Goal: Communication & Community: Share content

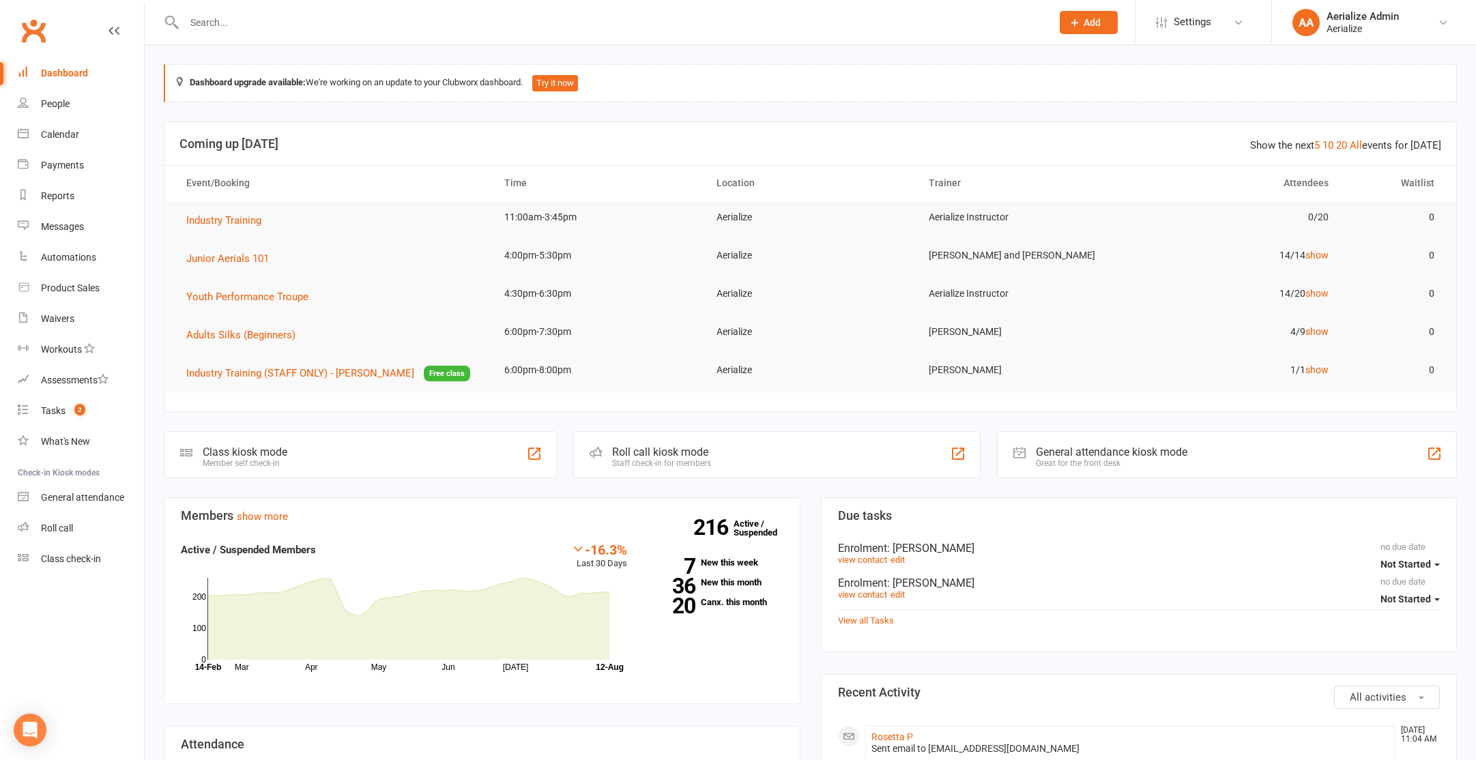
click at [250, 22] on input "text" at bounding box center [611, 22] width 862 height 19
click at [1198, 26] on span "Settings" at bounding box center [1193, 22] width 38 height 31
click at [1205, 63] on link "Membership Plans" at bounding box center [1204, 60] width 136 height 31
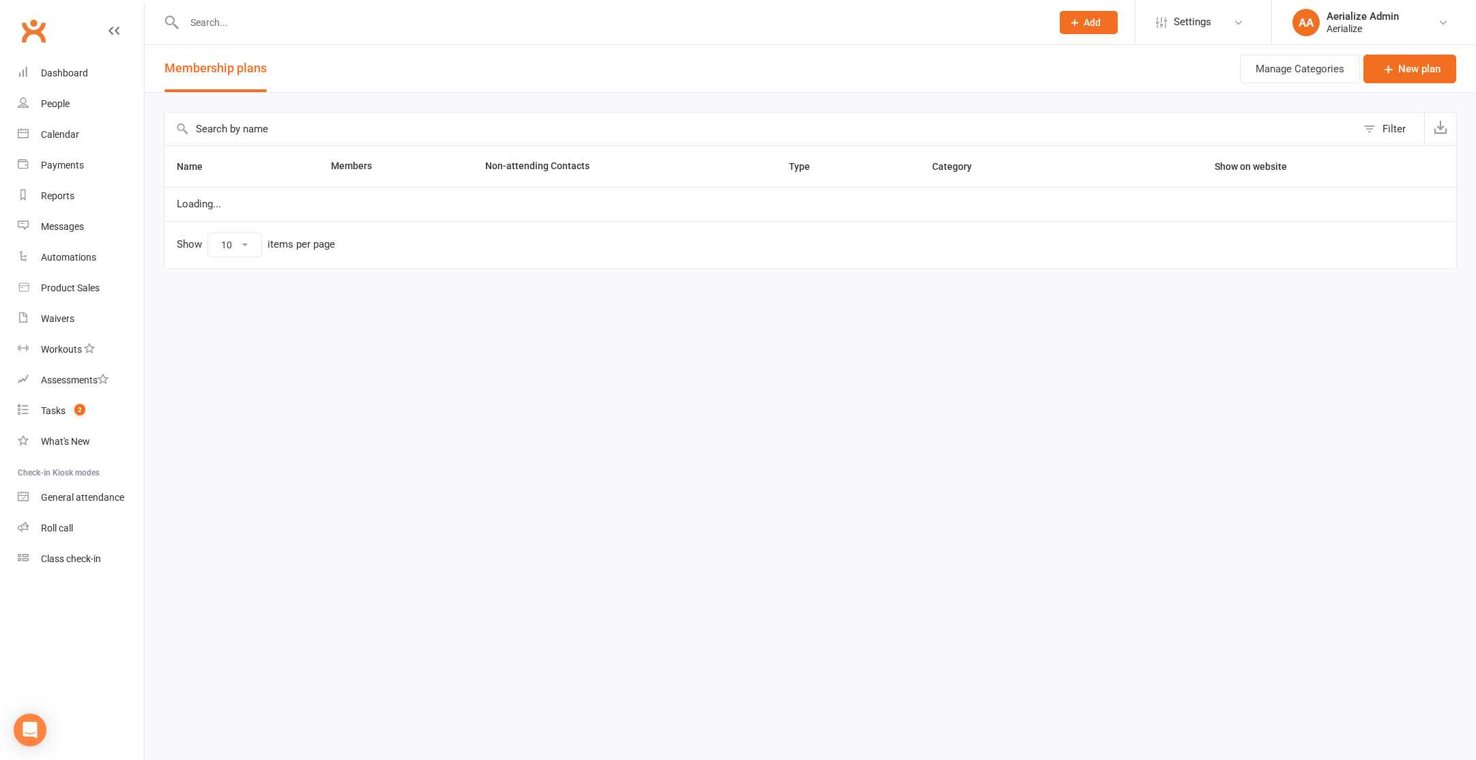
select select "100"
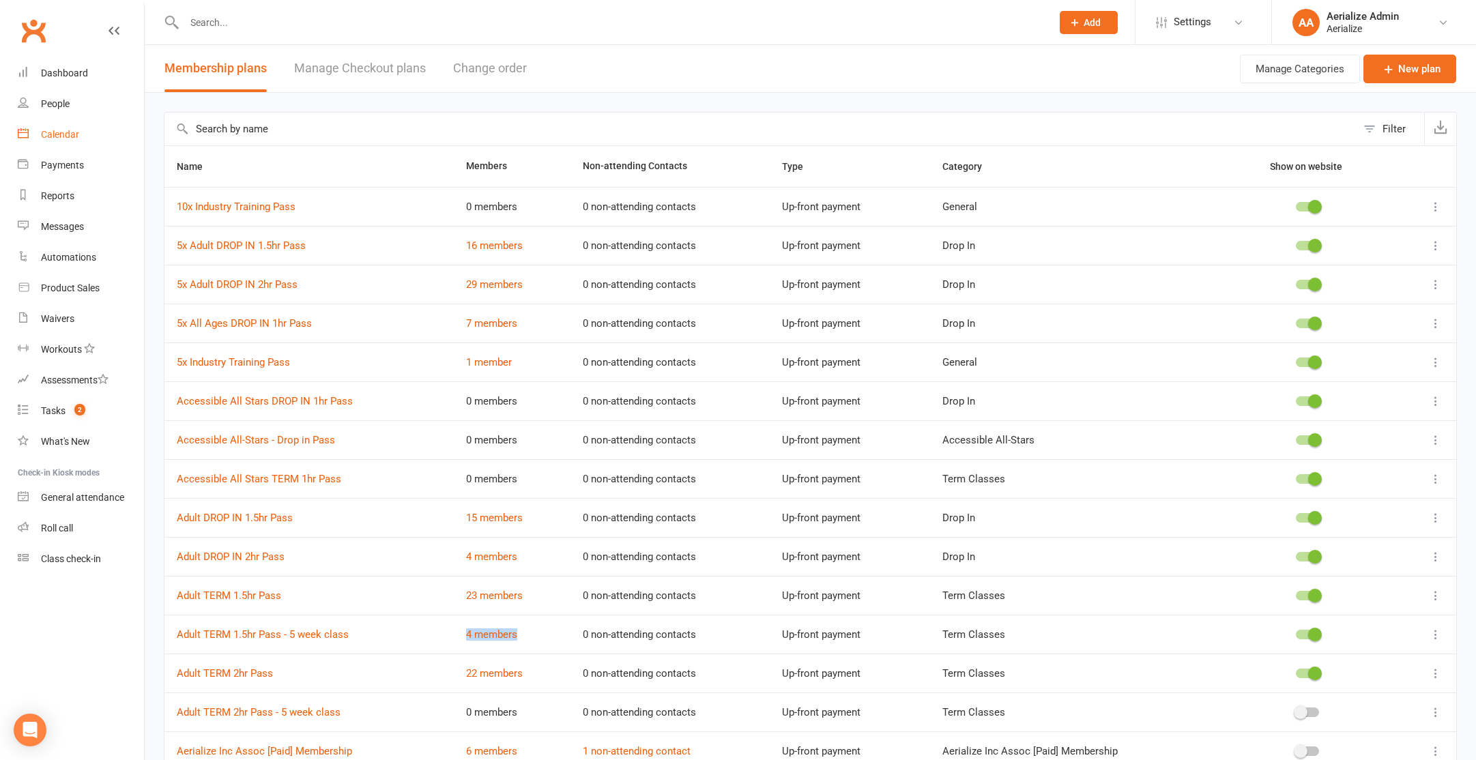
click at [48, 143] on link "Calendar" at bounding box center [81, 134] width 126 height 31
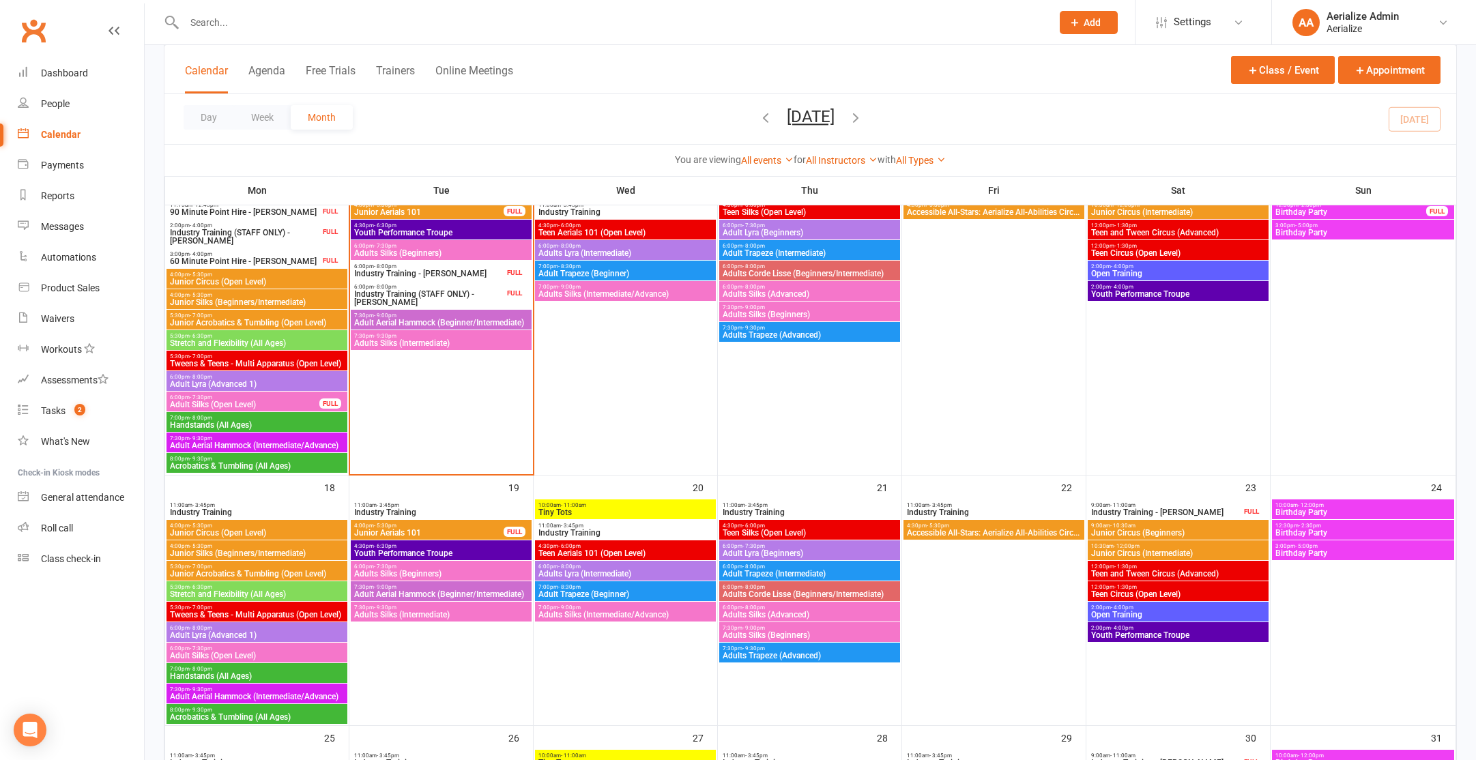
scroll to position [706, 0]
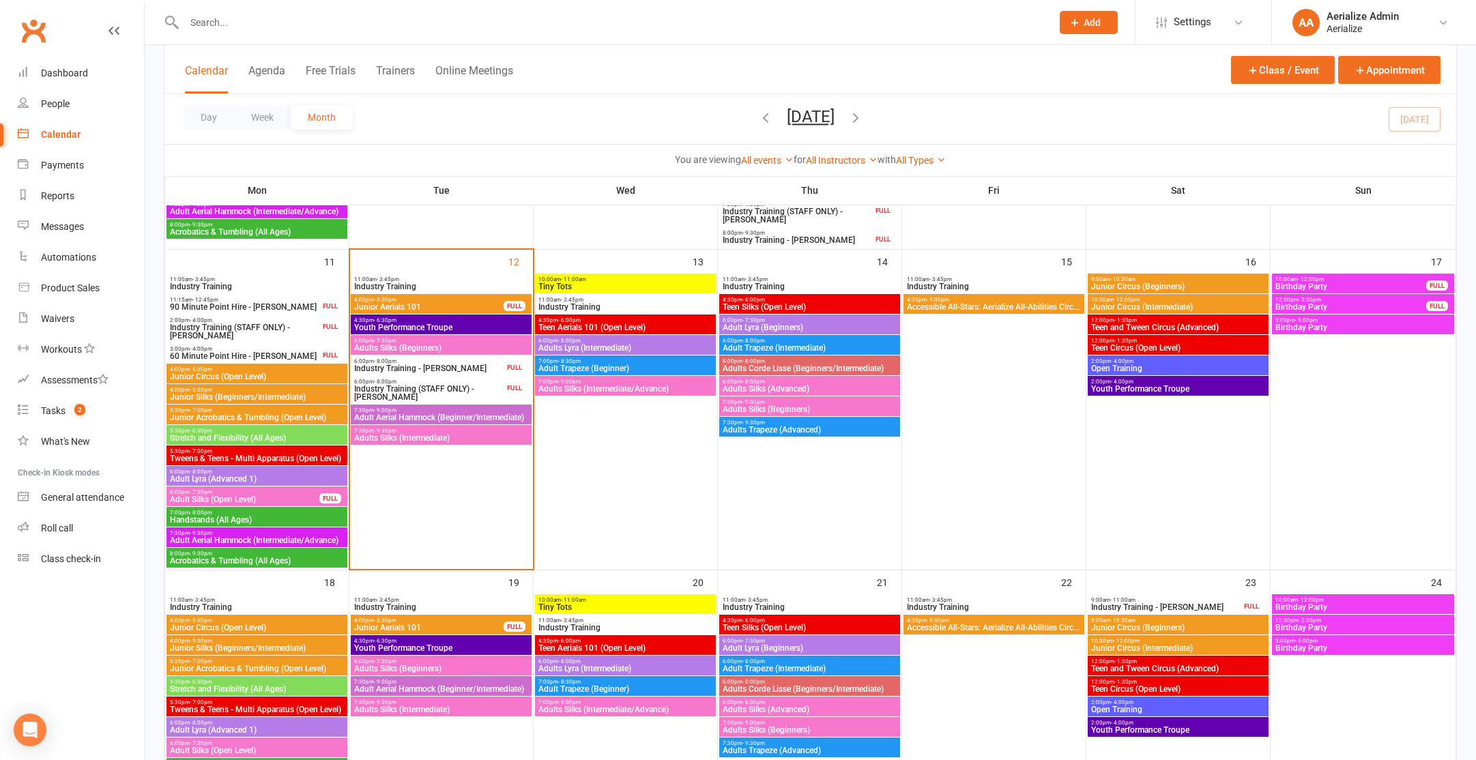
click at [428, 347] on span "Adults Silks (Beginners)" at bounding box center [441, 348] width 175 height 8
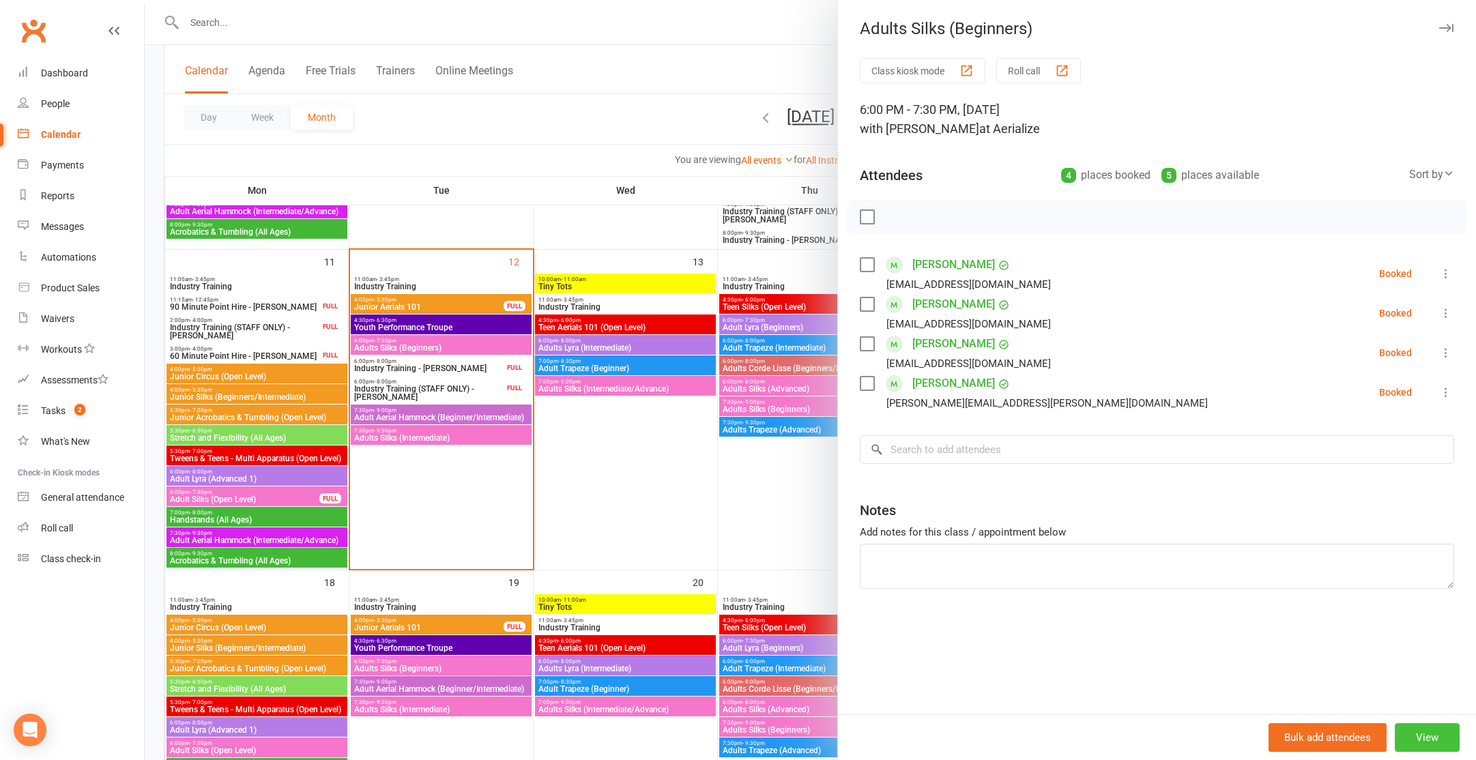
click at [1433, 732] on button "View" at bounding box center [1427, 737] width 65 height 29
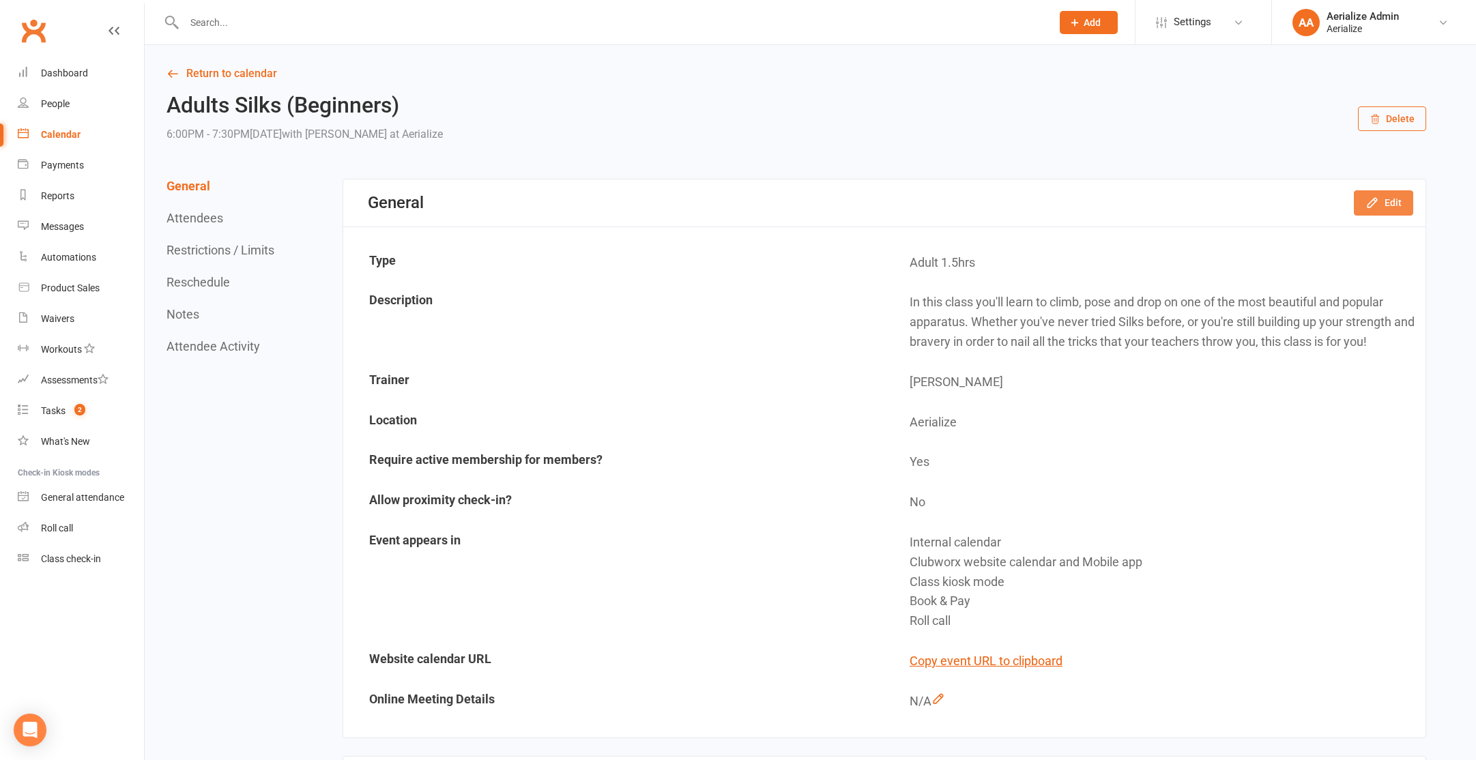
click at [1396, 197] on button "Edit" at bounding box center [1383, 202] width 59 height 25
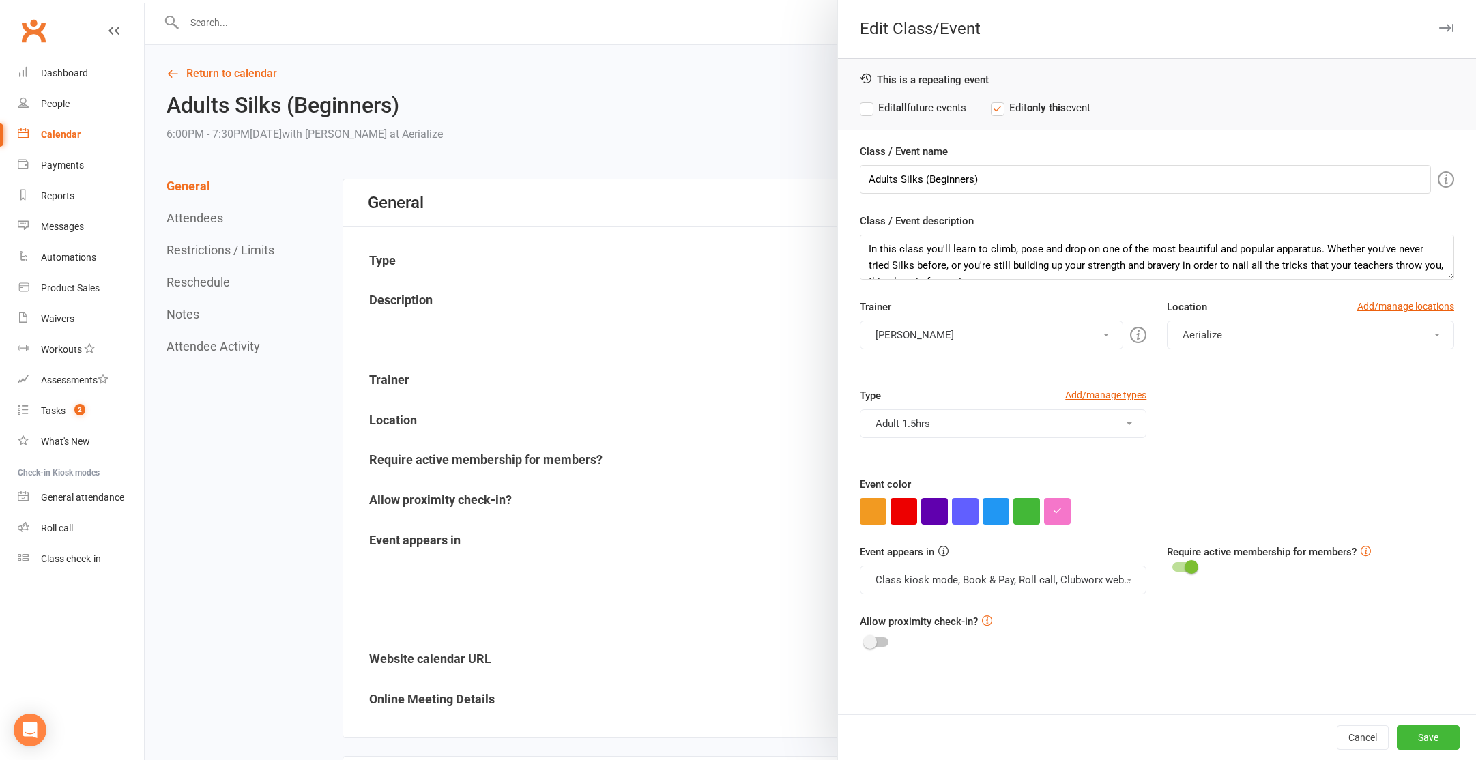
click at [1031, 424] on button "Adult 1.5hrs" at bounding box center [1003, 423] width 287 height 29
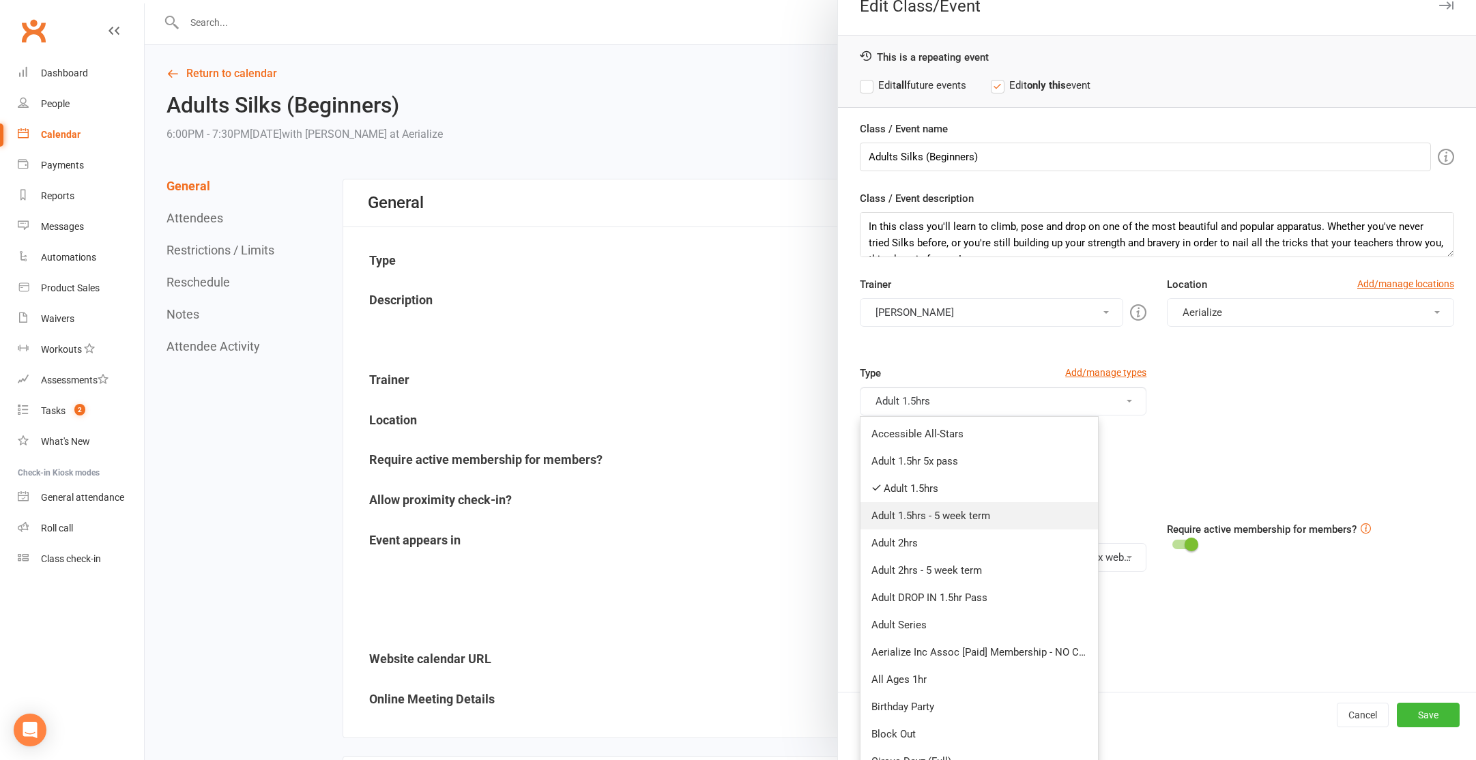
scroll to position [23, 0]
click at [953, 454] on link "Adult 1.5hr 5x pass" at bounding box center [980, 460] width 238 height 27
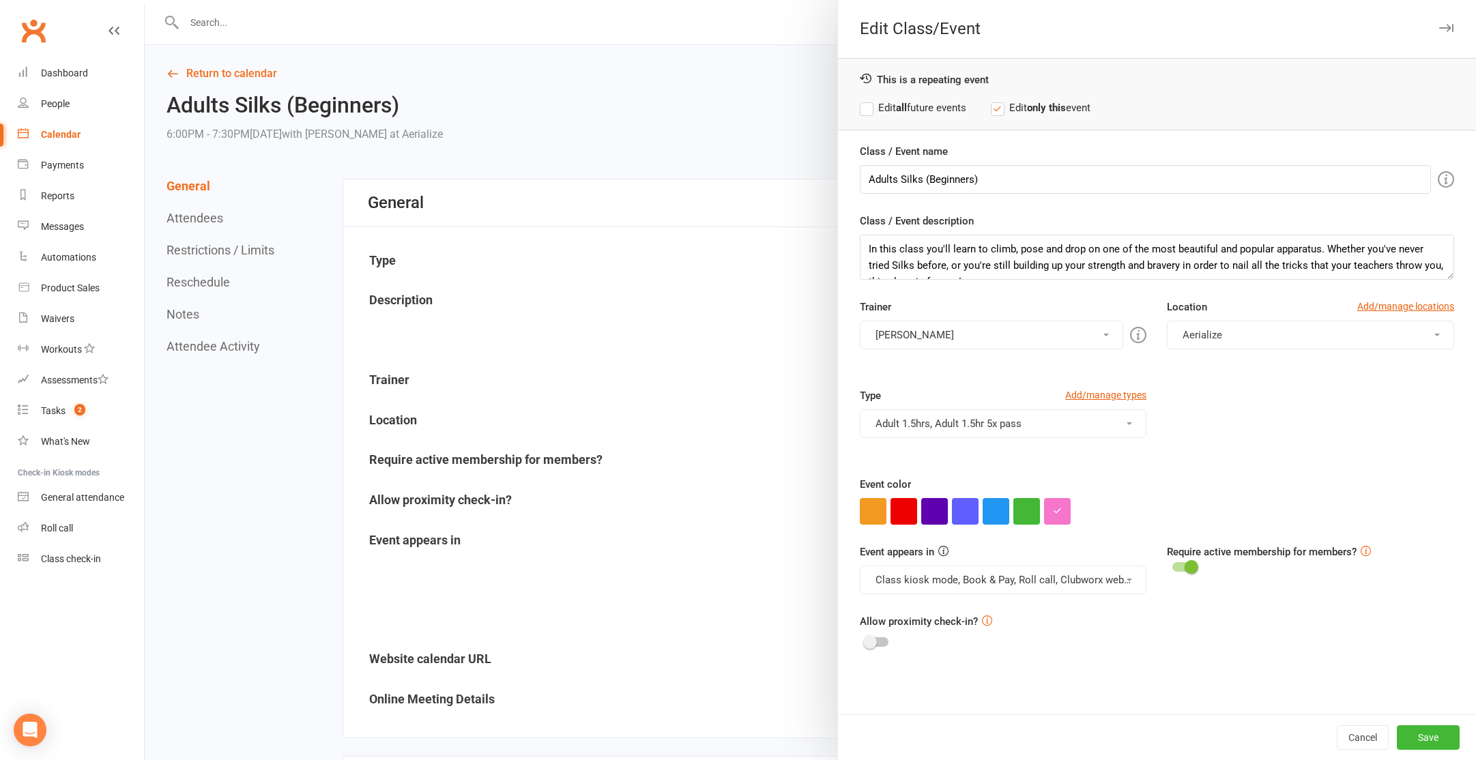
click at [1060, 426] on button "Adult 1.5hrs, Adult 1.5hr 5x pass" at bounding box center [1003, 423] width 287 height 29
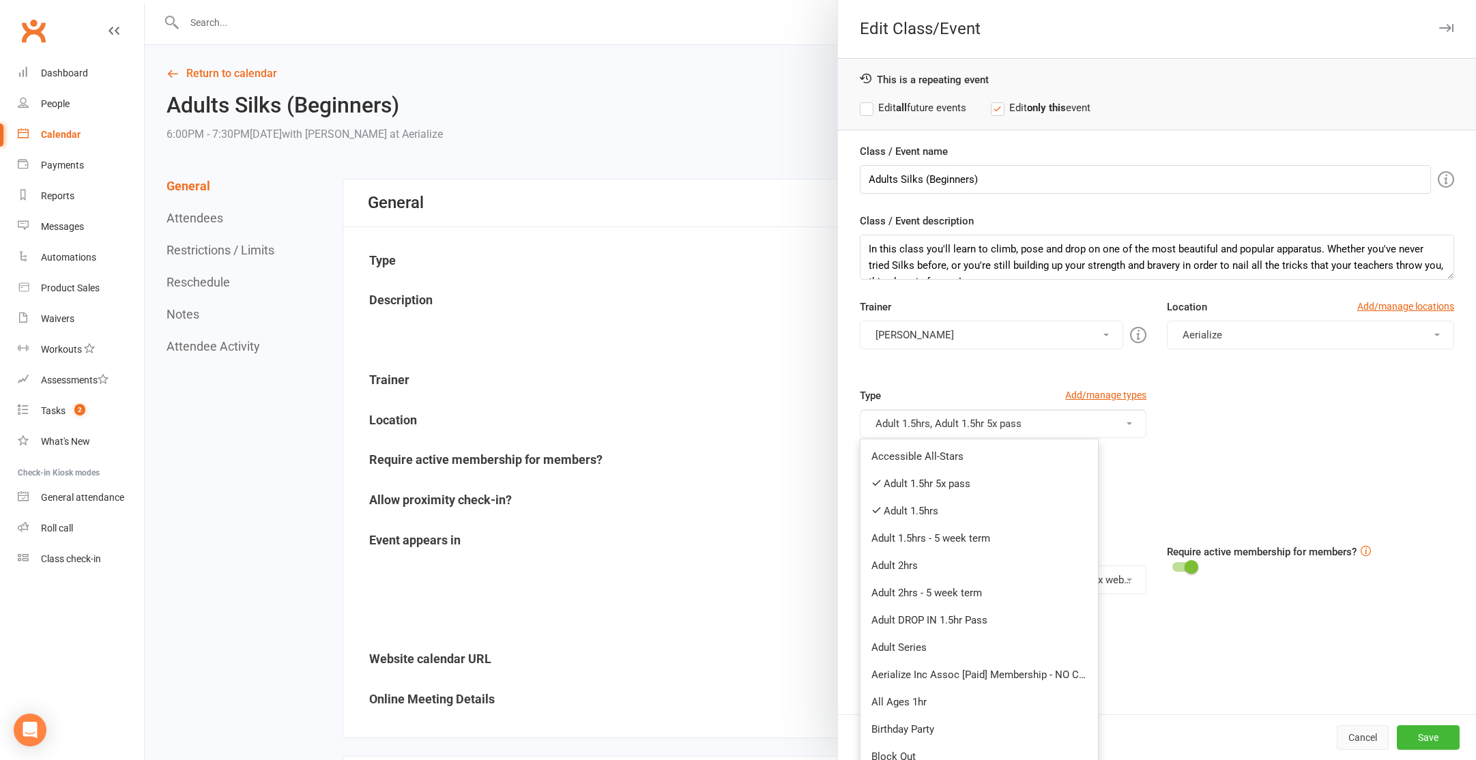
click at [1353, 747] on button "Cancel" at bounding box center [1363, 737] width 52 height 25
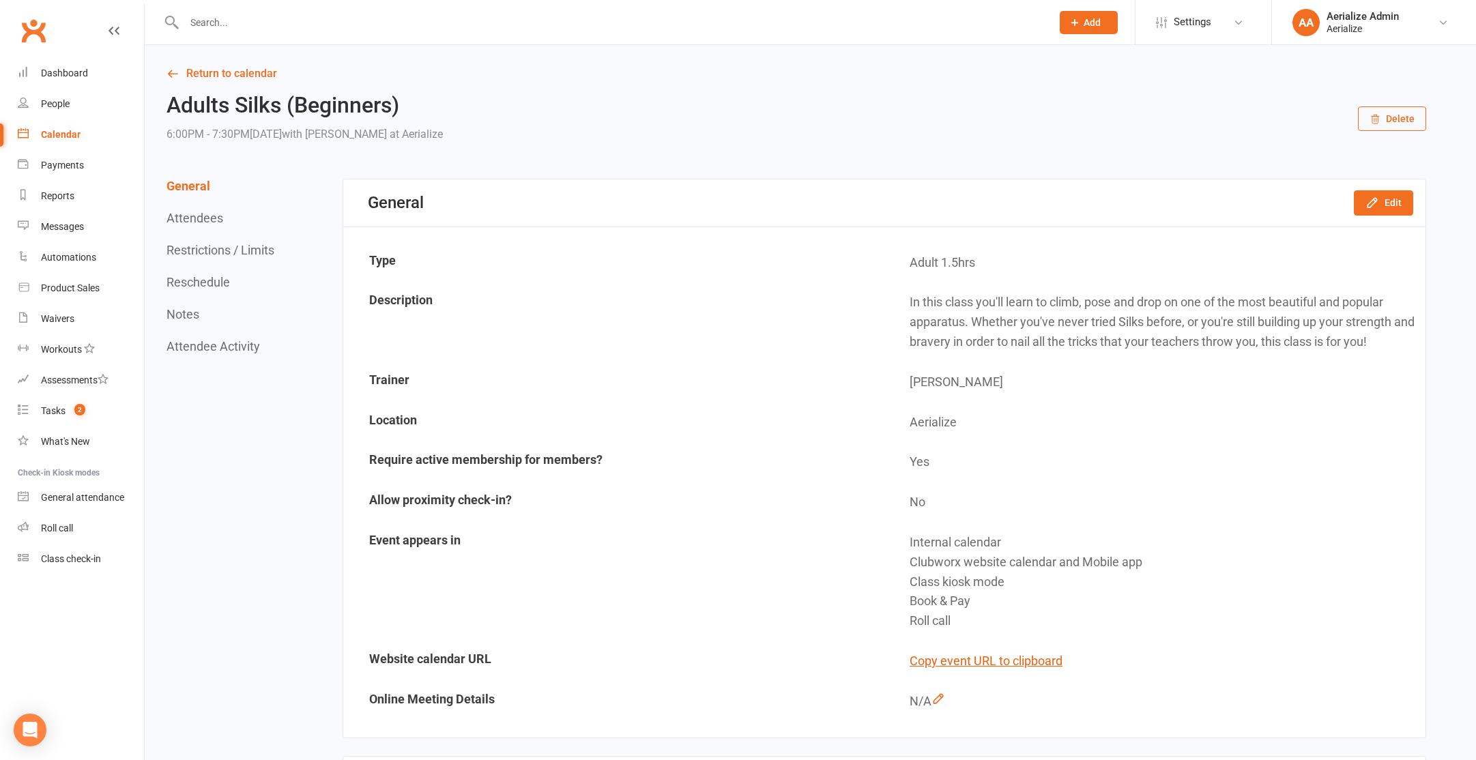
click at [60, 132] on div "Calendar" at bounding box center [61, 134] width 40 height 11
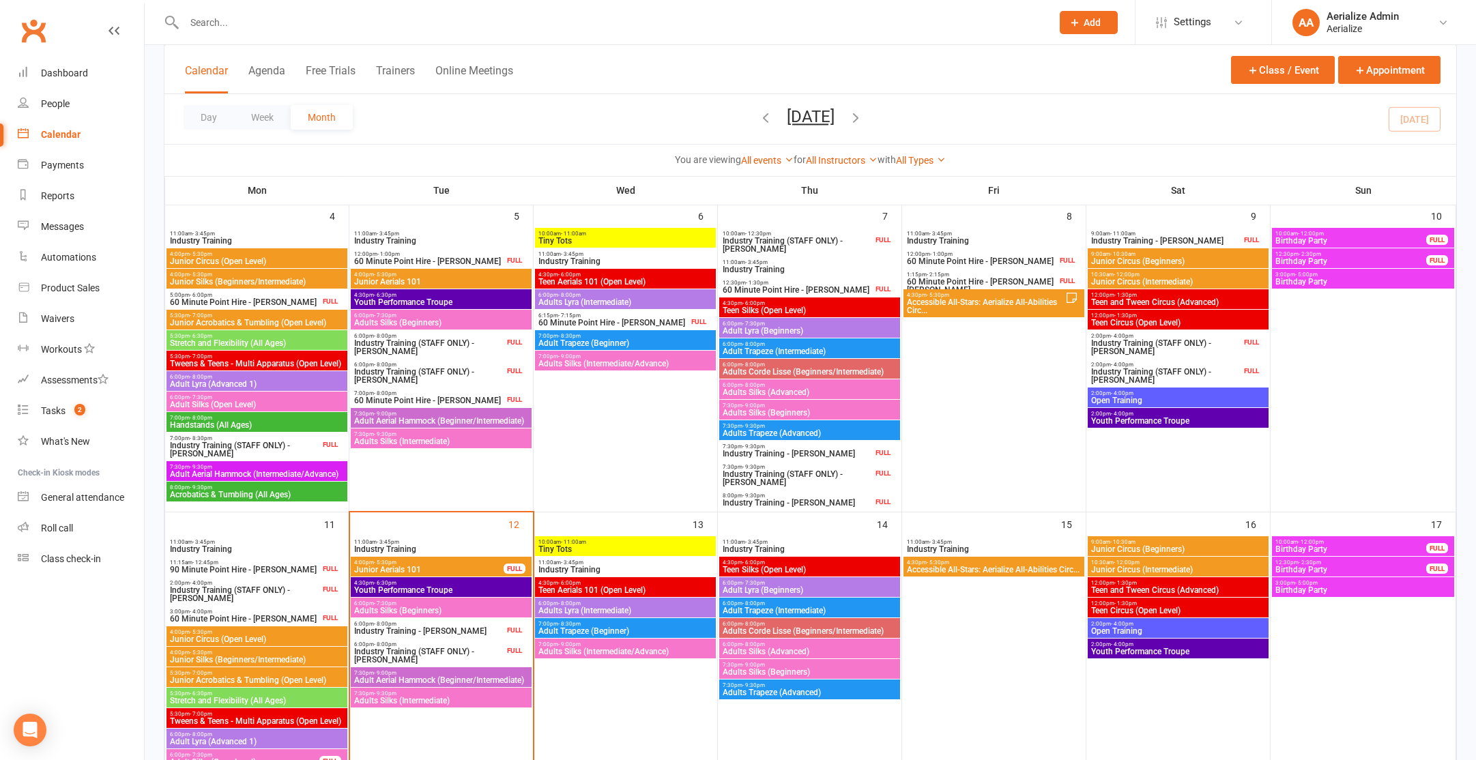
scroll to position [451, 0]
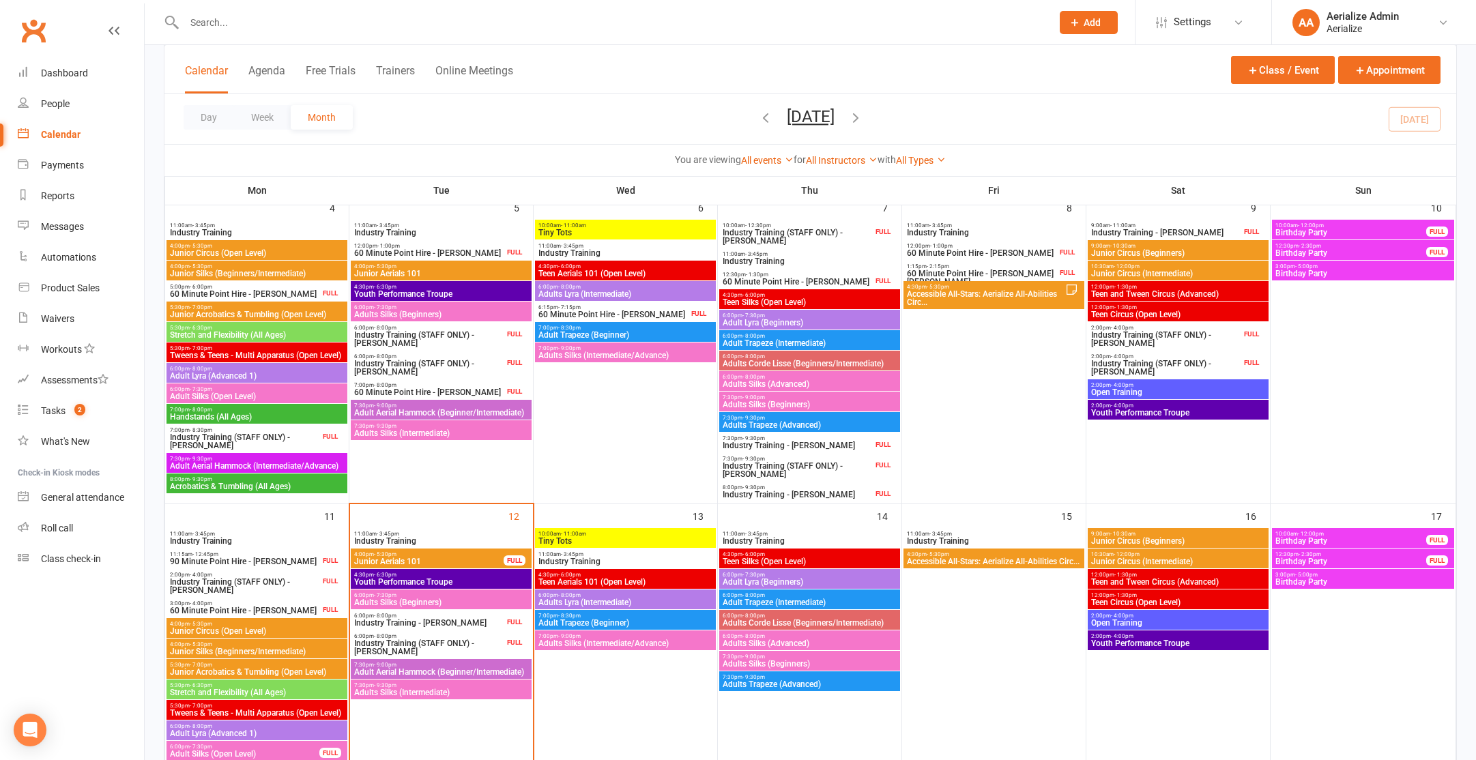
click at [449, 537] on span "Industry Training" at bounding box center [441, 541] width 175 height 8
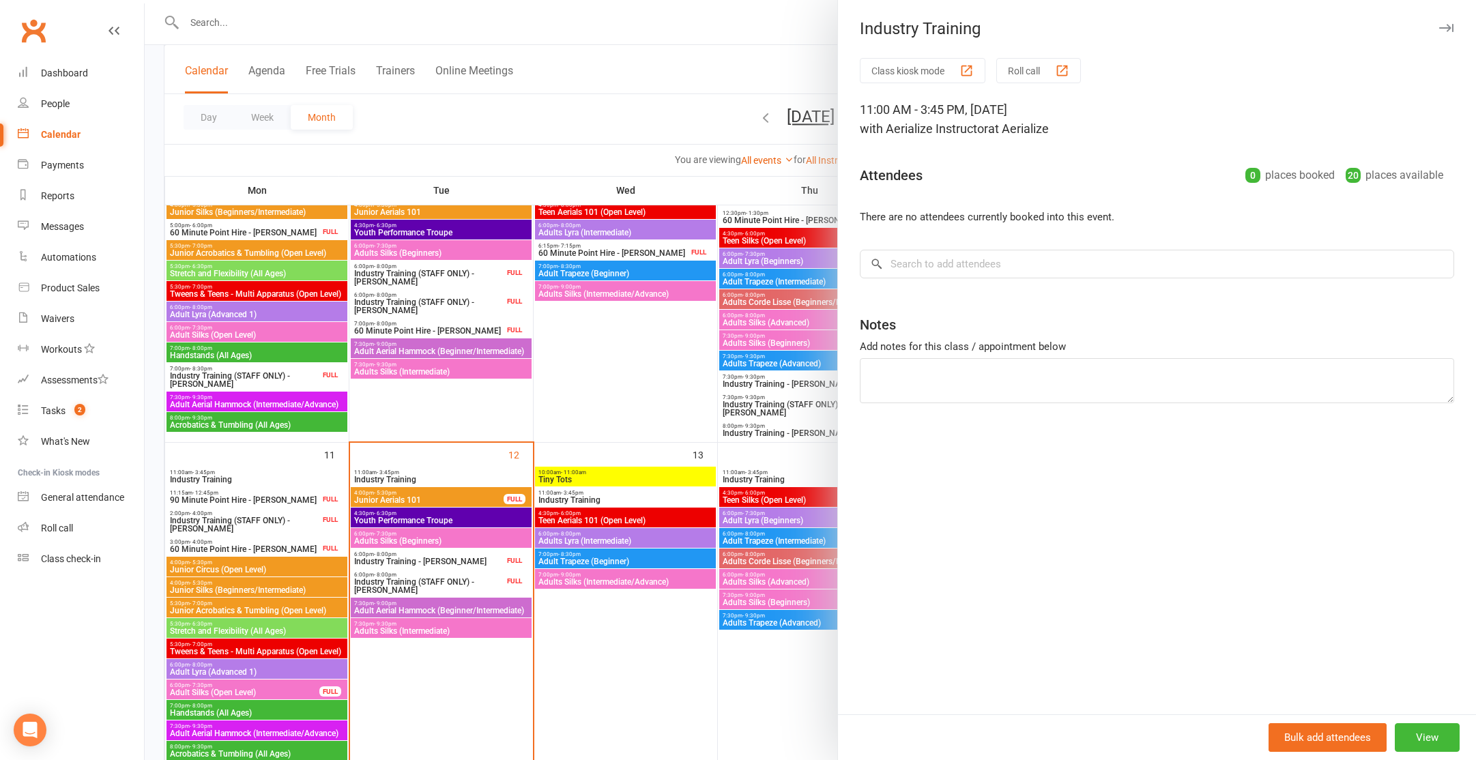
scroll to position [543, 0]
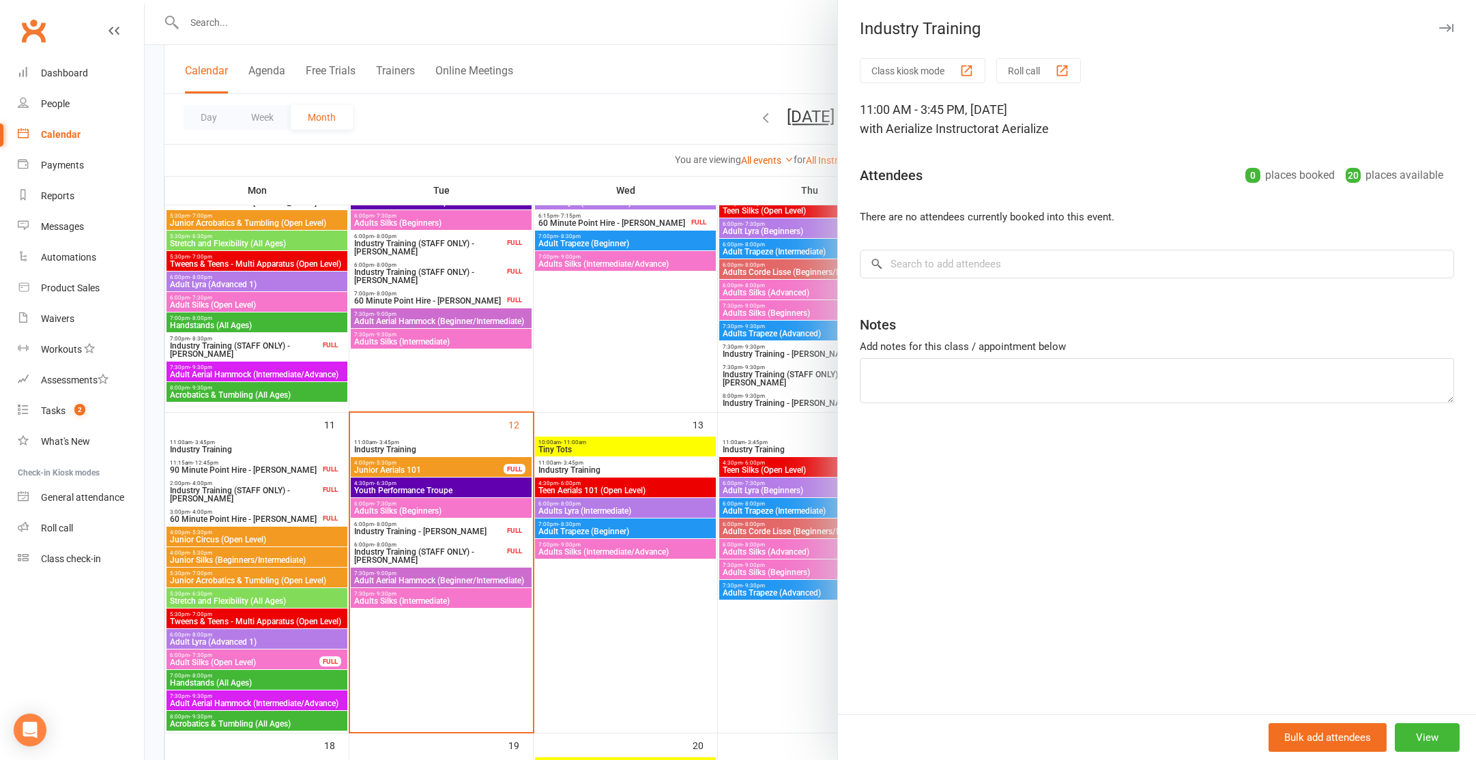
click at [412, 476] on div at bounding box center [811, 380] width 1332 height 760
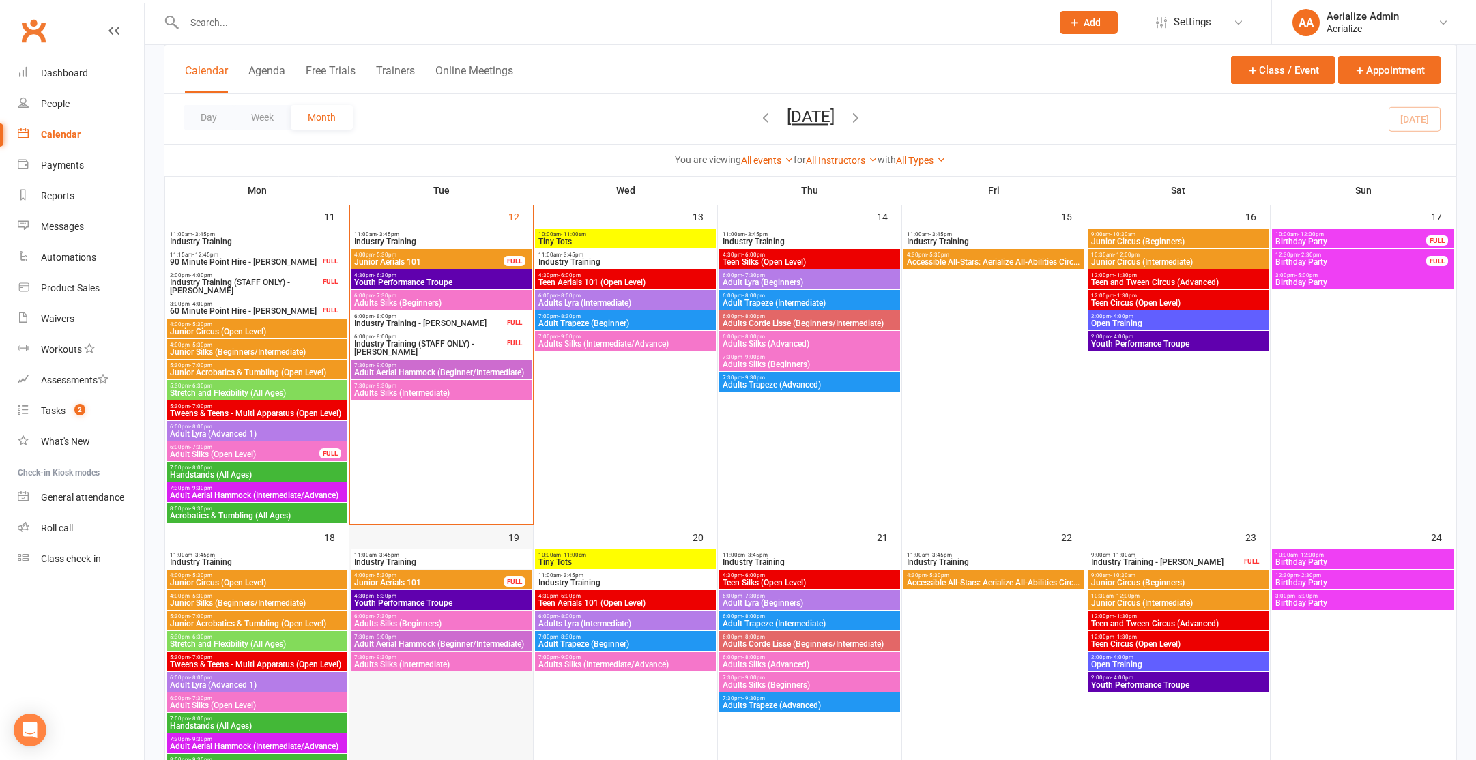
scroll to position [751, 0]
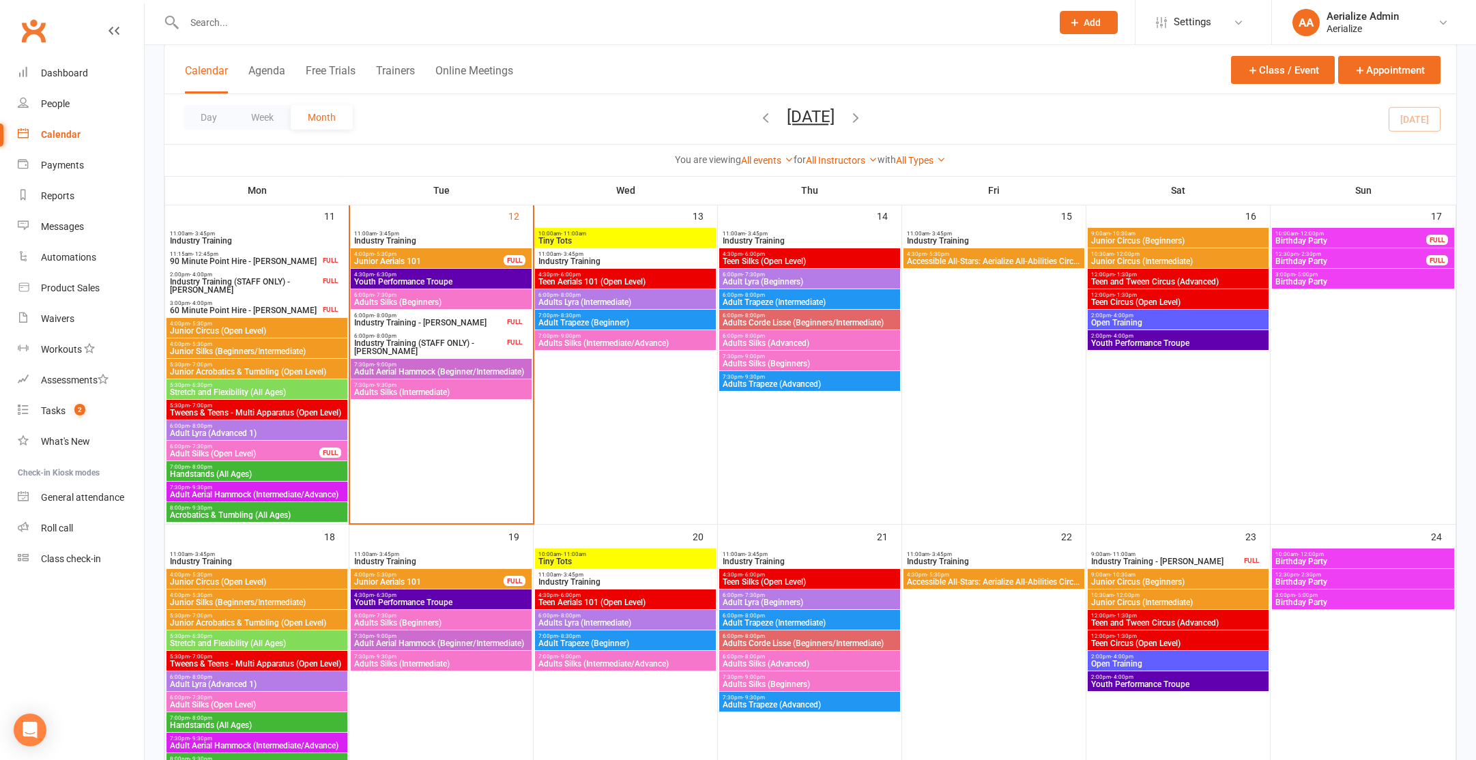
click at [461, 261] on span "Junior Aerials 101" at bounding box center [429, 261] width 151 height 8
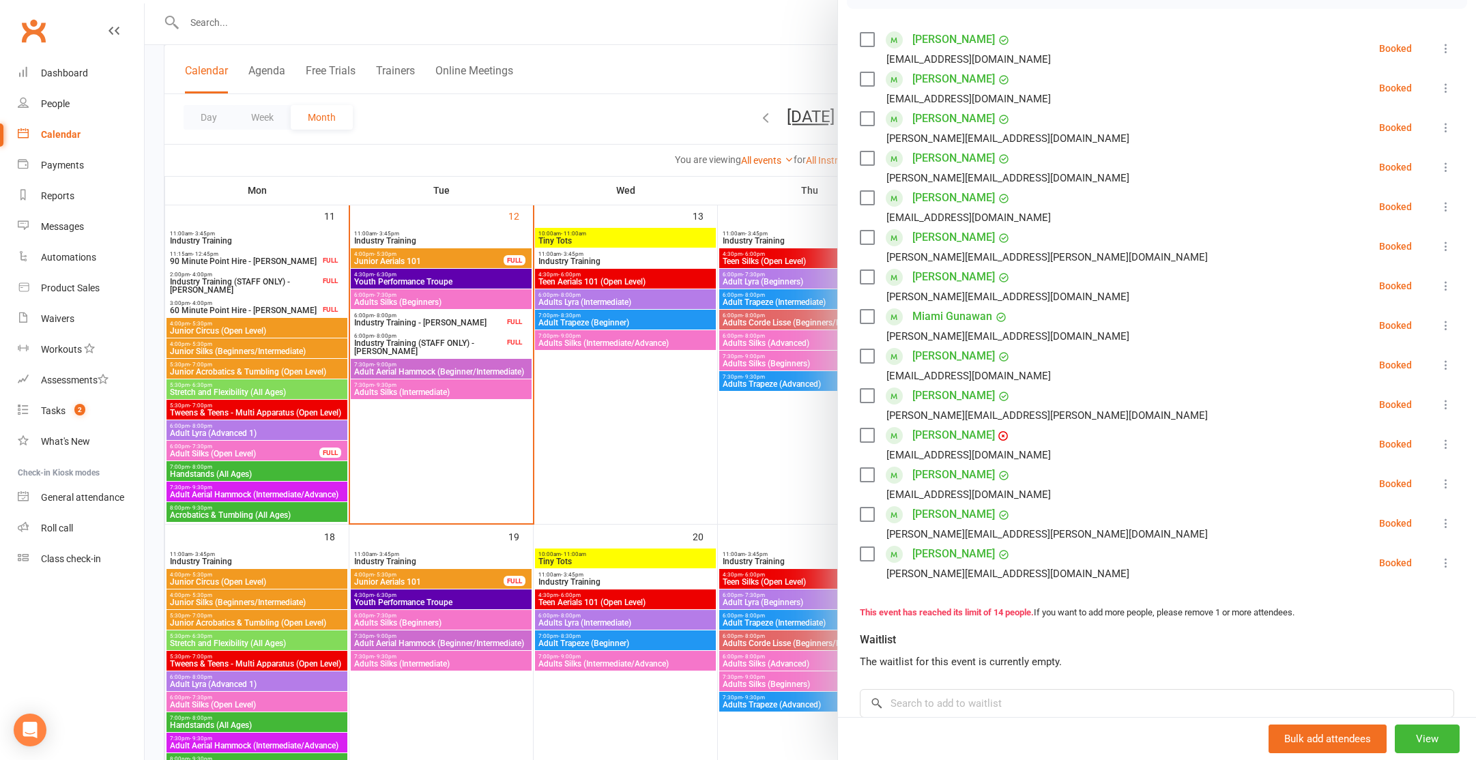
scroll to position [419, 0]
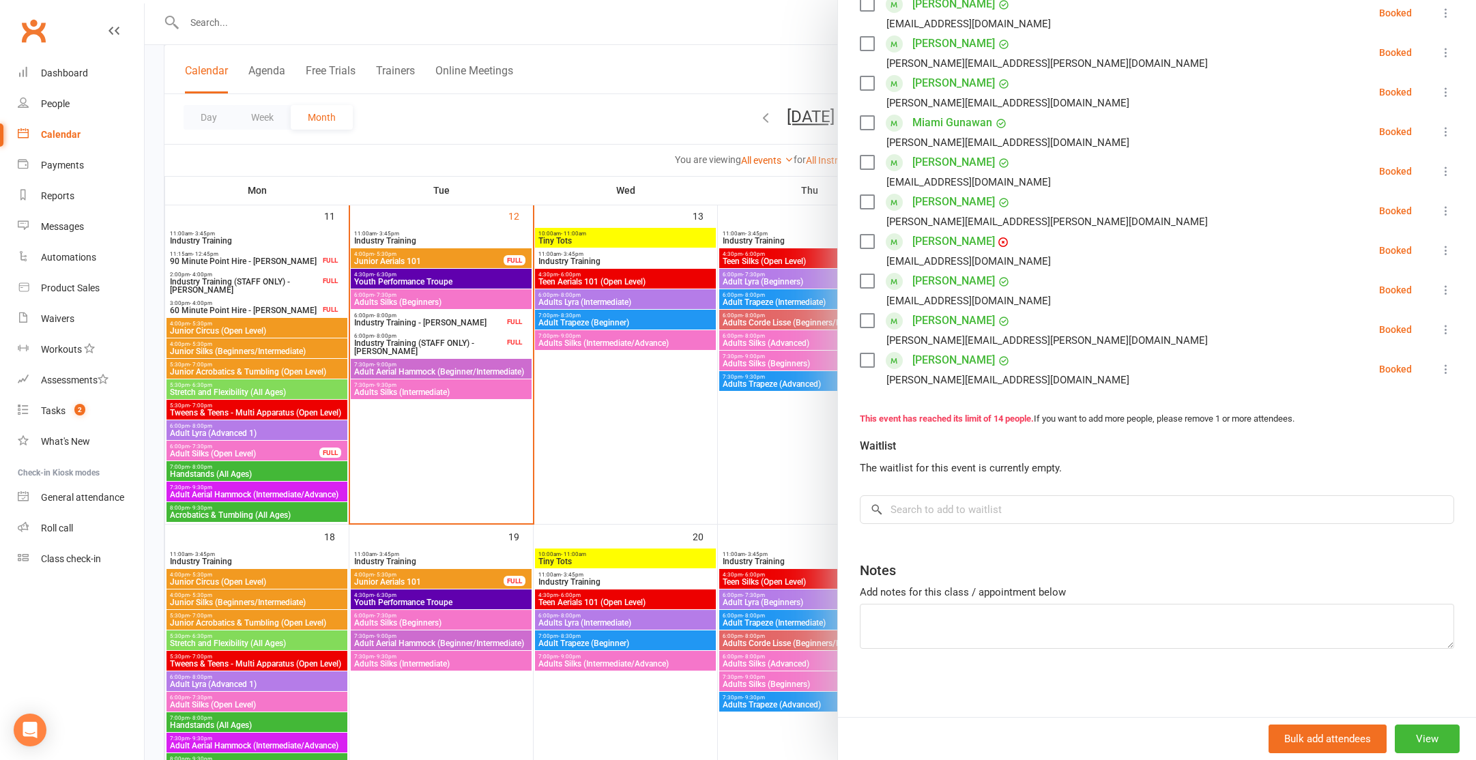
click at [957, 244] on link "Estelle Macalister-Fegan" at bounding box center [953, 242] width 83 height 22
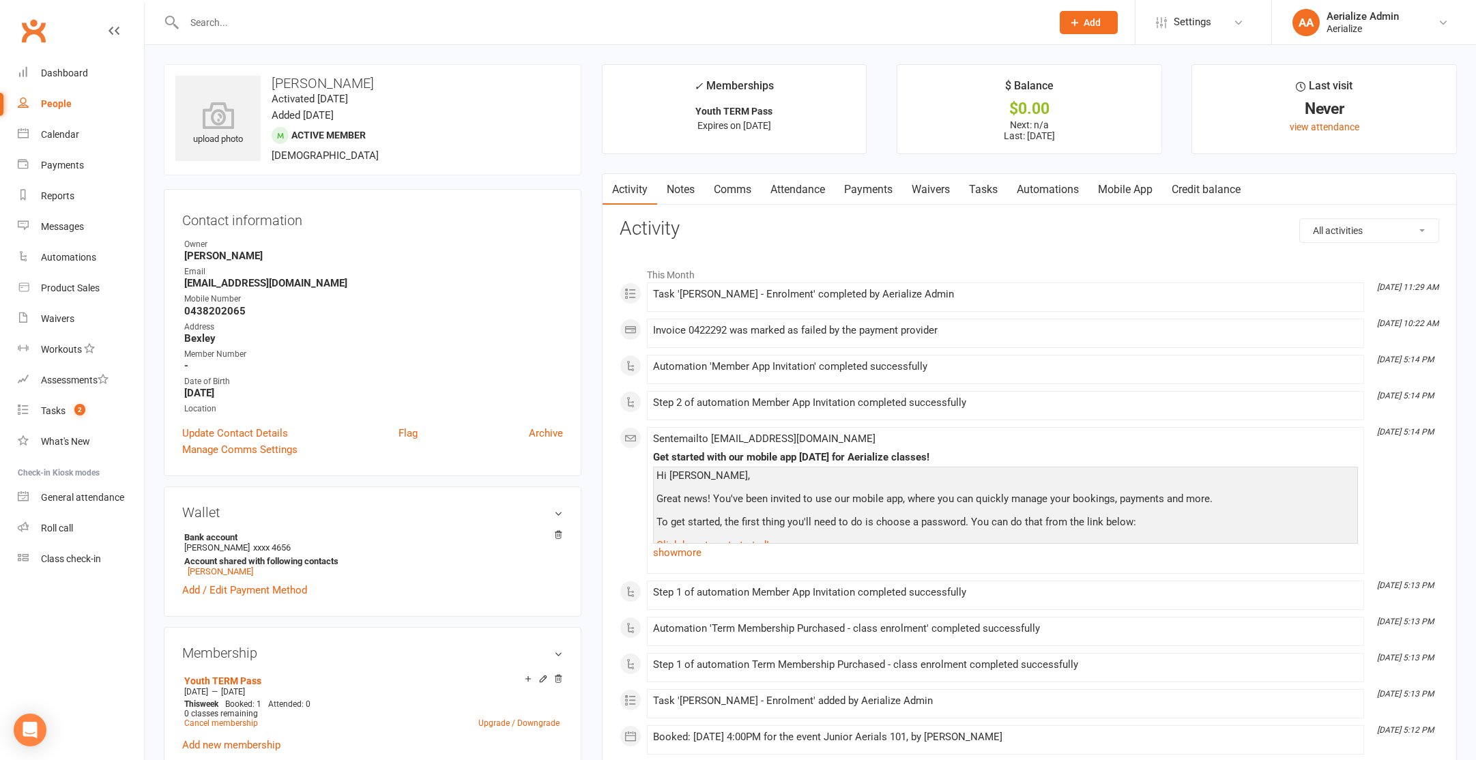
drag, startPoint x: 874, startPoint y: 190, endPoint x: 883, endPoint y: 192, distance: 9.0
click at [875, 190] on link "Payments" at bounding box center [869, 189] width 68 height 31
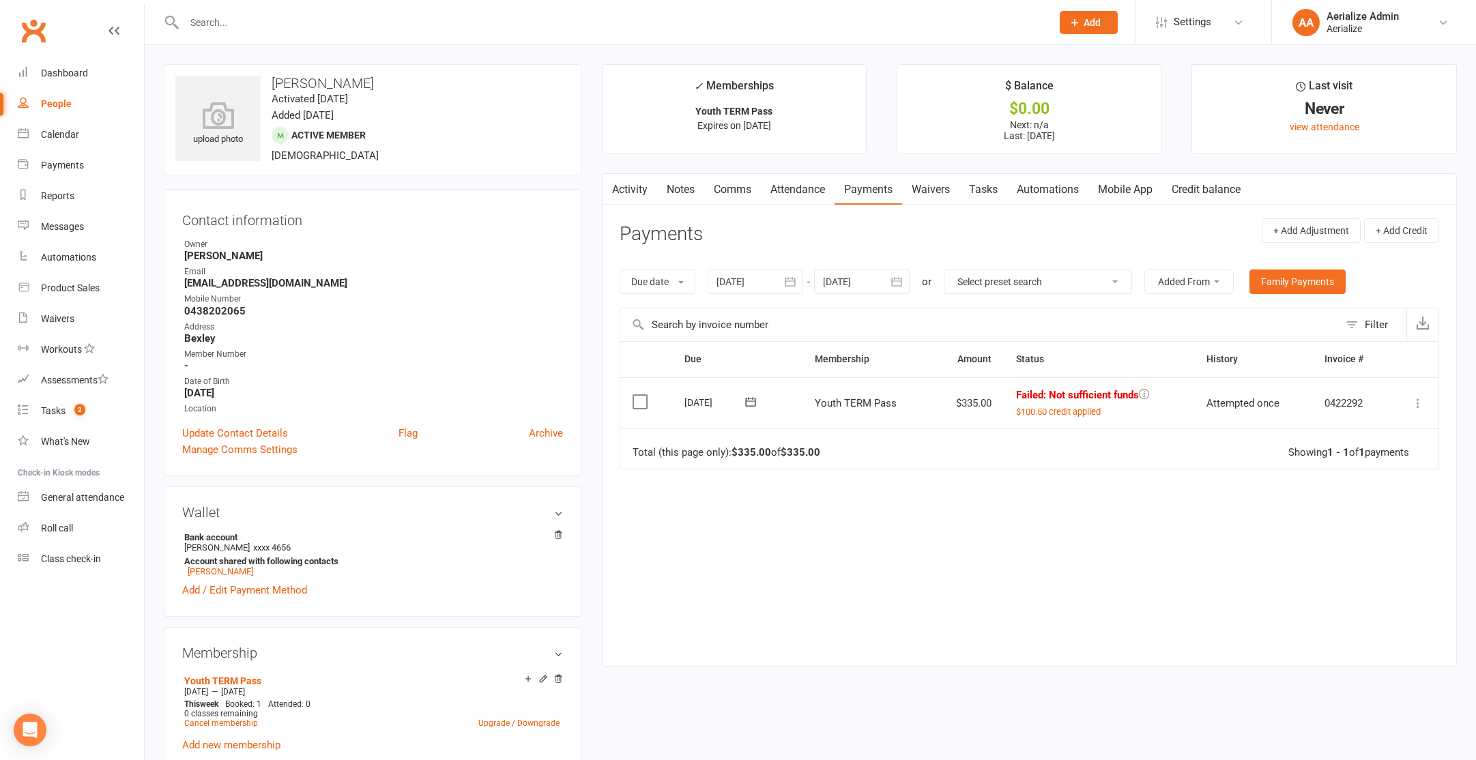
click at [1142, 397] on icon at bounding box center [1144, 394] width 10 height 10
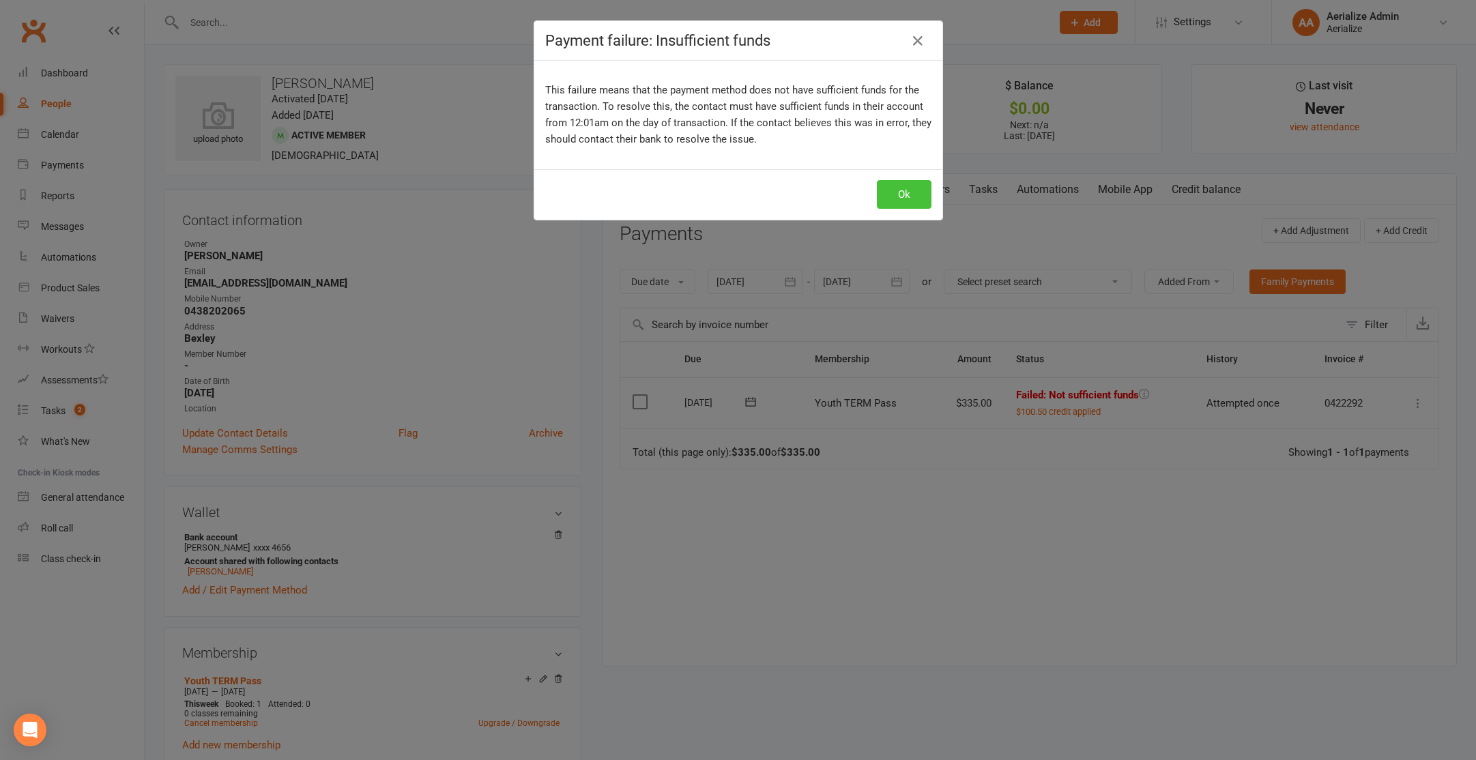
click at [914, 203] on button "Ok" at bounding box center [904, 194] width 55 height 29
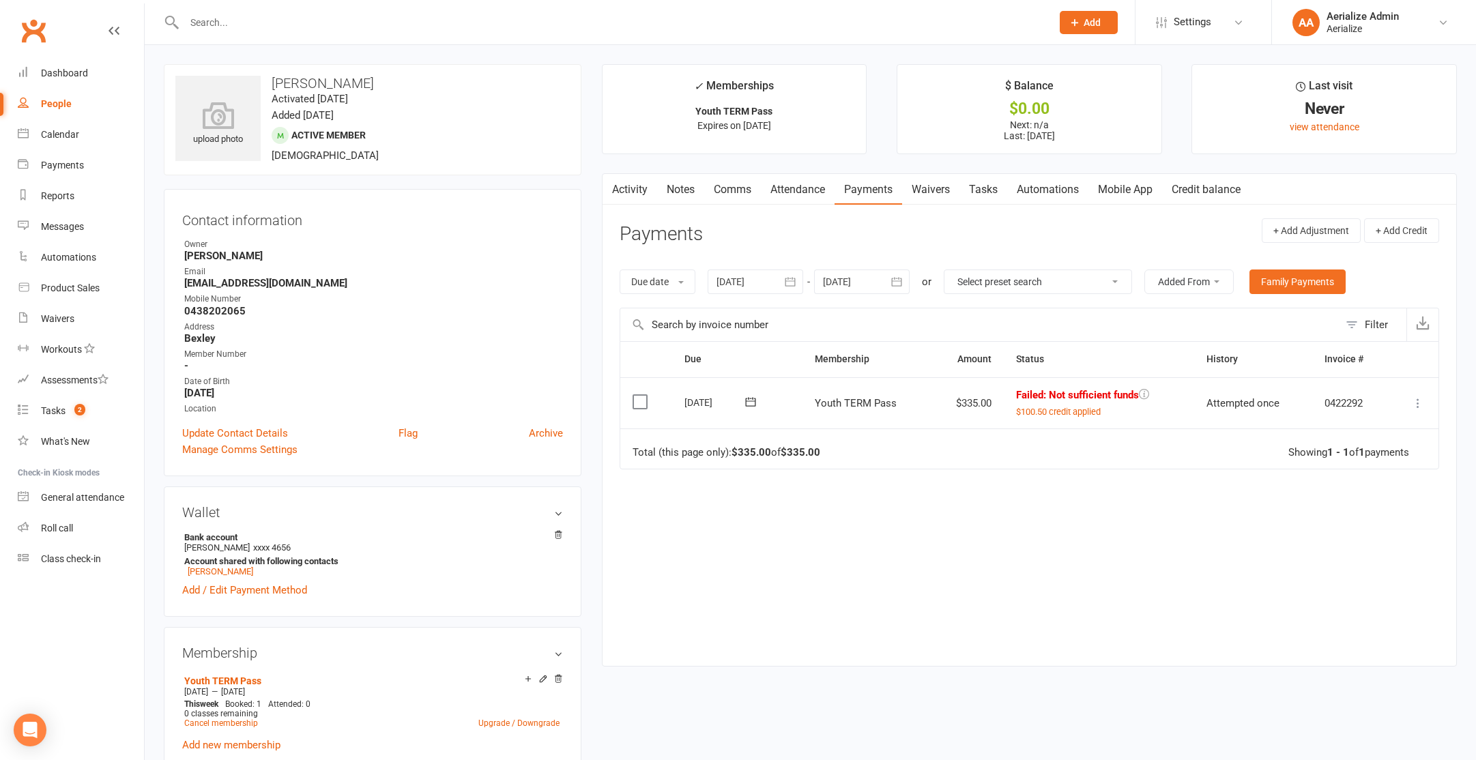
click at [1420, 407] on icon at bounding box center [1418, 404] width 14 height 14
click at [998, 539] on div "Due Contact Membership Amount Status History Invoice # Select this 06 Aug 2025 …" at bounding box center [1030, 493] width 820 height 304
click at [1420, 404] on icon at bounding box center [1418, 404] width 14 height 14
click at [1340, 596] on link "More Info" at bounding box center [1358, 593] width 135 height 27
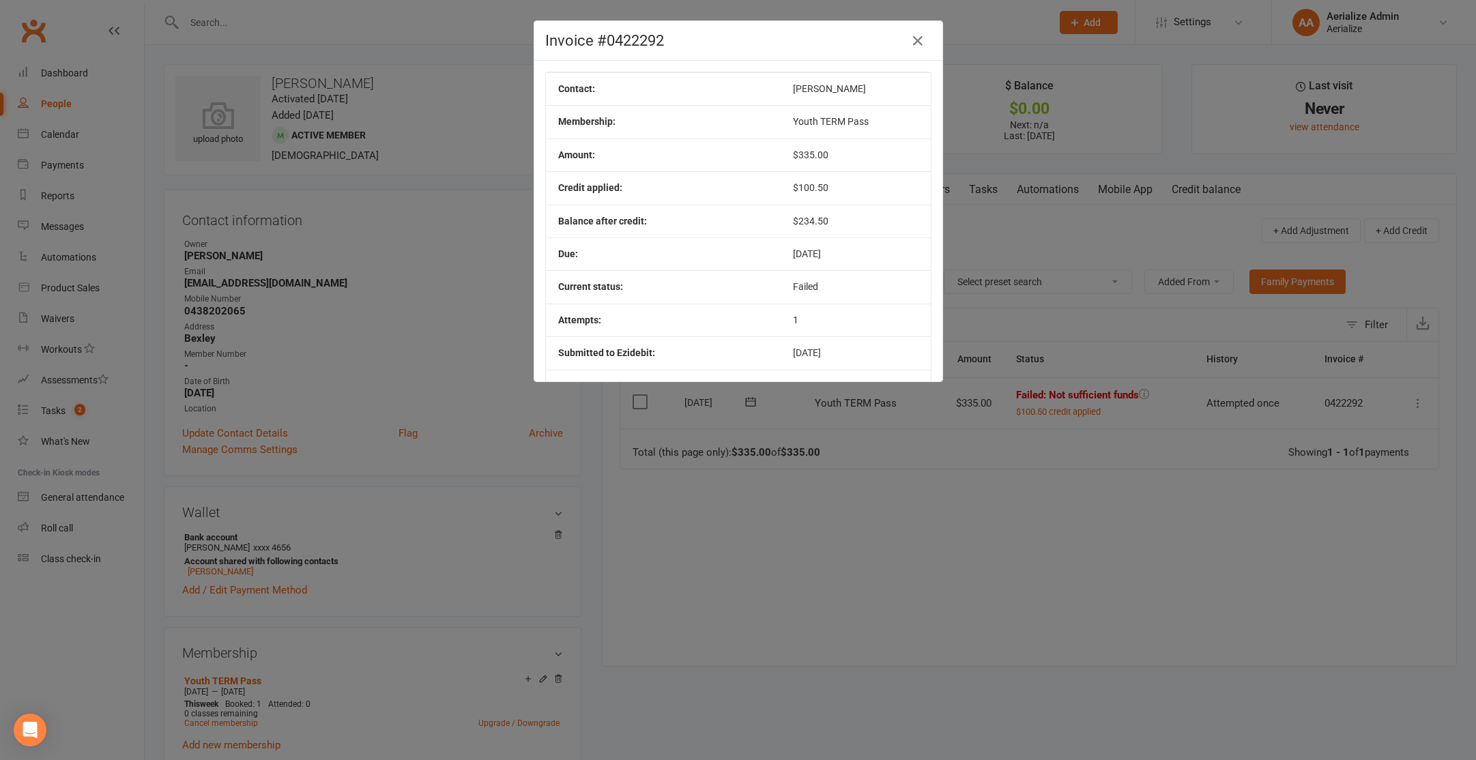
drag, startPoint x: 1095, startPoint y: 377, endPoint x: 1089, endPoint y: 369, distance: 10.2
click at [1092, 373] on div "Invoice #0422292 Contact: Estelle Macalister-Fegan Membership: Youth TERM Pass …" at bounding box center [738, 380] width 1476 height 760
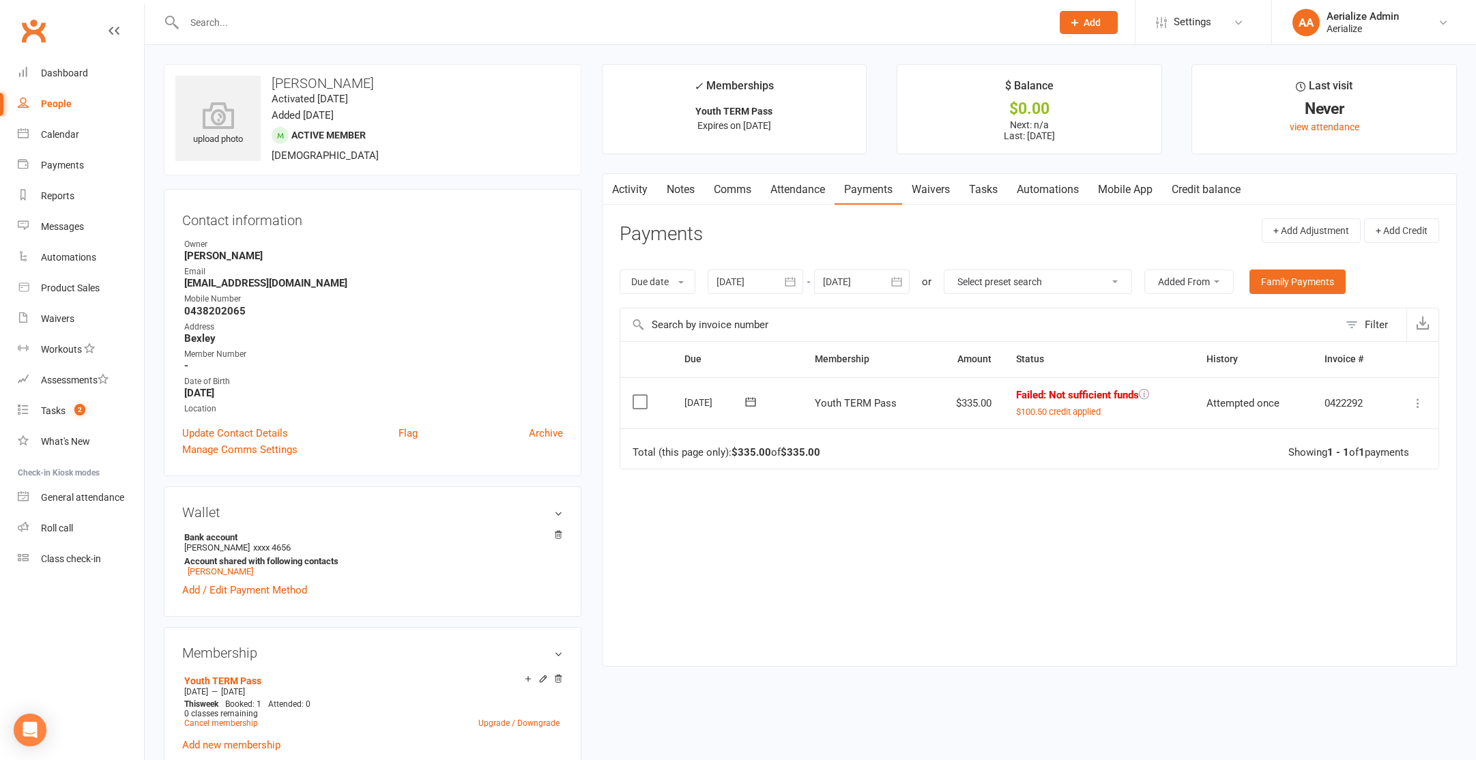
click at [1420, 406] on icon at bounding box center [1418, 404] width 14 height 14
click at [1391, 452] on link "Mark as Paid (POS)" at bounding box center [1358, 457] width 135 height 27
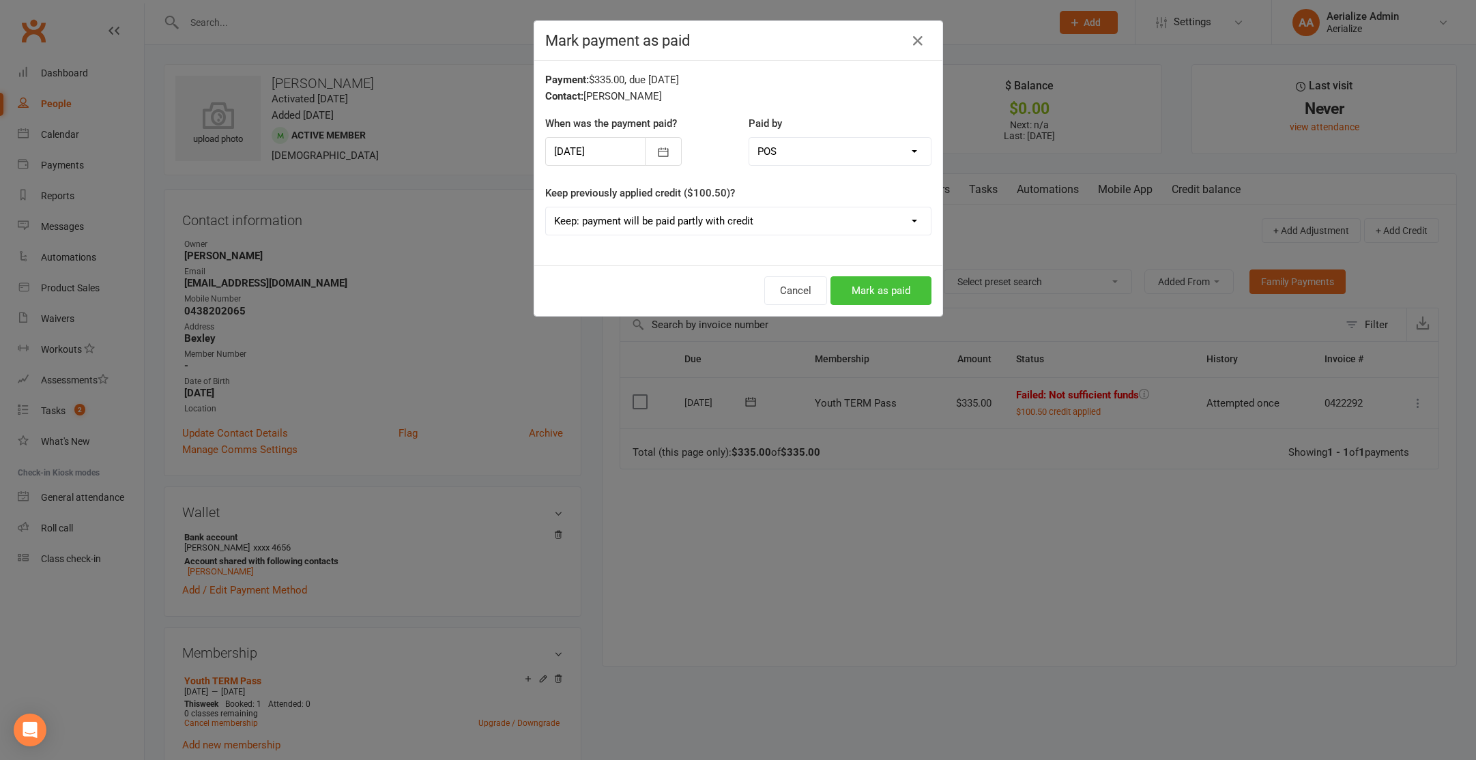
click at [875, 284] on button "Mark as paid" at bounding box center [881, 290] width 101 height 29
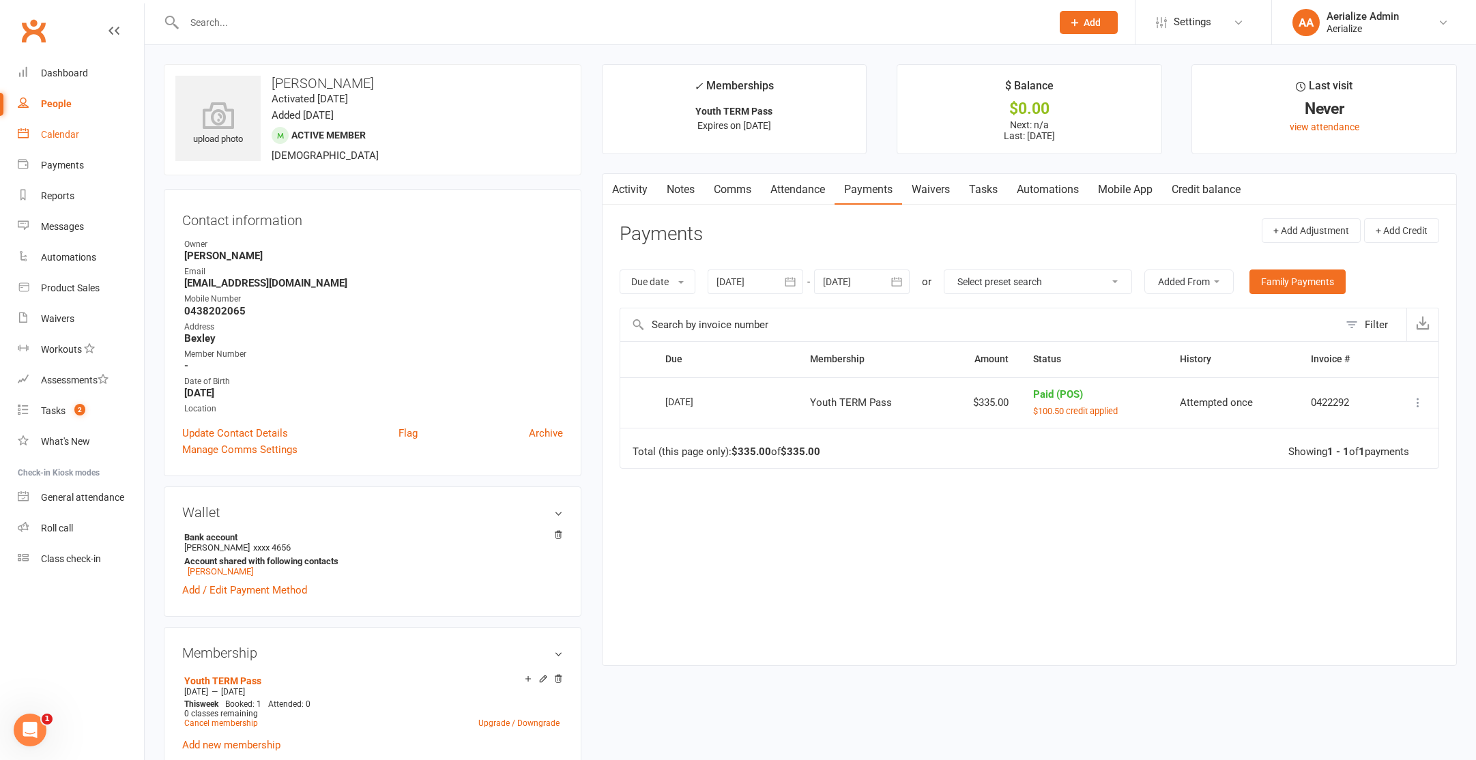
click at [50, 131] on div "Calendar" at bounding box center [60, 134] width 38 height 11
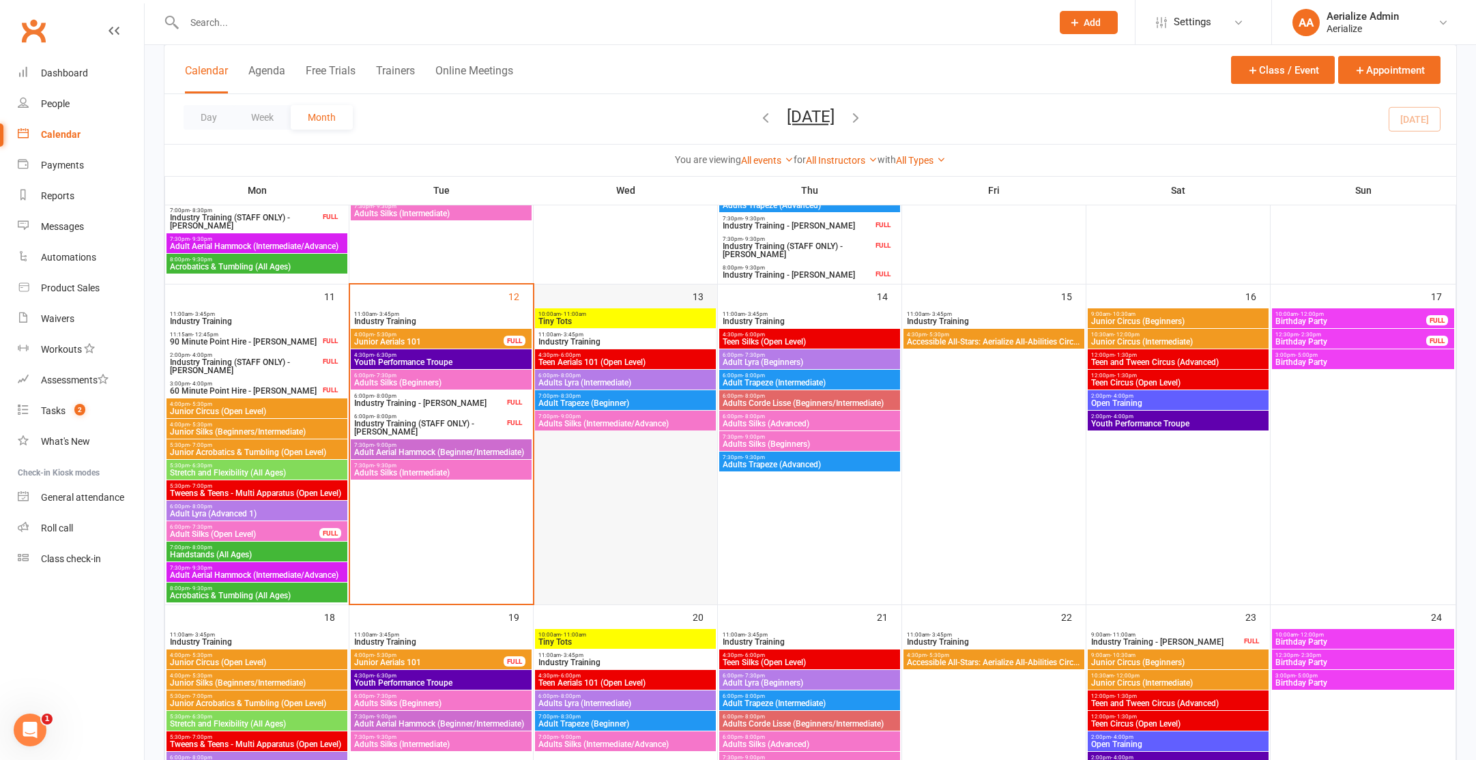
scroll to position [710, 0]
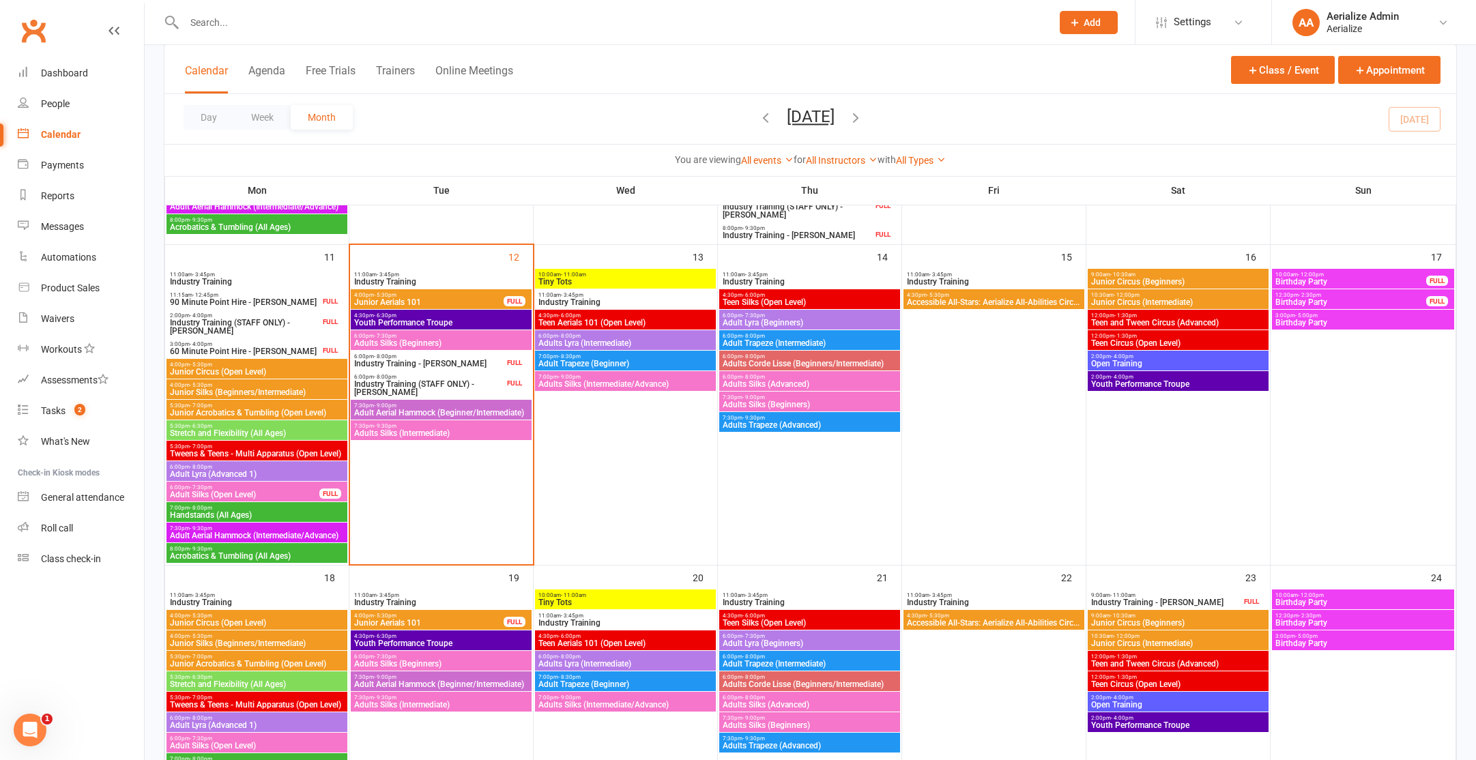
click at [467, 302] on span "Junior Aerials 101" at bounding box center [429, 302] width 151 height 8
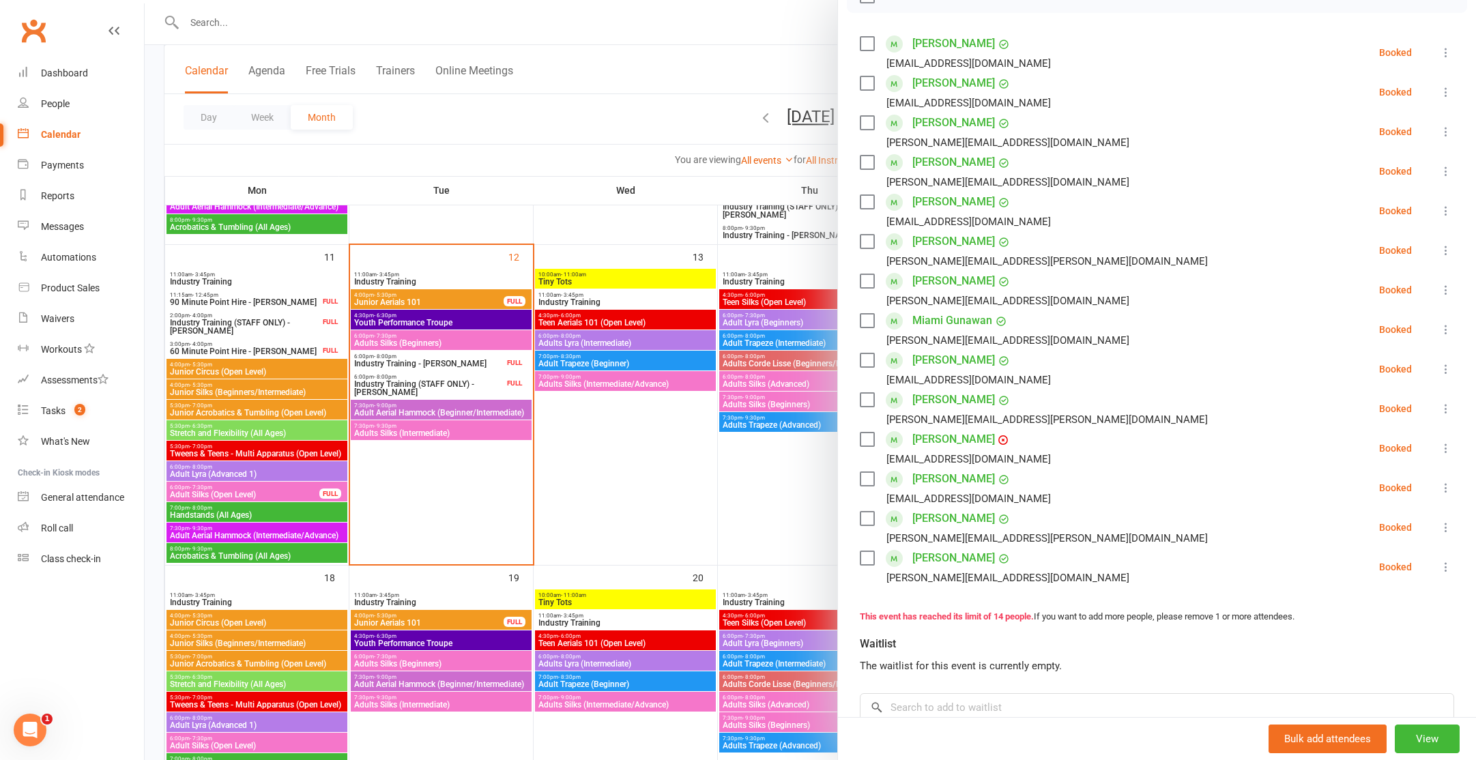
scroll to position [224, 0]
click at [995, 439] on link "Estelle Macalister-Fegan" at bounding box center [953, 437] width 83 height 22
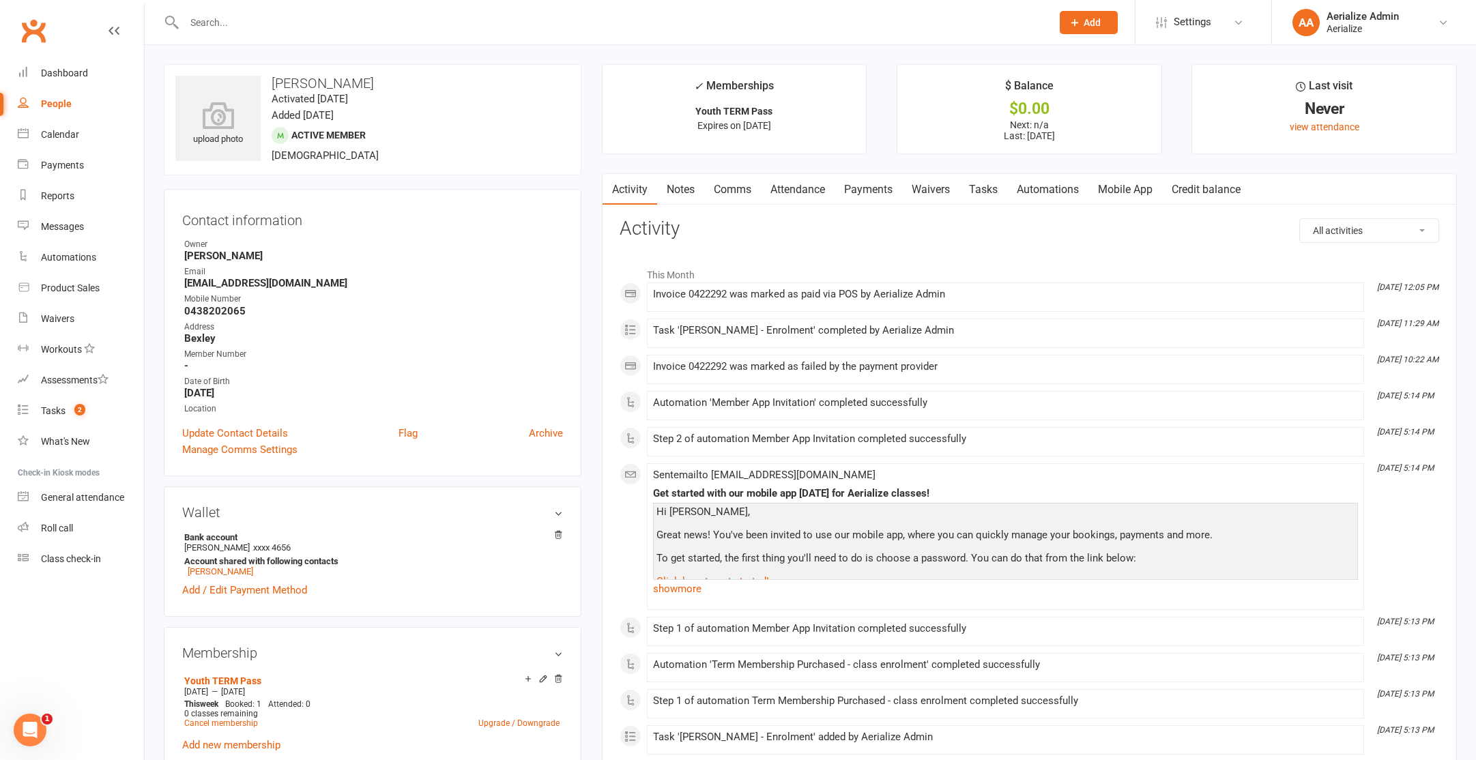
click at [882, 190] on link "Payments" at bounding box center [869, 189] width 68 height 31
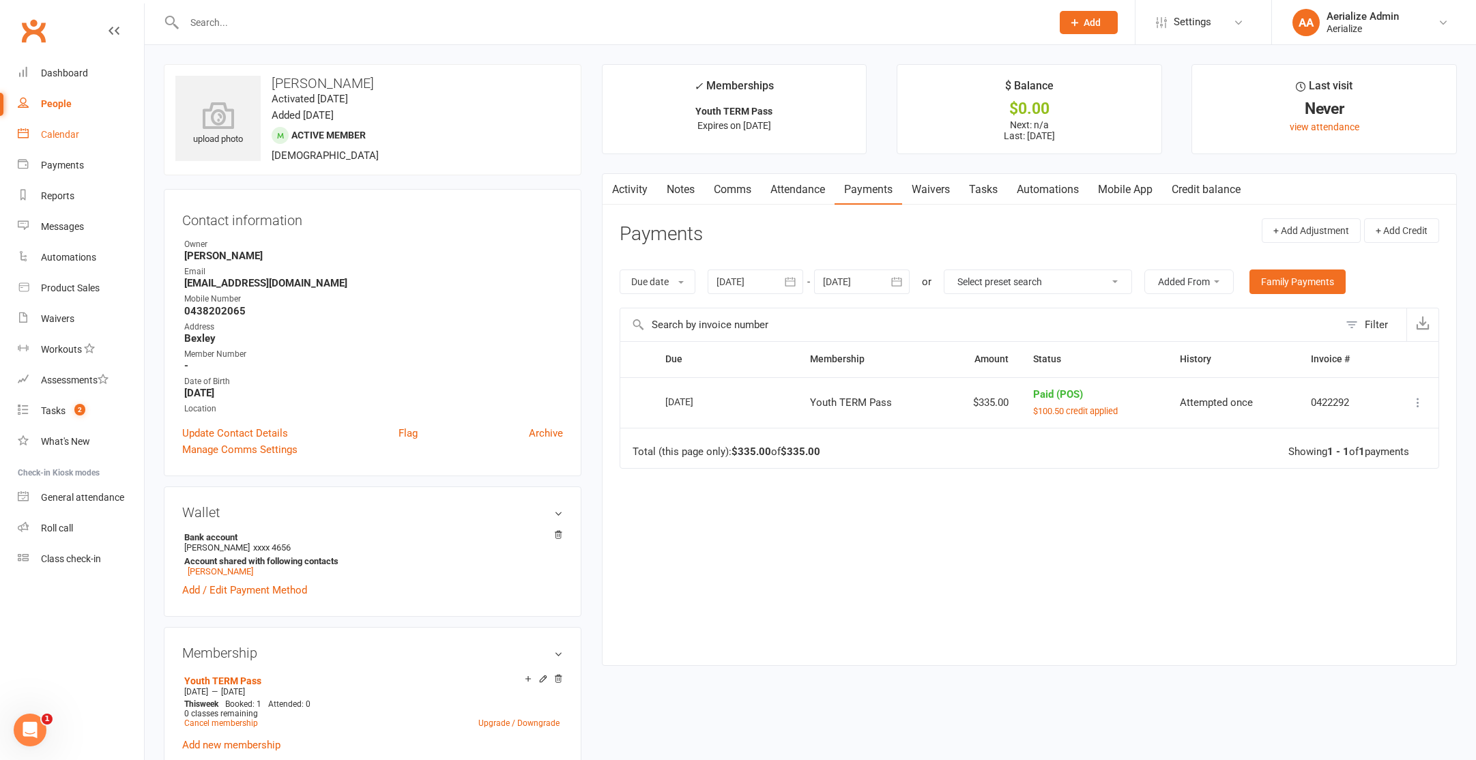
click at [41, 132] on div "Calendar" at bounding box center [60, 134] width 38 height 11
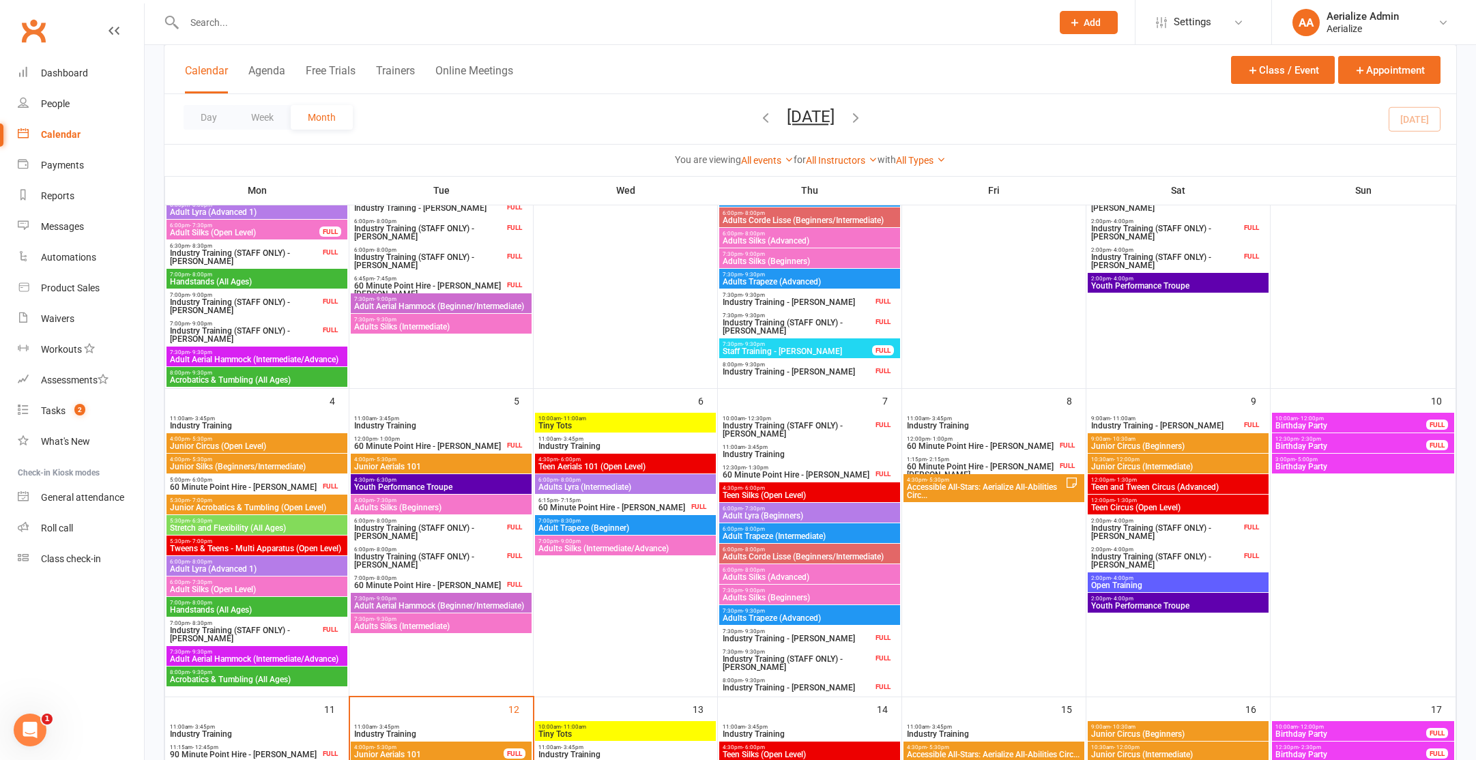
scroll to position [603, 0]
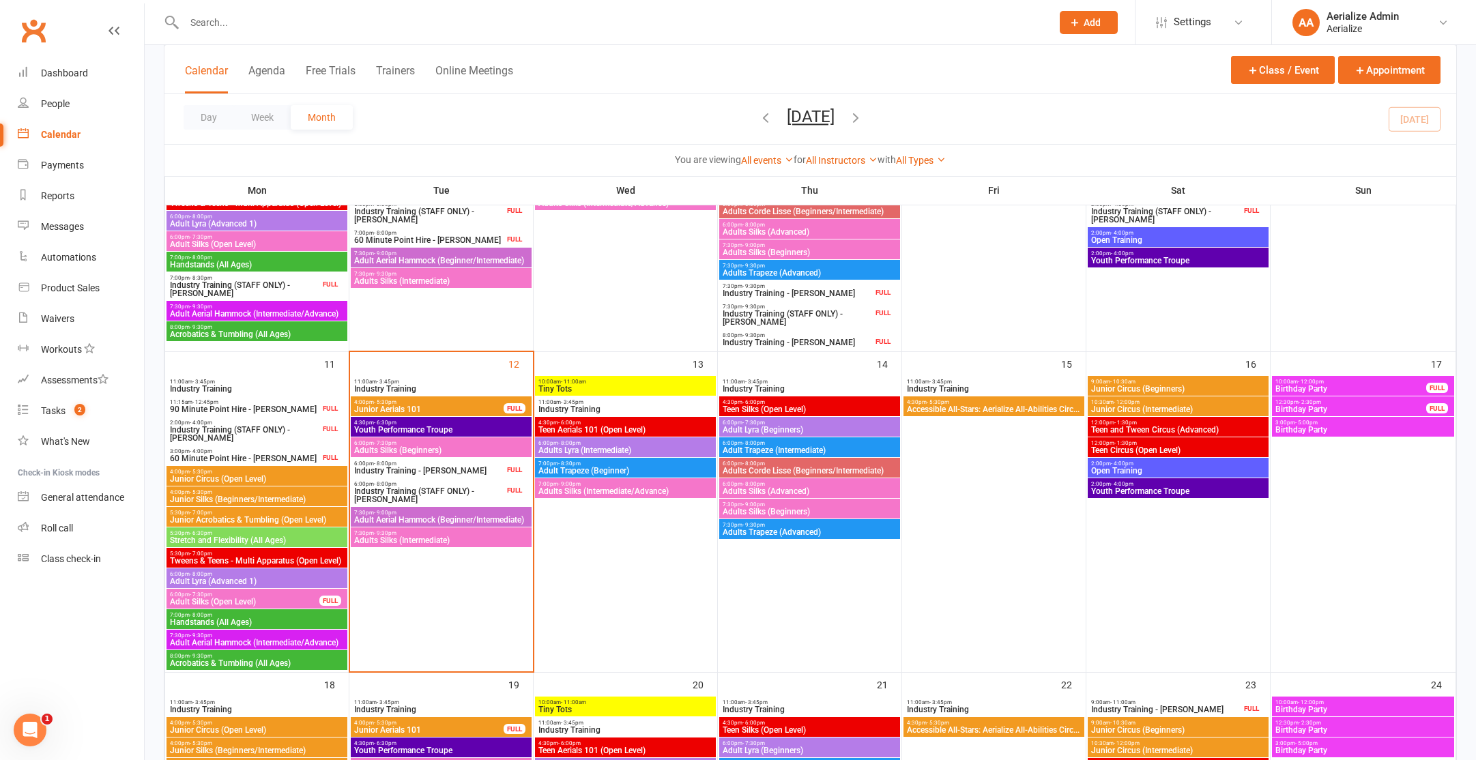
click at [455, 413] on div "4:00pm - 5:30pm Junior Aerials 101 FULL" at bounding box center [441, 407] width 181 height 20
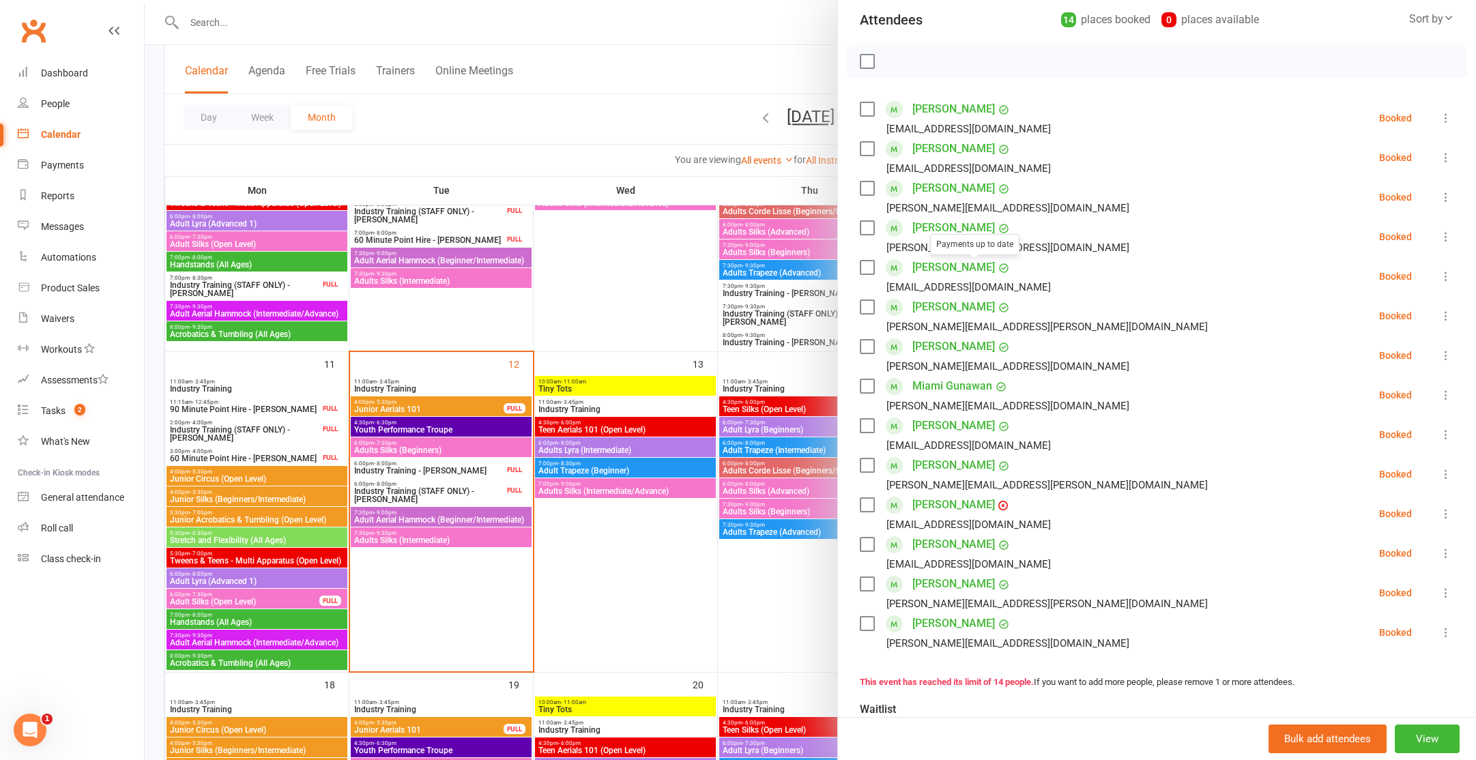
scroll to position [156, 0]
click at [1007, 507] on icon at bounding box center [1002, 505] width 8 height 8
click at [984, 508] on link "Estelle Macalister-Fegan" at bounding box center [953, 504] width 83 height 22
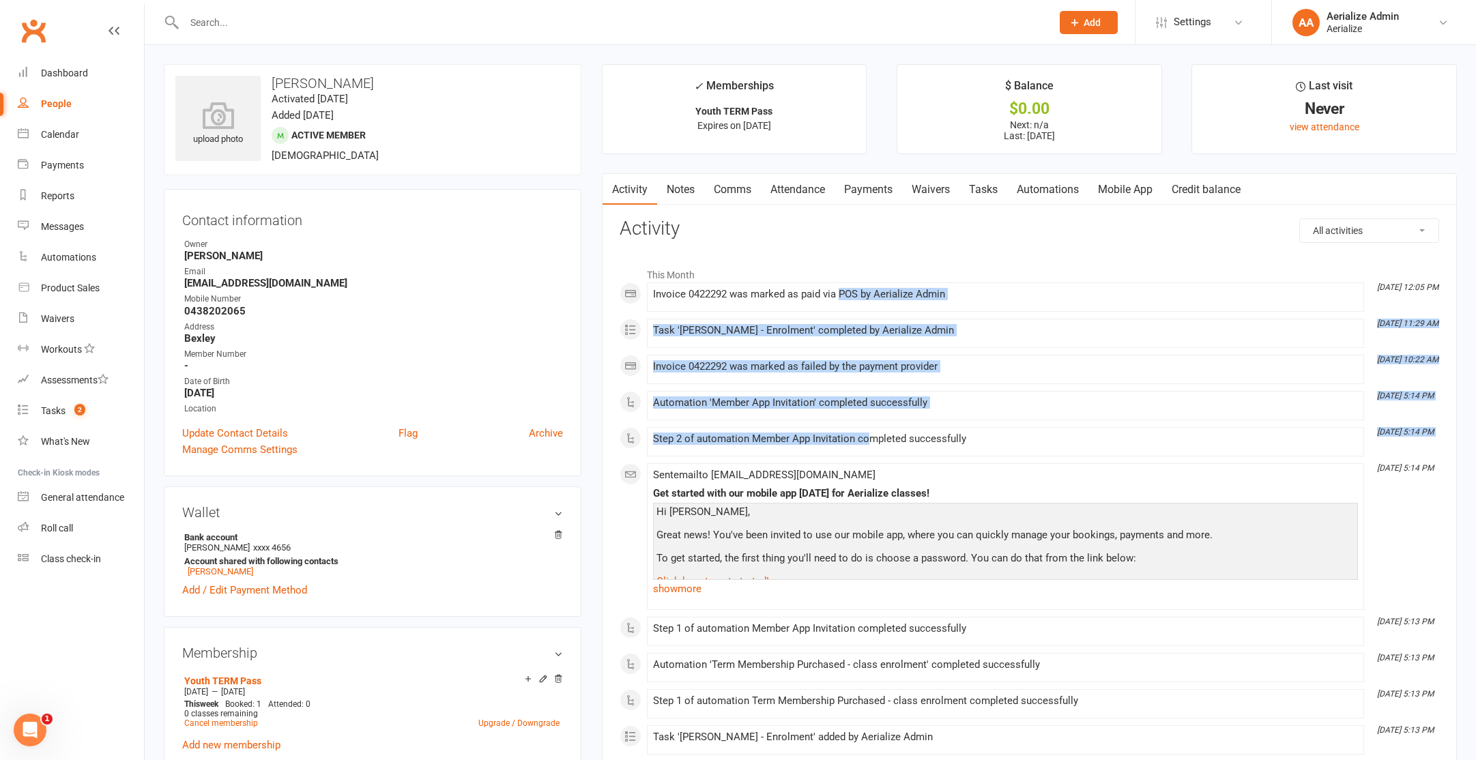
drag, startPoint x: 866, startPoint y: 438, endPoint x: 841, endPoint y: 297, distance: 143.5
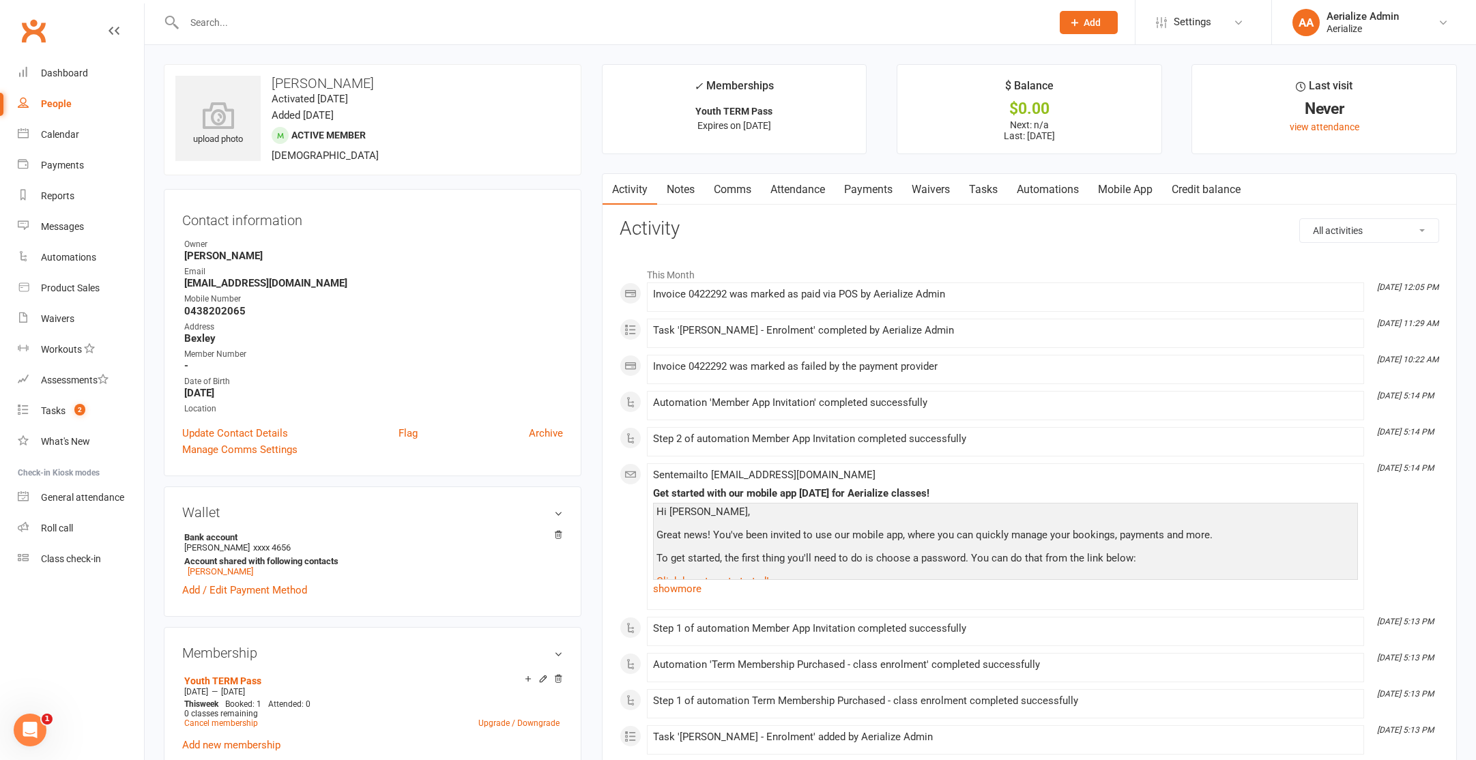
click at [809, 179] on link "Attendance" at bounding box center [798, 189] width 74 height 31
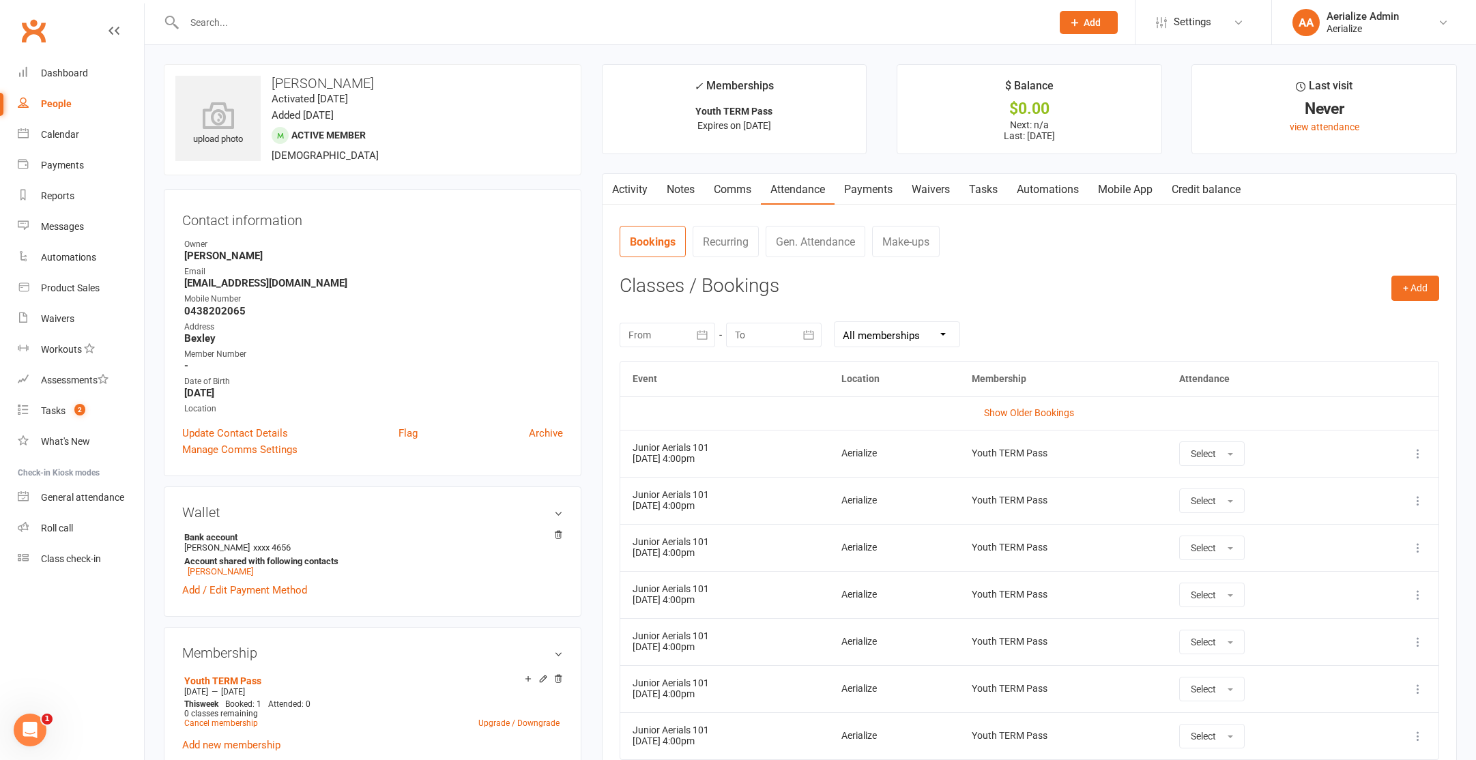
click at [878, 192] on link "Payments" at bounding box center [869, 189] width 68 height 31
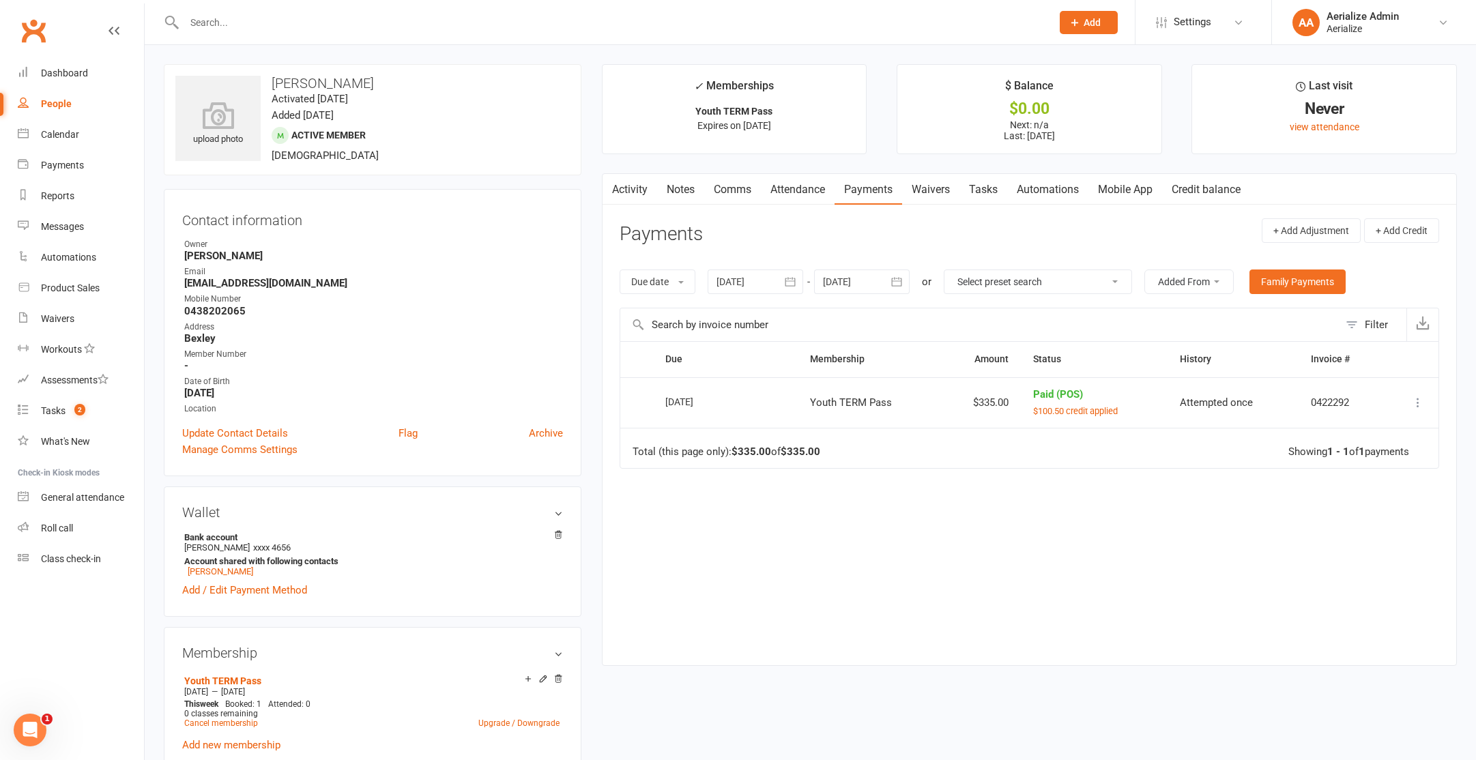
click at [273, 20] on input "text" at bounding box center [611, 22] width 862 height 19
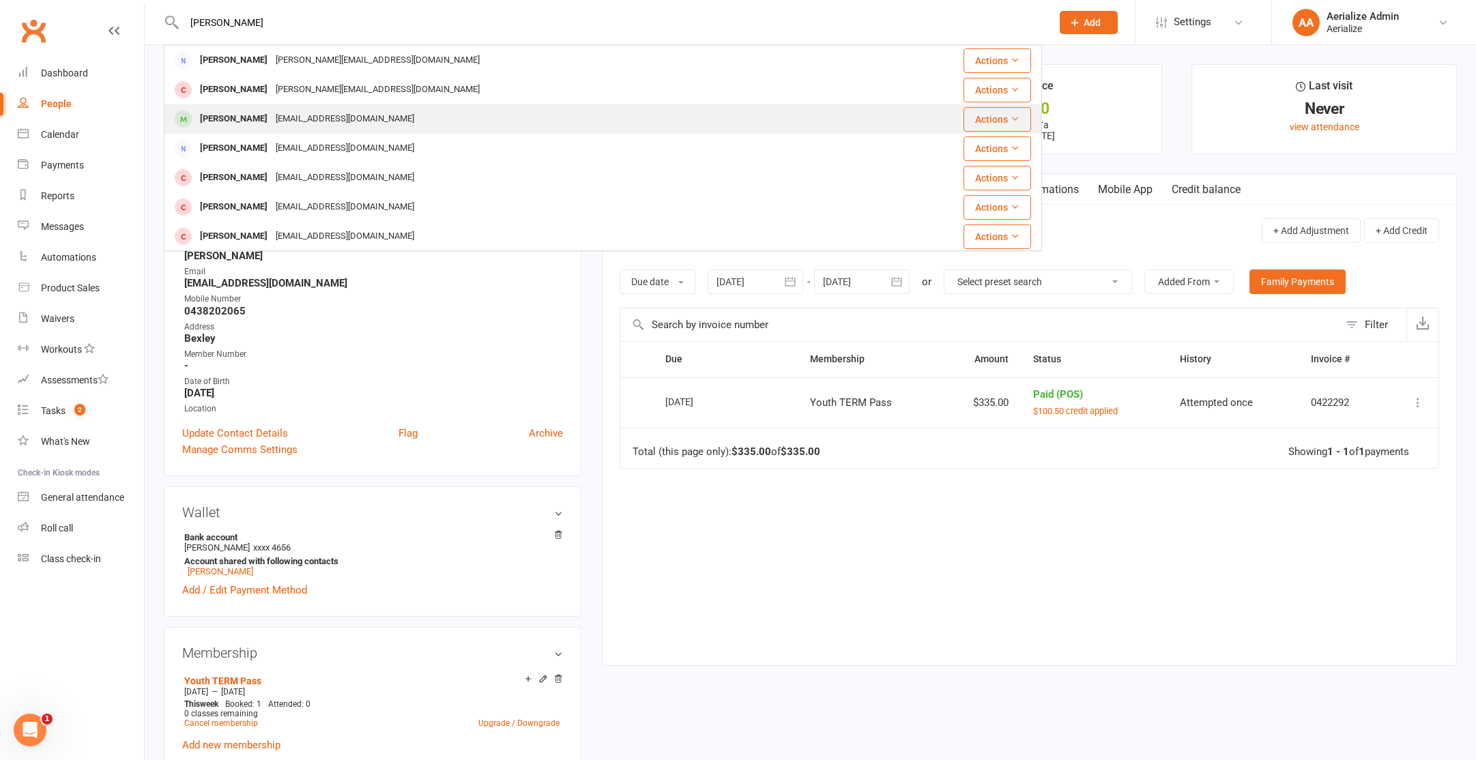
type input "rebecca norman"
click at [332, 106] on div "Rebekah Norman murrayandrachelnorman@gmail.com" at bounding box center [538, 119] width 747 height 28
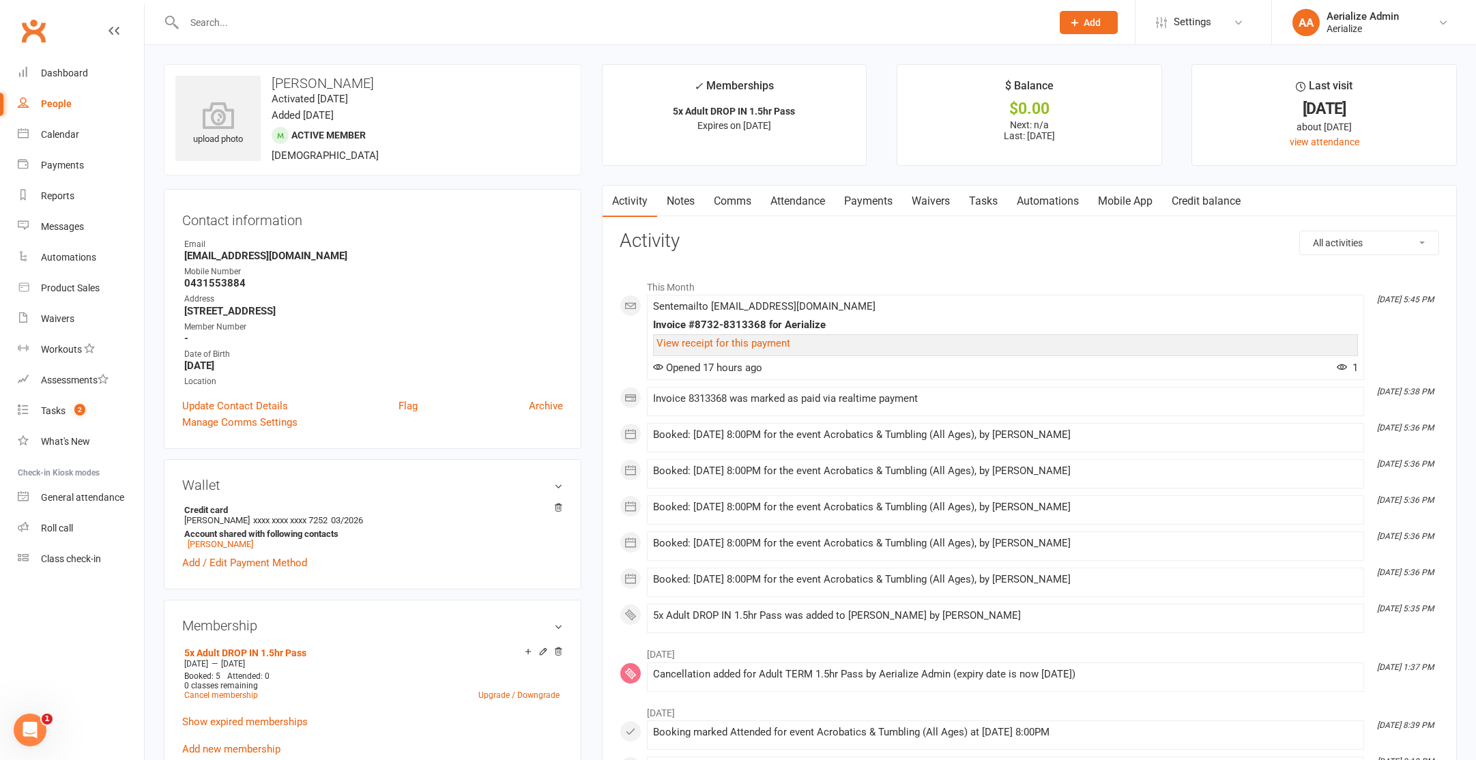
click at [805, 204] on link "Attendance" at bounding box center [798, 201] width 74 height 31
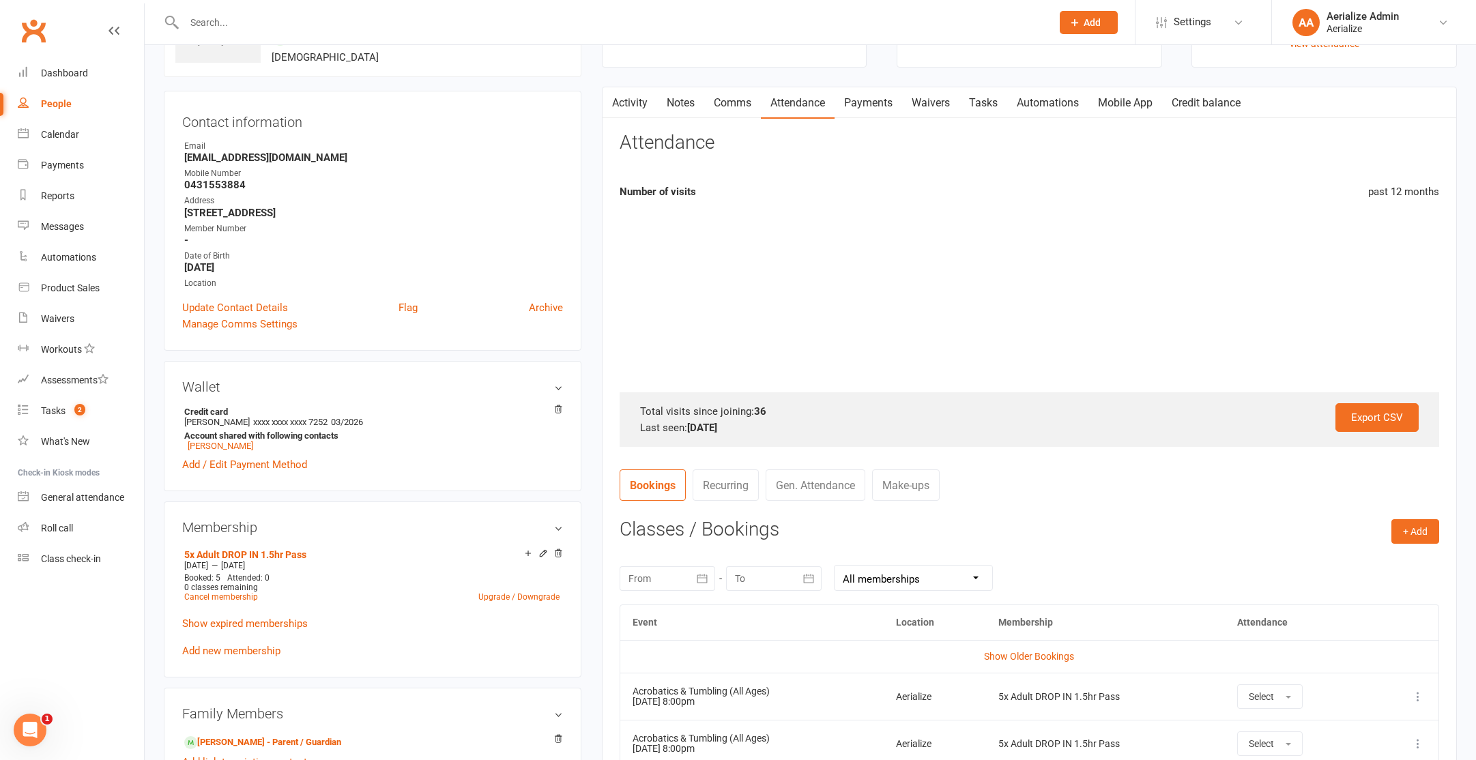
scroll to position [136, 0]
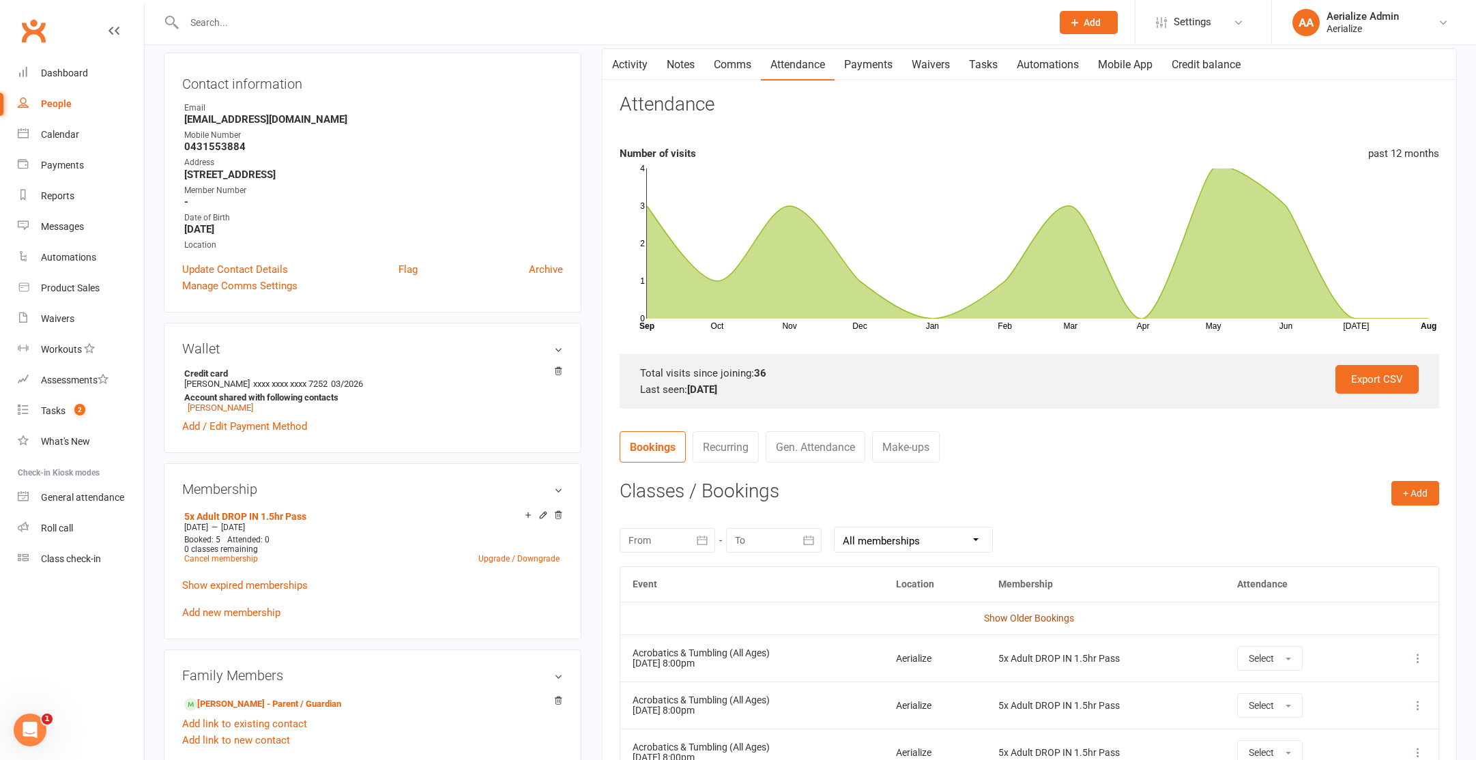
click at [1024, 616] on link "Show Older Bookings" at bounding box center [1029, 618] width 90 height 11
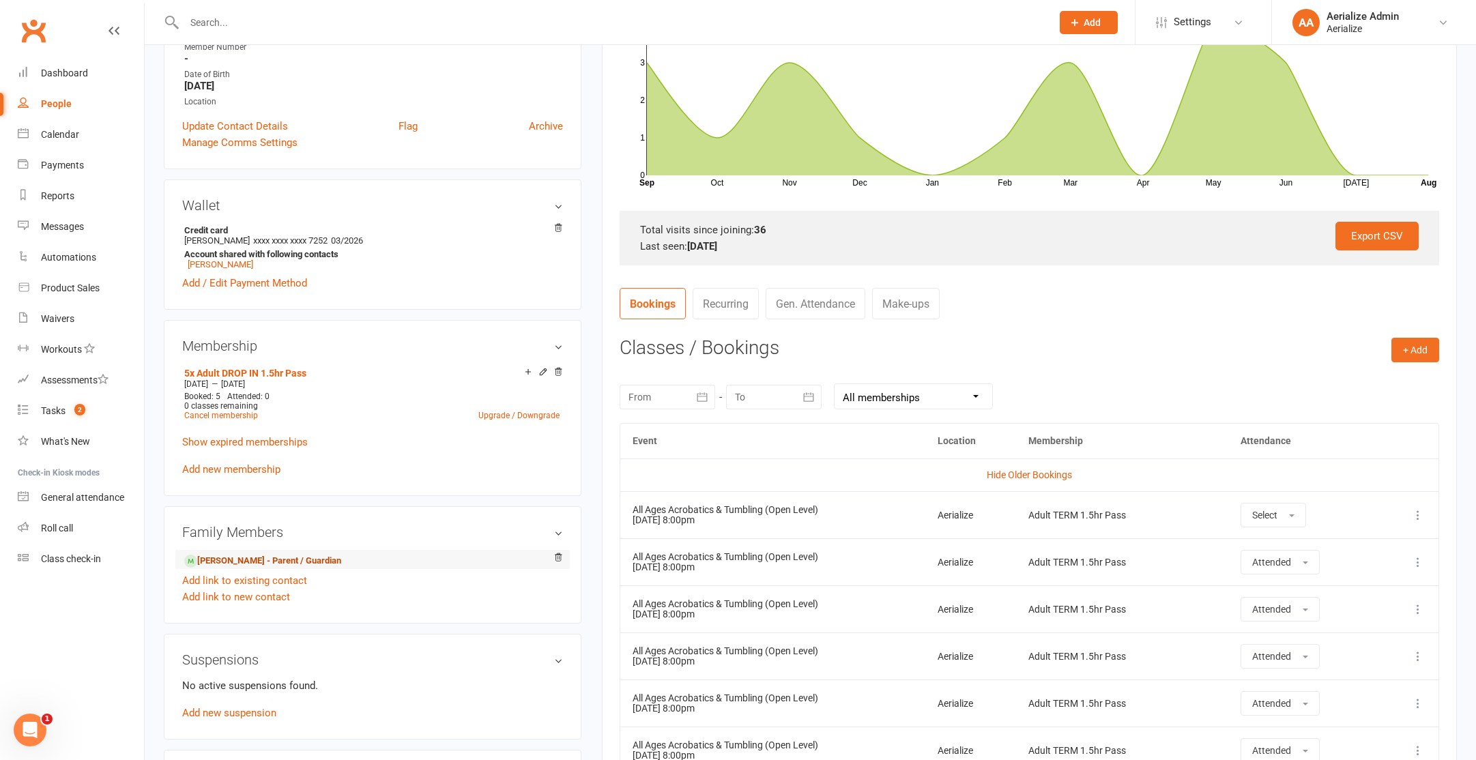
scroll to position [281, 0]
click at [58, 130] on div "Calendar" at bounding box center [60, 134] width 38 height 11
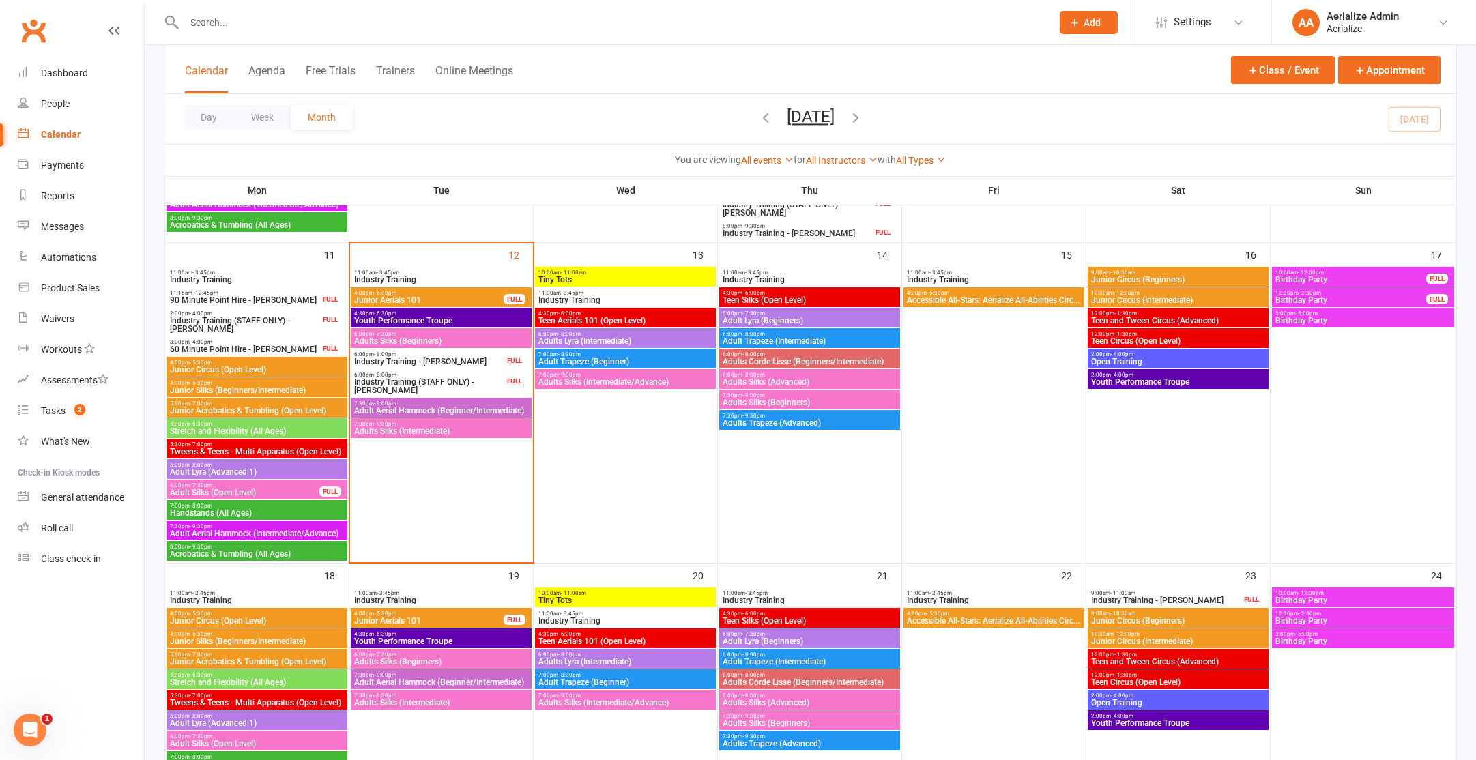
scroll to position [667, 0]
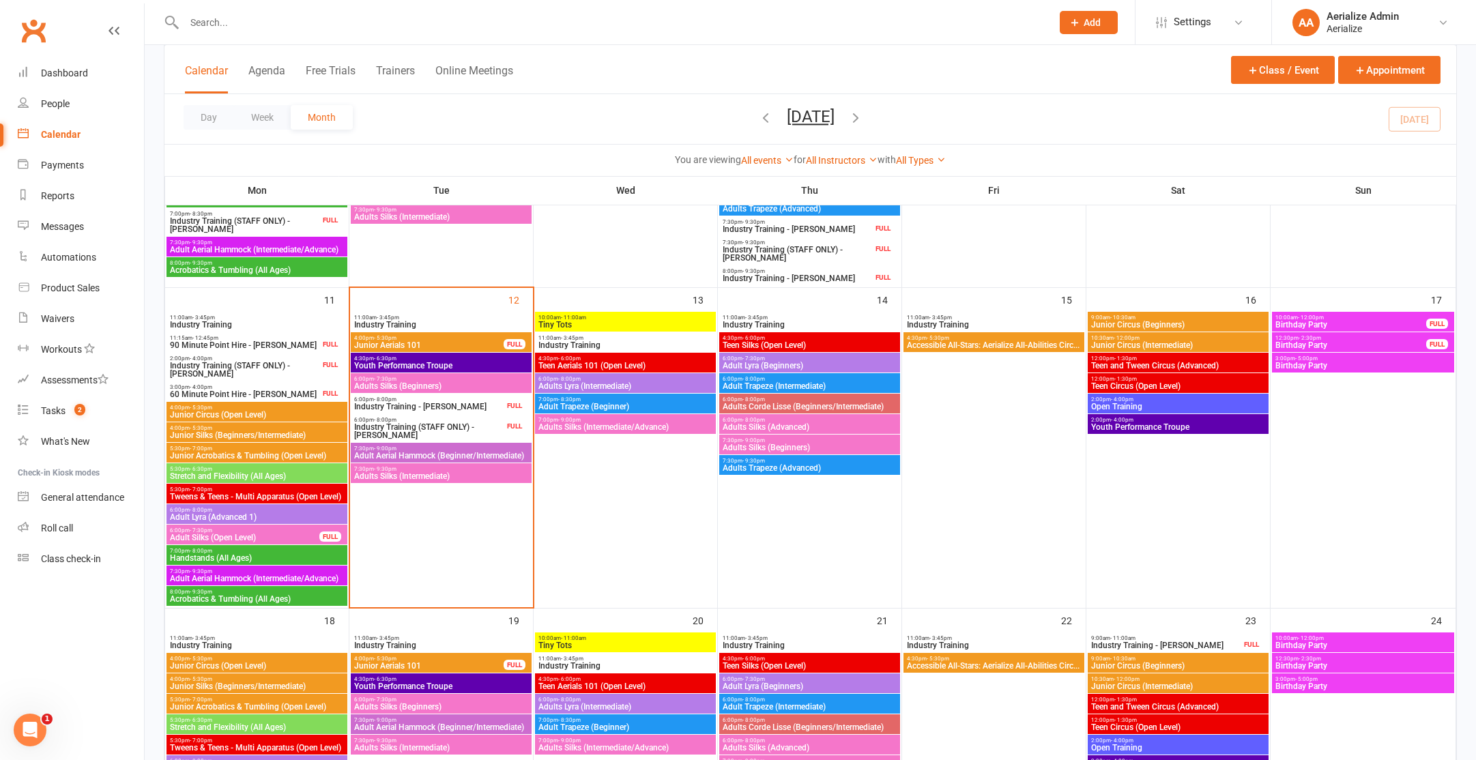
click at [1322, 663] on span "Birthday Party" at bounding box center [1363, 666] width 177 height 8
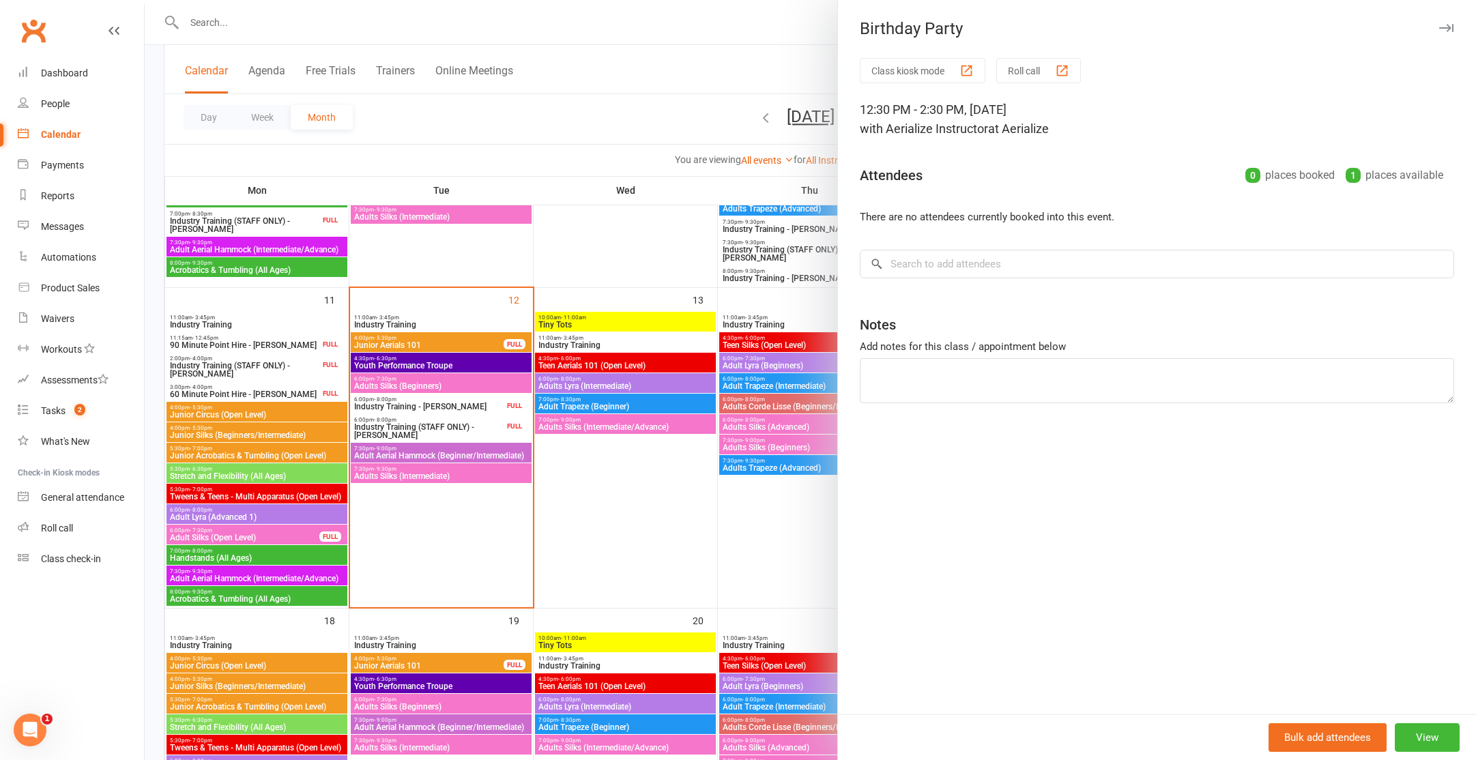
click at [786, 497] on div at bounding box center [811, 380] width 1332 height 760
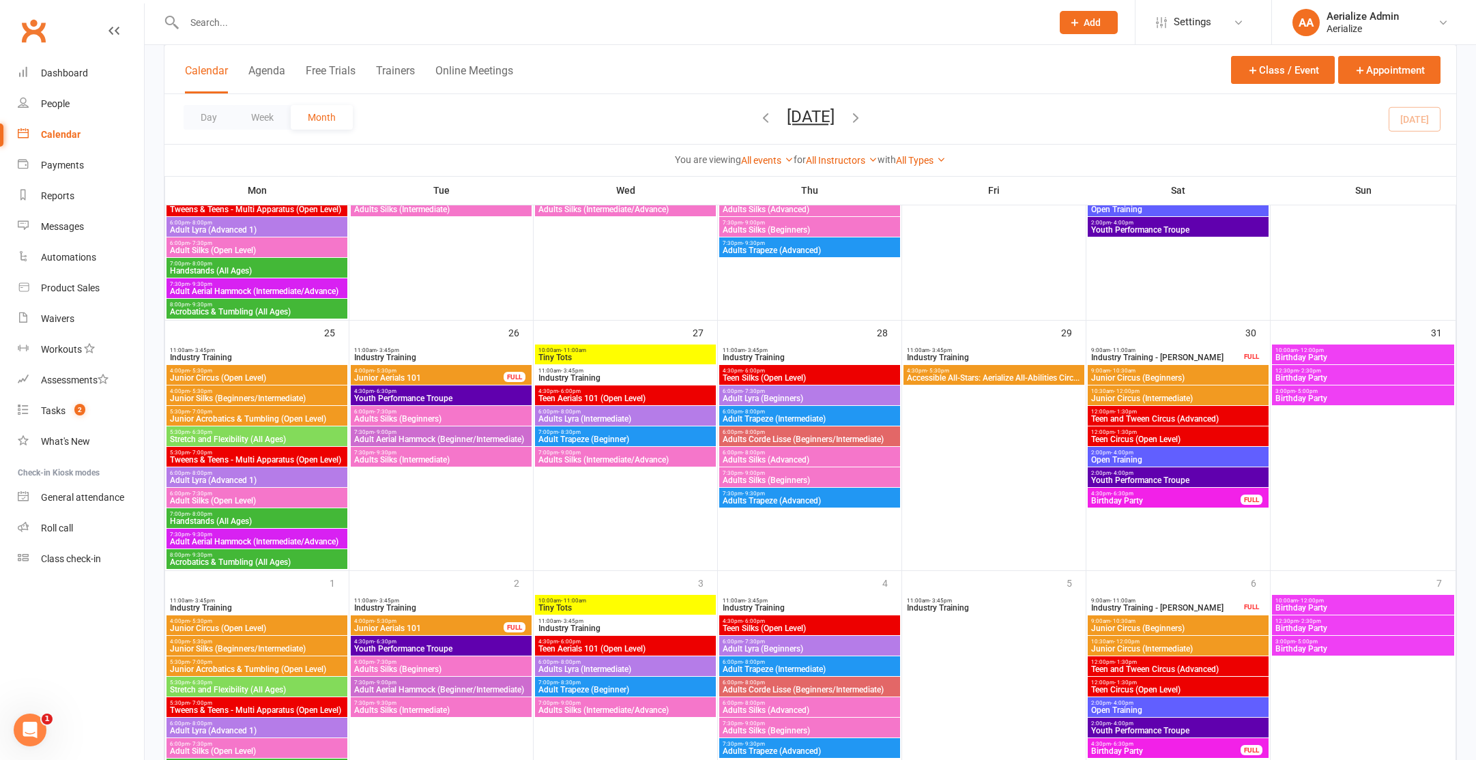
scroll to position [1087, 0]
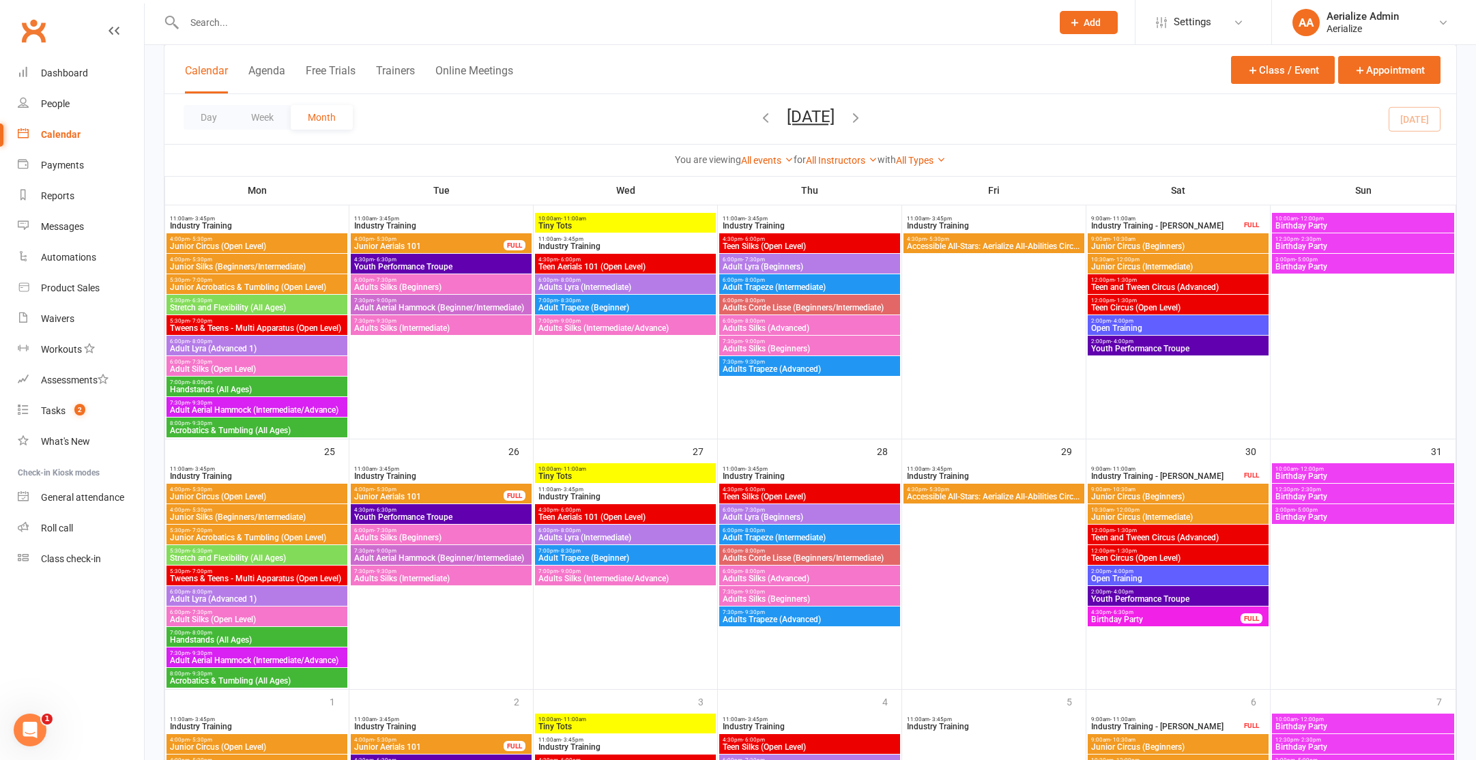
click at [863, 119] on icon "button" at bounding box center [855, 117] width 15 height 15
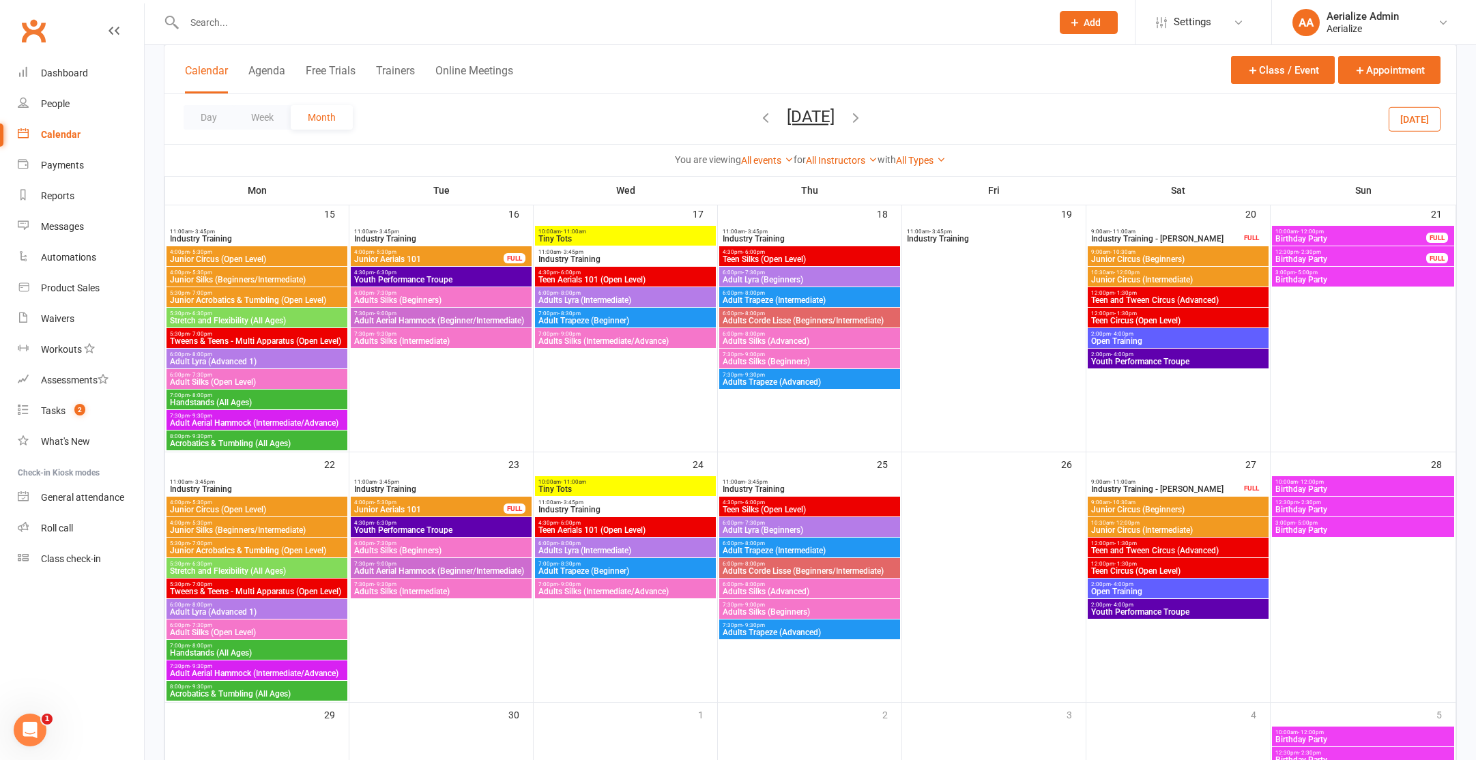
click at [863, 115] on icon "button" at bounding box center [855, 117] width 15 height 15
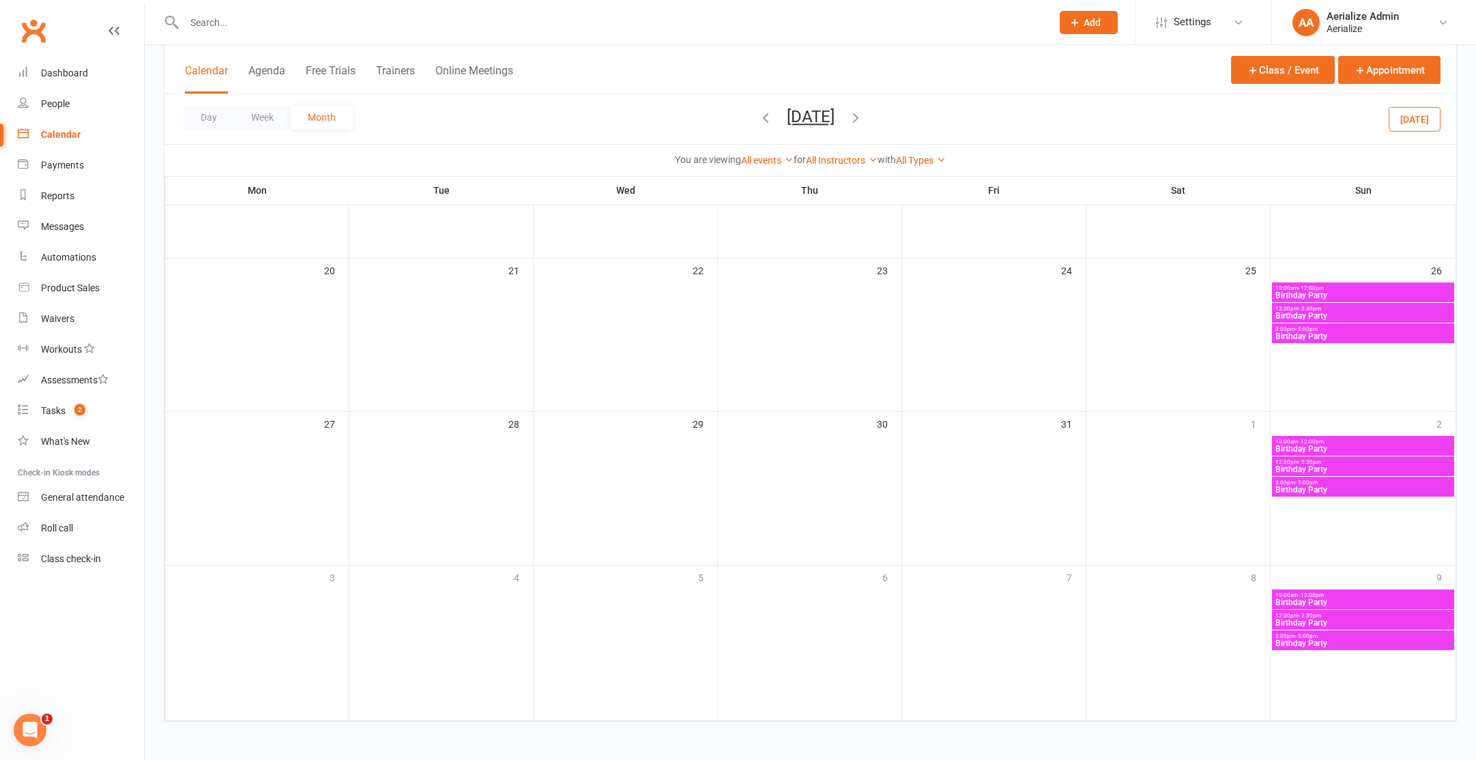
click at [863, 121] on icon "button" at bounding box center [855, 117] width 15 height 15
click at [758, 122] on icon "button" at bounding box center [765, 117] width 15 height 15
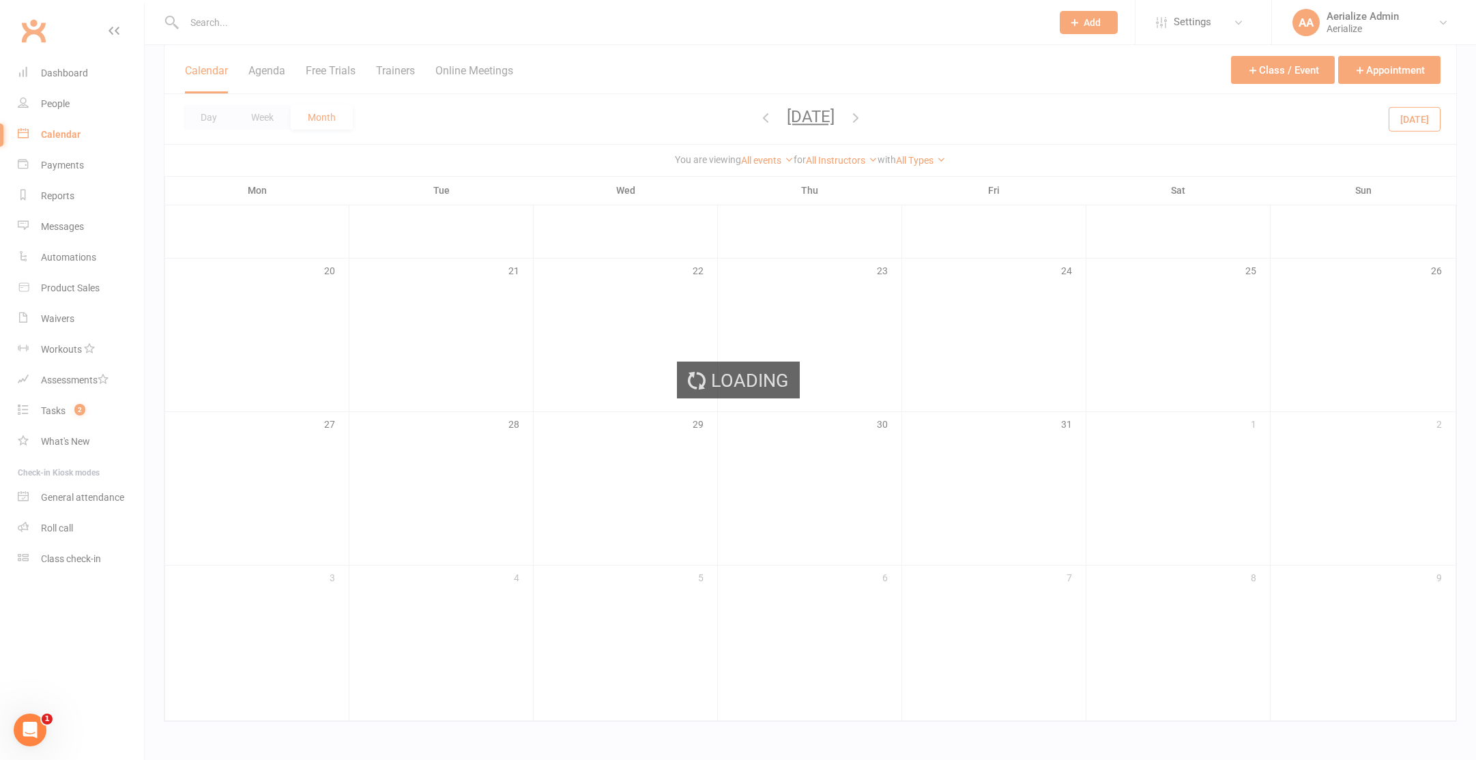
click at [732, 122] on div "Loading" at bounding box center [738, 380] width 1476 height 760
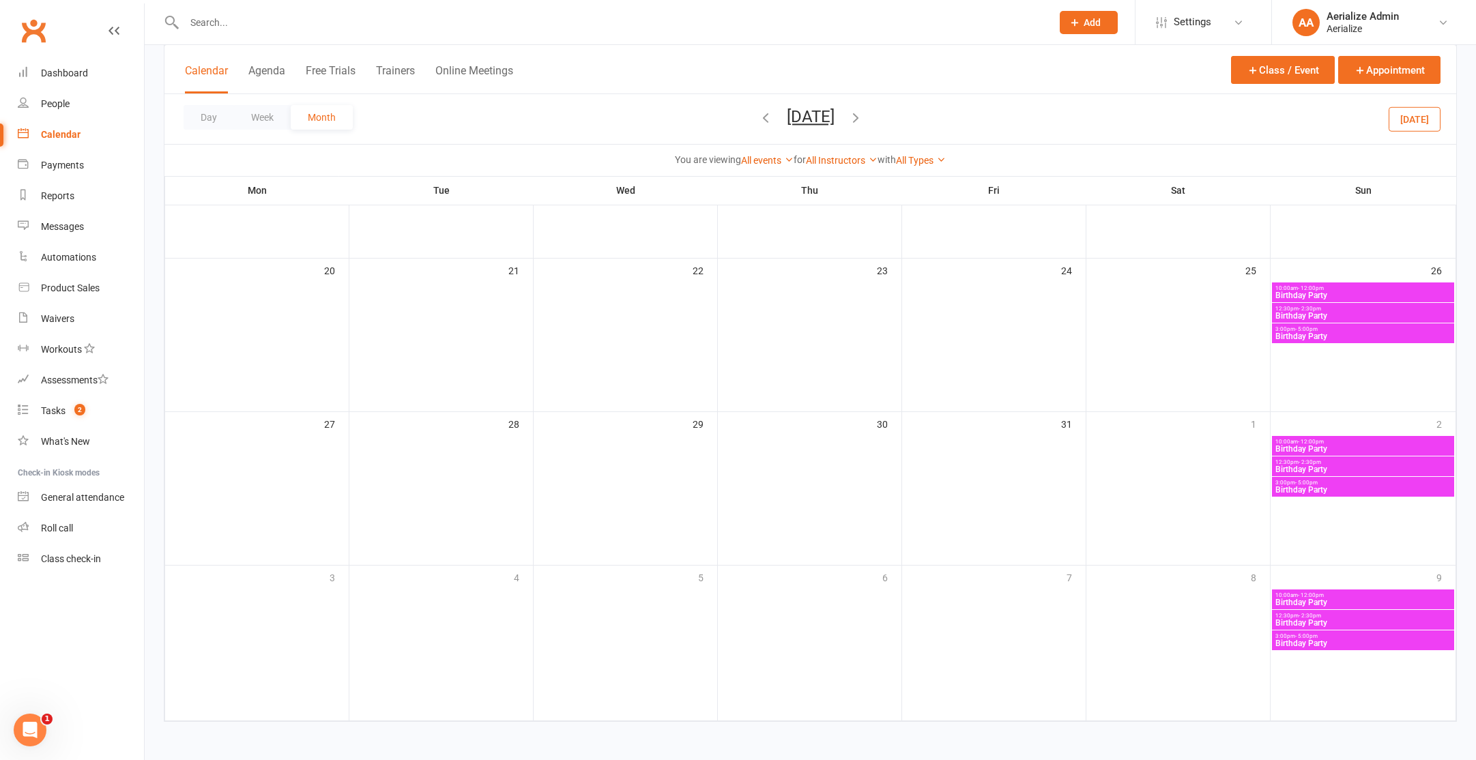
click at [728, 119] on div "Day Week Month October 2025 August 2025 Sun Mon Tue Wed Thu Fri Sat 27 28 29 30…" at bounding box center [810, 119] width 1292 height 50
click at [758, 118] on icon "button" at bounding box center [765, 117] width 15 height 15
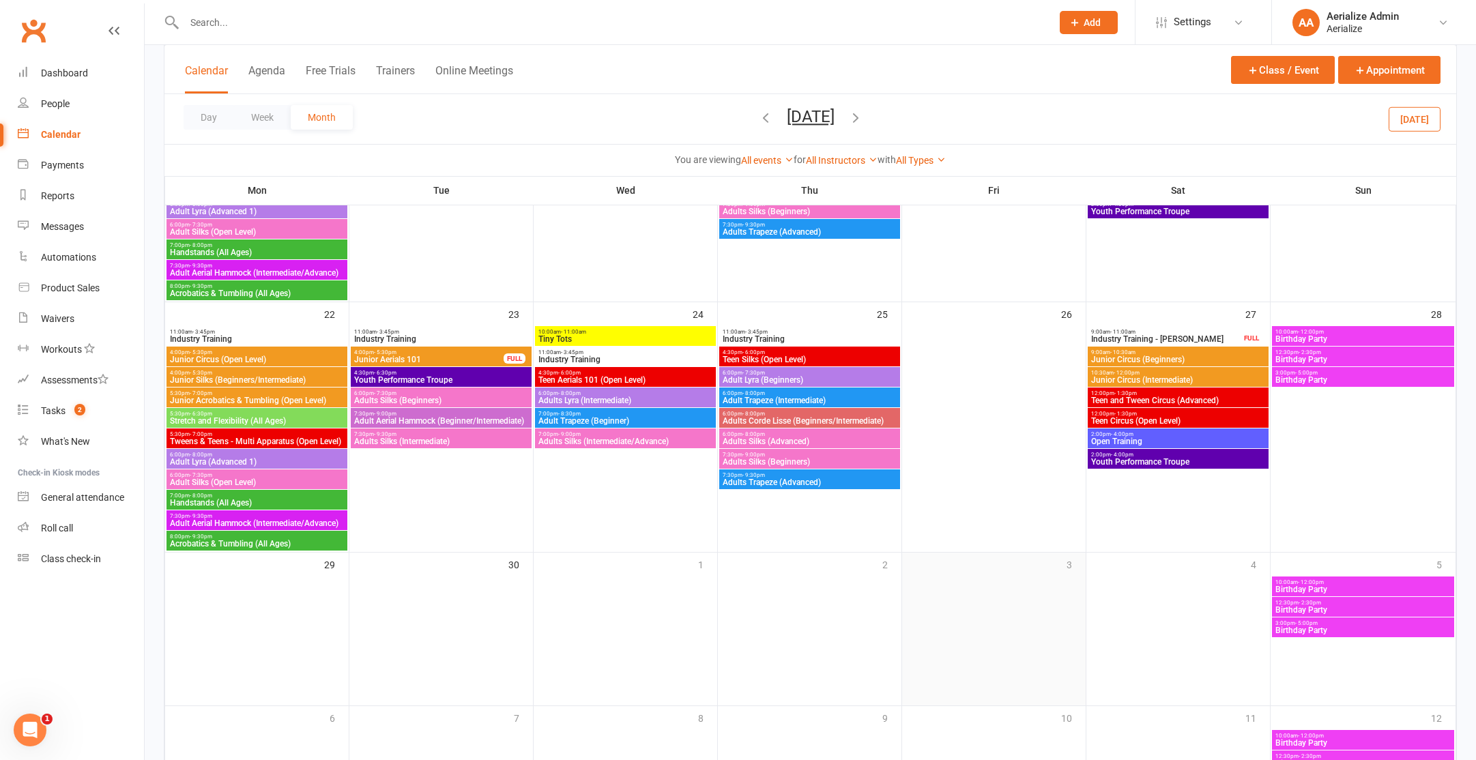
scroll to position [577, 0]
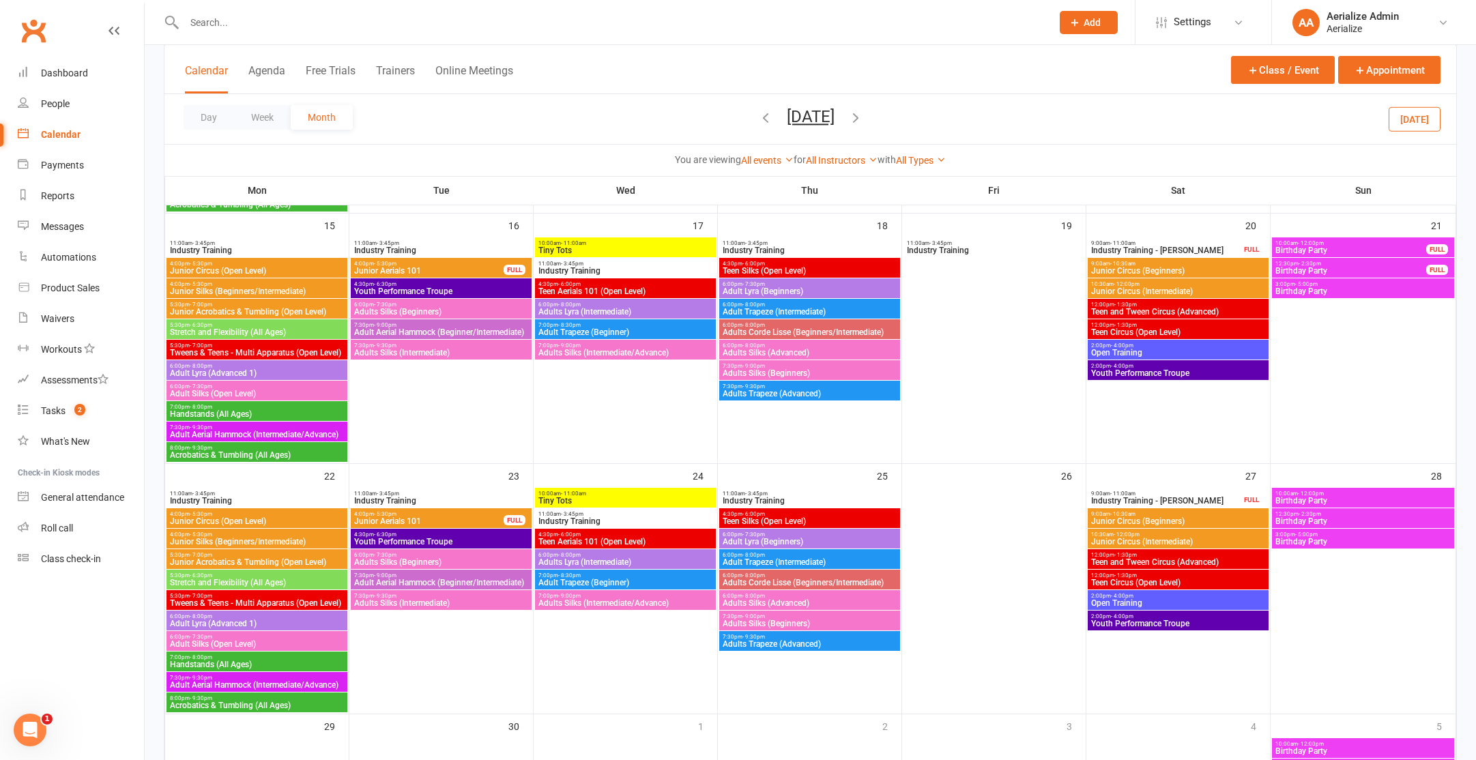
click at [1174, 314] on span "Teen and Tween Circus (Advanced)" at bounding box center [1178, 312] width 175 height 8
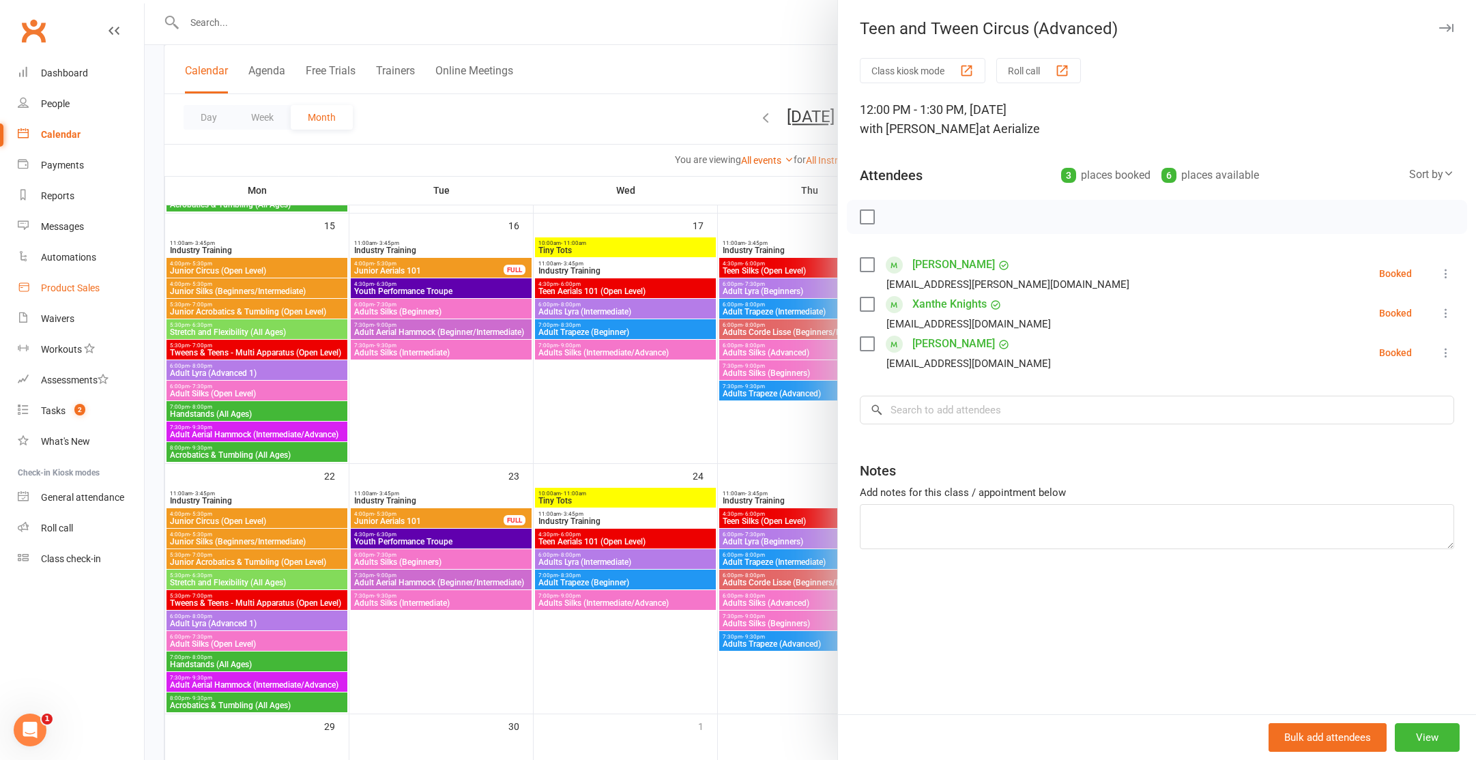
click at [59, 279] on link "Product Sales" at bounding box center [81, 288] width 126 height 31
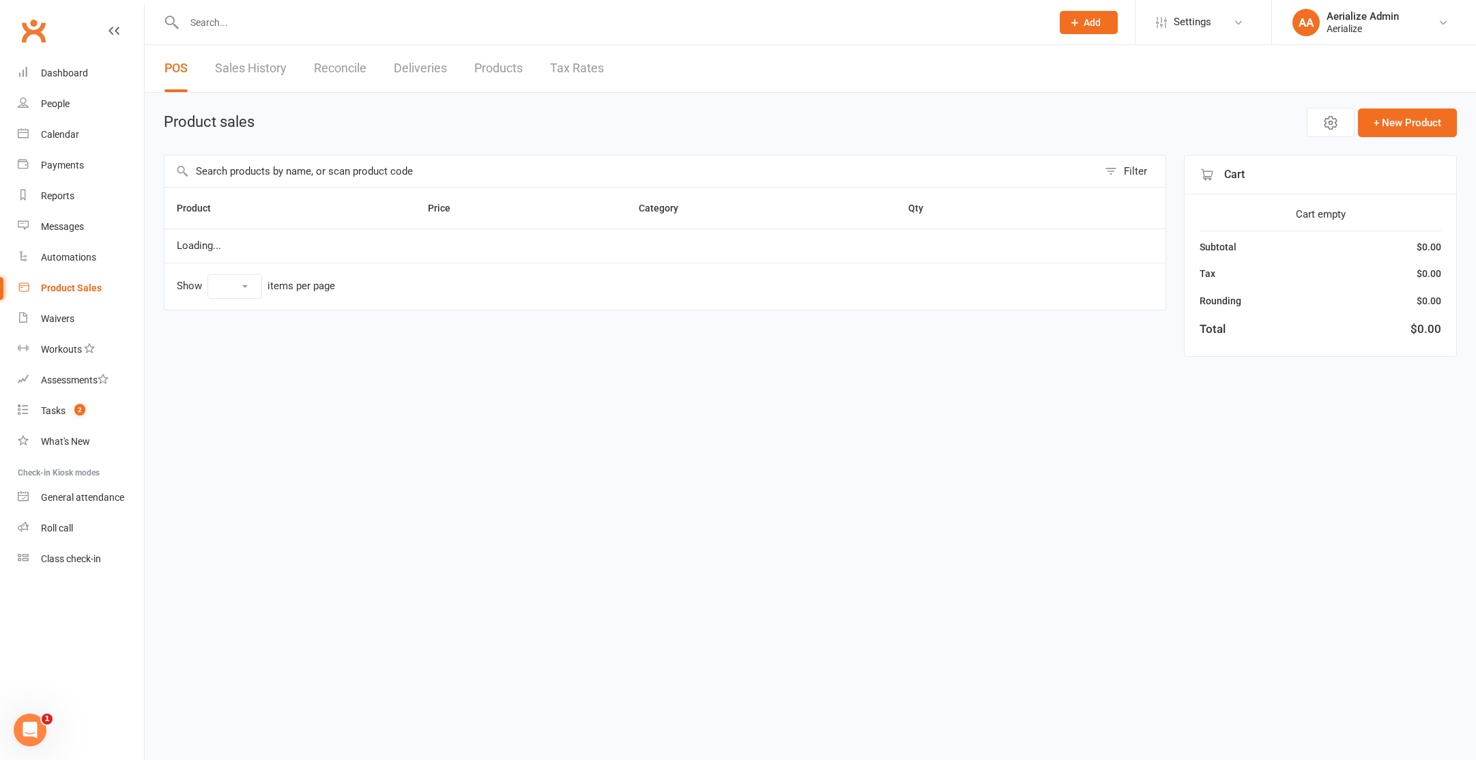
select select "10"
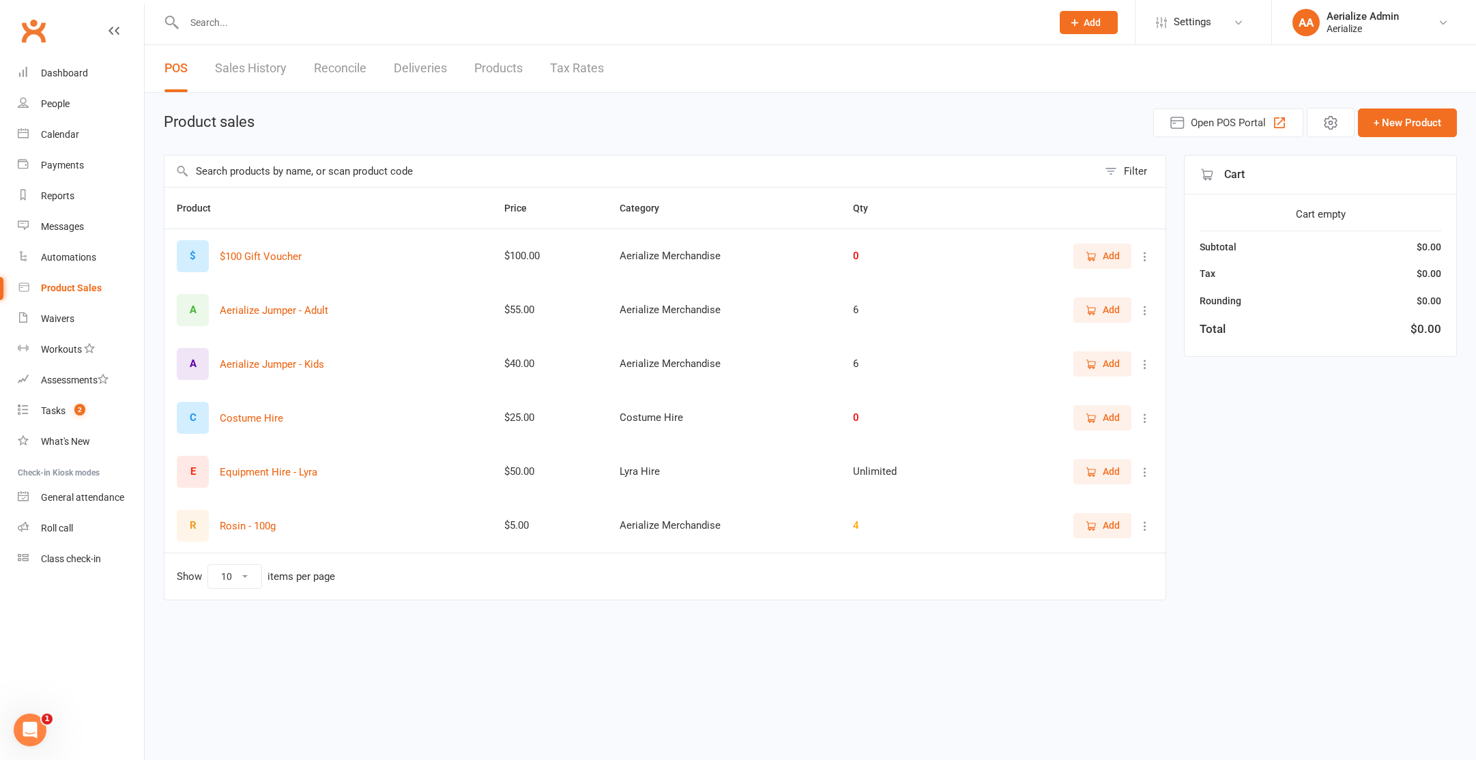
click at [1114, 366] on span "Add" at bounding box center [1111, 363] width 17 height 15
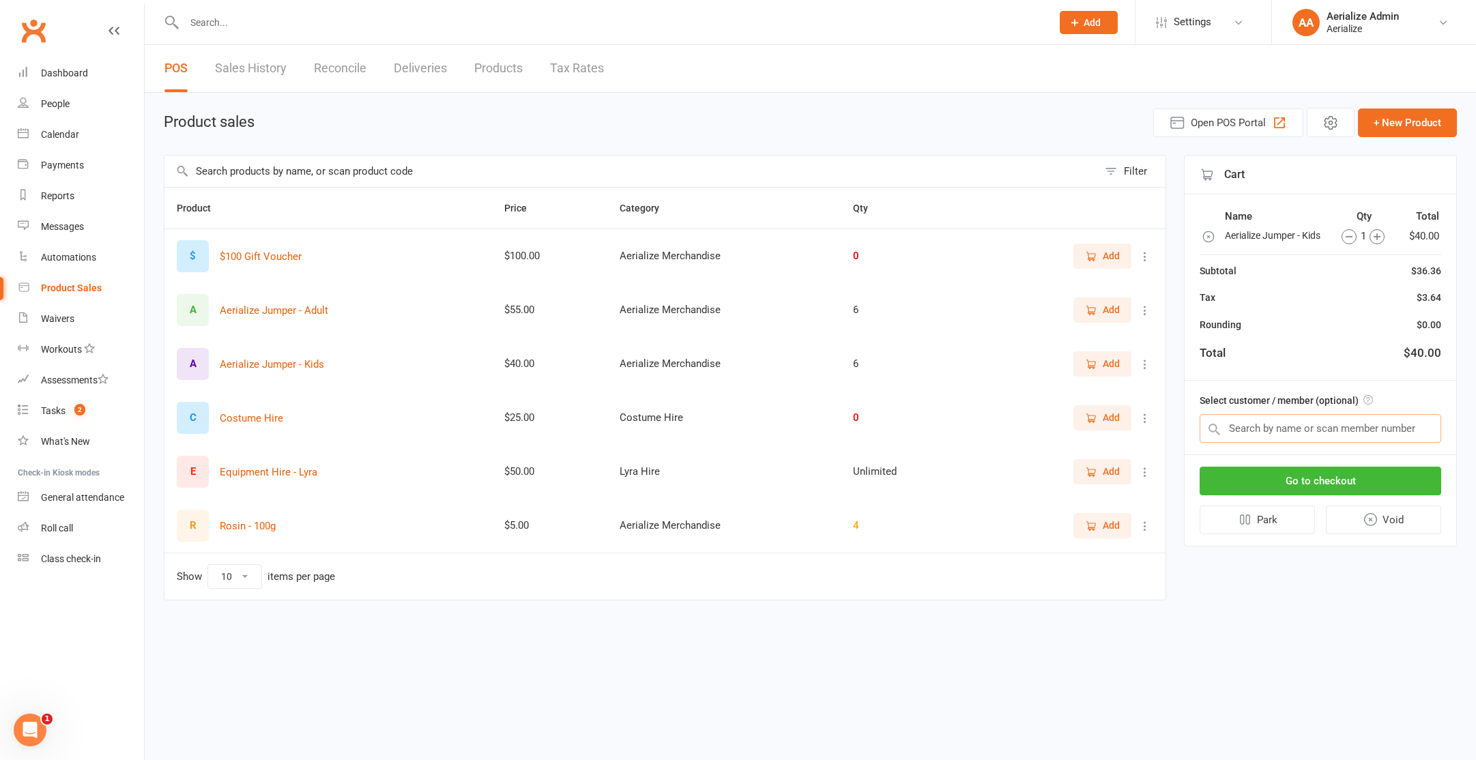
click at [1342, 429] on input "text" at bounding box center [1321, 428] width 242 height 29
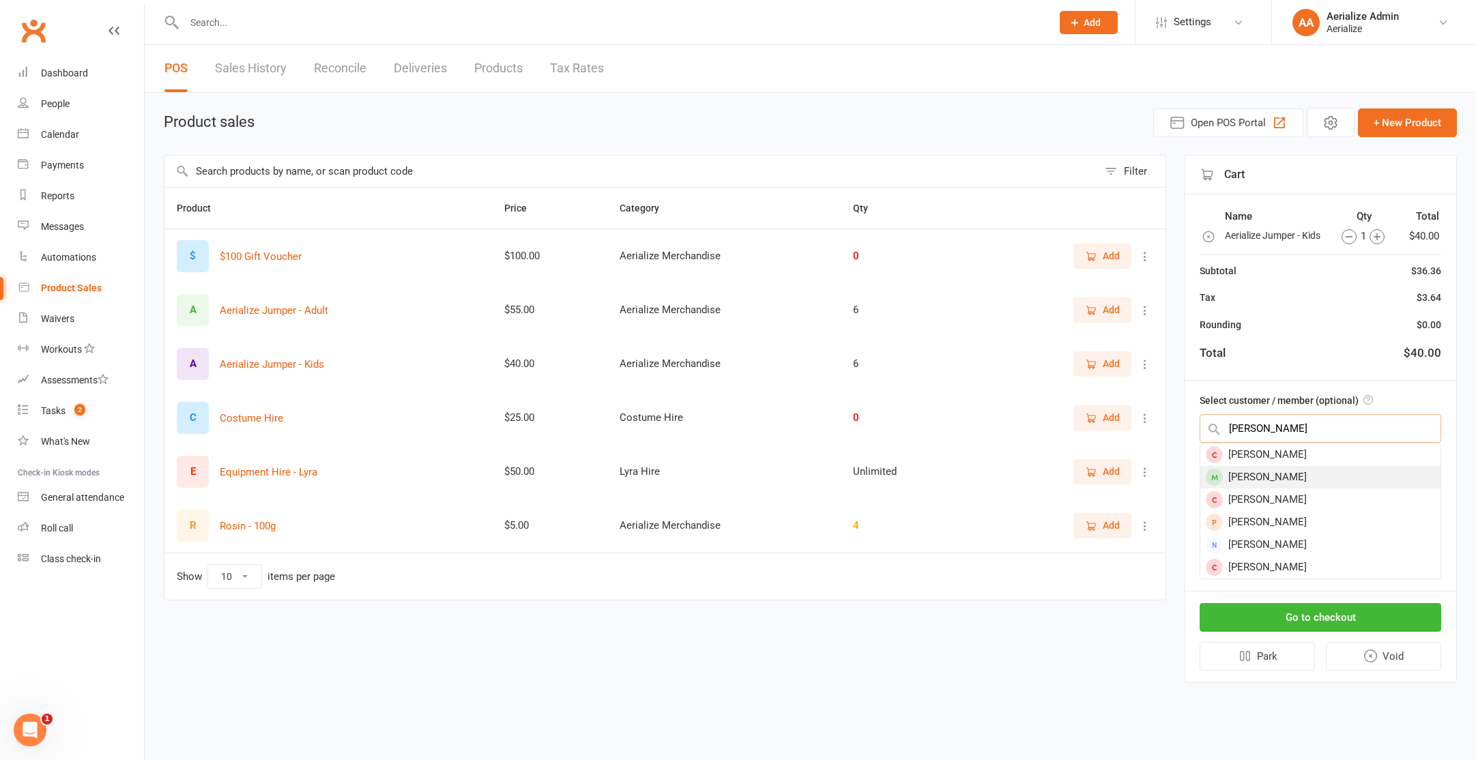
type input "estelle"
click at [1341, 486] on div "Estelle Macalister-Fegan" at bounding box center [1320, 477] width 240 height 23
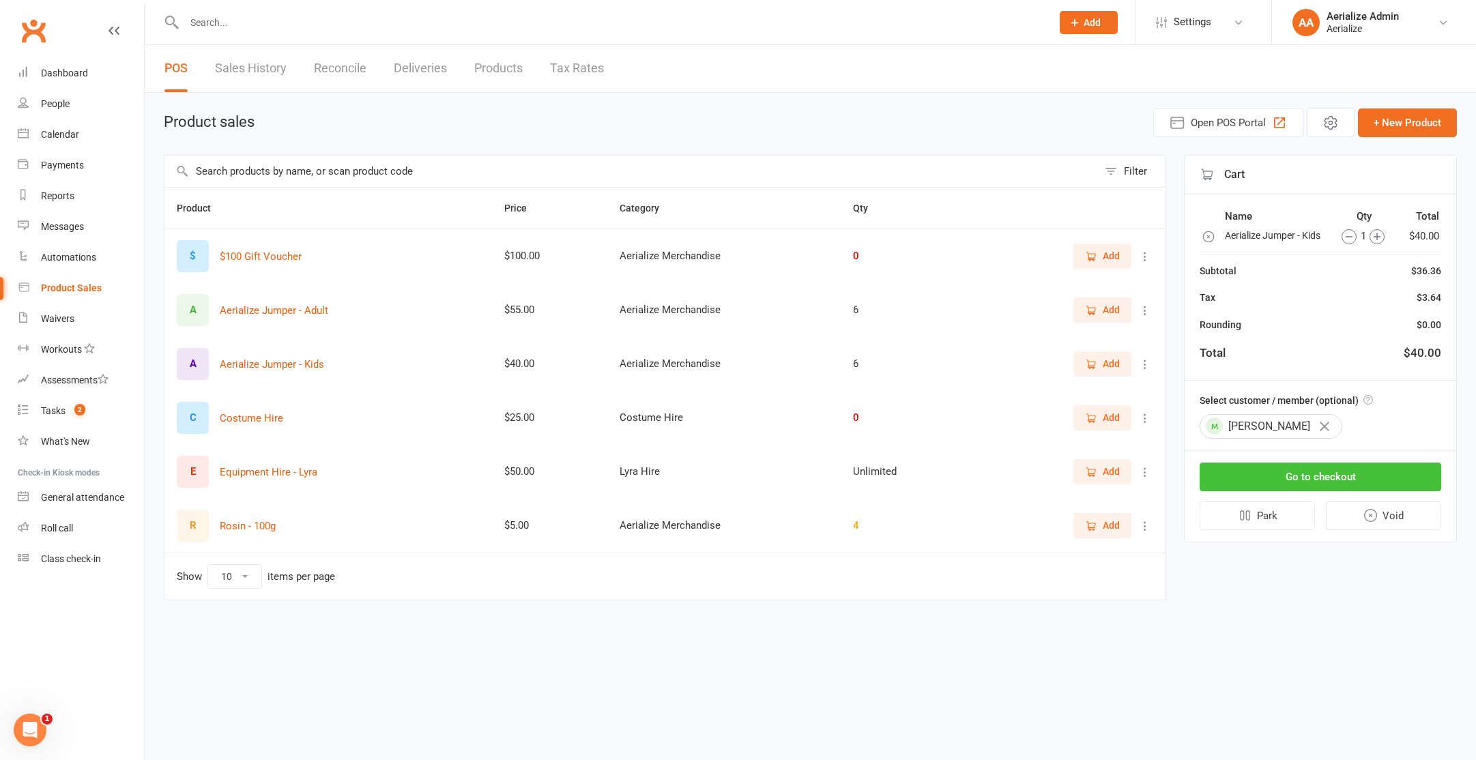
click at [1349, 472] on button "Go to checkout" at bounding box center [1321, 477] width 242 height 29
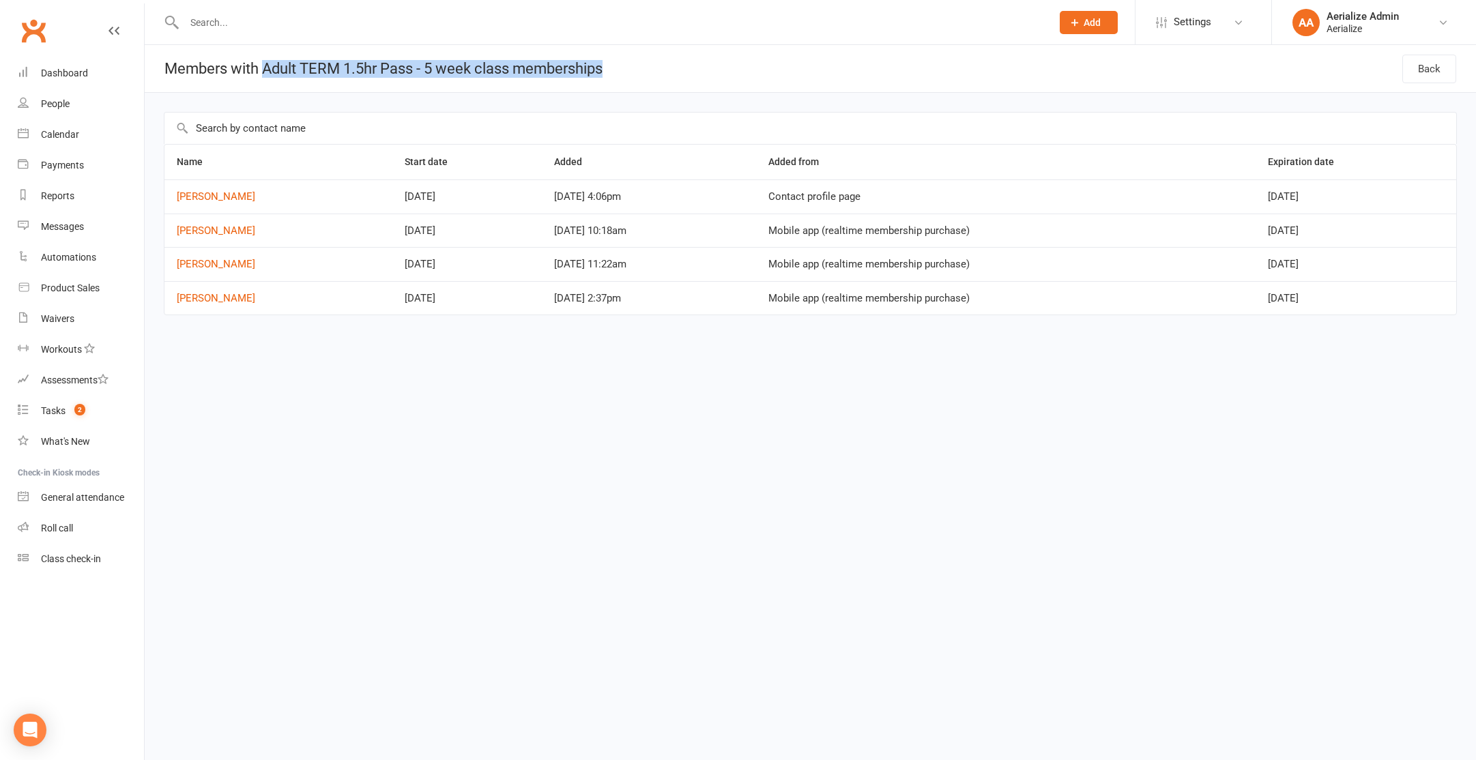
drag, startPoint x: 264, startPoint y: 70, endPoint x: 691, endPoint y: 68, distance: 426.6
click at [691, 68] on header "Members with Adult TERM 1.5hr Pass - 5 week class memberships Back" at bounding box center [811, 69] width 1332 height 48
copy h1 "Adult TERM 1.5hr Pass - 5 week class memberships"
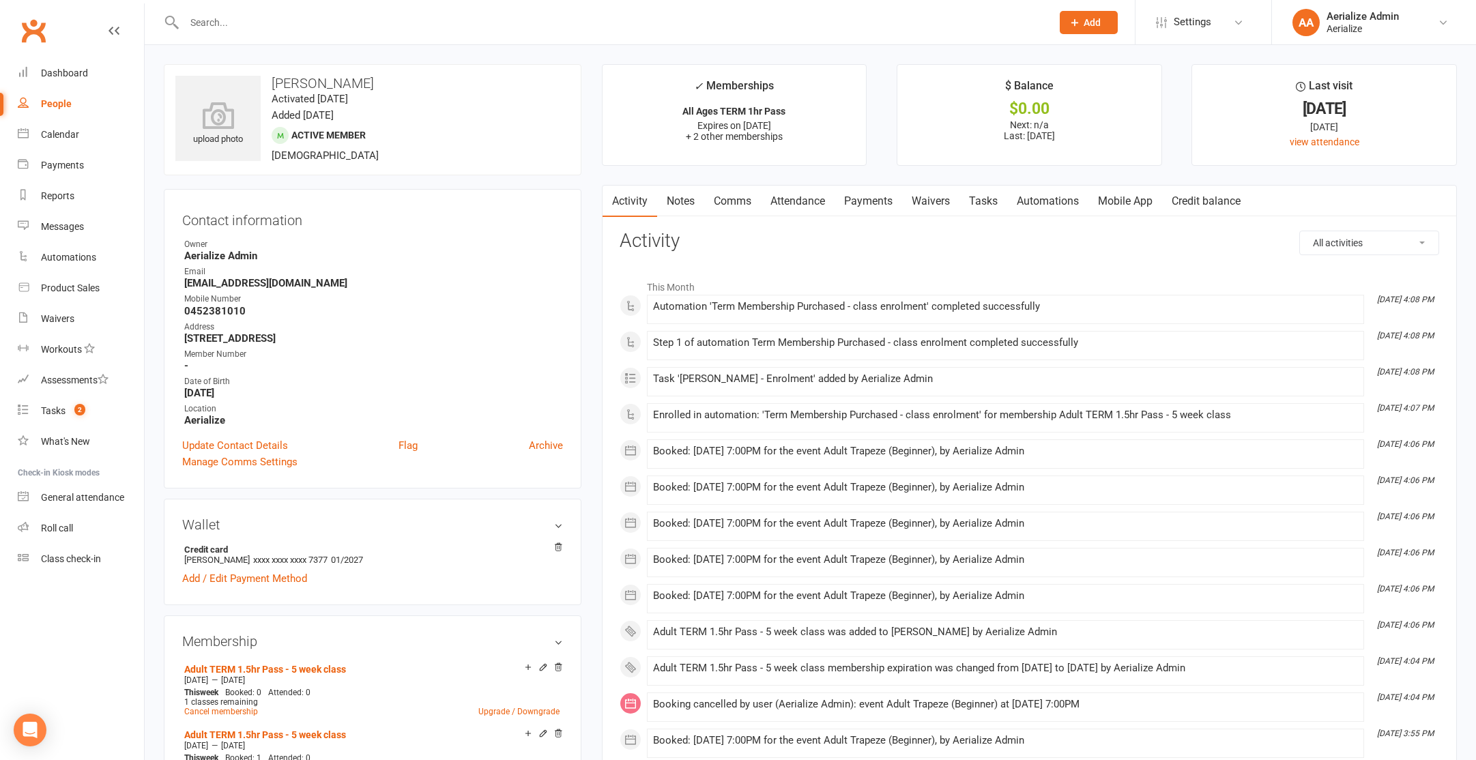
click at [782, 201] on link "Attendance" at bounding box center [798, 201] width 74 height 31
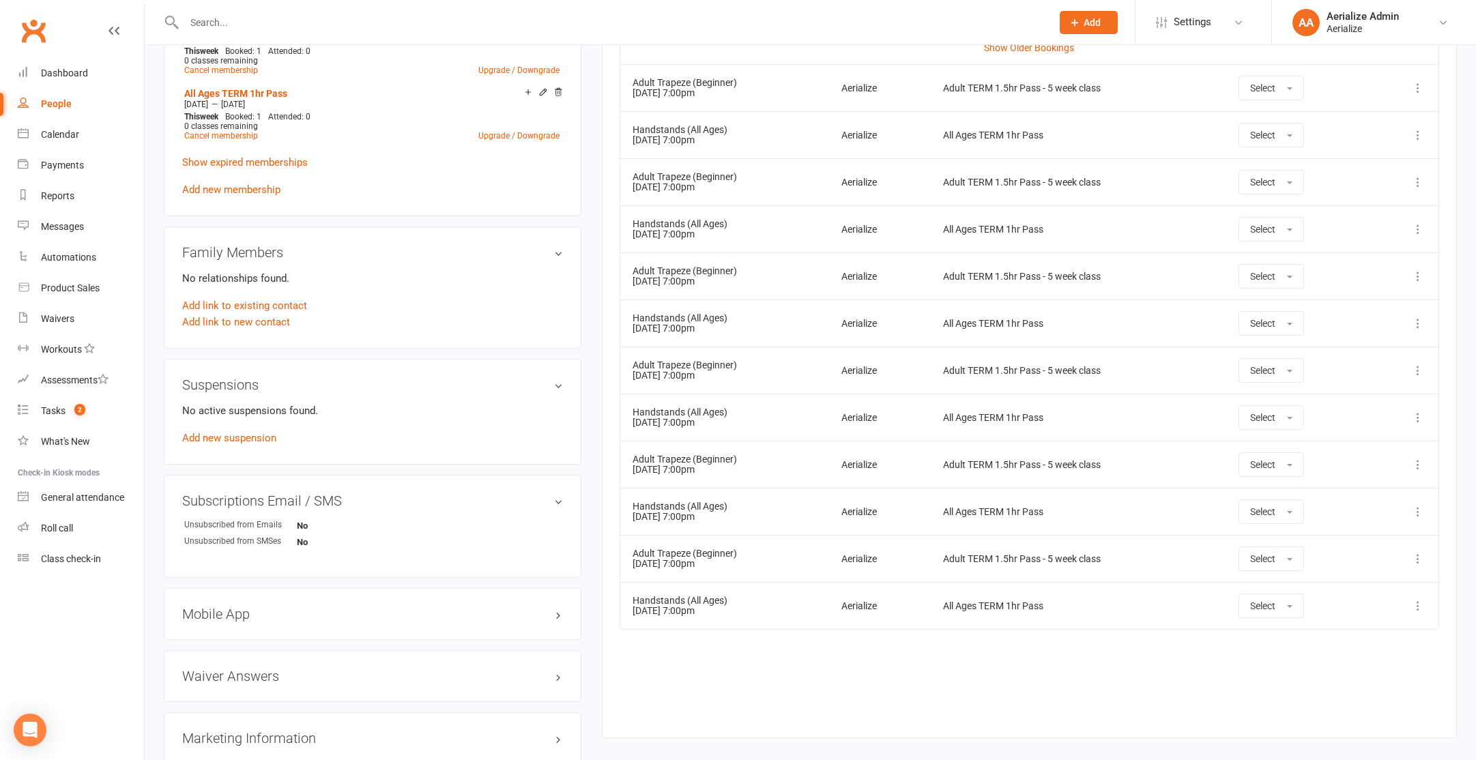
scroll to position [697, 0]
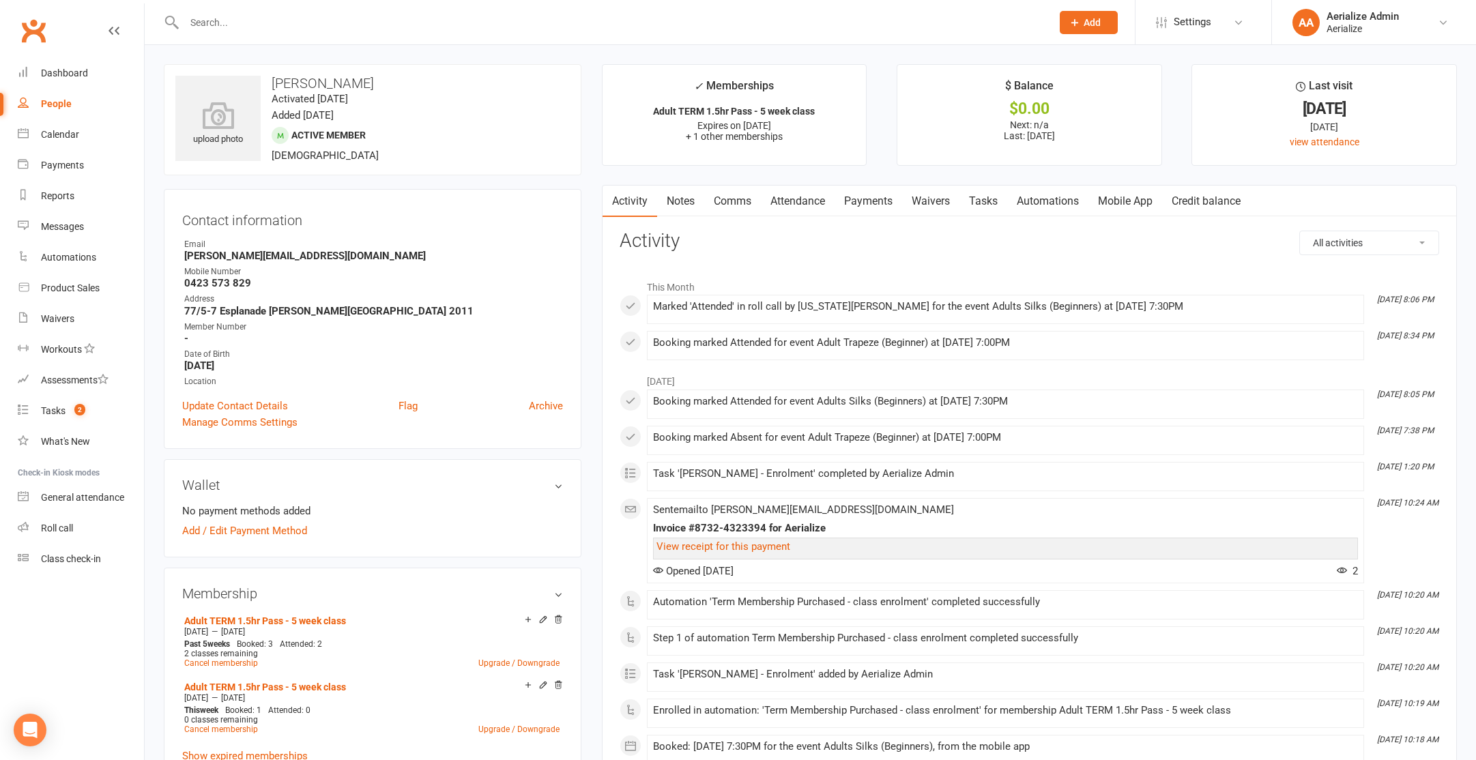
click at [808, 199] on link "Attendance" at bounding box center [798, 201] width 74 height 31
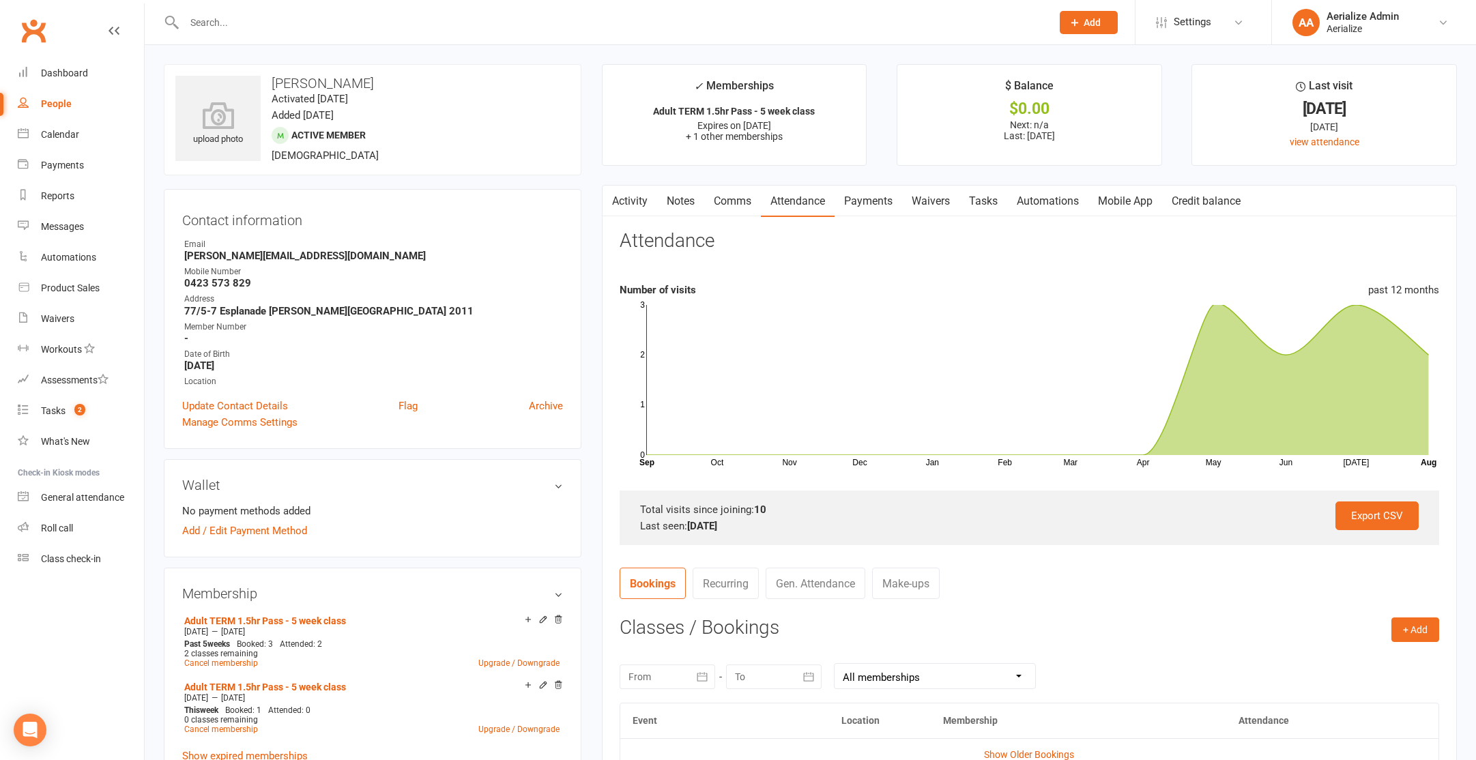
click at [312, 81] on h3 "Aleksandra Ropek" at bounding box center [372, 83] width 394 height 15
copy h3 "Aleksandra Ropek"
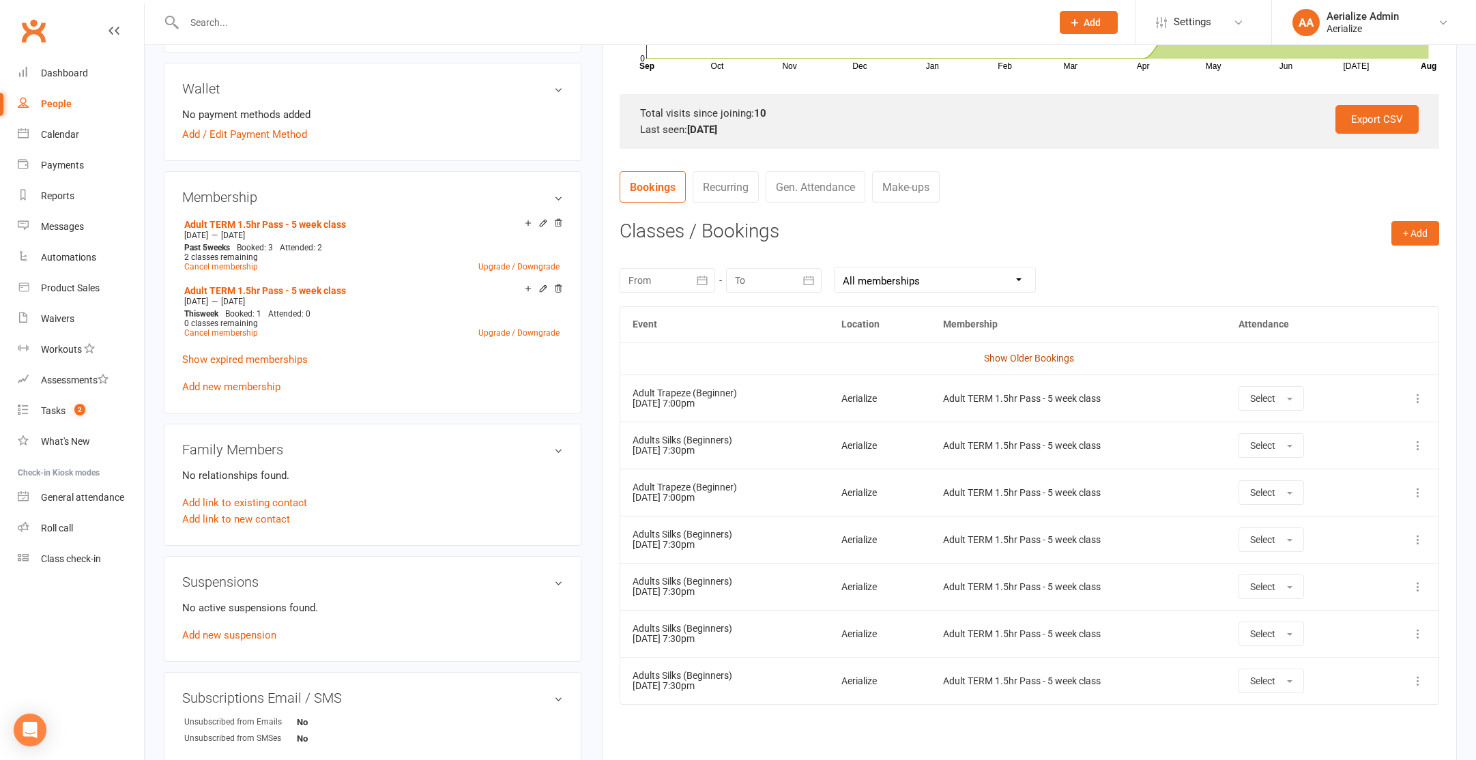
scroll to position [400, 0]
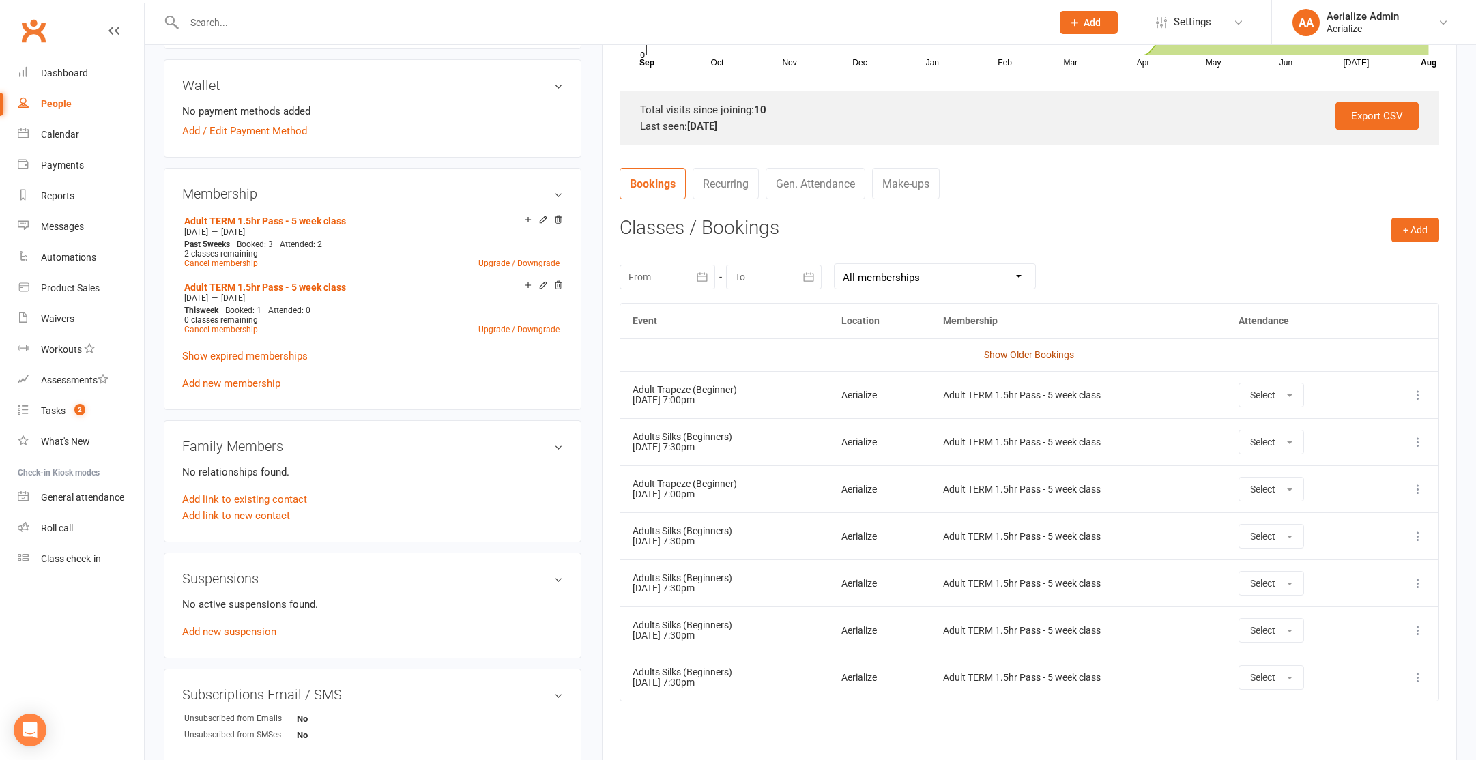
click at [989, 358] on link "Show Older Bookings" at bounding box center [1029, 354] width 90 height 11
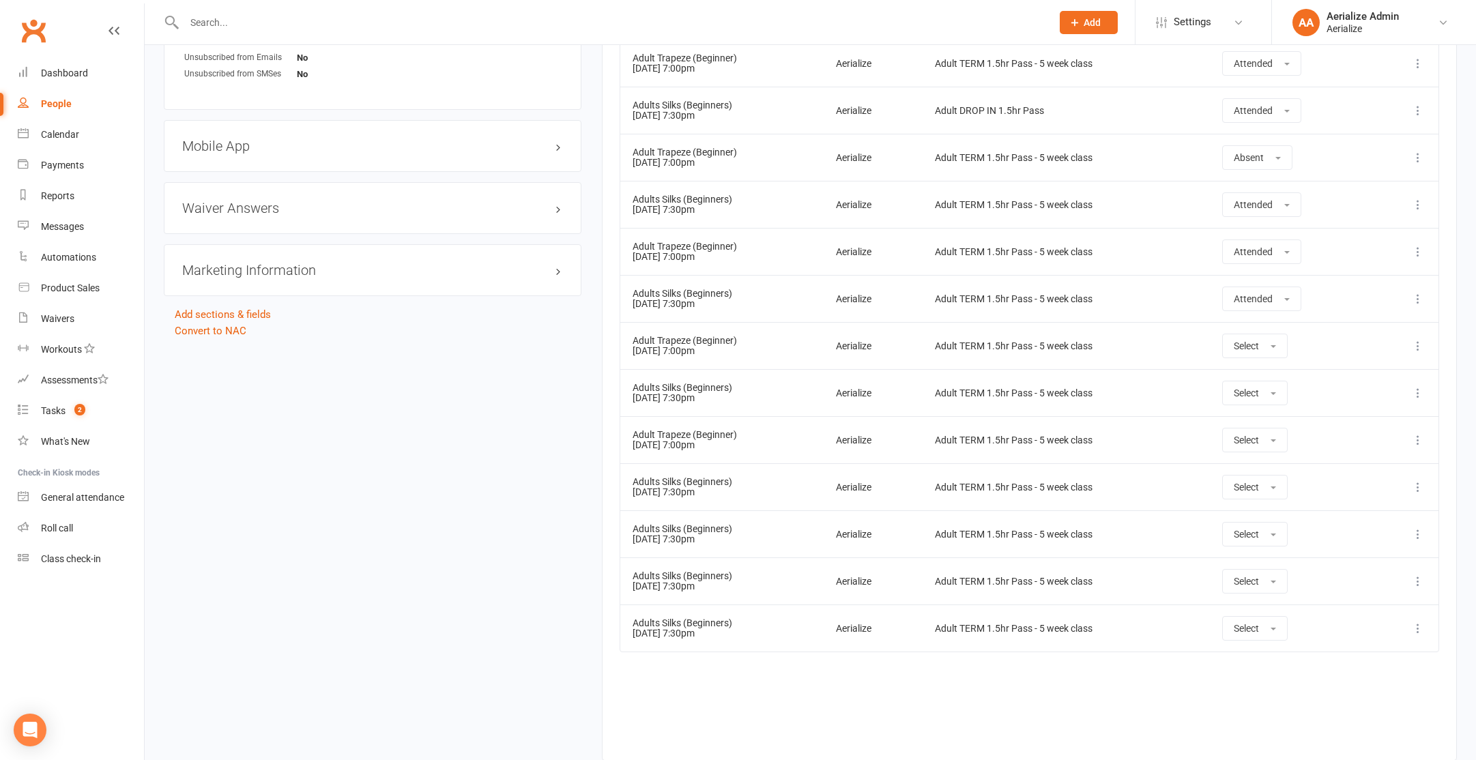
scroll to position [1063, 0]
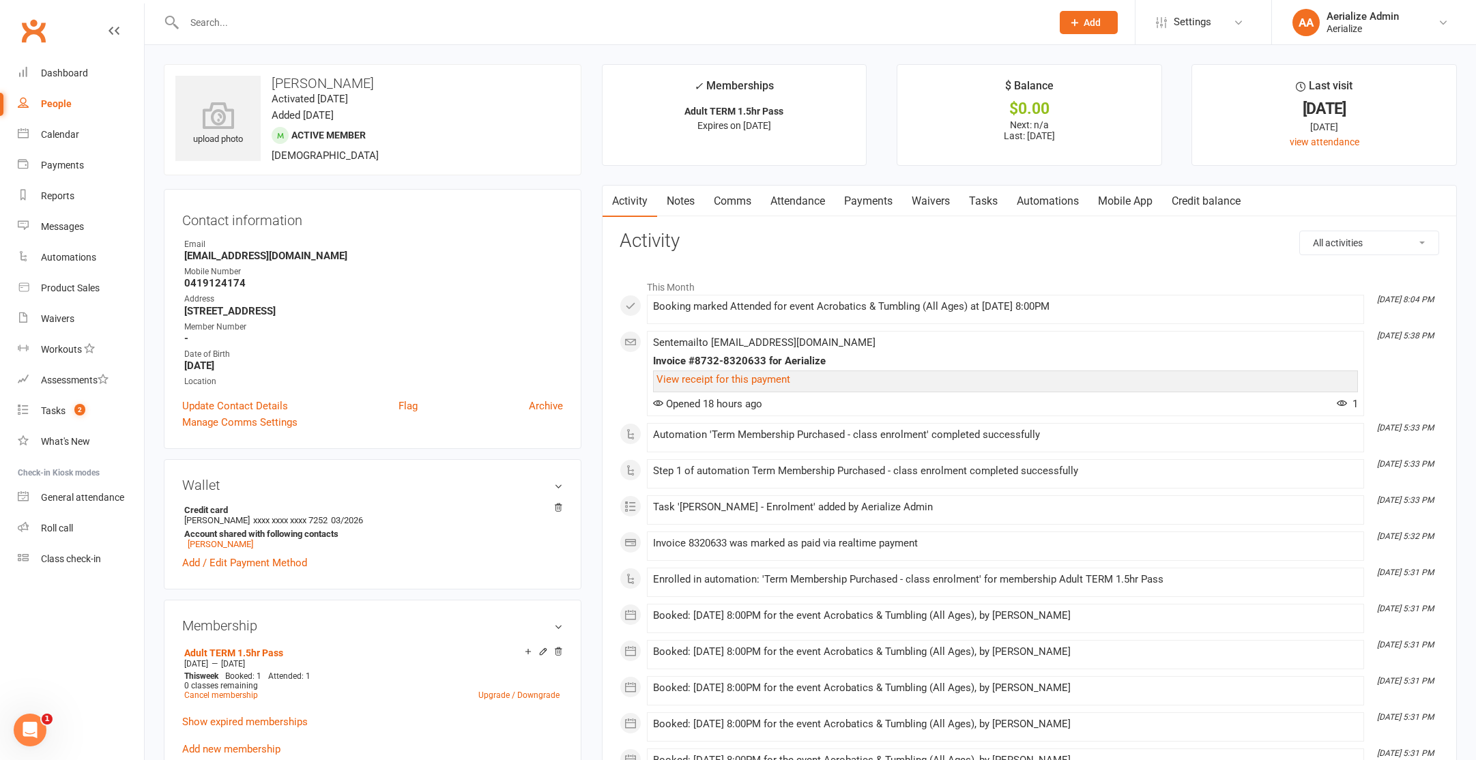
click at [790, 201] on link "Attendance" at bounding box center [798, 201] width 74 height 31
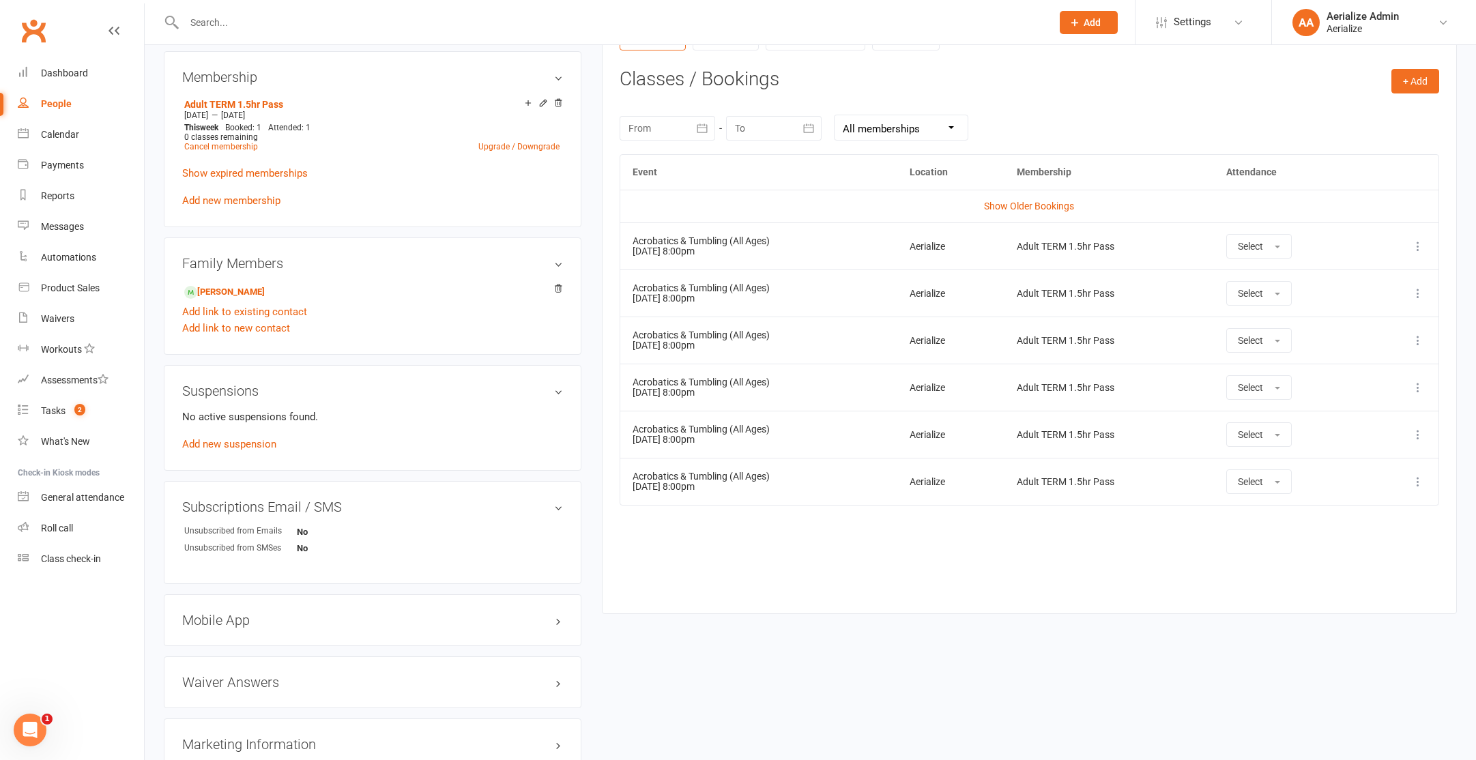
scroll to position [654, 0]
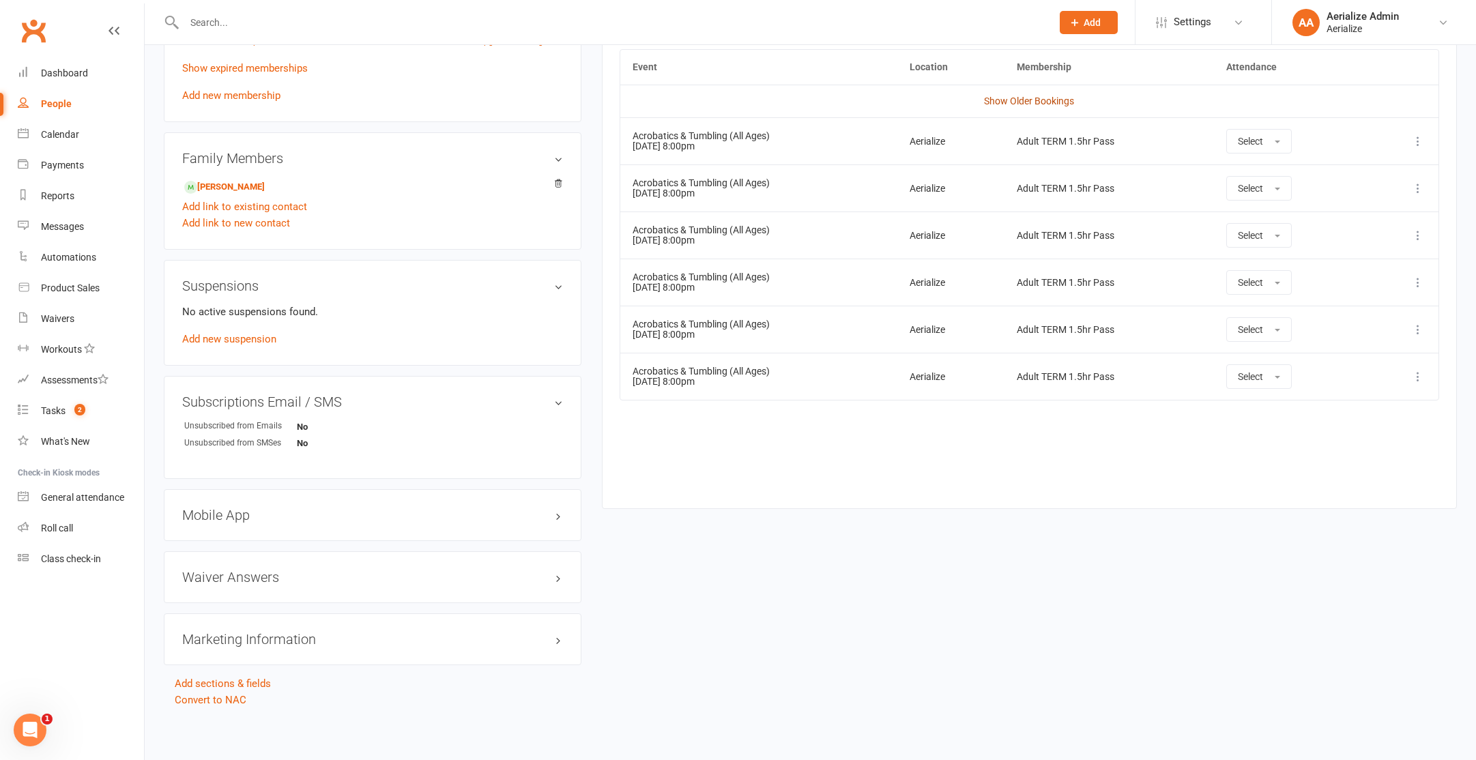
click at [1055, 99] on link "Show Older Bookings" at bounding box center [1029, 101] width 90 height 11
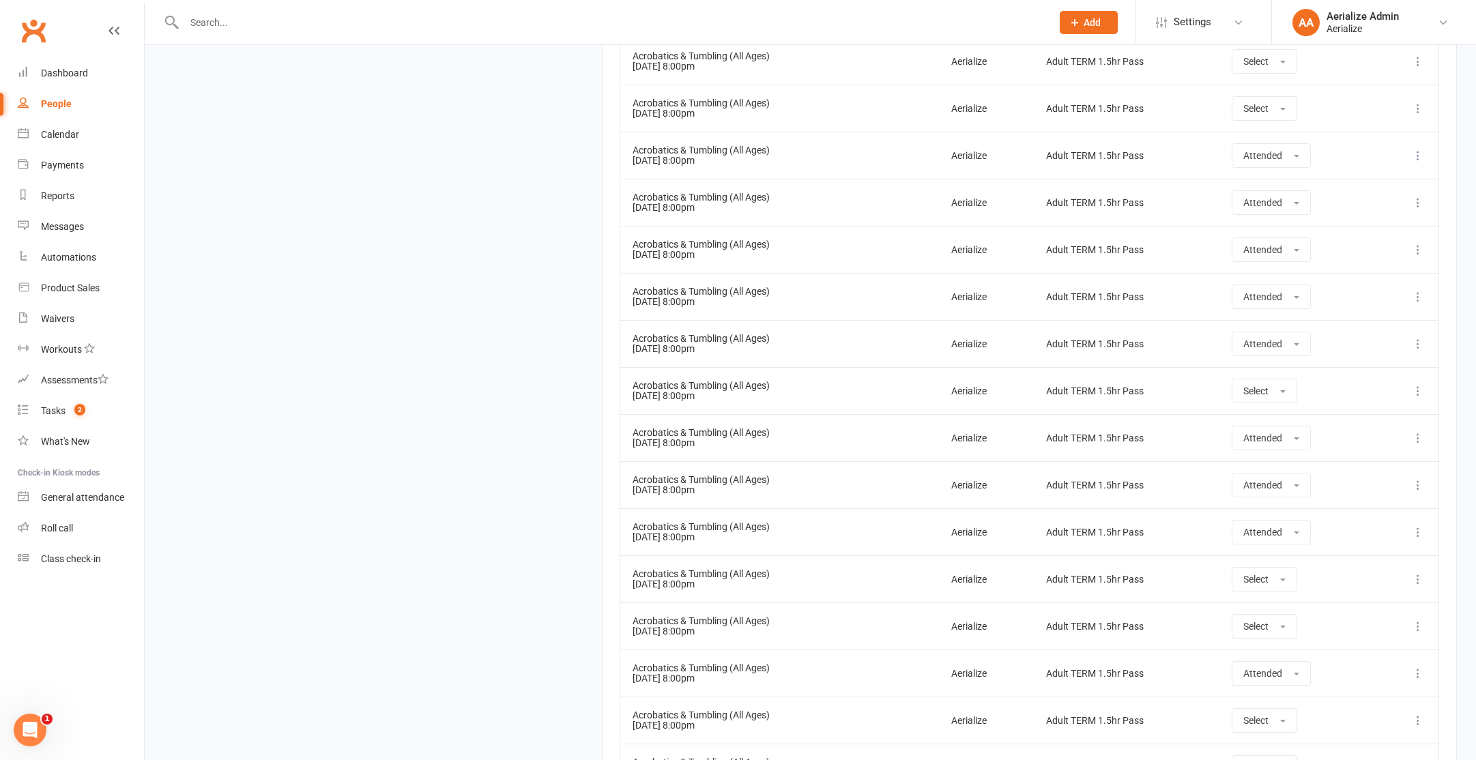
scroll to position [2995, 0]
drag, startPoint x: 672, startPoint y: 538, endPoint x: 678, endPoint y: 590, distance: 52.2
click at [835, 575] on div "Acrobatics & Tumbling (All Ages)" at bounding box center [780, 573] width 294 height 10
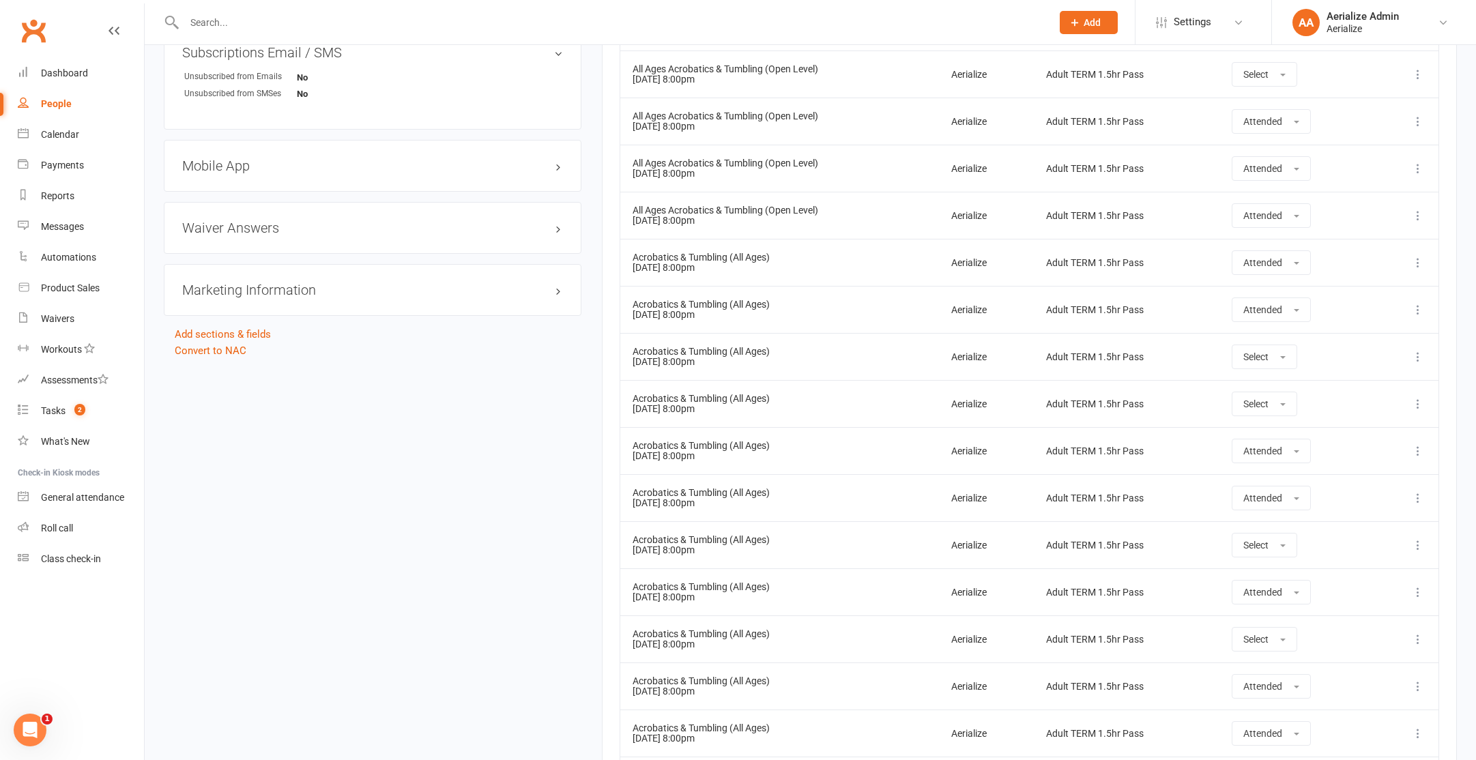
scroll to position [0, 0]
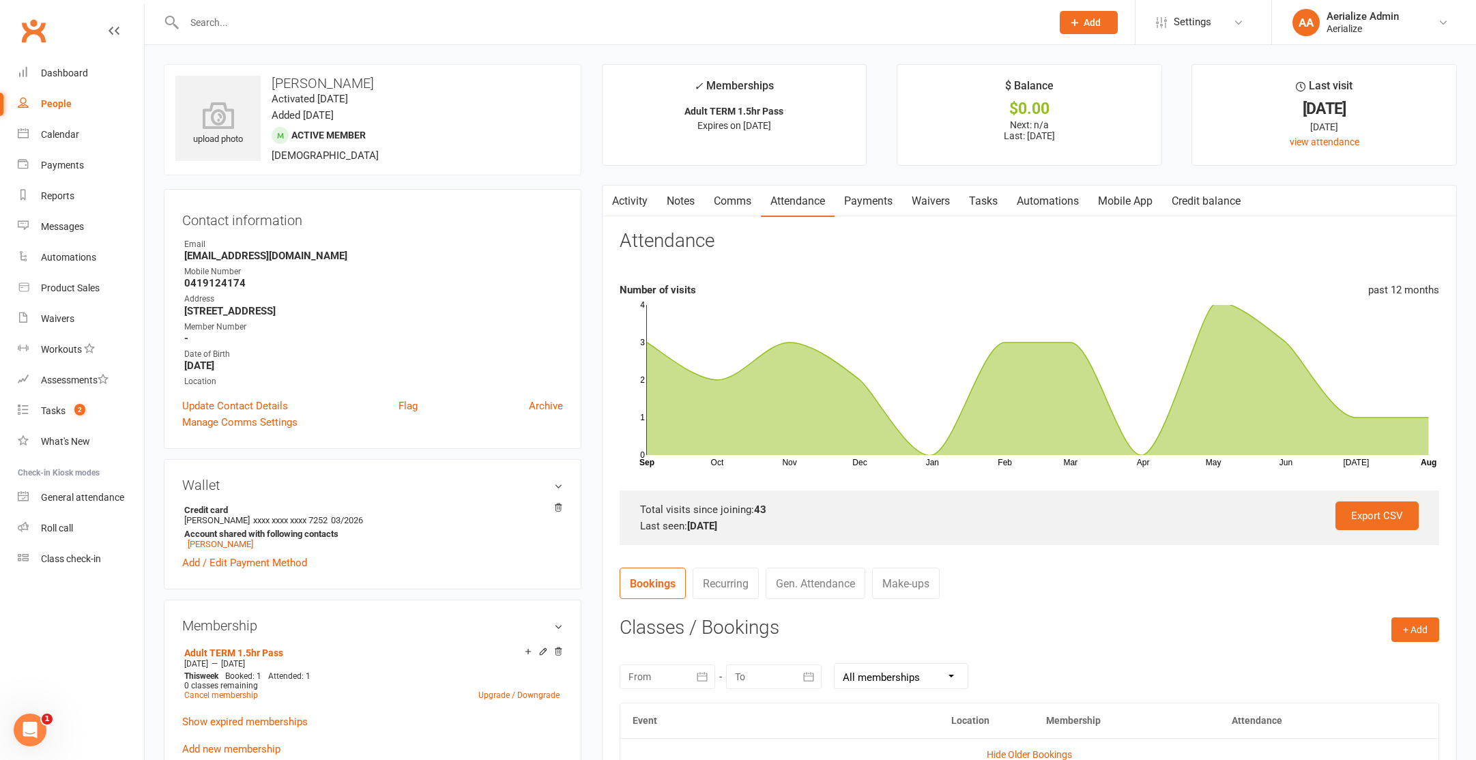
click at [619, 211] on link "Activity" at bounding box center [630, 201] width 55 height 31
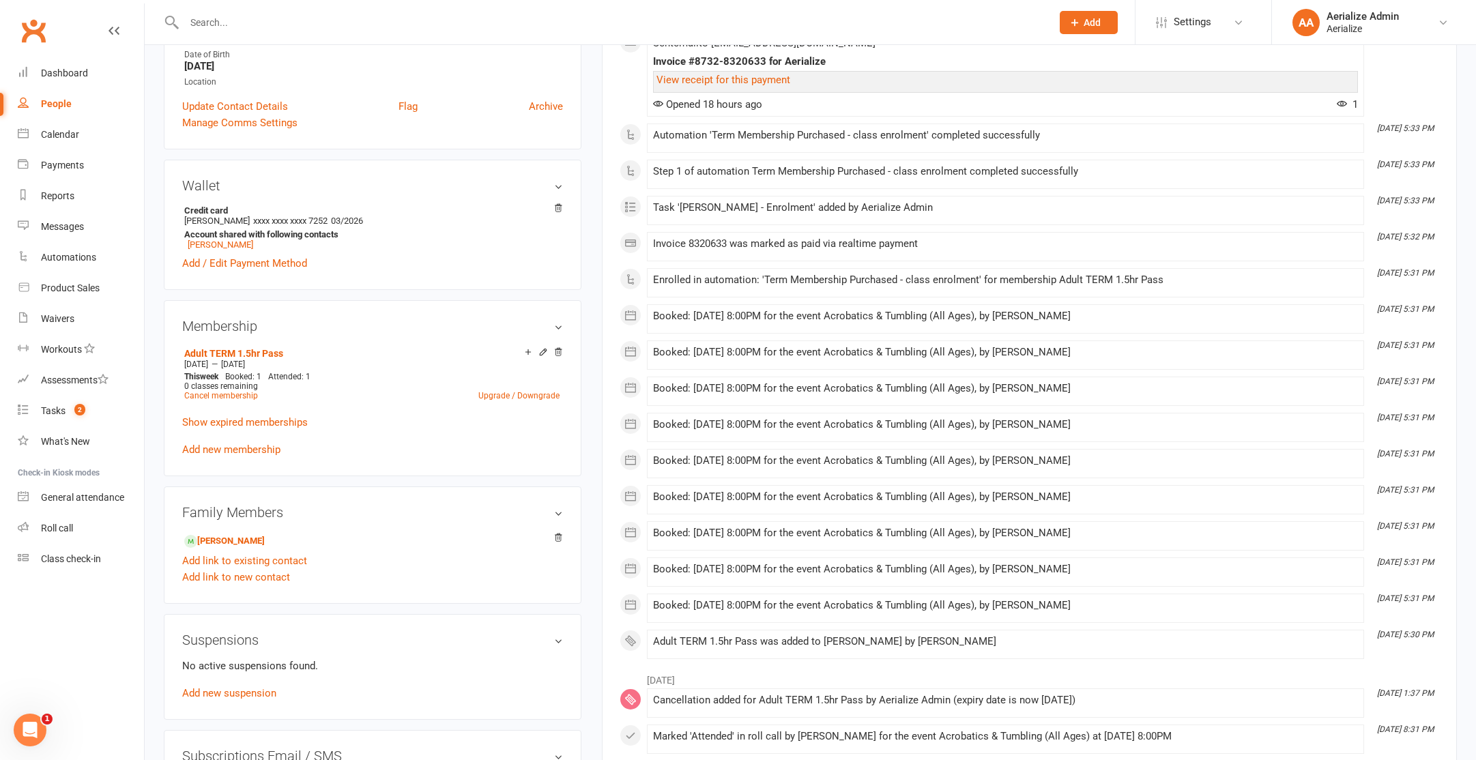
scroll to position [302, 0]
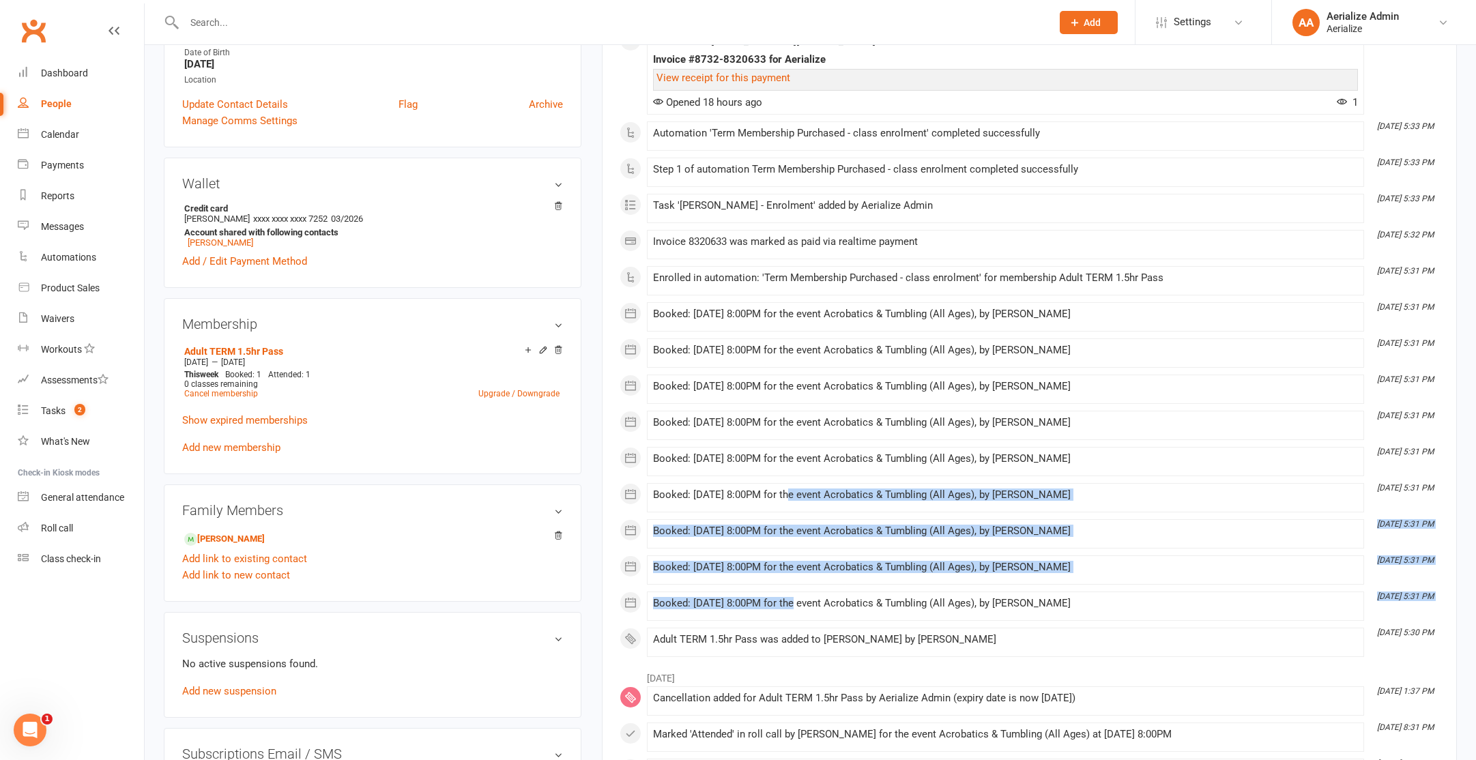
drag, startPoint x: 796, startPoint y: 601, endPoint x: 792, endPoint y: 490, distance: 111.3
click at [792, 490] on div "This Month Aug 11, 8:04 PM Booking marked Attended for event Acrobatics & Tumbl…" at bounding box center [1030, 314] width 820 height 686
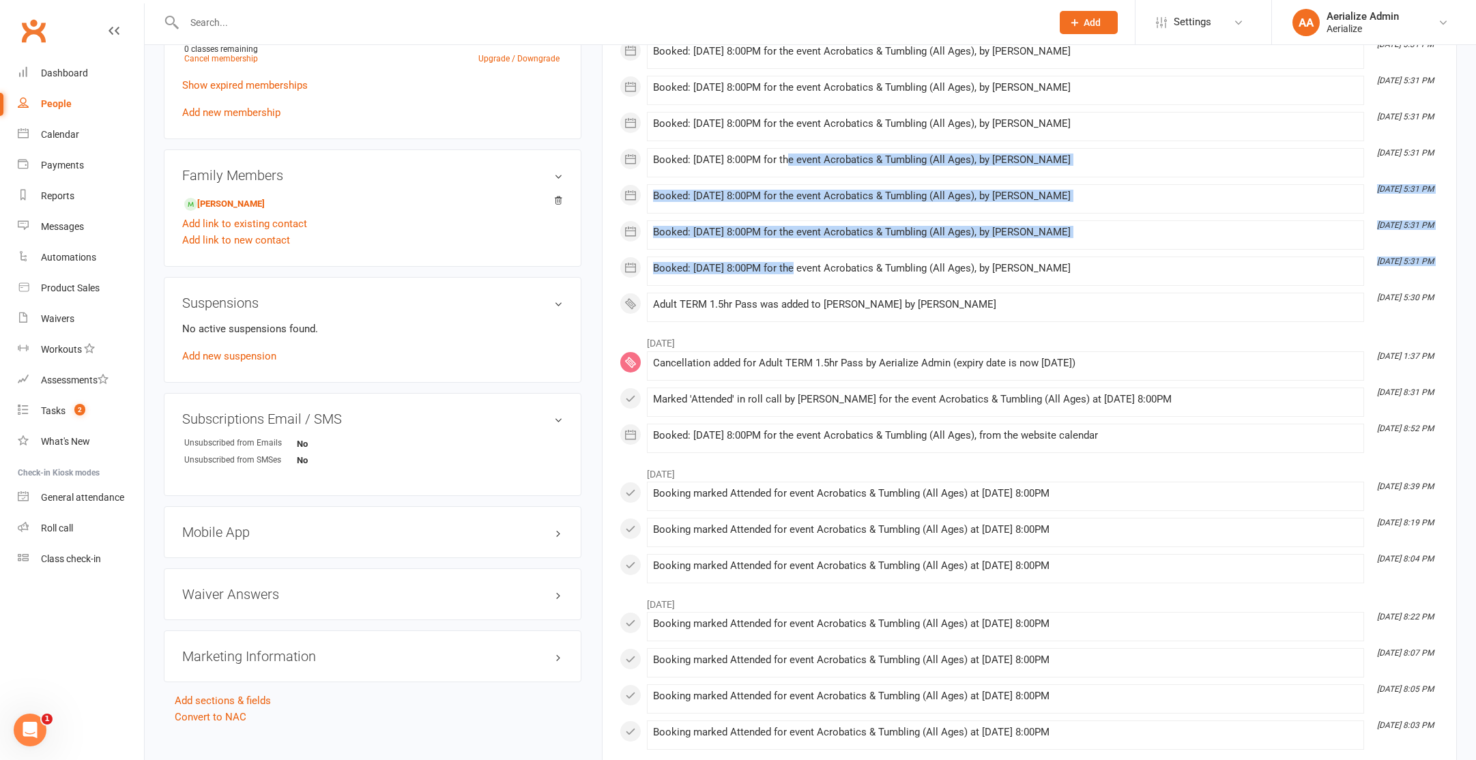
scroll to position [638, 0]
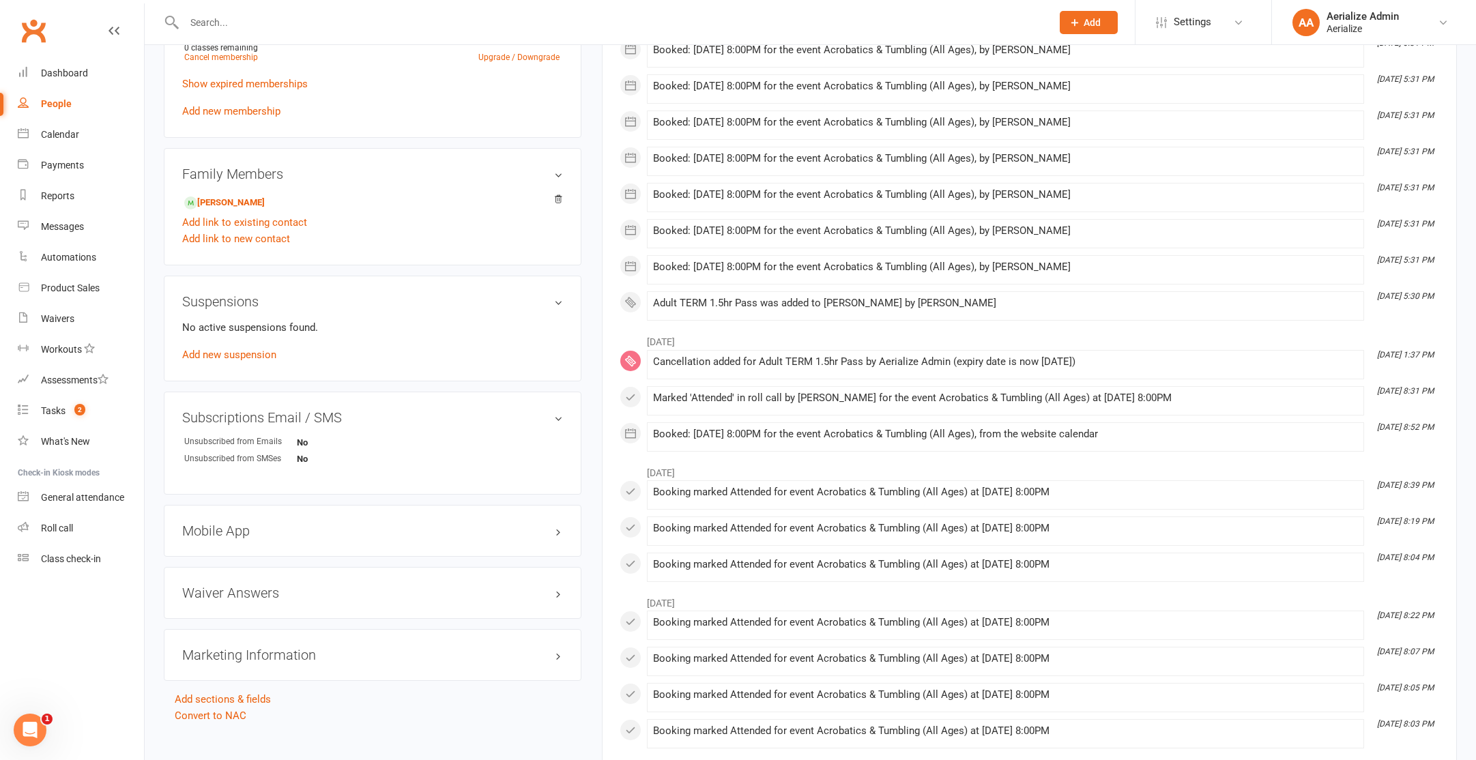
click at [757, 398] on div "Marked 'Attended' in roll call by Josh Croall for the event Acrobatics & Tumbli…" at bounding box center [1005, 398] width 705 height 12
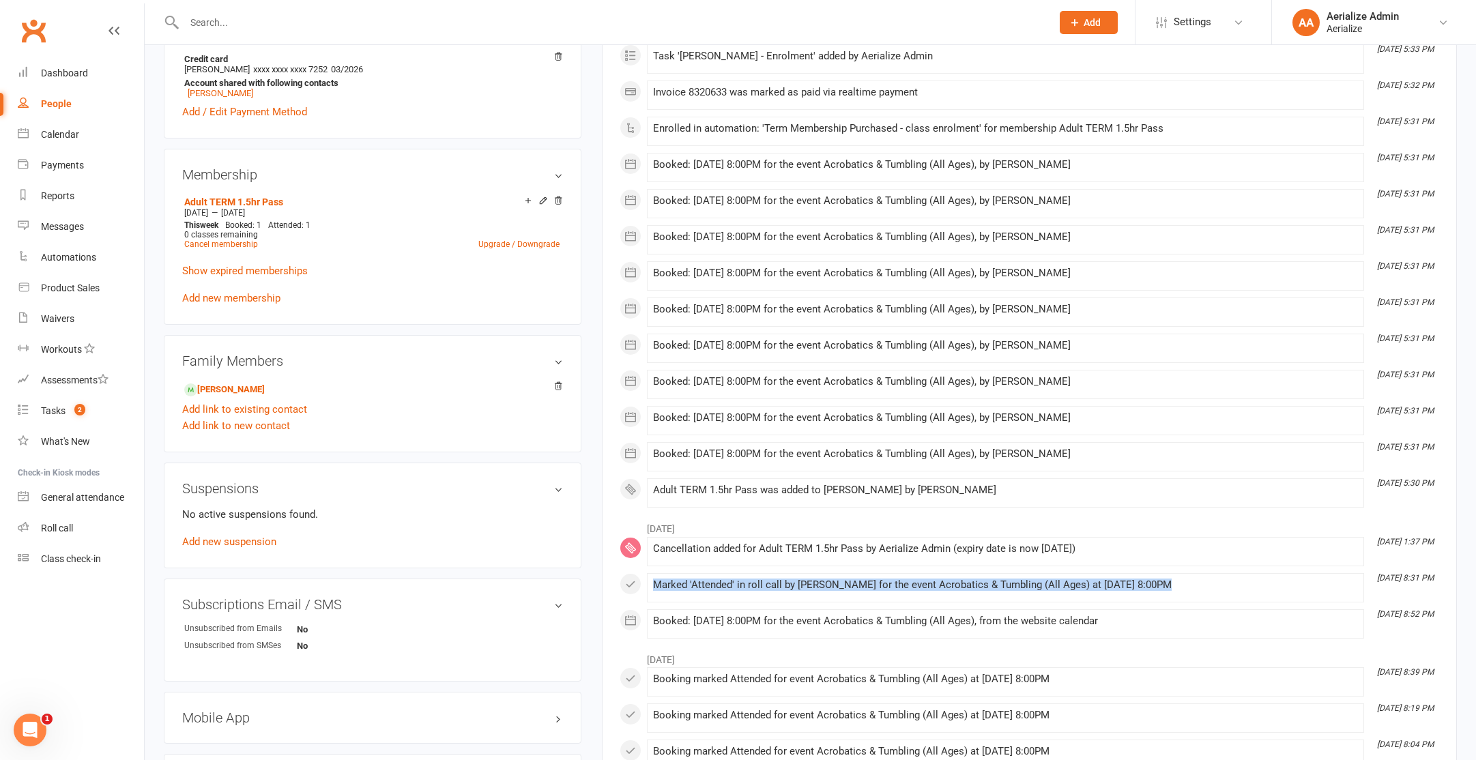
scroll to position [495, 0]
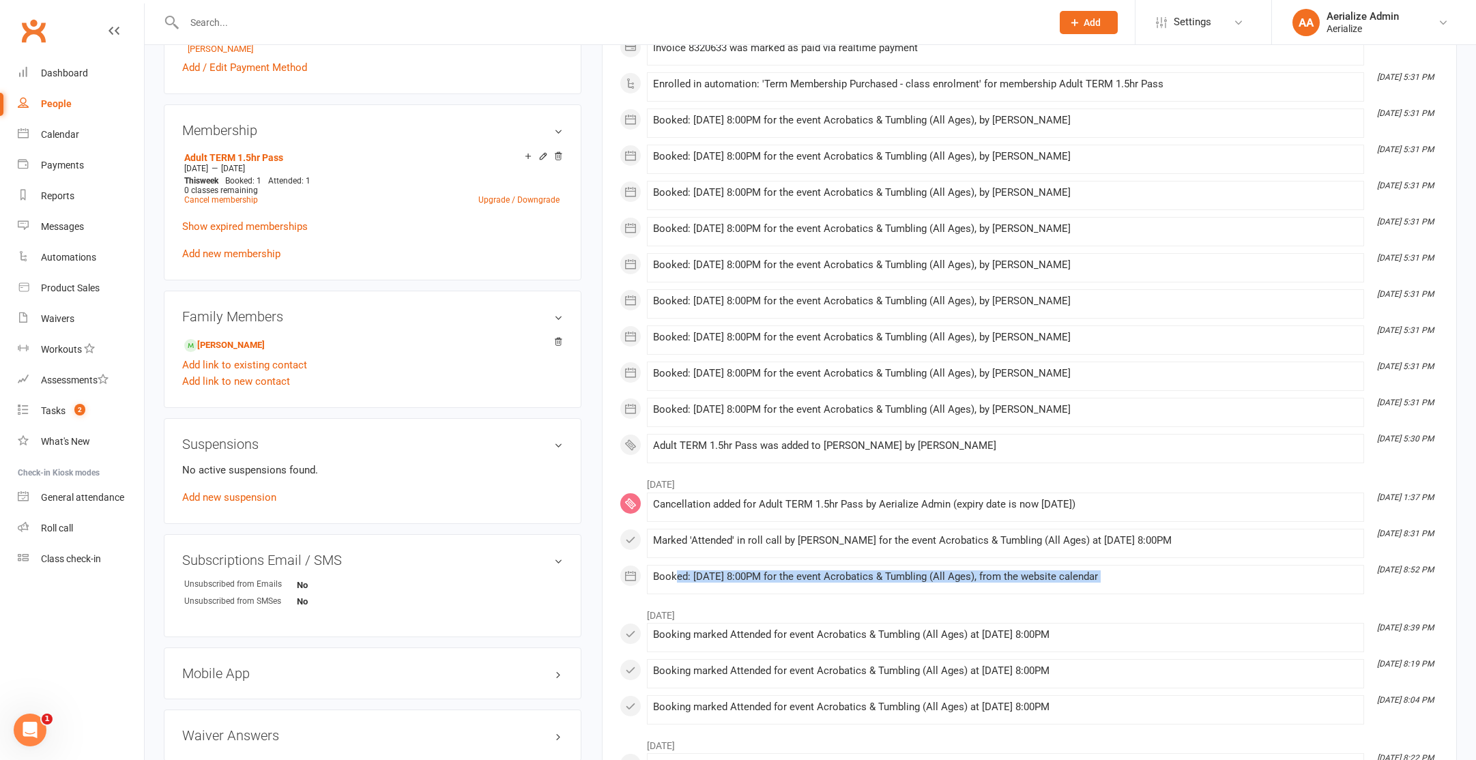
drag, startPoint x: 717, startPoint y: 577, endPoint x: 1013, endPoint y: 595, distance: 297.4
drag, startPoint x: 1093, startPoint y: 409, endPoint x: 839, endPoint y: 93, distance: 405.3
click at [839, 93] on div "This Month Aug 11, 8:04 PM Booking marked Attended for event Acrobatics & Tumbl…" at bounding box center [1030, 121] width 820 height 686
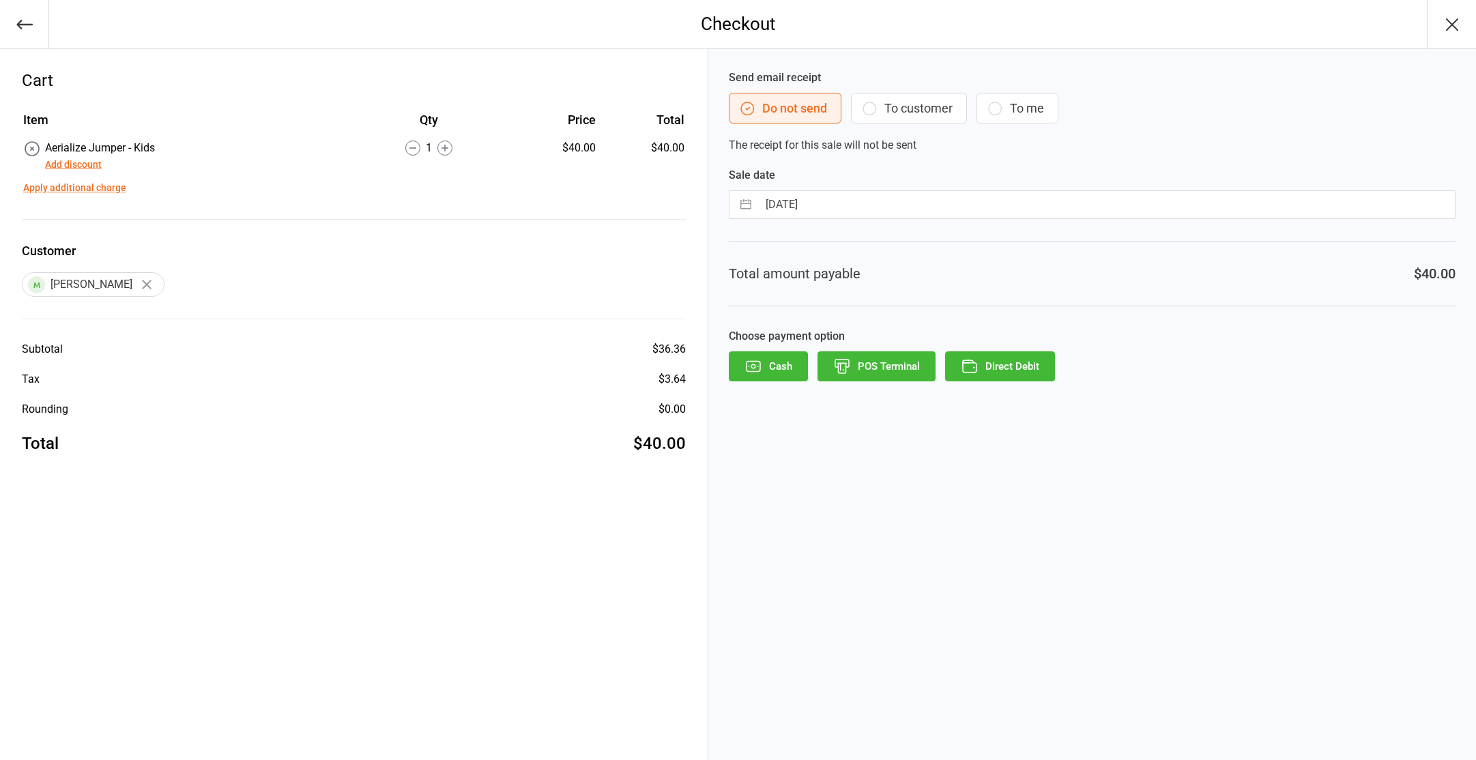
click at [873, 364] on button "POS Terminal" at bounding box center [877, 366] width 118 height 30
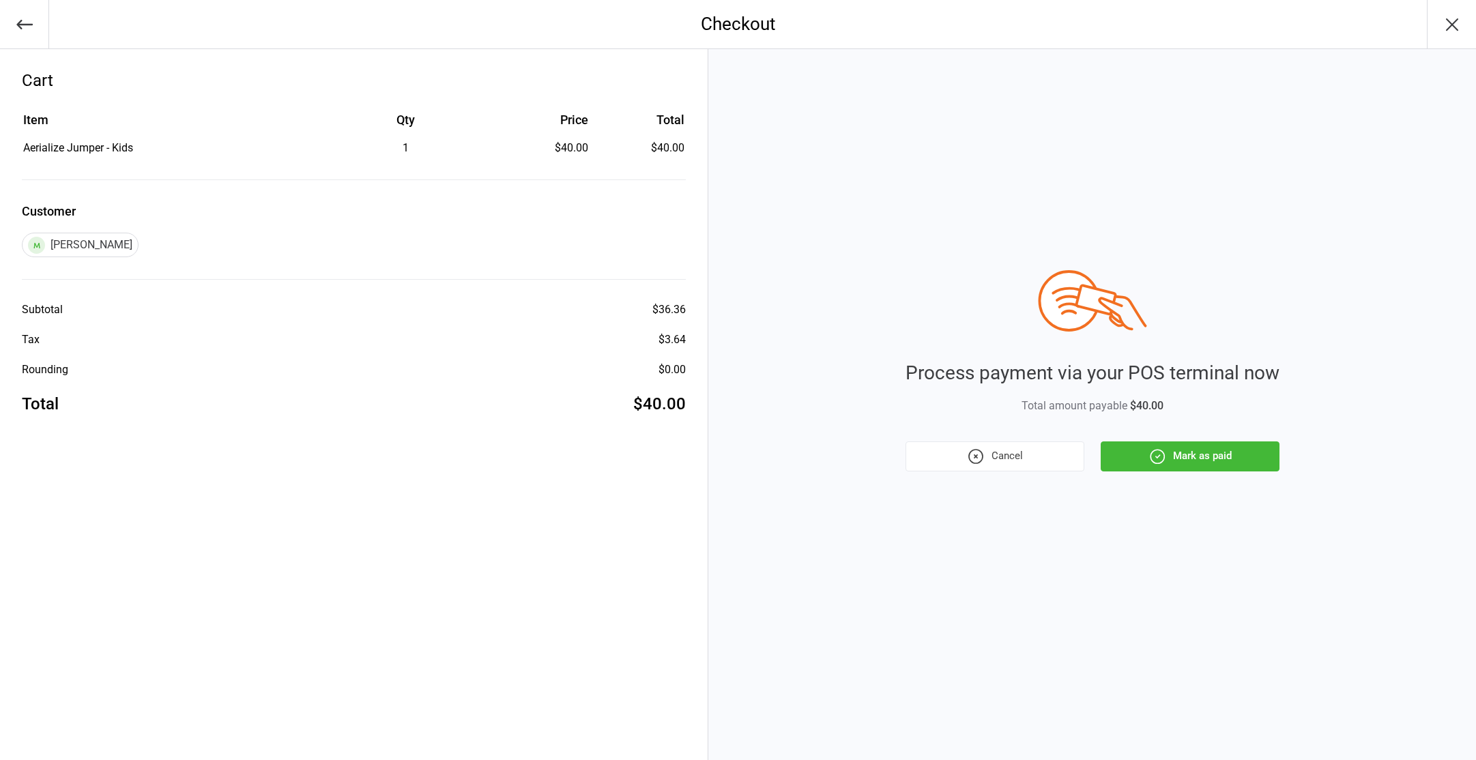
click at [1240, 454] on button "Mark as paid" at bounding box center [1190, 457] width 179 height 30
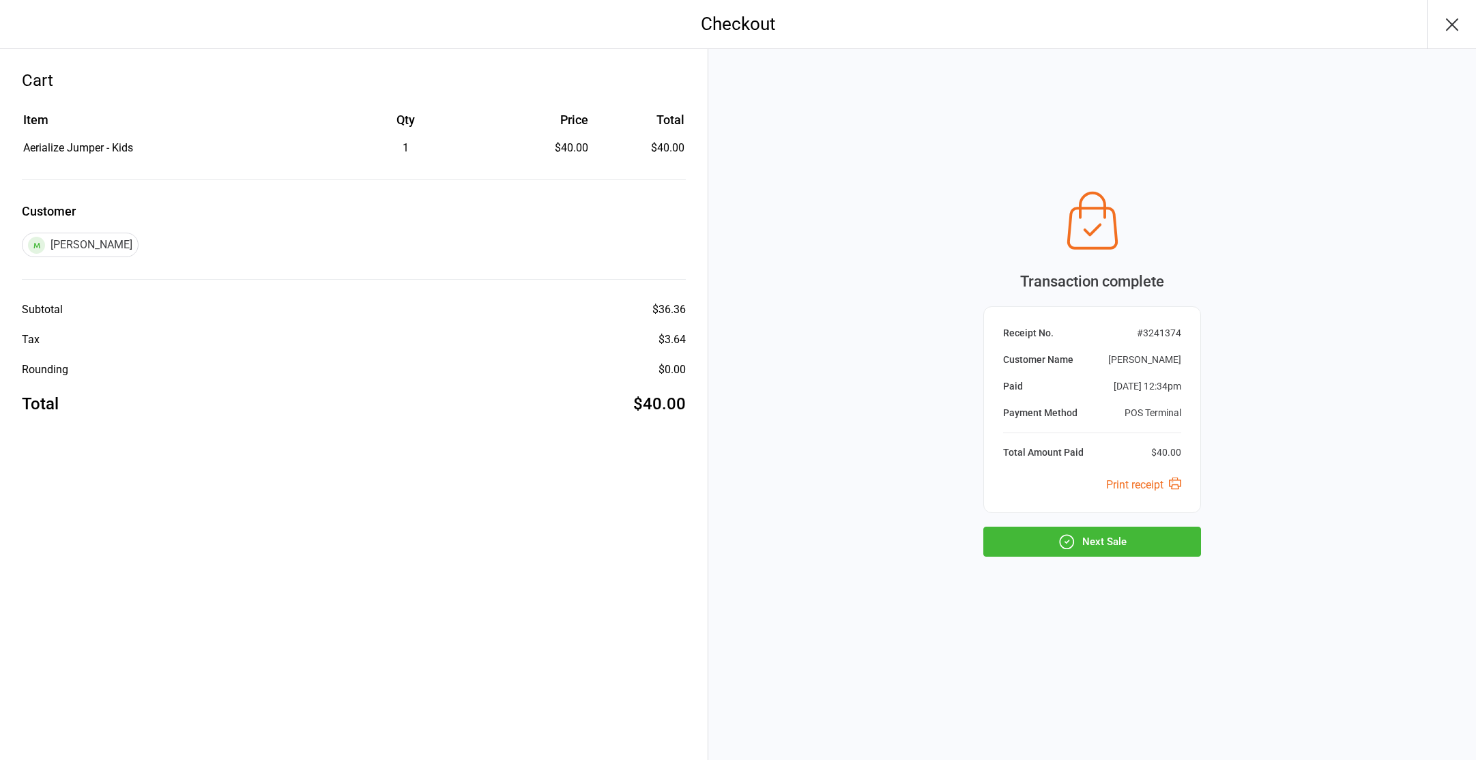
click at [1123, 543] on button "Next Sale" at bounding box center [1092, 542] width 218 height 30
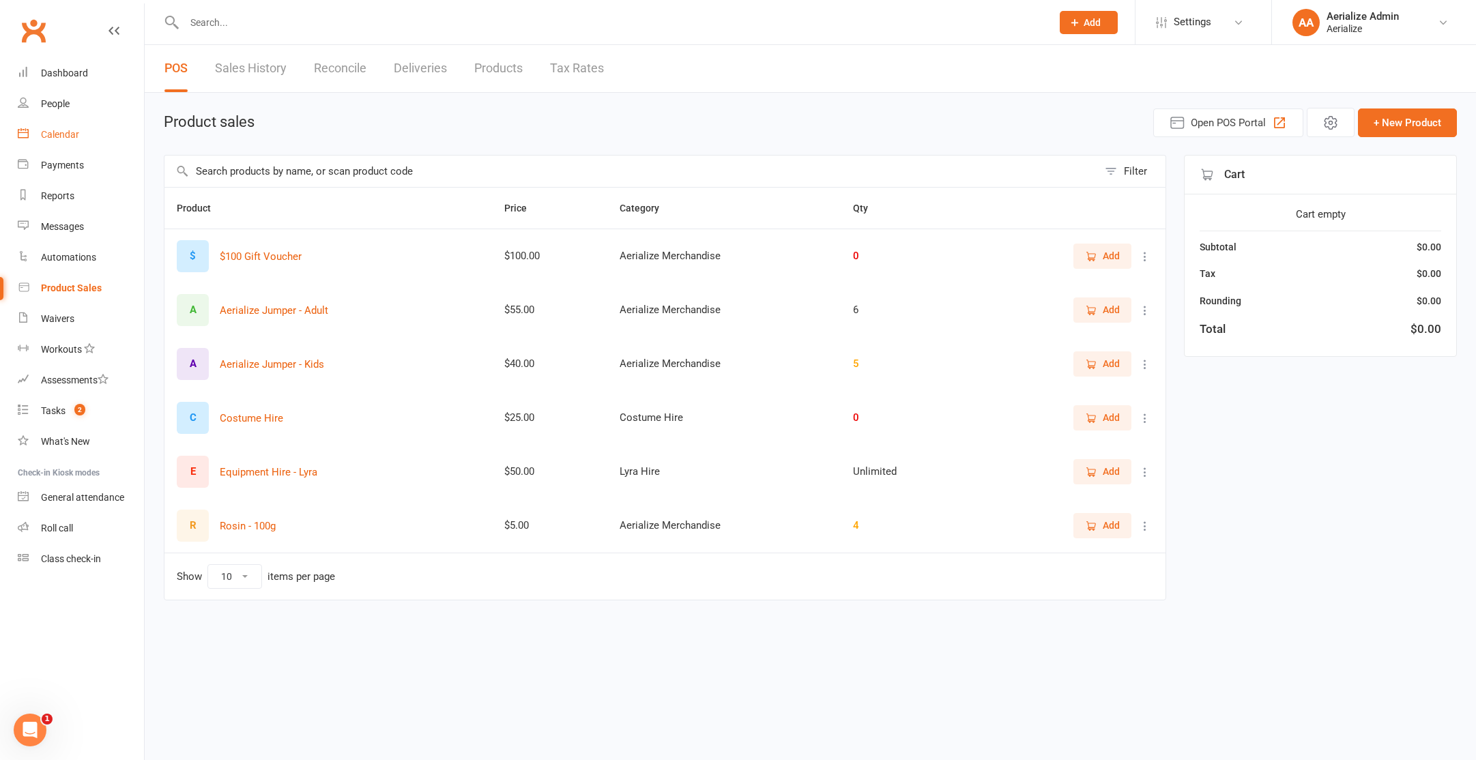
click at [51, 136] on div "Calendar" at bounding box center [60, 134] width 38 height 11
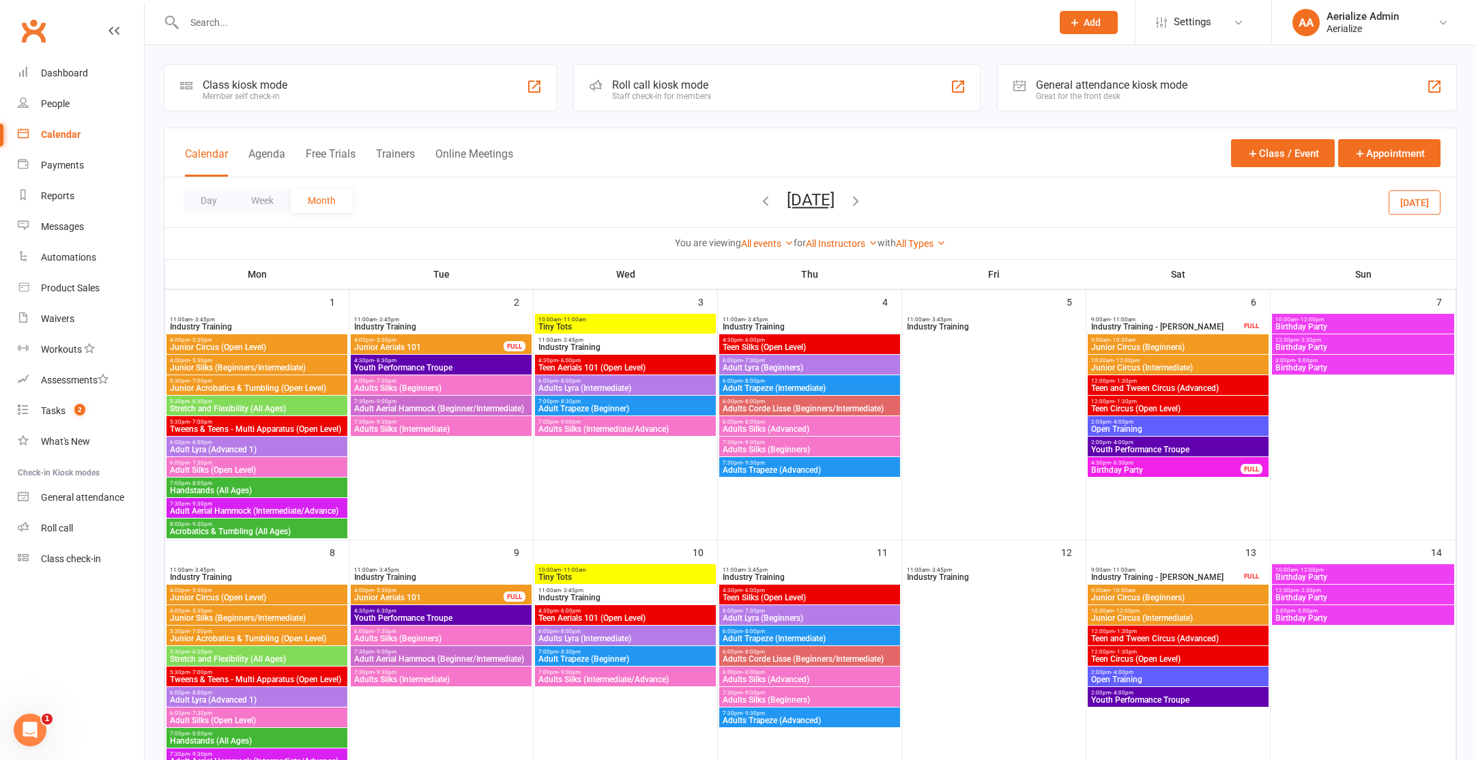
click at [758, 202] on icon "button" at bounding box center [765, 200] width 15 height 15
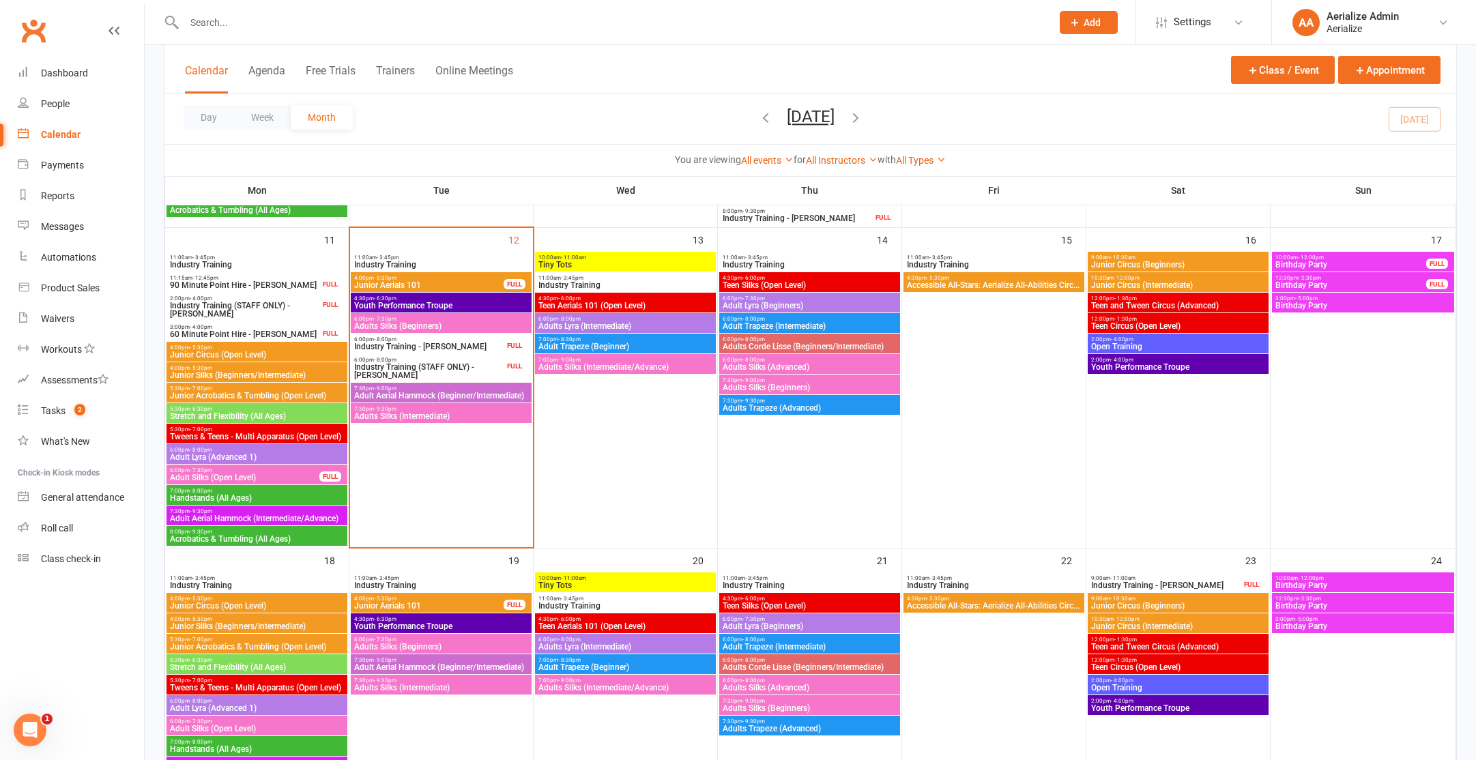
scroll to position [724, 0]
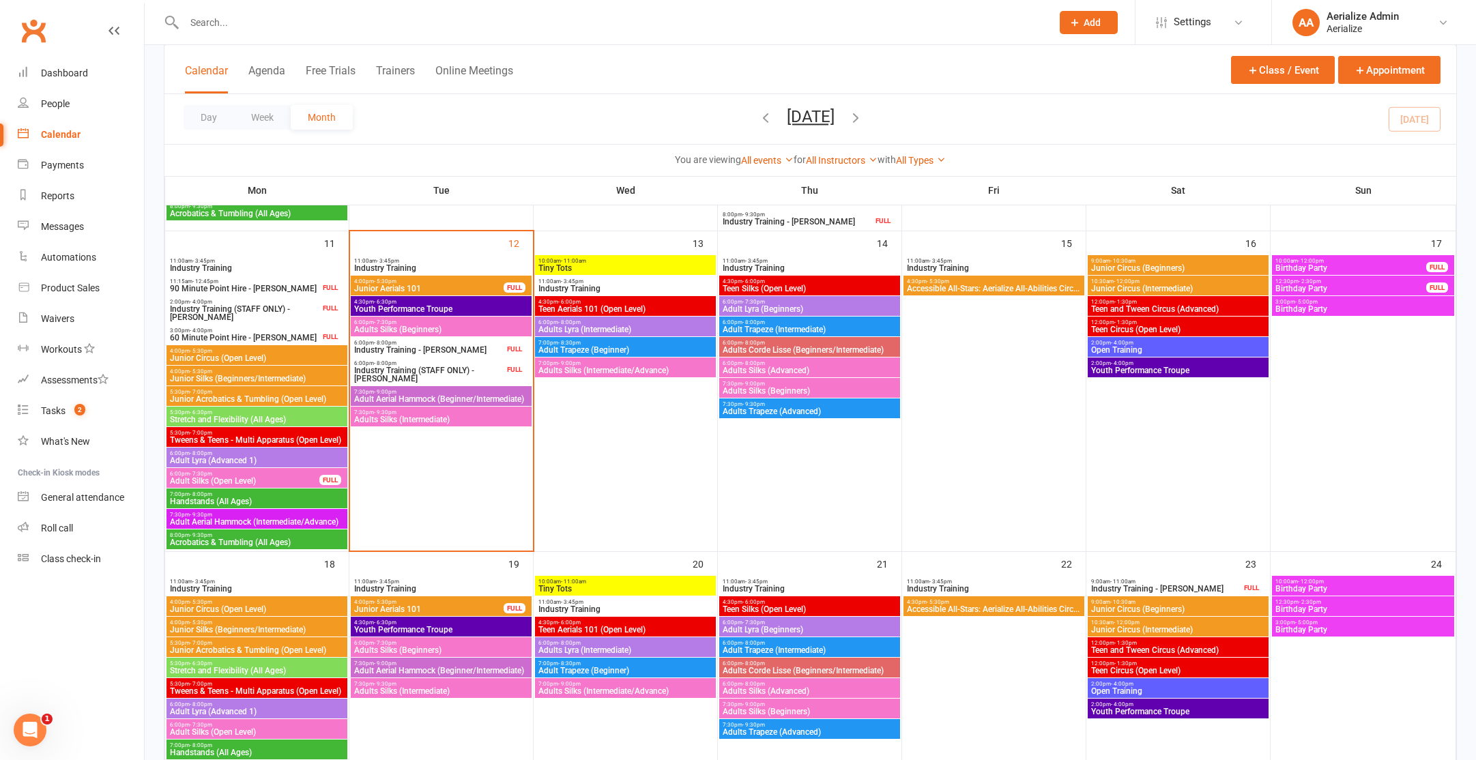
click at [588, 261] on span "10:00am - 11:00am" at bounding box center [625, 261] width 175 height 6
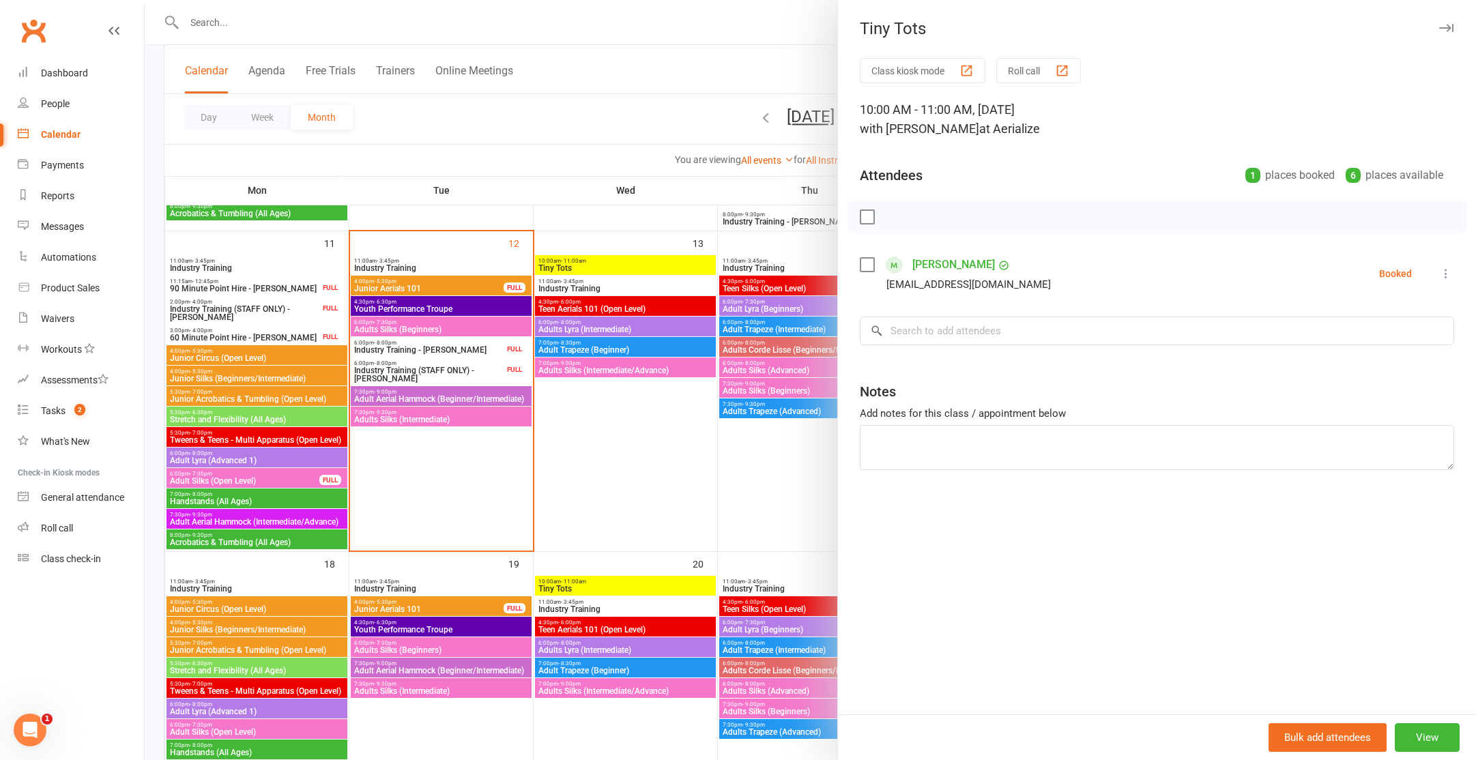
drag, startPoint x: 611, startPoint y: 470, endPoint x: 621, endPoint y: 416, distance: 55.5
click at [611, 470] on div at bounding box center [811, 380] width 1332 height 760
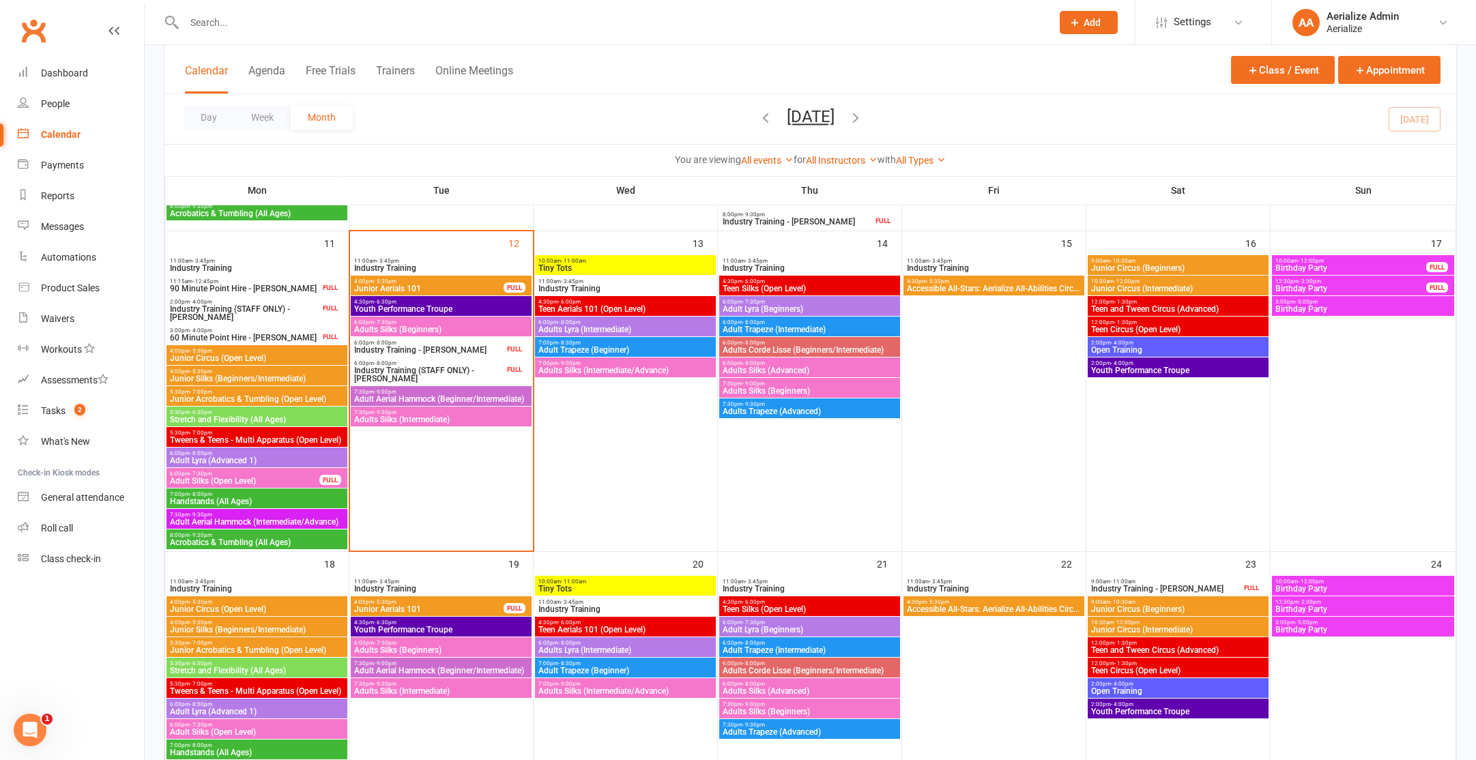
click at [604, 287] on span "Industry Training" at bounding box center [625, 289] width 175 height 8
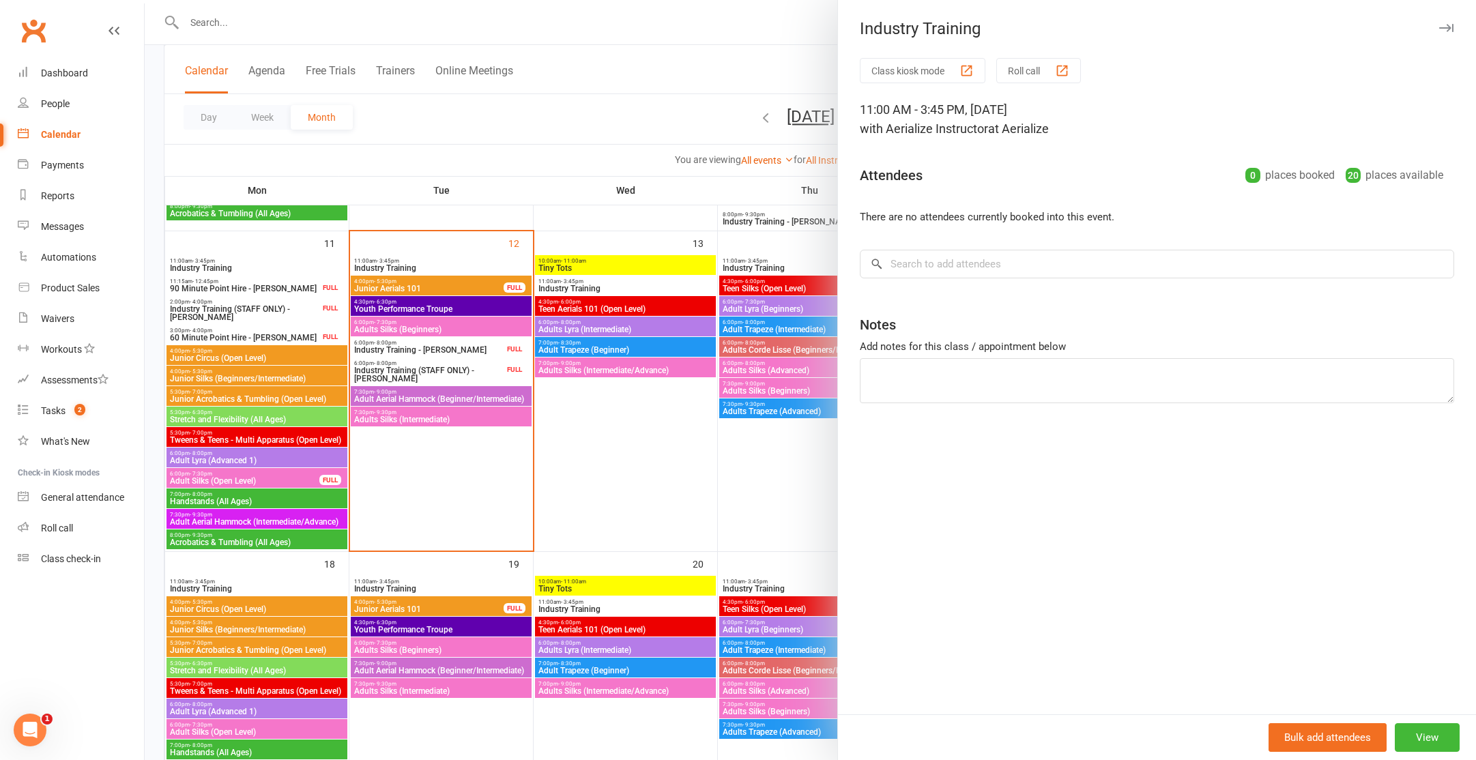
click at [653, 476] on div at bounding box center [811, 380] width 1332 height 760
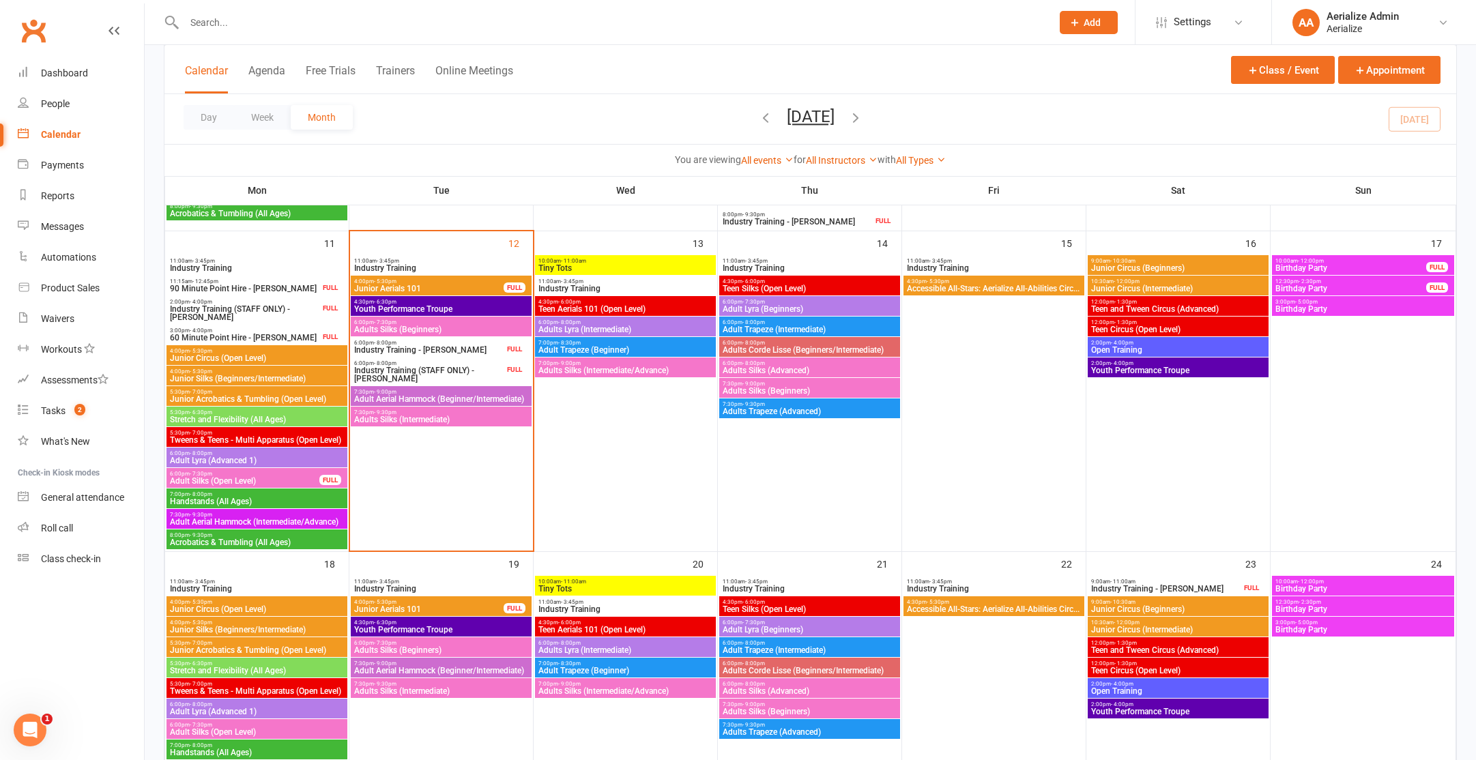
click at [631, 303] on span "4:30pm - 6:00pm" at bounding box center [625, 302] width 175 height 6
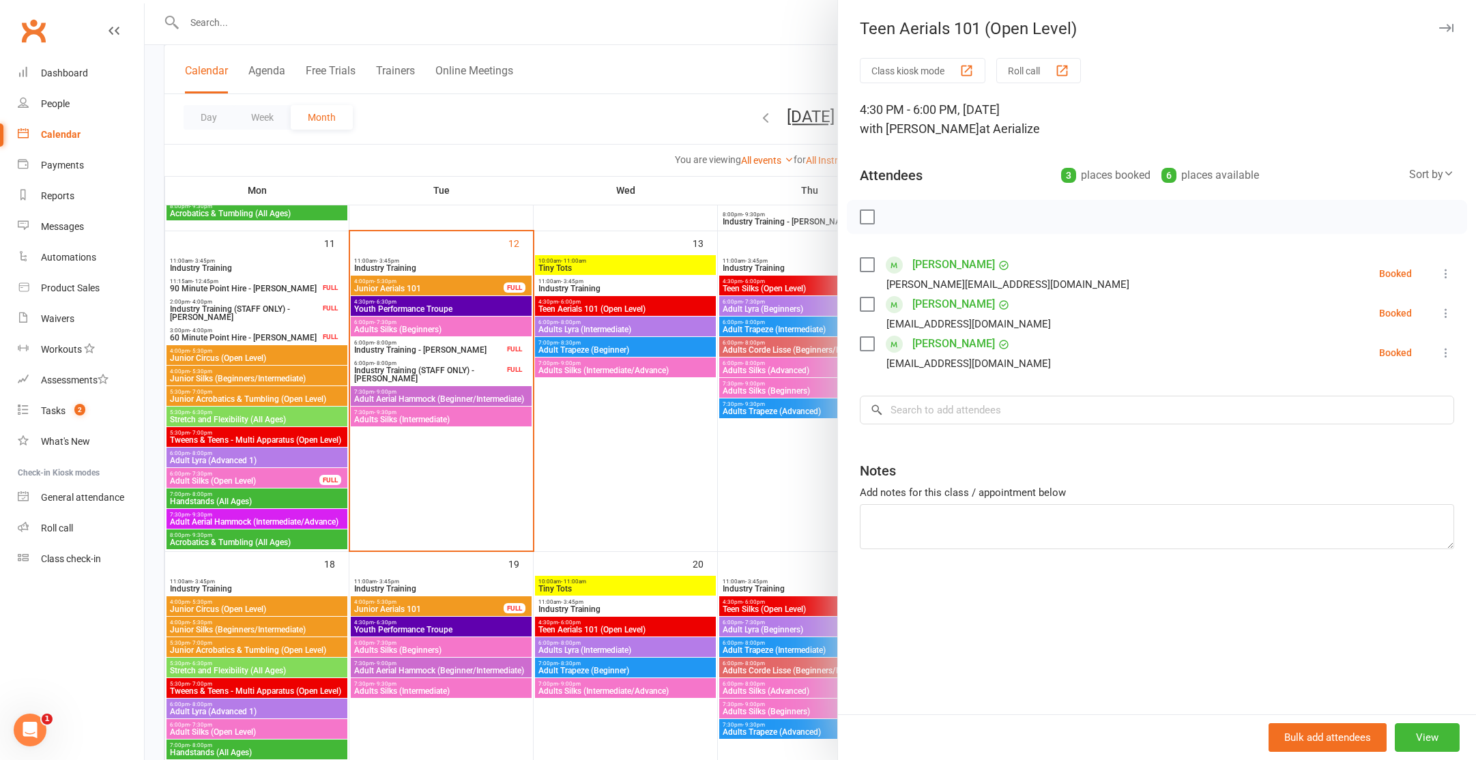
click at [642, 424] on div at bounding box center [811, 380] width 1332 height 760
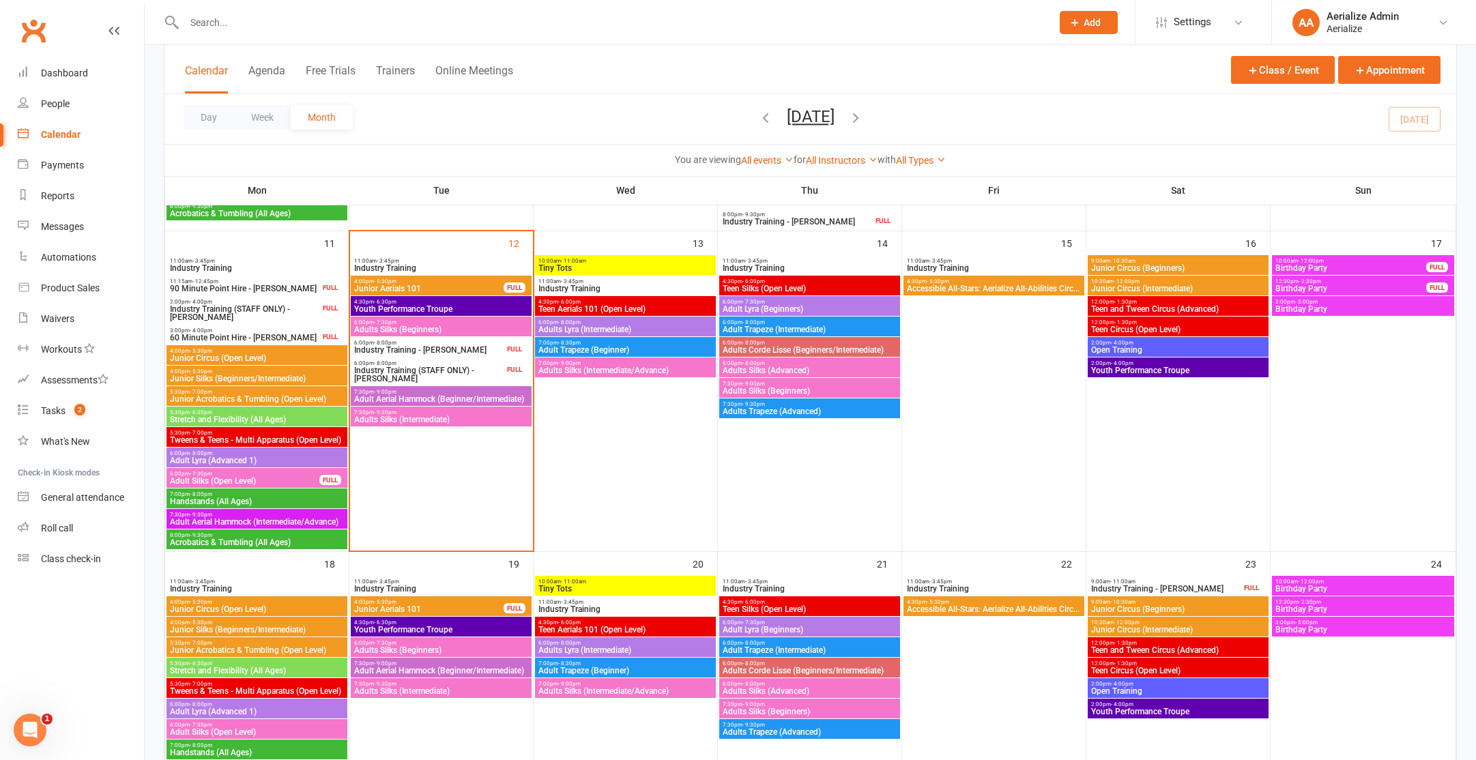
click at [600, 323] on span "6:00pm - 8:00pm" at bounding box center [625, 322] width 175 height 6
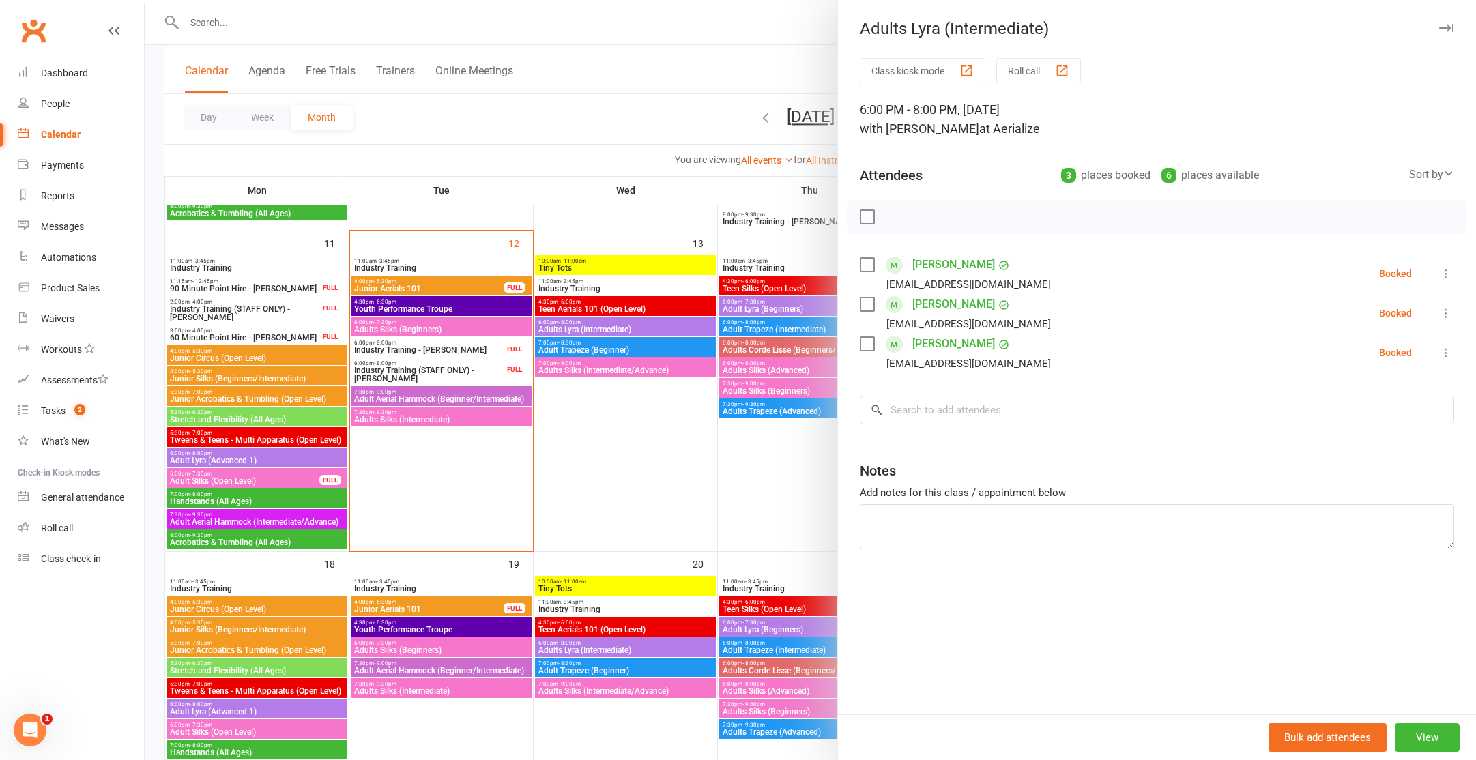
click at [611, 409] on div at bounding box center [811, 380] width 1332 height 760
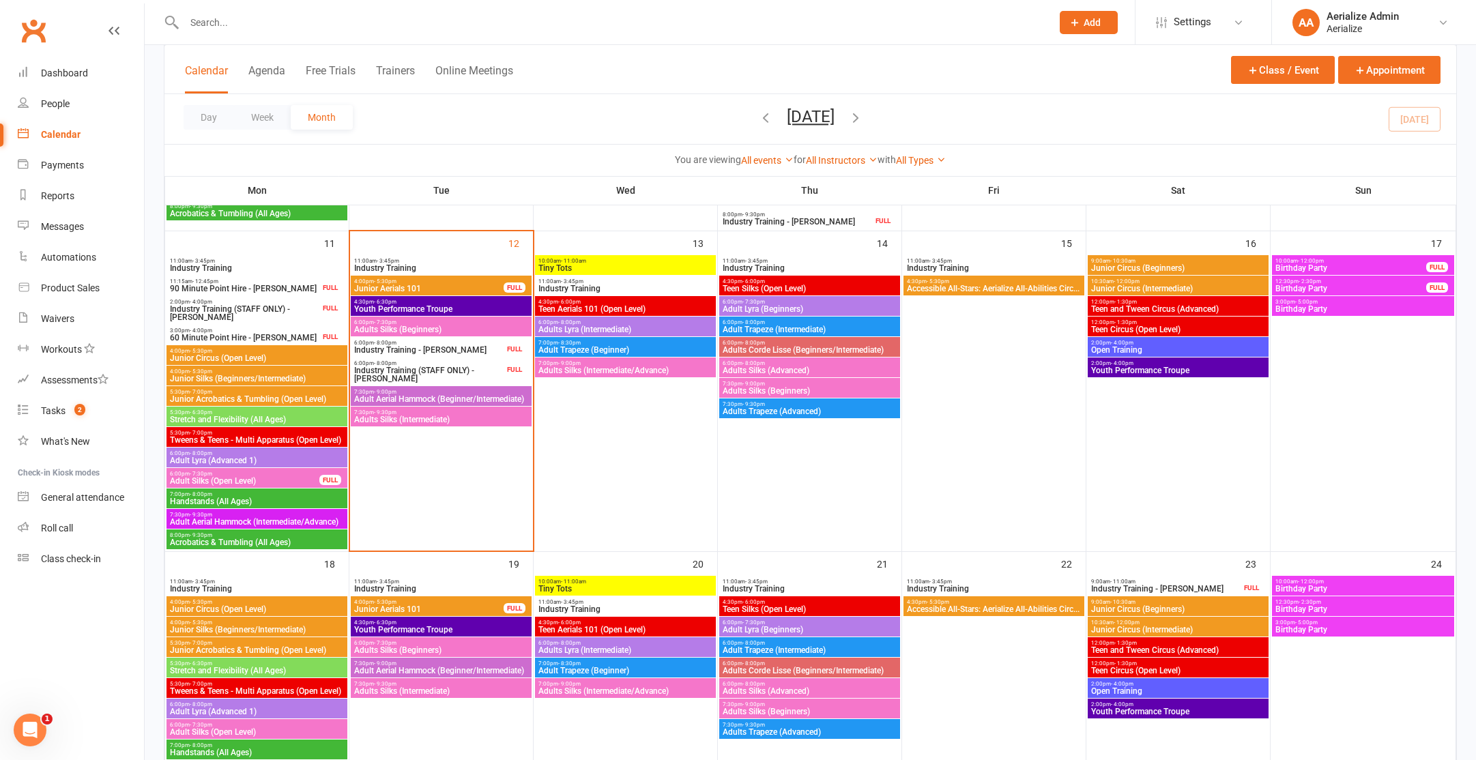
click at [603, 286] on span "Industry Training" at bounding box center [625, 289] width 175 height 8
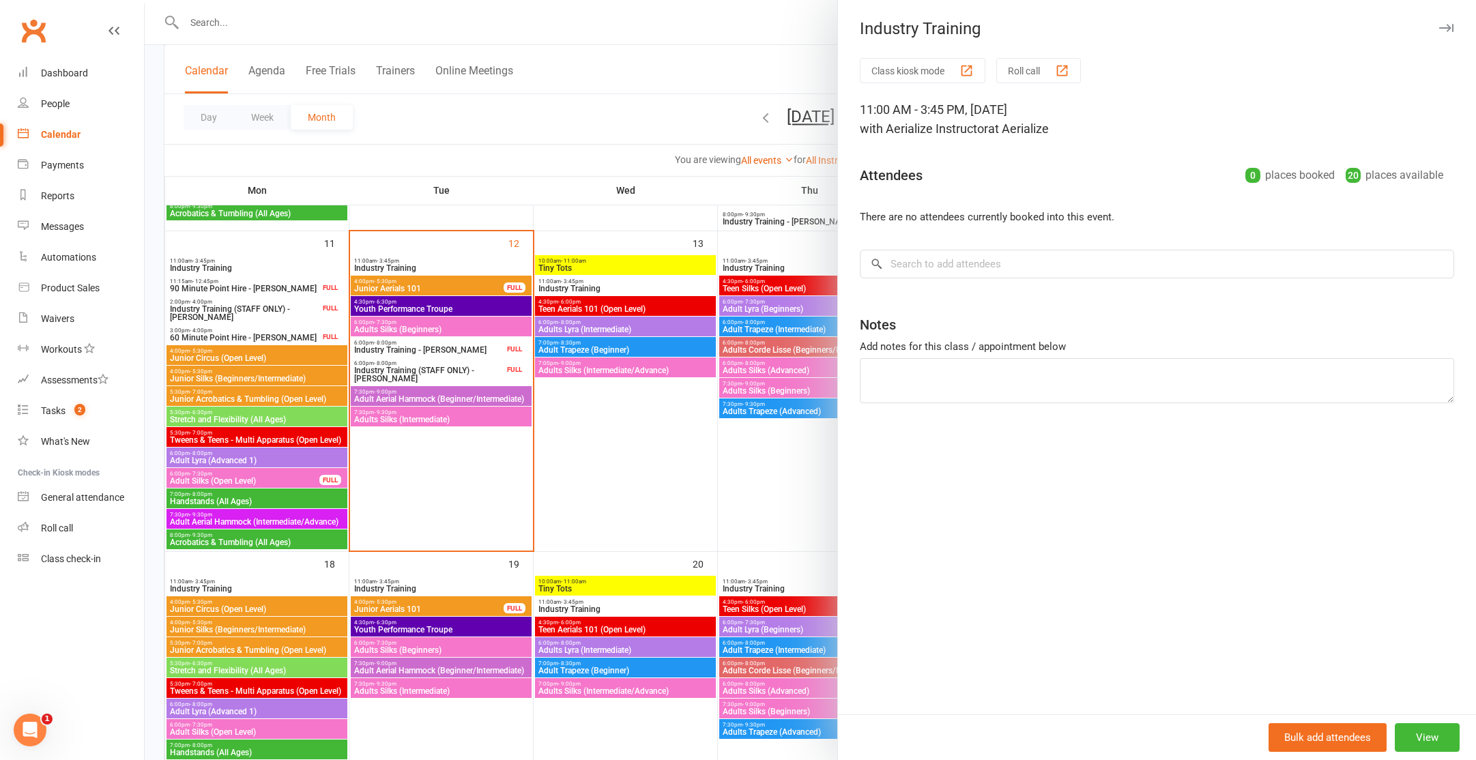
click at [601, 306] on div at bounding box center [811, 380] width 1332 height 760
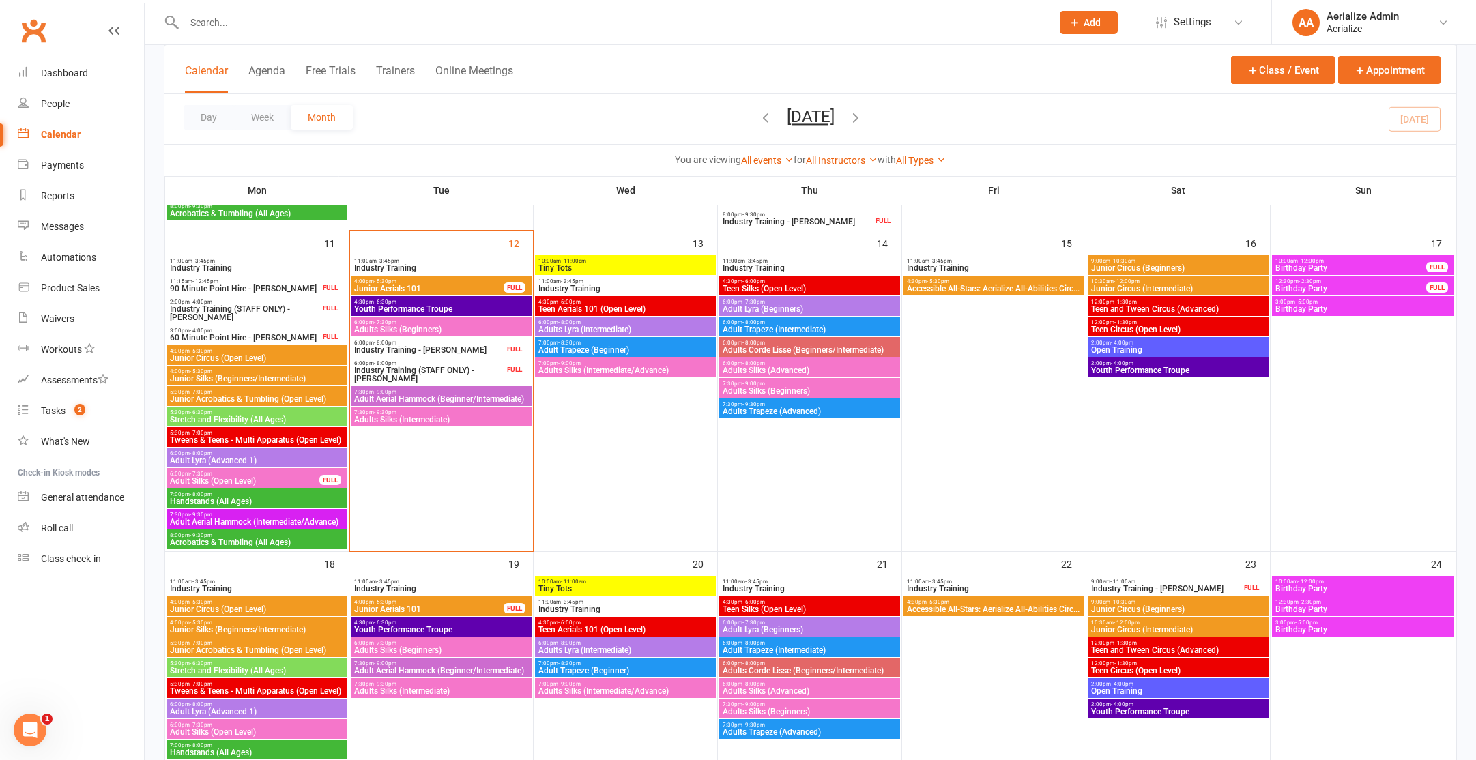
click at [601, 306] on span "Teen Aerials 101 (Open Level)" at bounding box center [625, 309] width 175 height 8
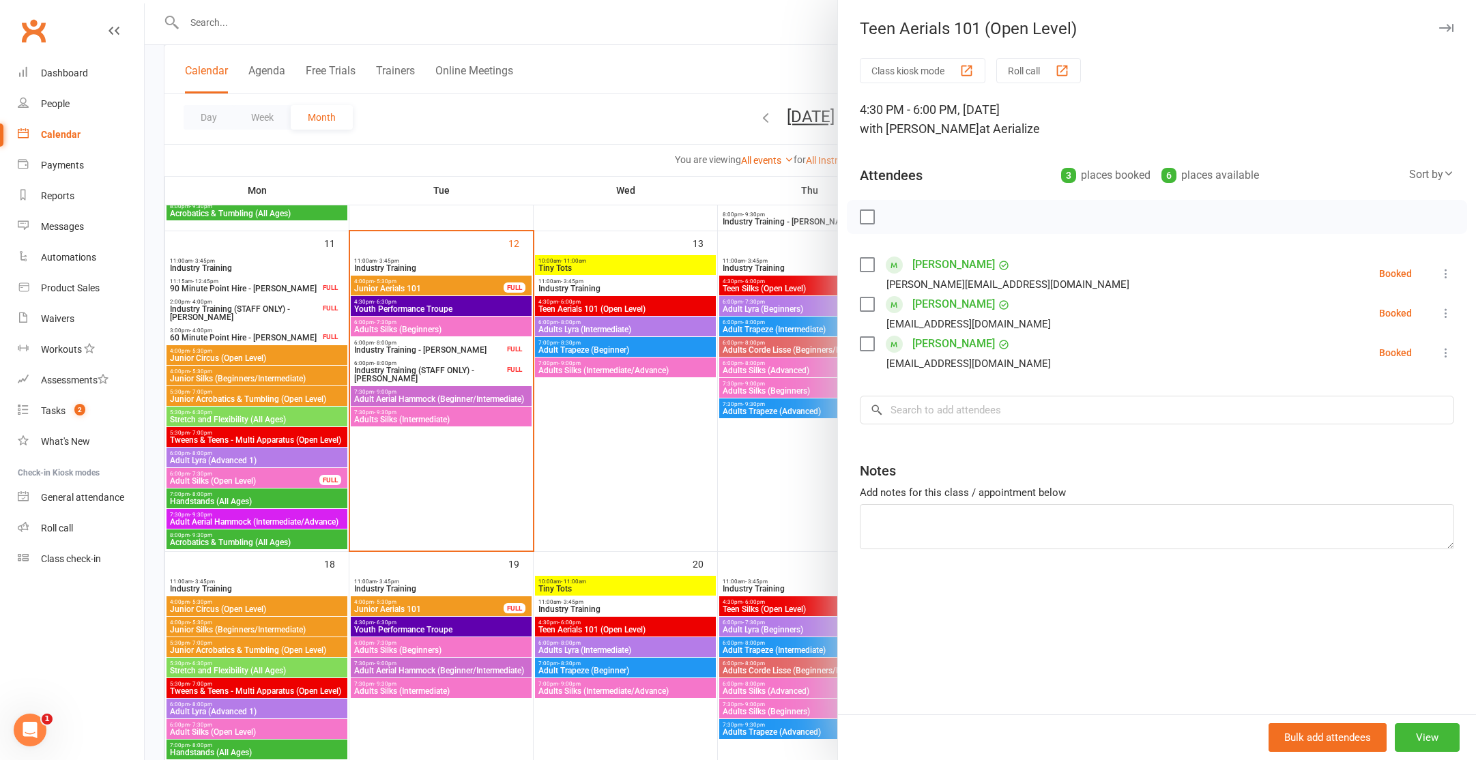
click at [602, 350] on div at bounding box center [811, 380] width 1332 height 760
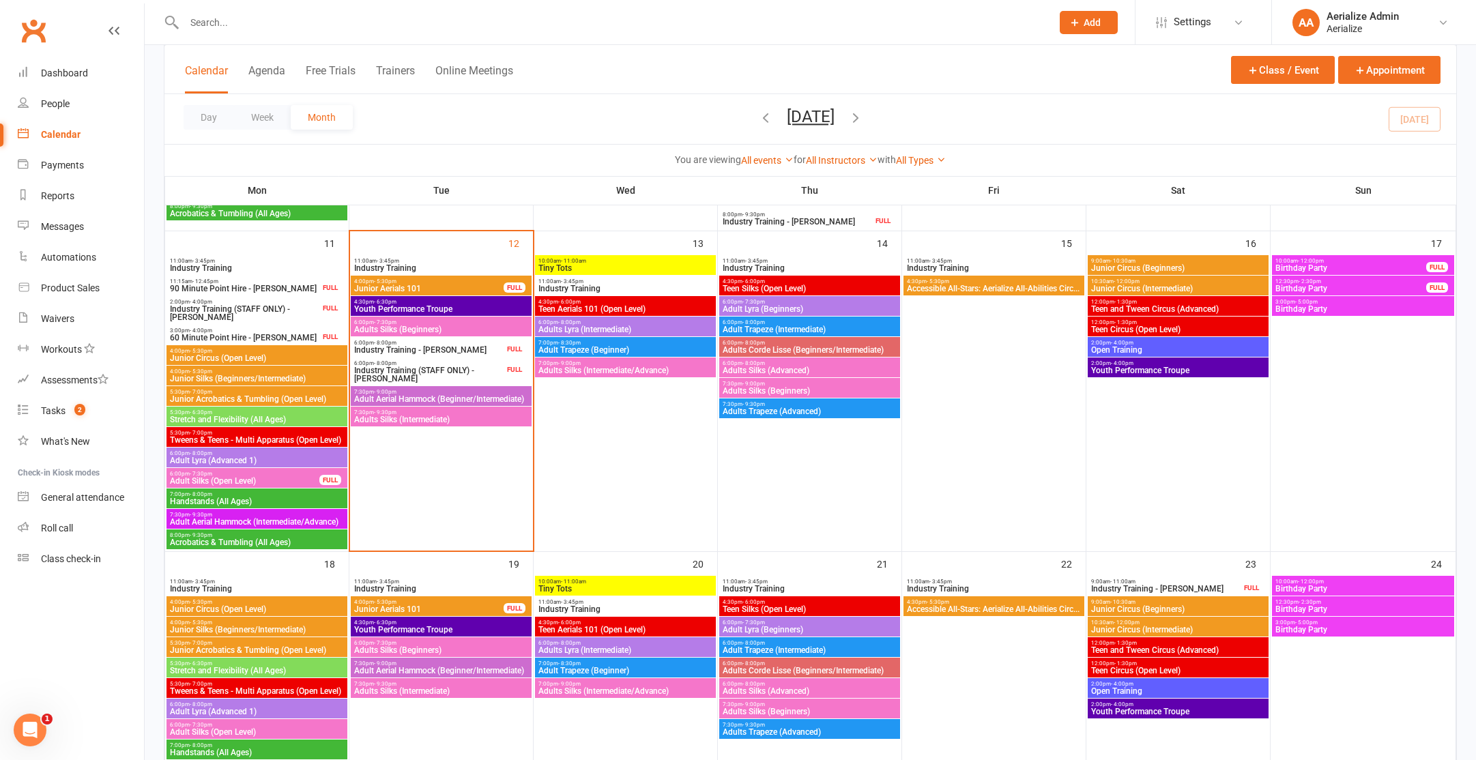
click at [612, 354] on span "Adult Trapeze (Beginner)" at bounding box center [625, 350] width 175 height 8
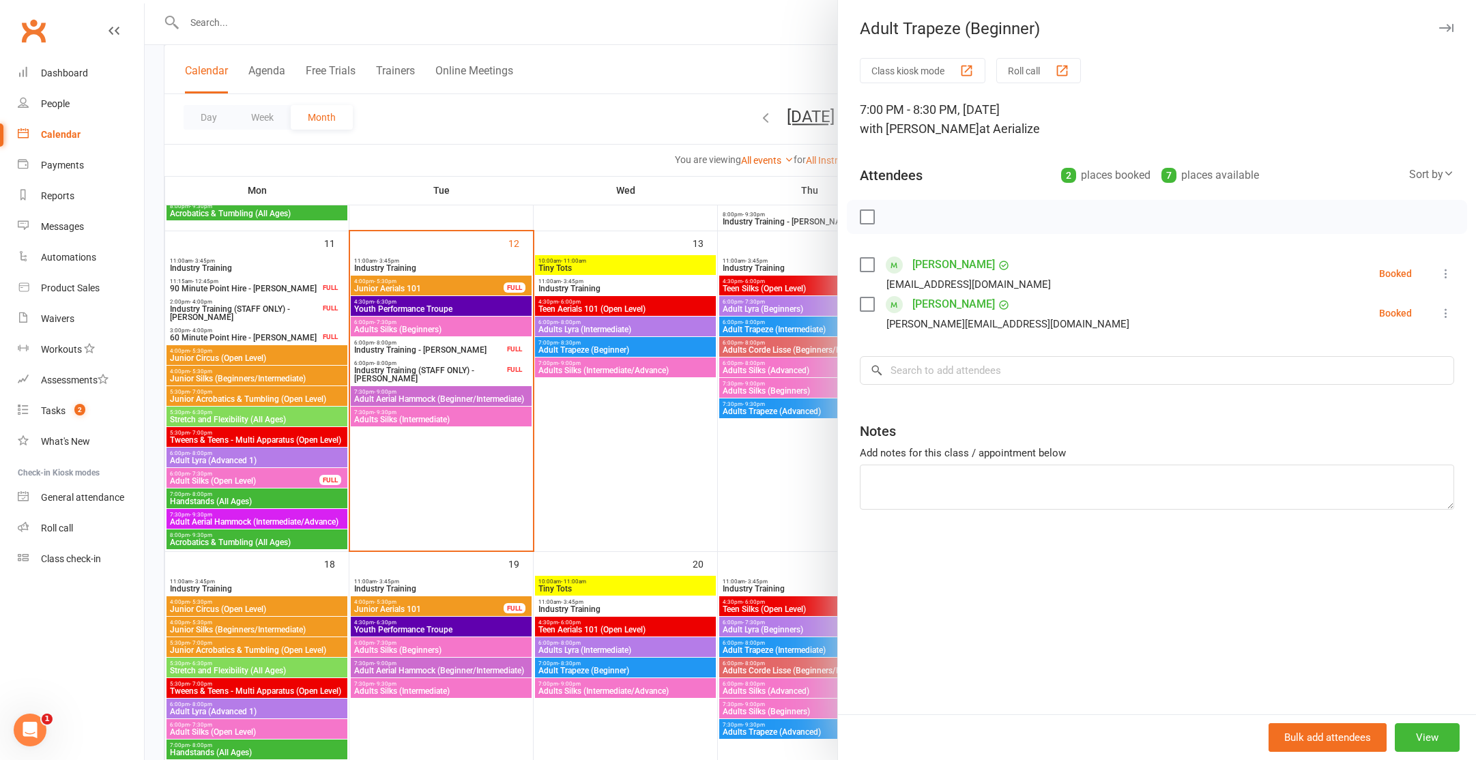
click at [612, 367] on div at bounding box center [811, 380] width 1332 height 760
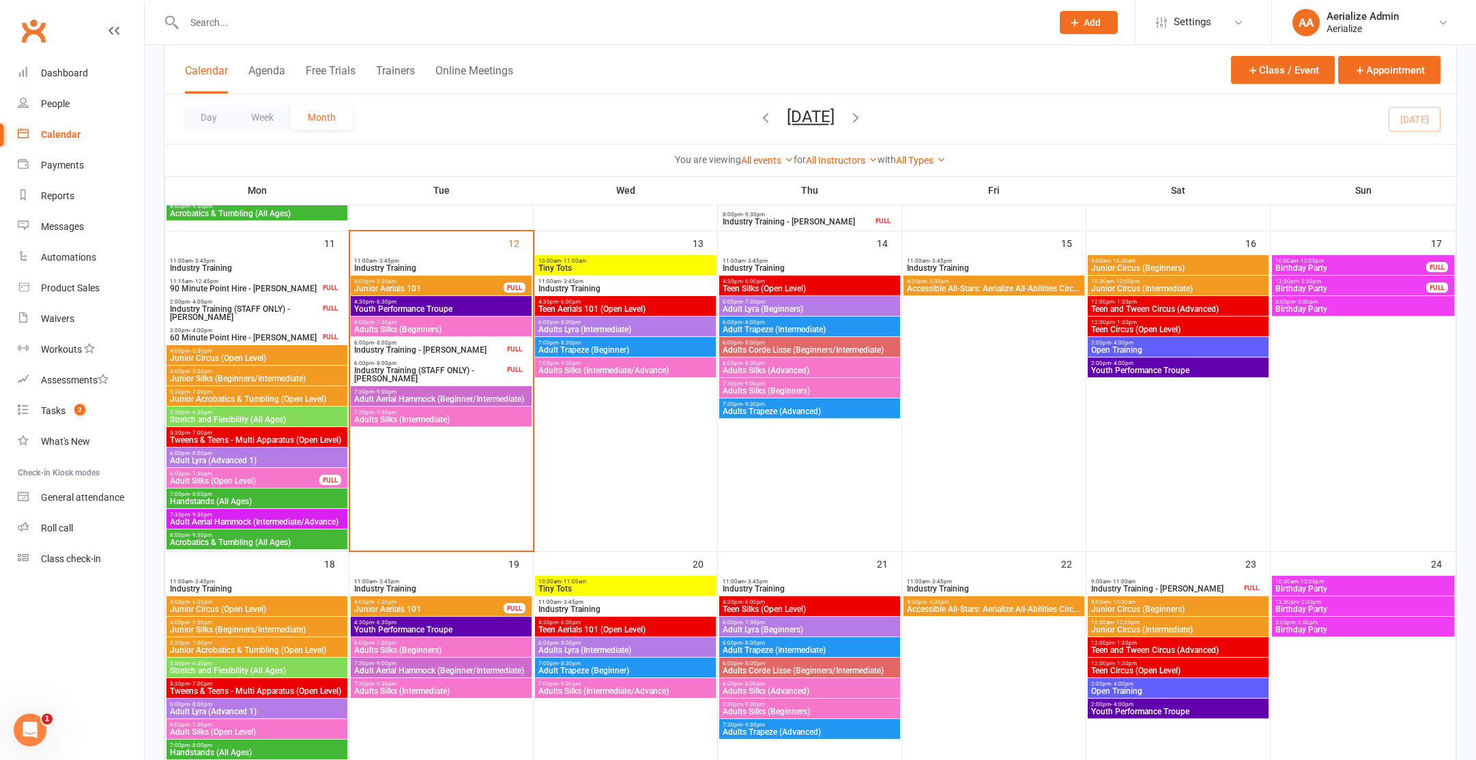
click at [614, 368] on span "Adults Silks (Intermediate/Advance)" at bounding box center [625, 370] width 175 height 8
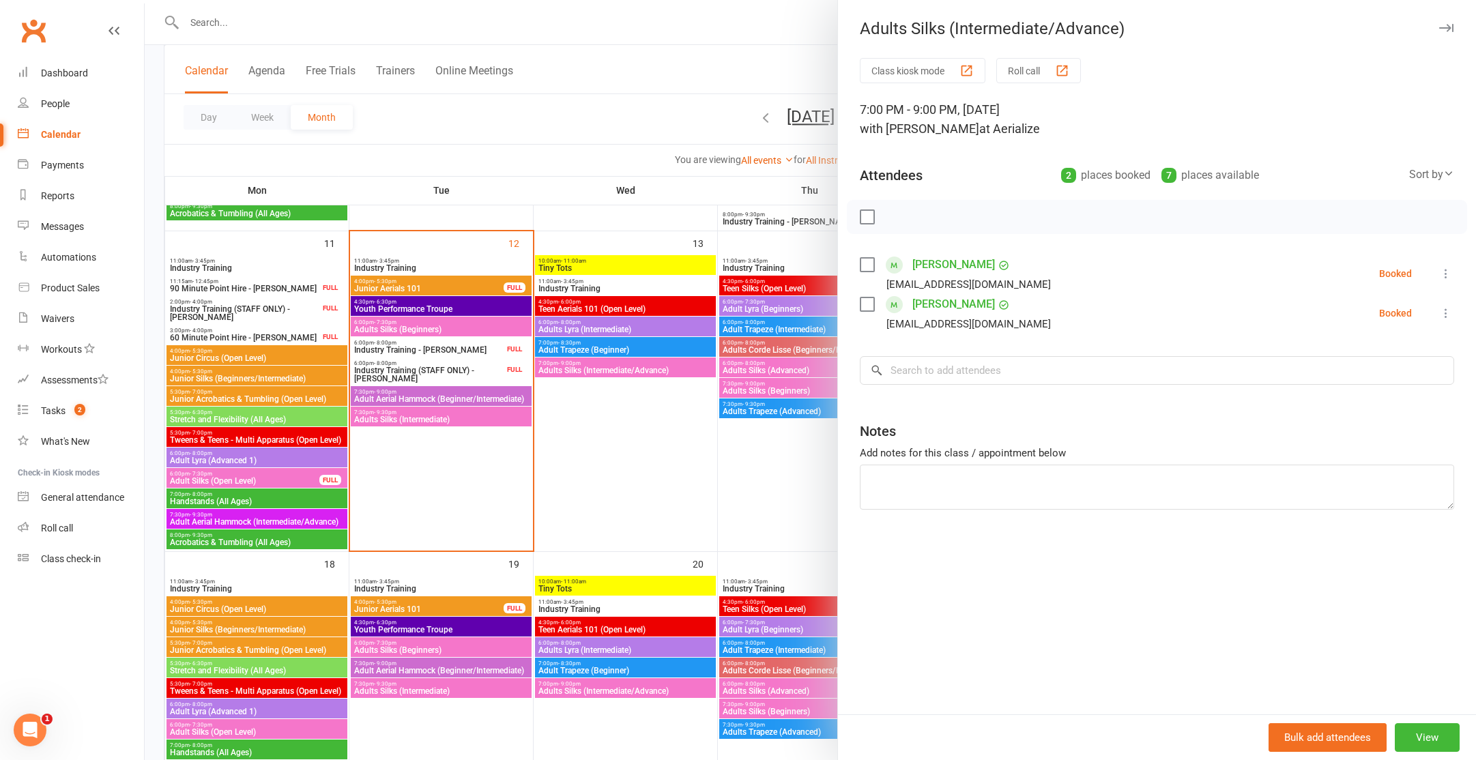
click at [631, 399] on div at bounding box center [811, 380] width 1332 height 760
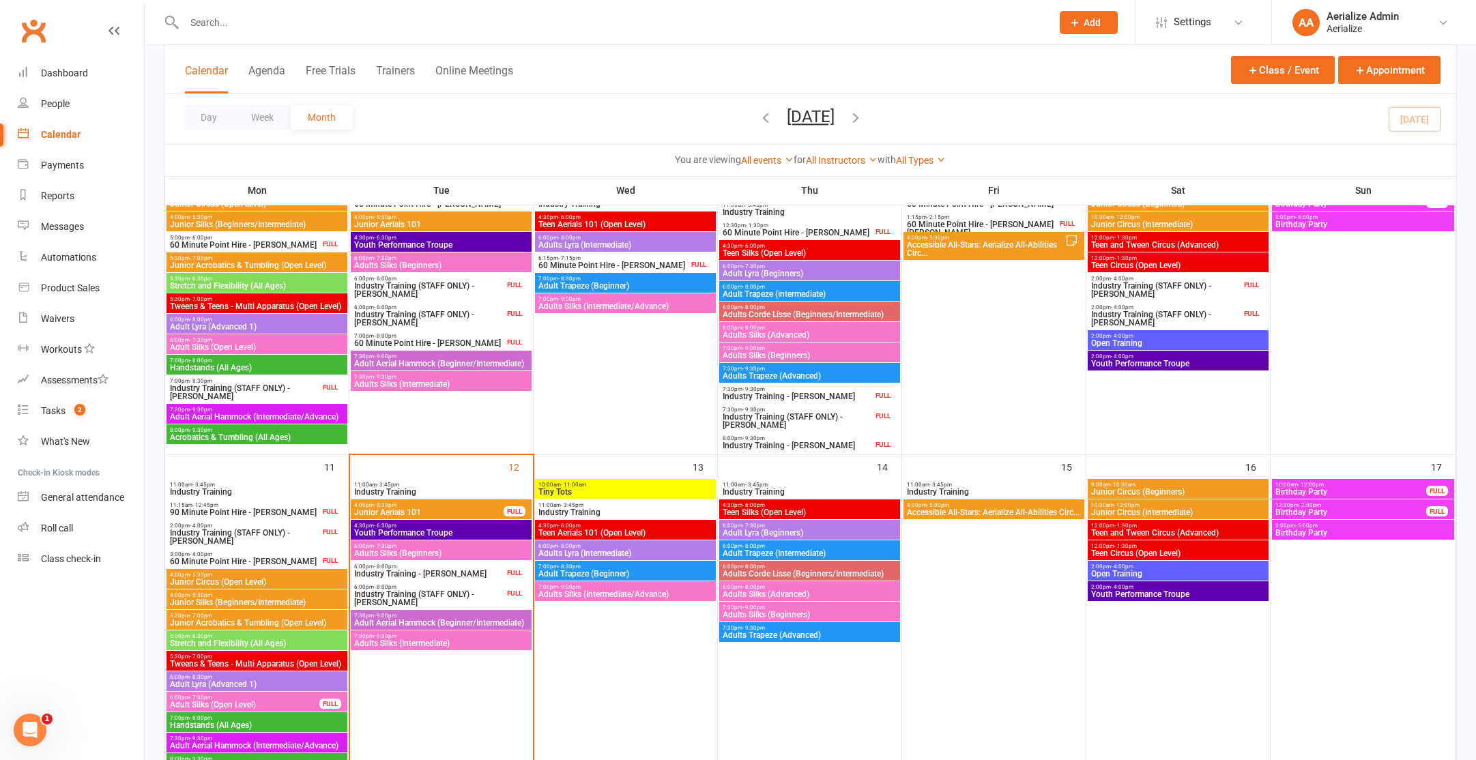
scroll to position [495, 0]
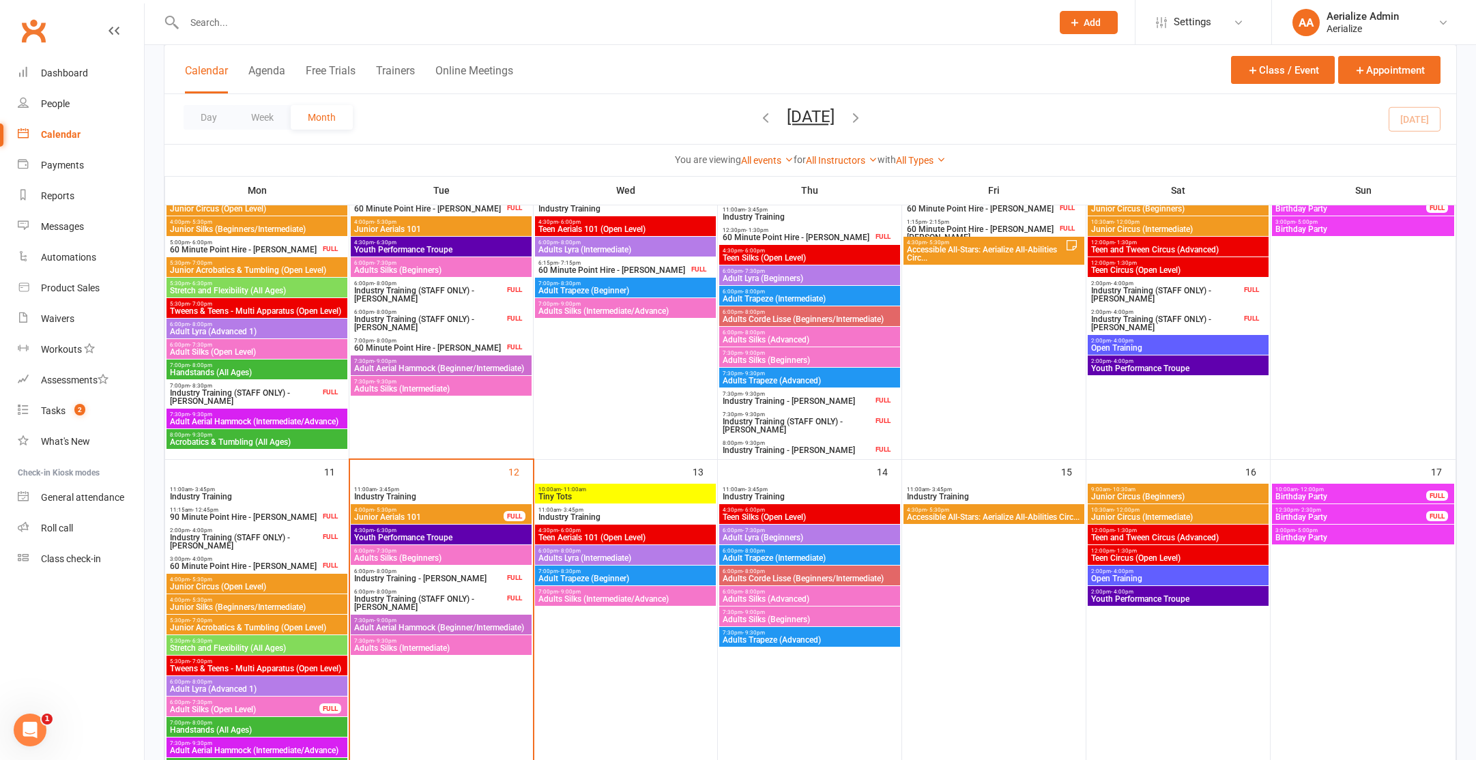
click at [637, 308] on span "Adults Silks (Intermediate/Advance)" at bounding box center [625, 311] width 175 height 8
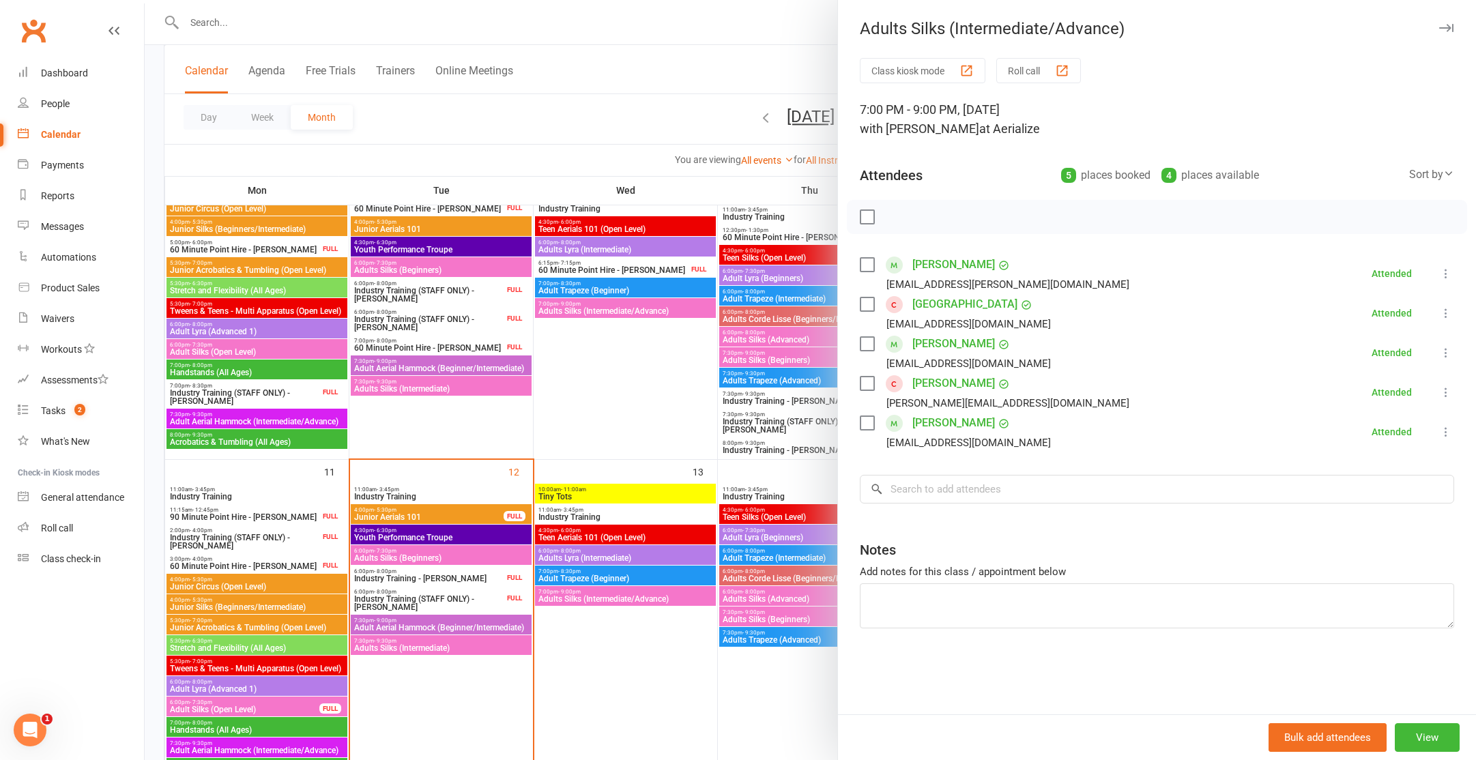
click at [594, 601] on div at bounding box center [811, 380] width 1332 height 760
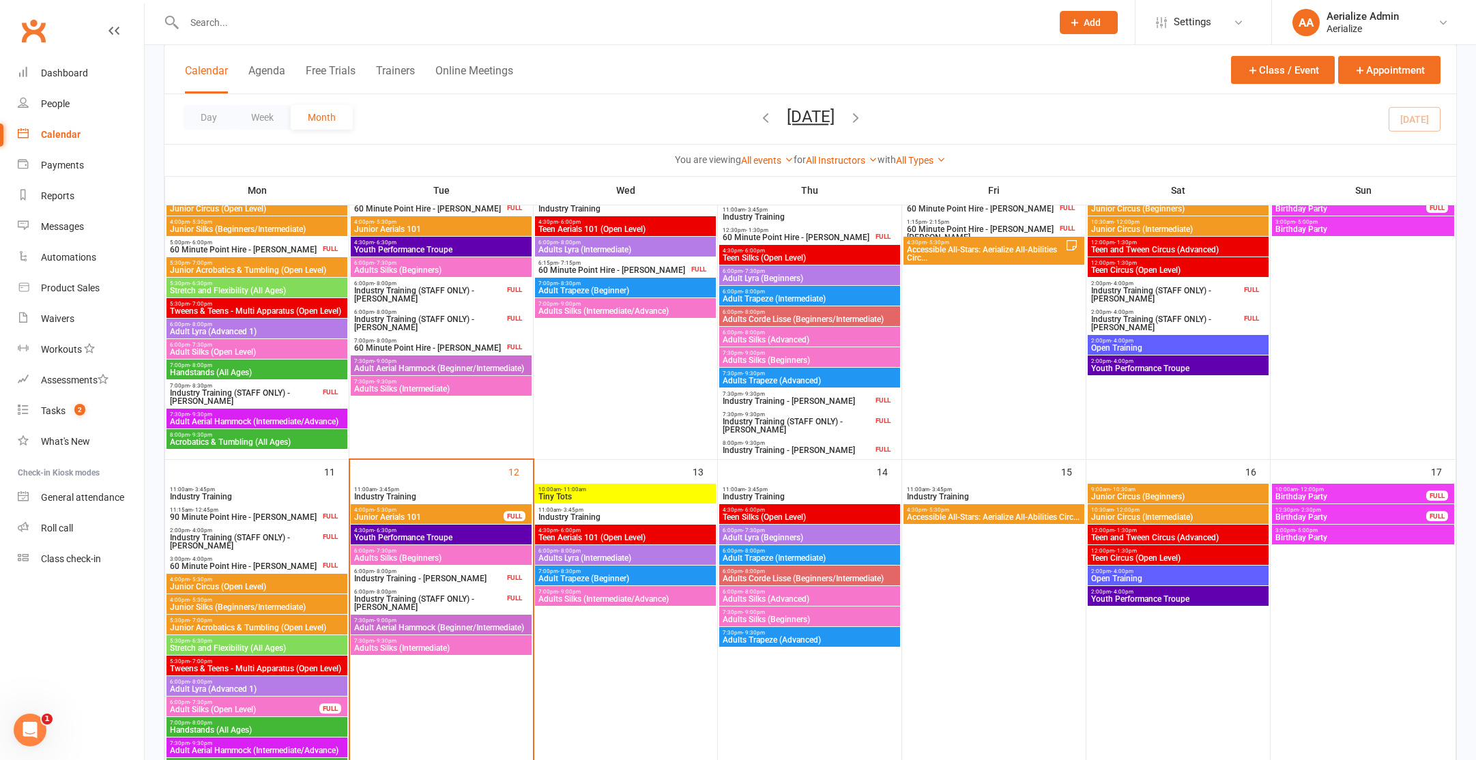
click at [601, 599] on span "Adults Silks (Intermediate/Advance)" at bounding box center [625, 599] width 175 height 8
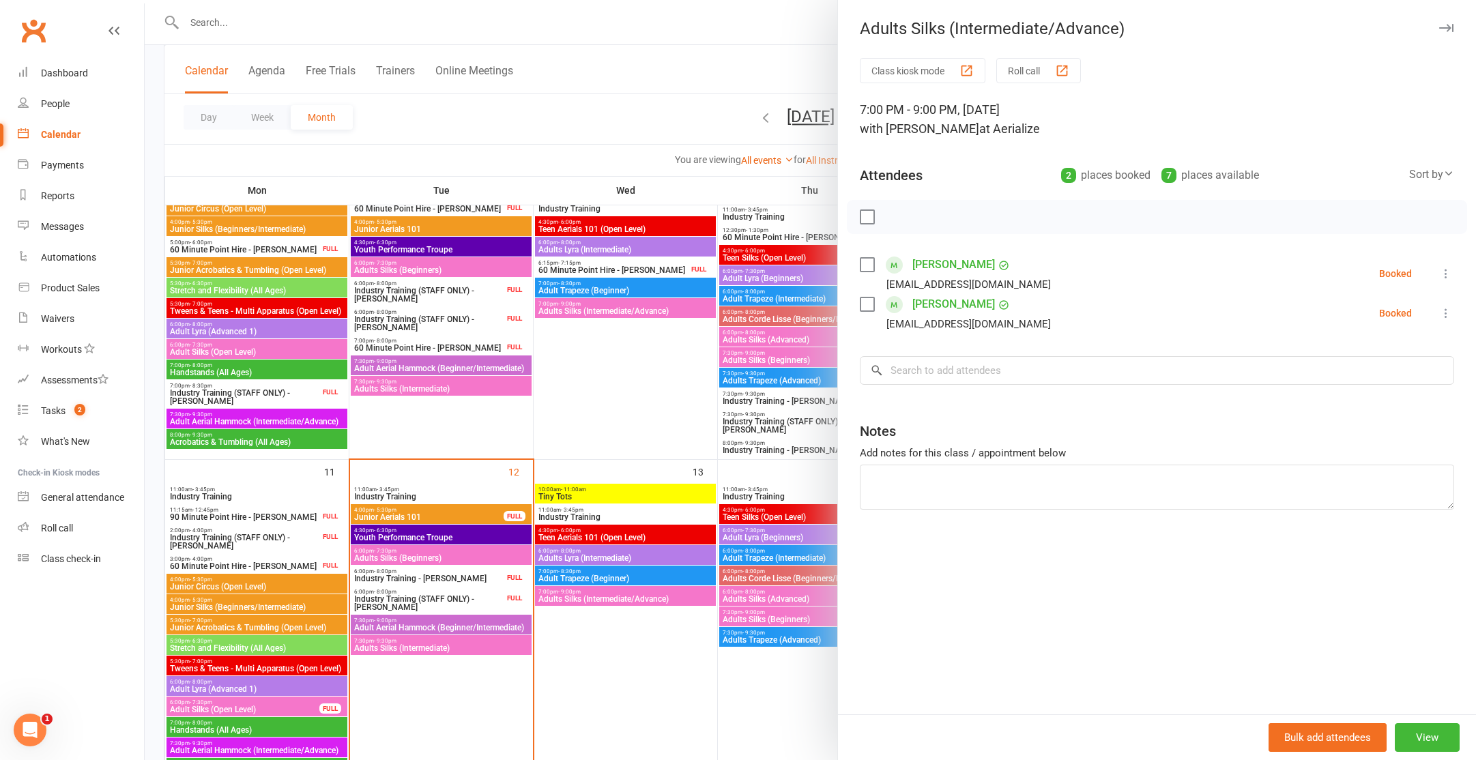
click at [654, 302] on div at bounding box center [811, 380] width 1332 height 760
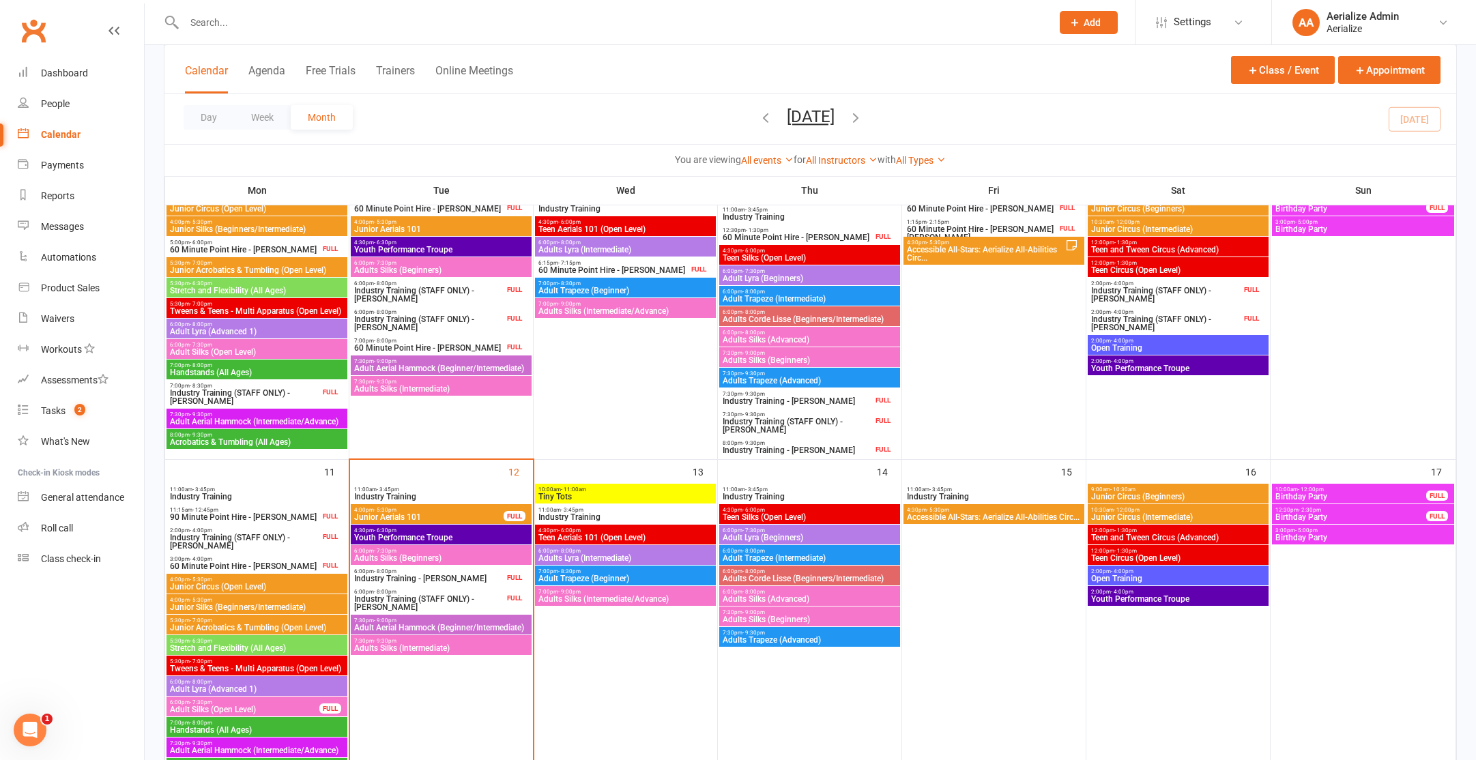
click at [654, 308] on span "Adults Silks (Intermediate/Advance)" at bounding box center [625, 311] width 175 height 8
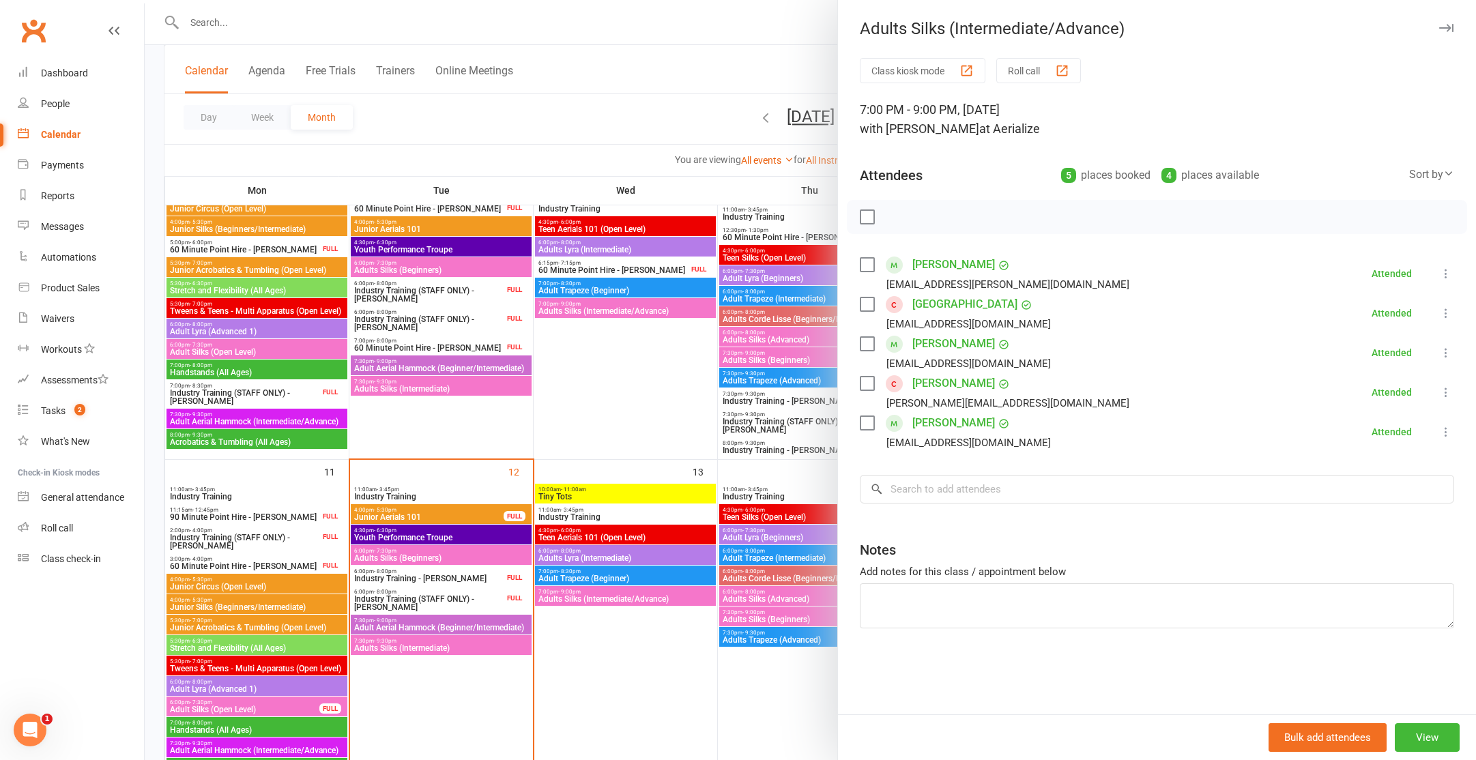
click at [863, 214] on label at bounding box center [867, 217] width 14 height 14
click at [866, 425] on label at bounding box center [867, 423] width 14 height 14
click at [956, 221] on icon "button" at bounding box center [954, 217] width 15 height 15
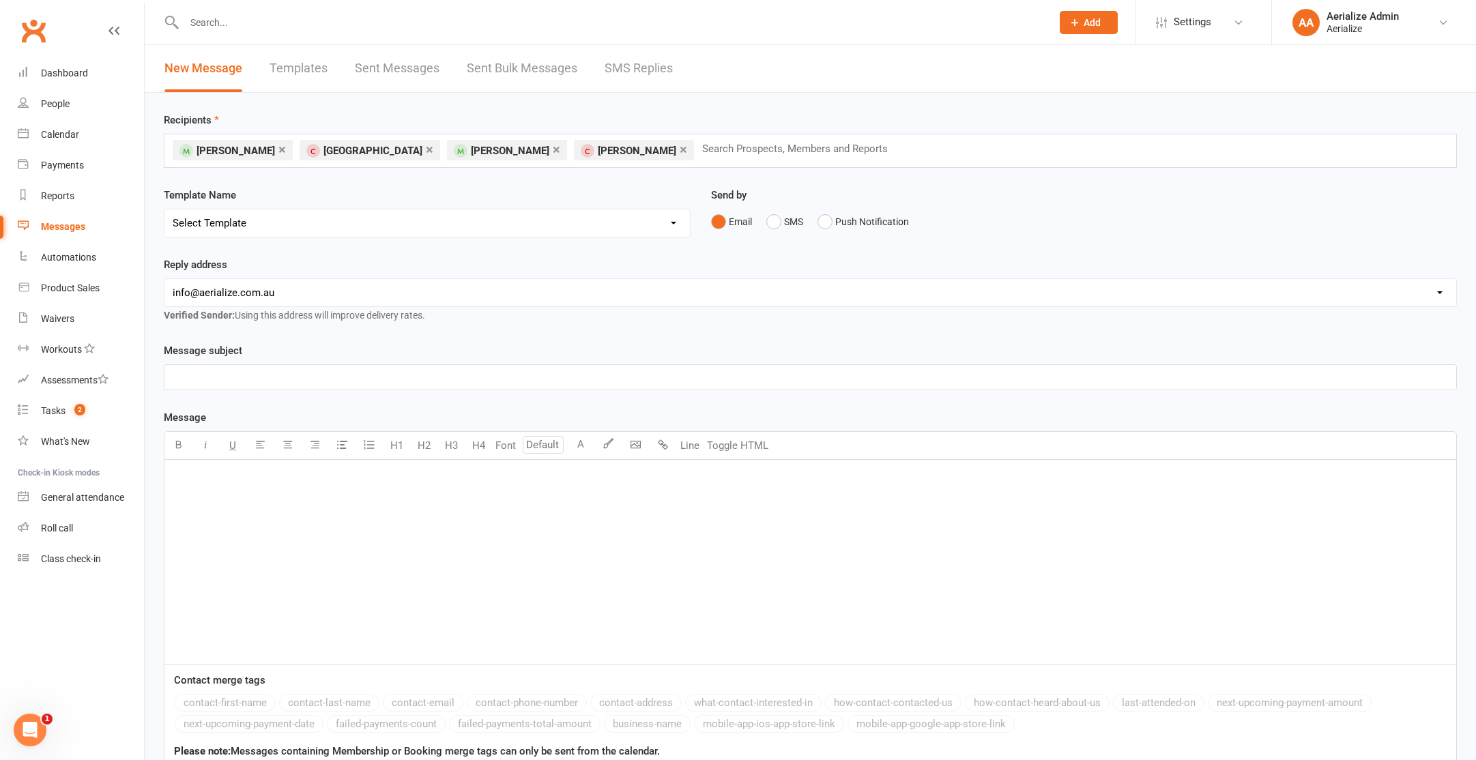
click at [455, 221] on select "Select Template [Email] Aerialize Waiver Request_ADULT [SMS] Aerialize Waiver R…" at bounding box center [427, 223] width 526 height 27
select select "8"
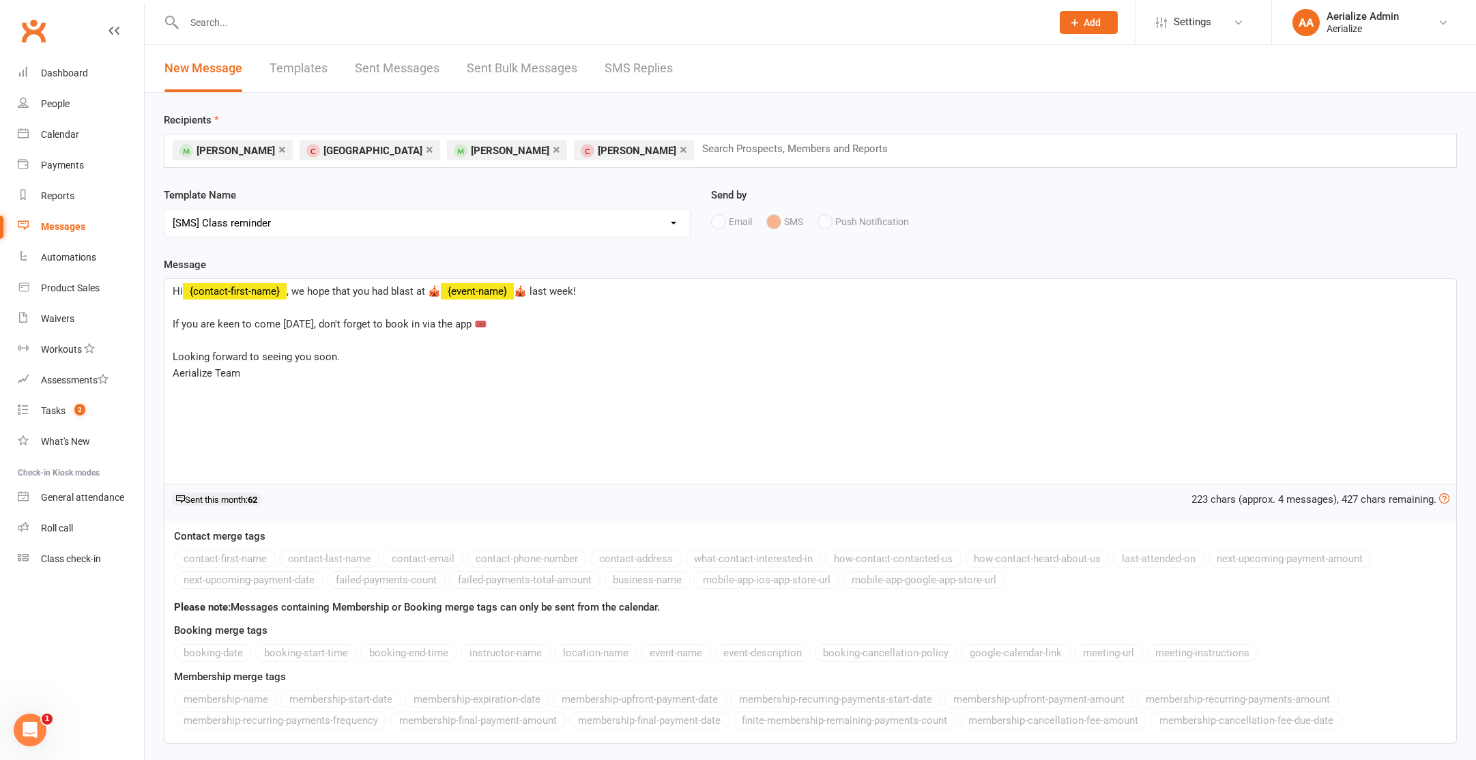
scroll to position [106, 0]
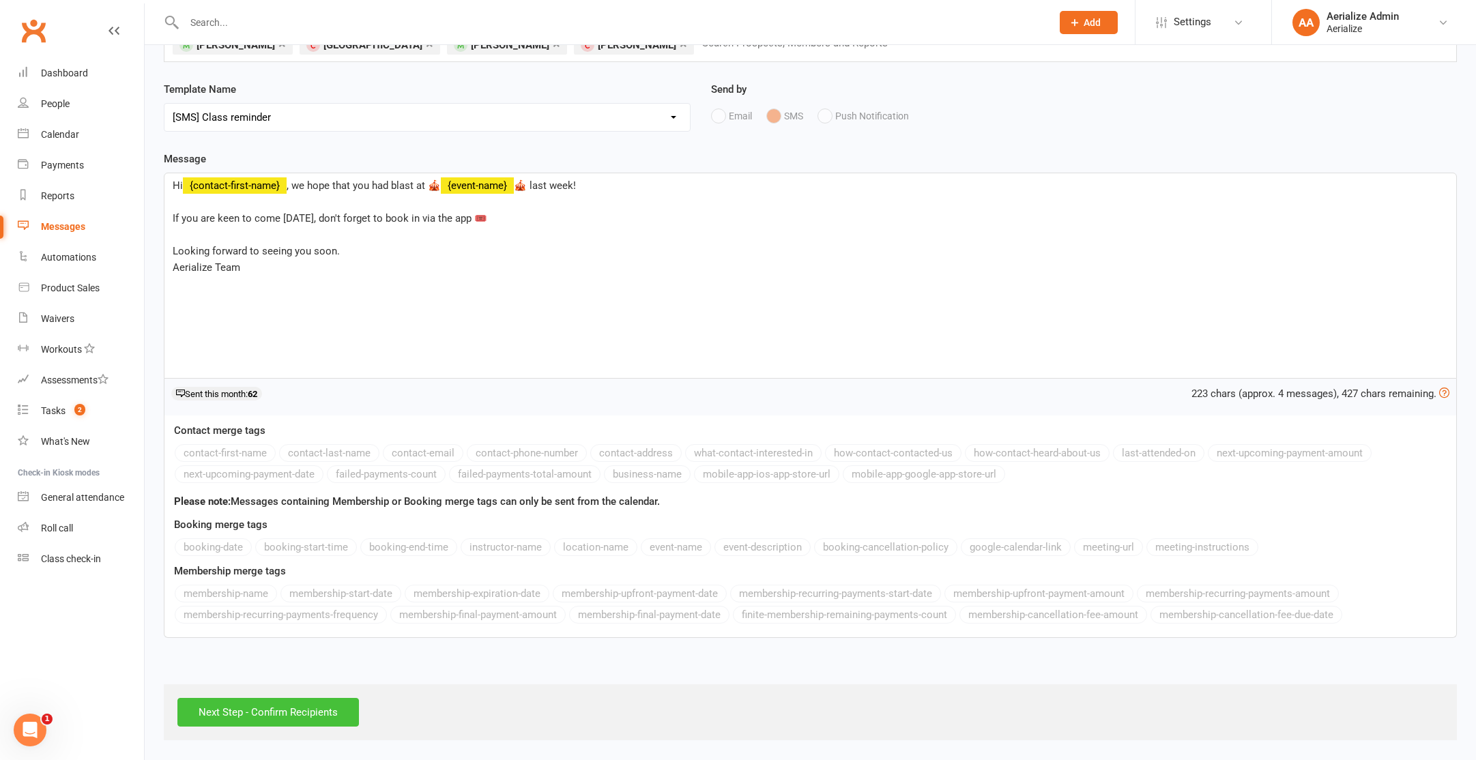
click at [323, 708] on input "Next Step - Confirm Recipients" at bounding box center [268, 712] width 182 height 29
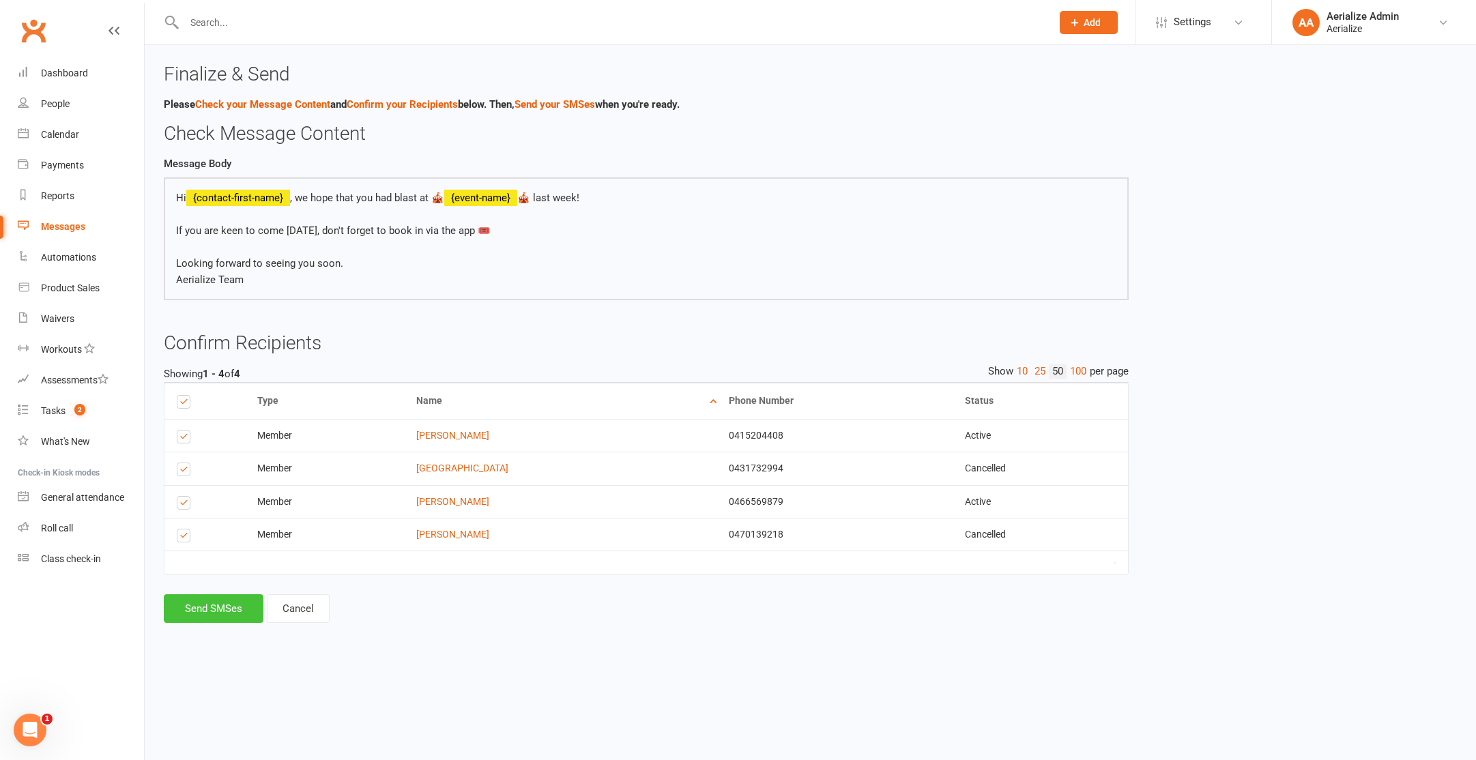
click at [243, 614] on button "Send SMSes" at bounding box center [214, 608] width 100 height 29
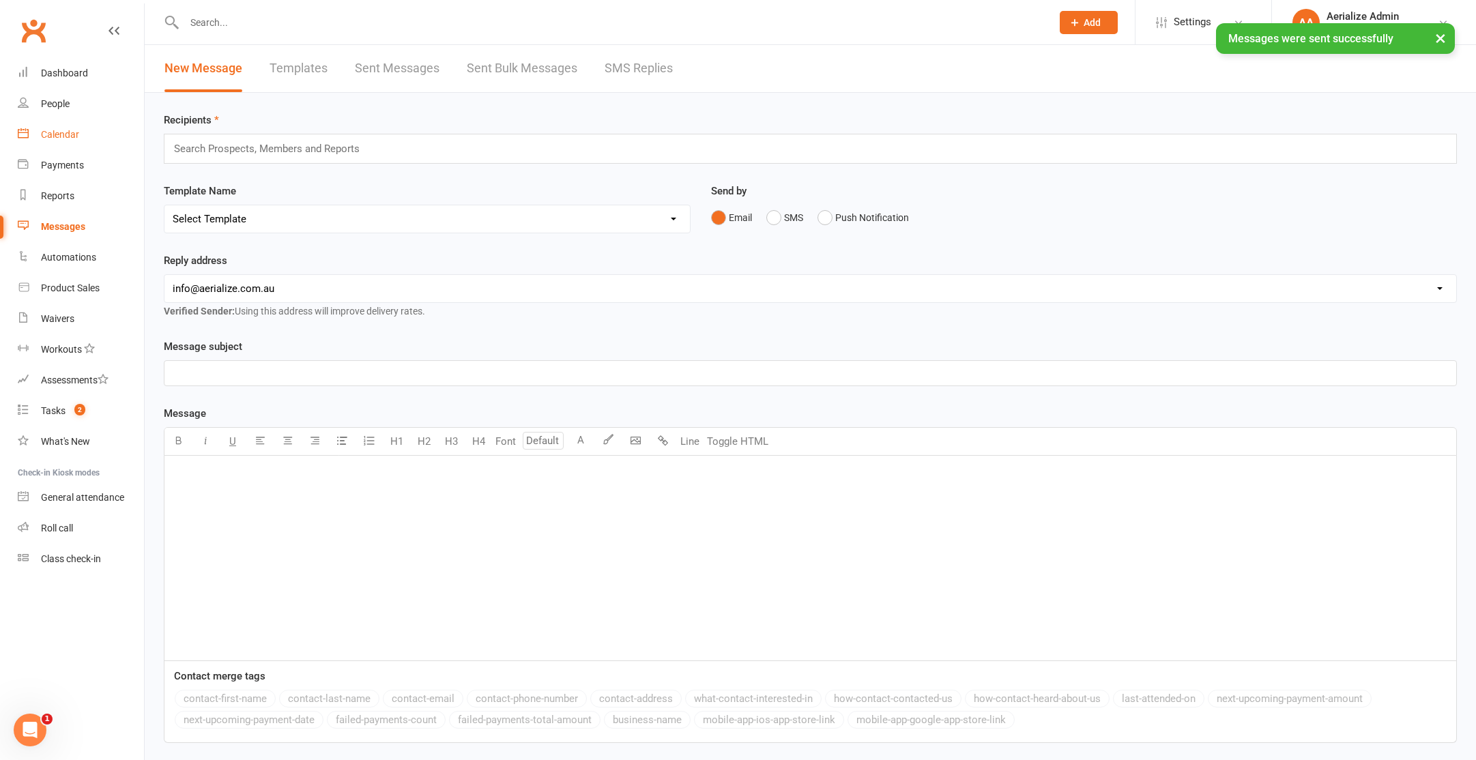
click at [54, 130] on div "Calendar" at bounding box center [60, 134] width 38 height 11
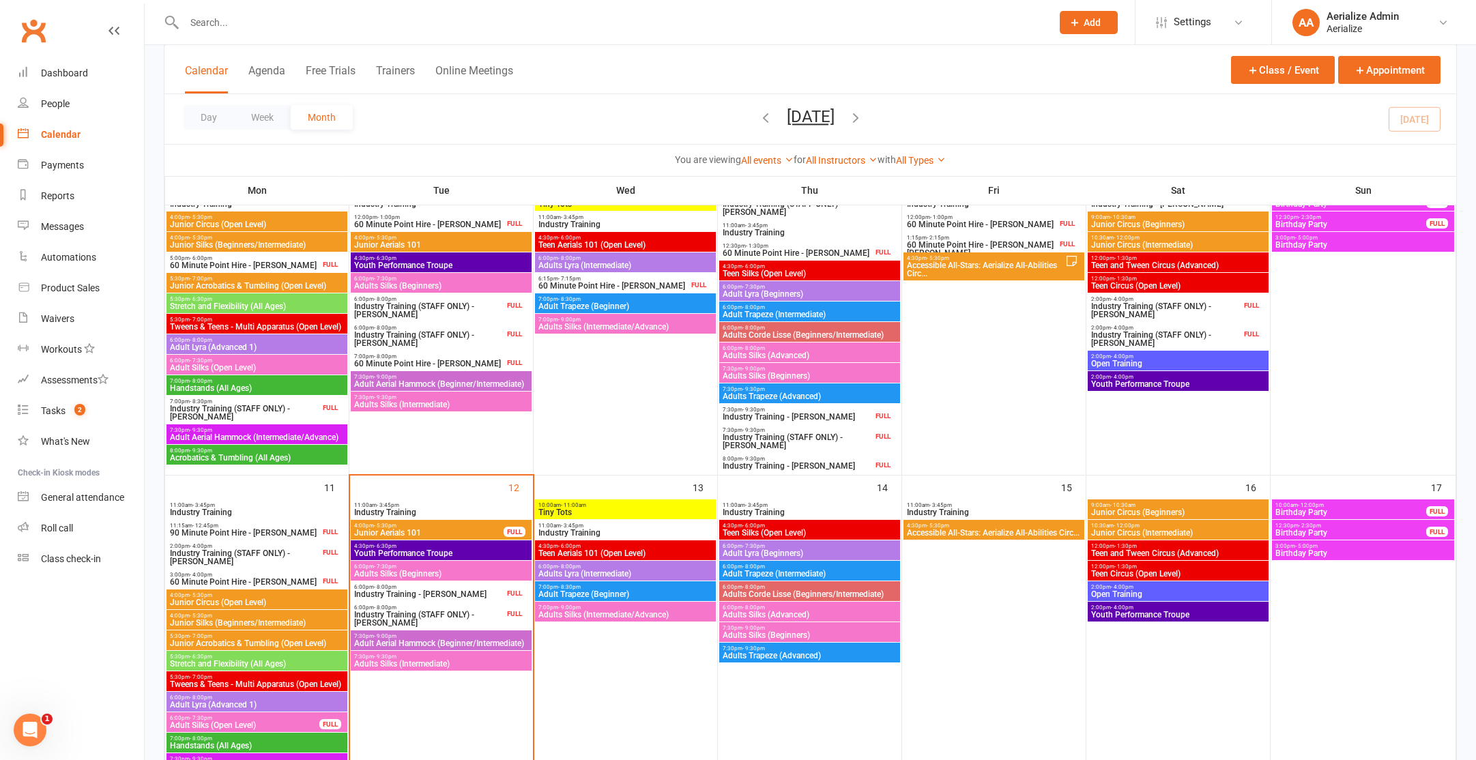
scroll to position [637, 0]
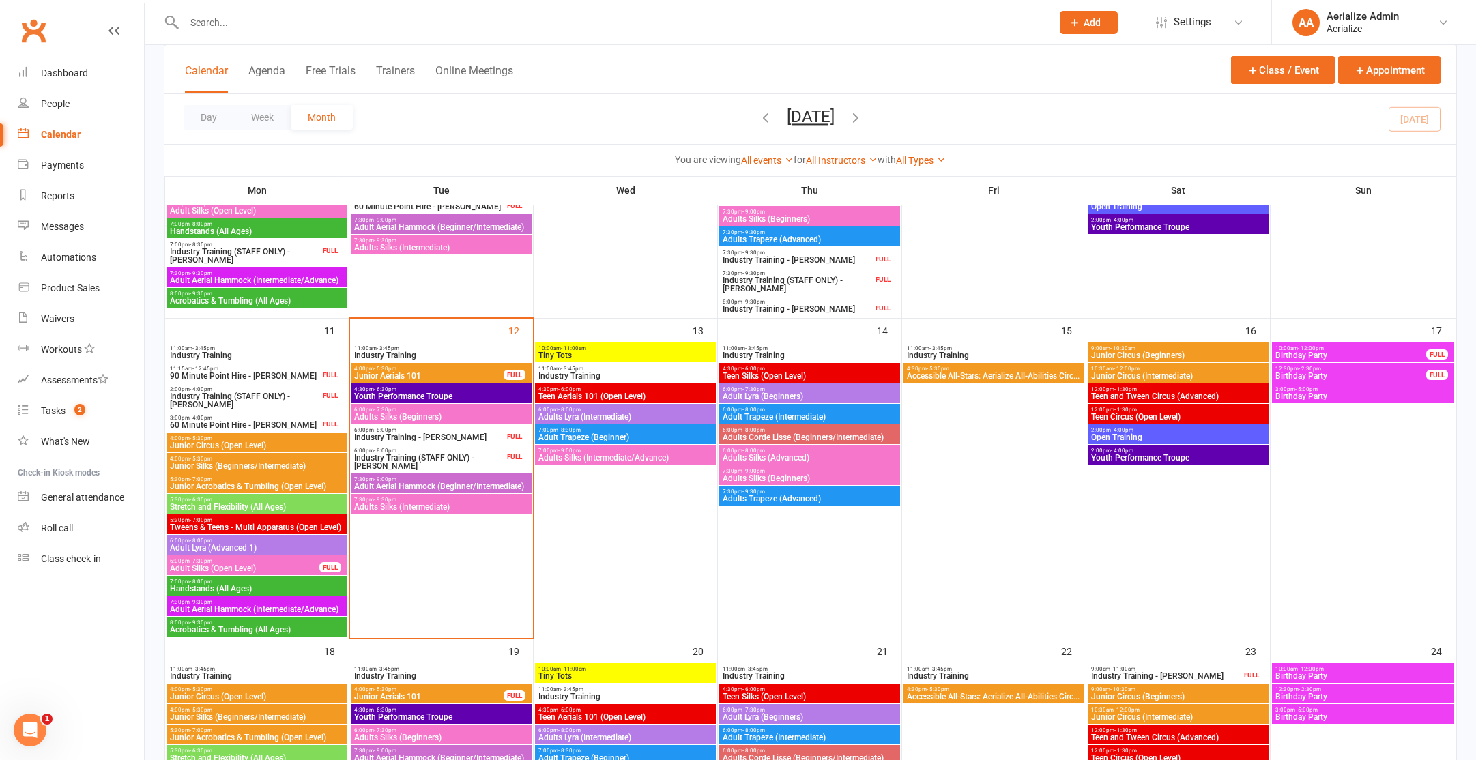
click at [603, 438] on span "Adult Trapeze (Beginner)" at bounding box center [625, 437] width 175 height 8
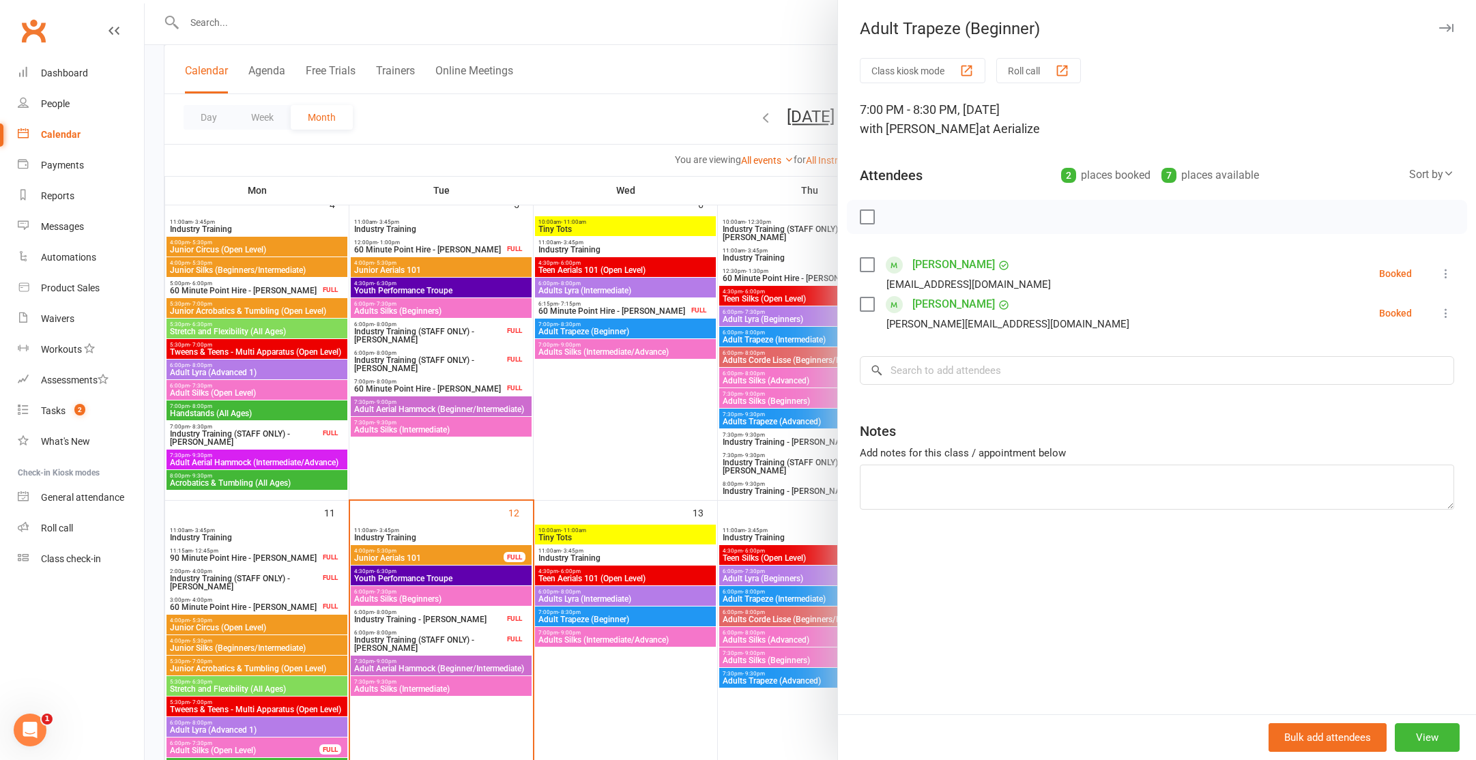
scroll to position [449, 0]
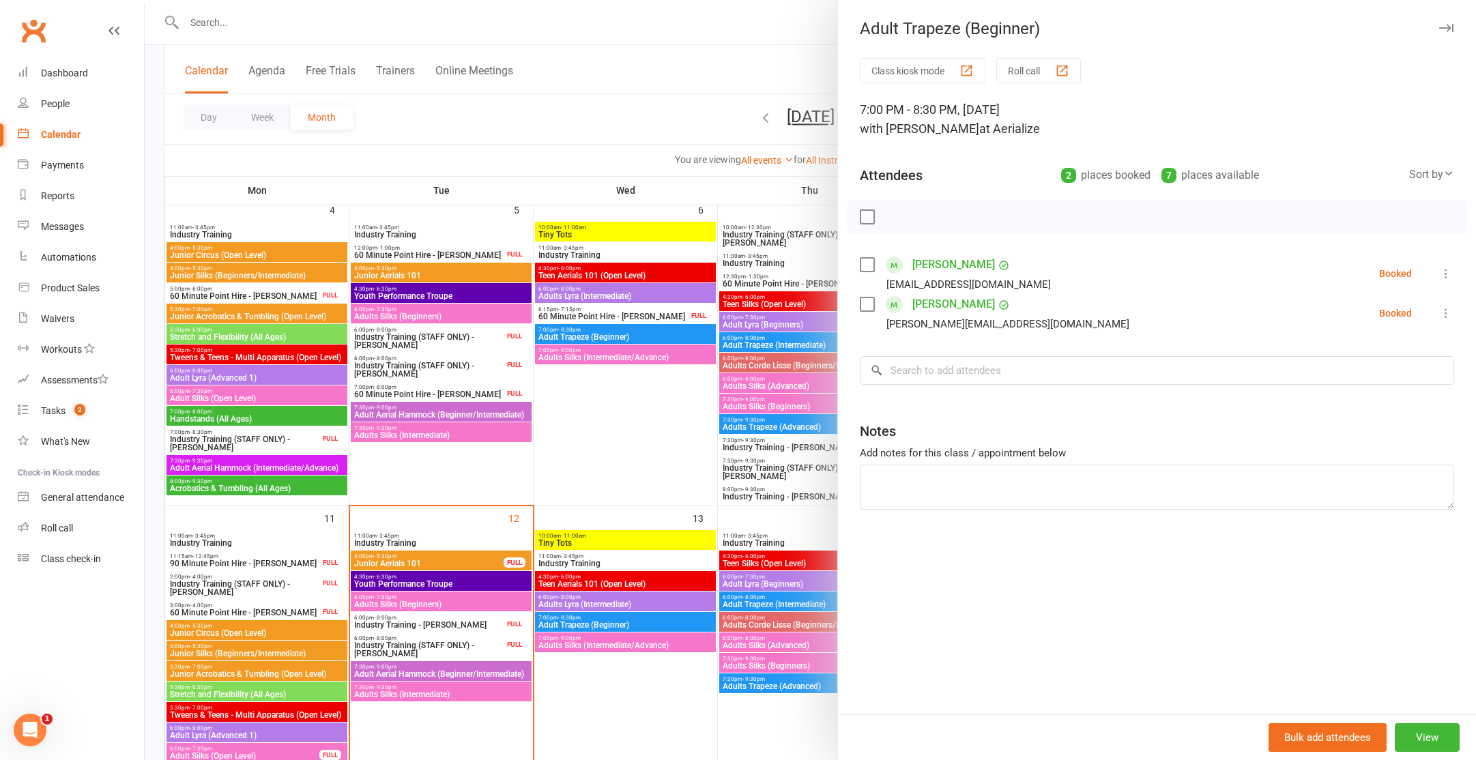
click at [596, 319] on div at bounding box center [811, 380] width 1332 height 760
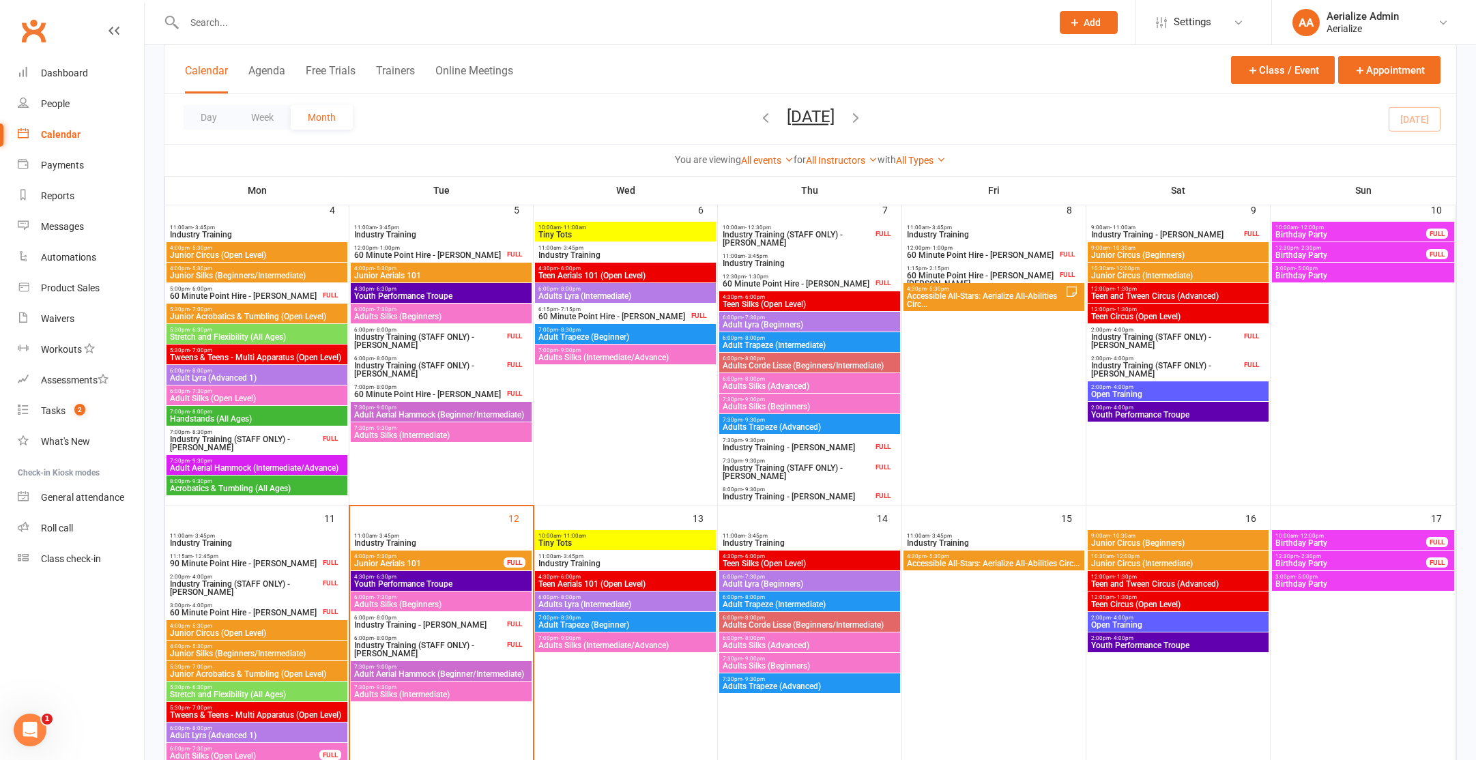
click at [598, 333] on span "Adult Trapeze (Beginner)" at bounding box center [625, 337] width 175 height 8
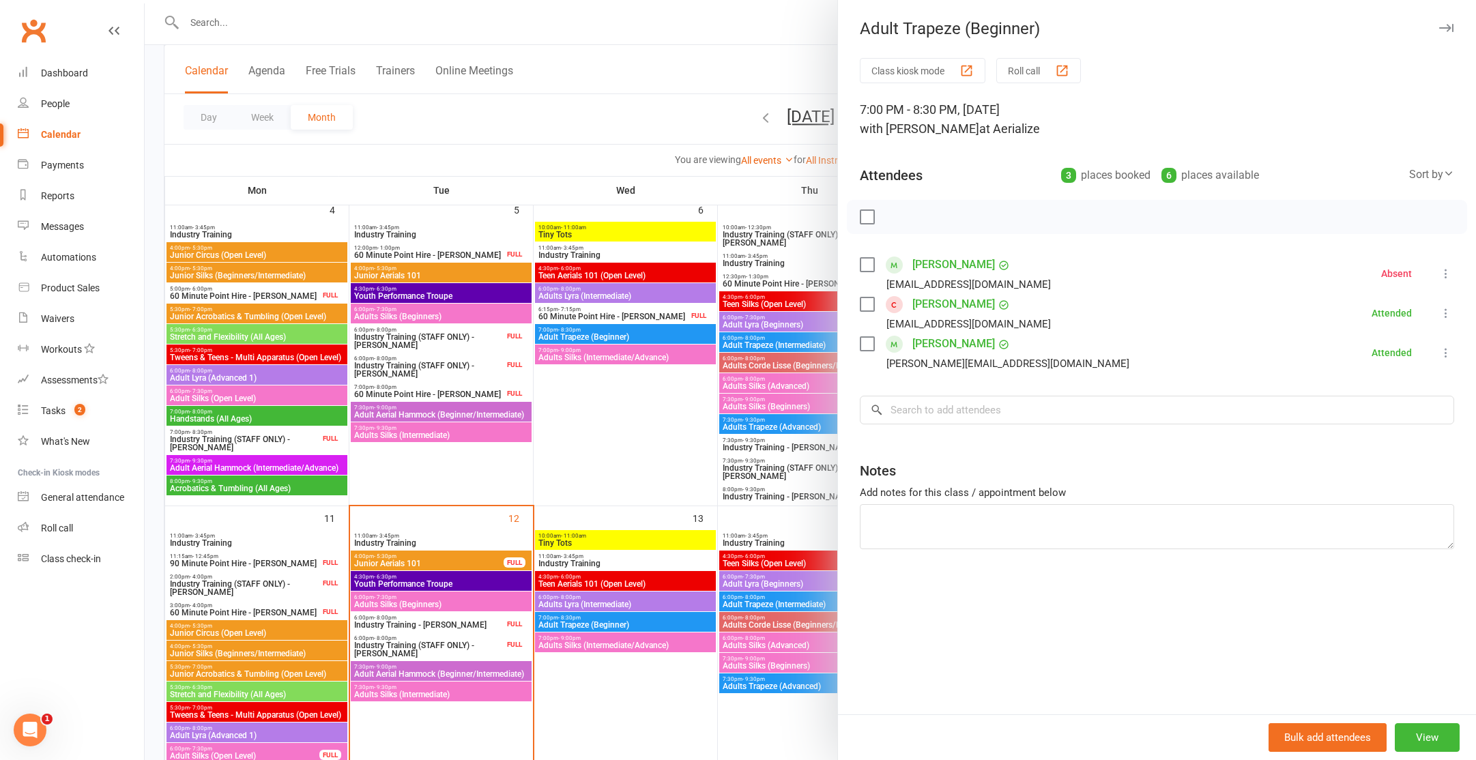
click at [606, 613] on div at bounding box center [811, 380] width 1332 height 760
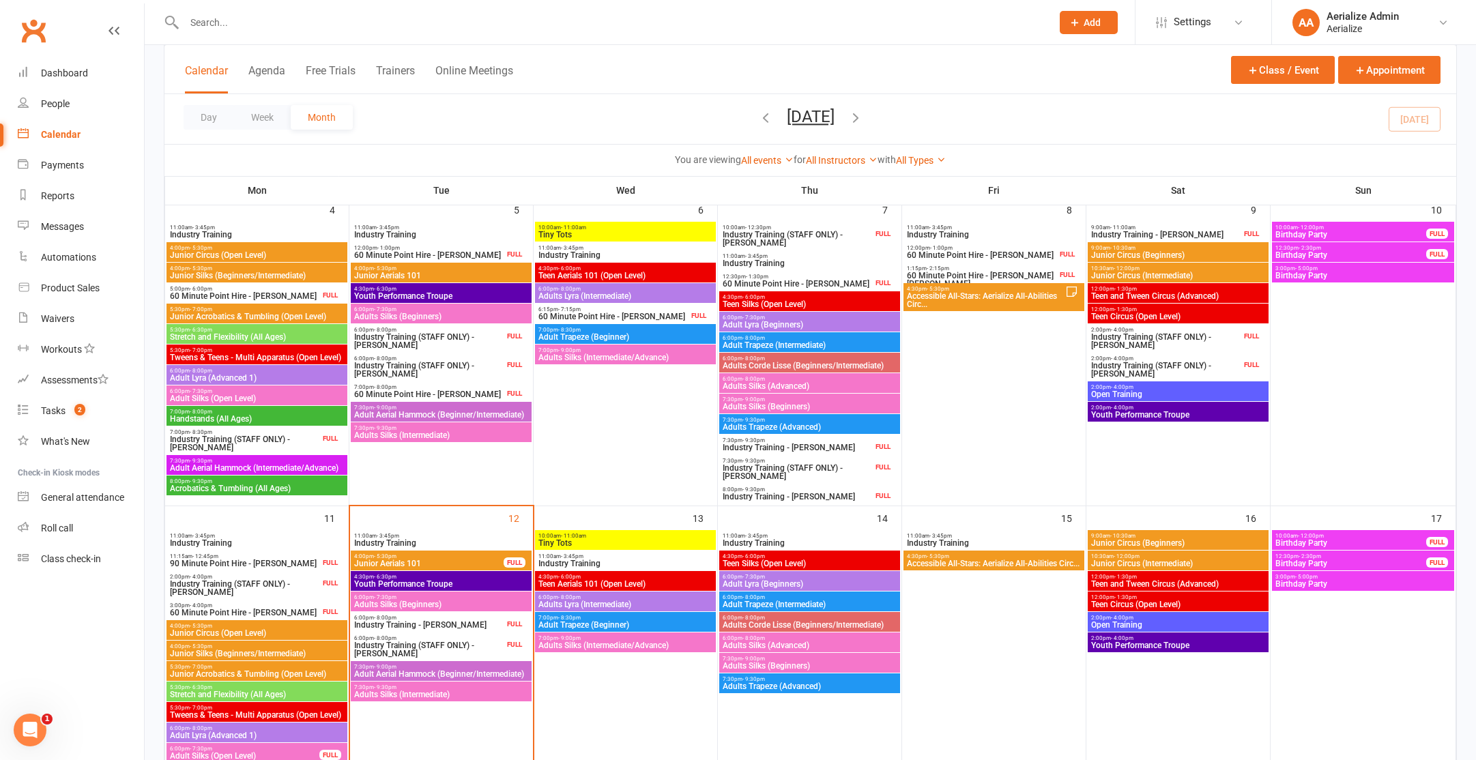
click at [607, 622] on span "Adult Trapeze (Beginner)" at bounding box center [625, 625] width 175 height 8
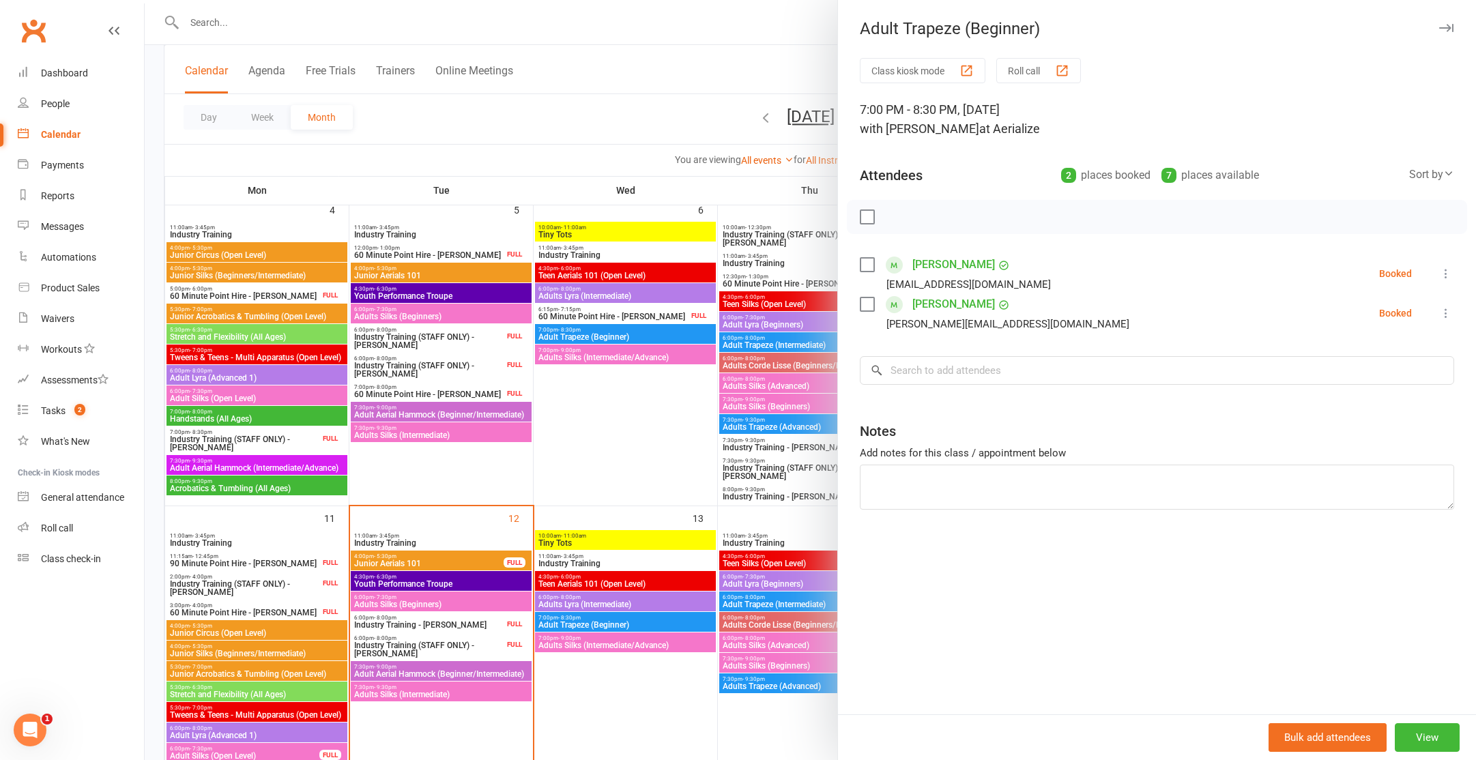
click at [610, 422] on div at bounding box center [811, 380] width 1332 height 760
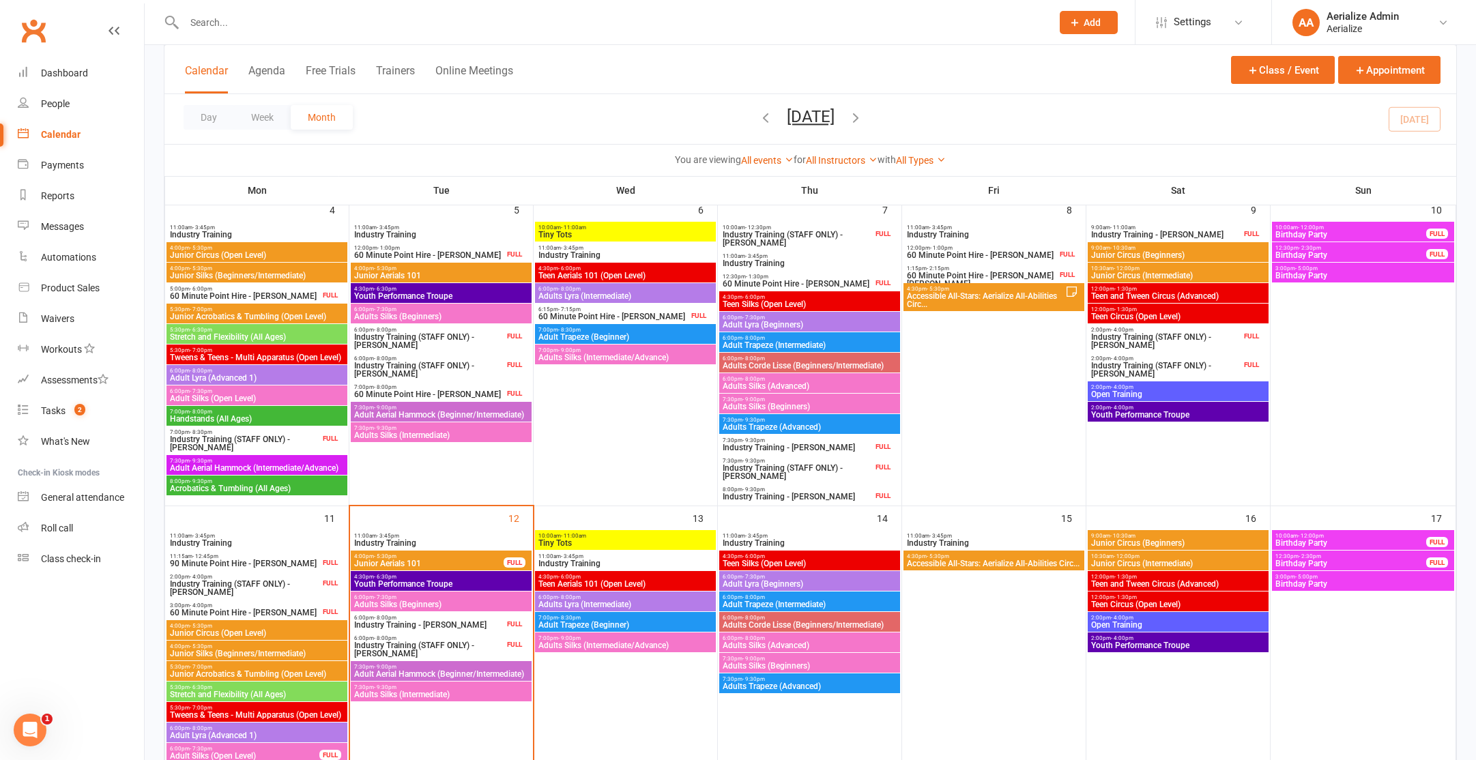
click at [601, 337] on span "Adult Trapeze (Beginner)" at bounding box center [625, 337] width 175 height 8
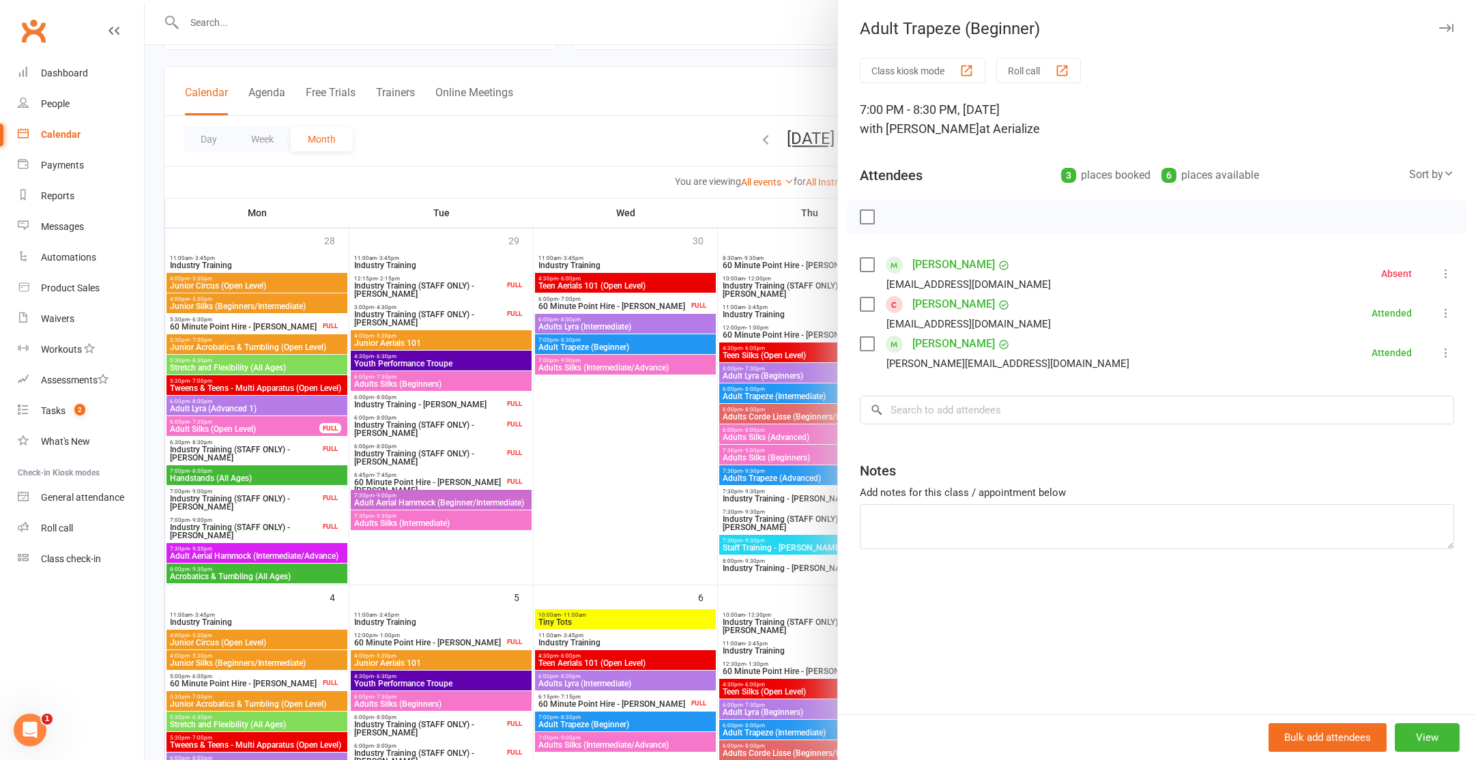
scroll to position [60, 0]
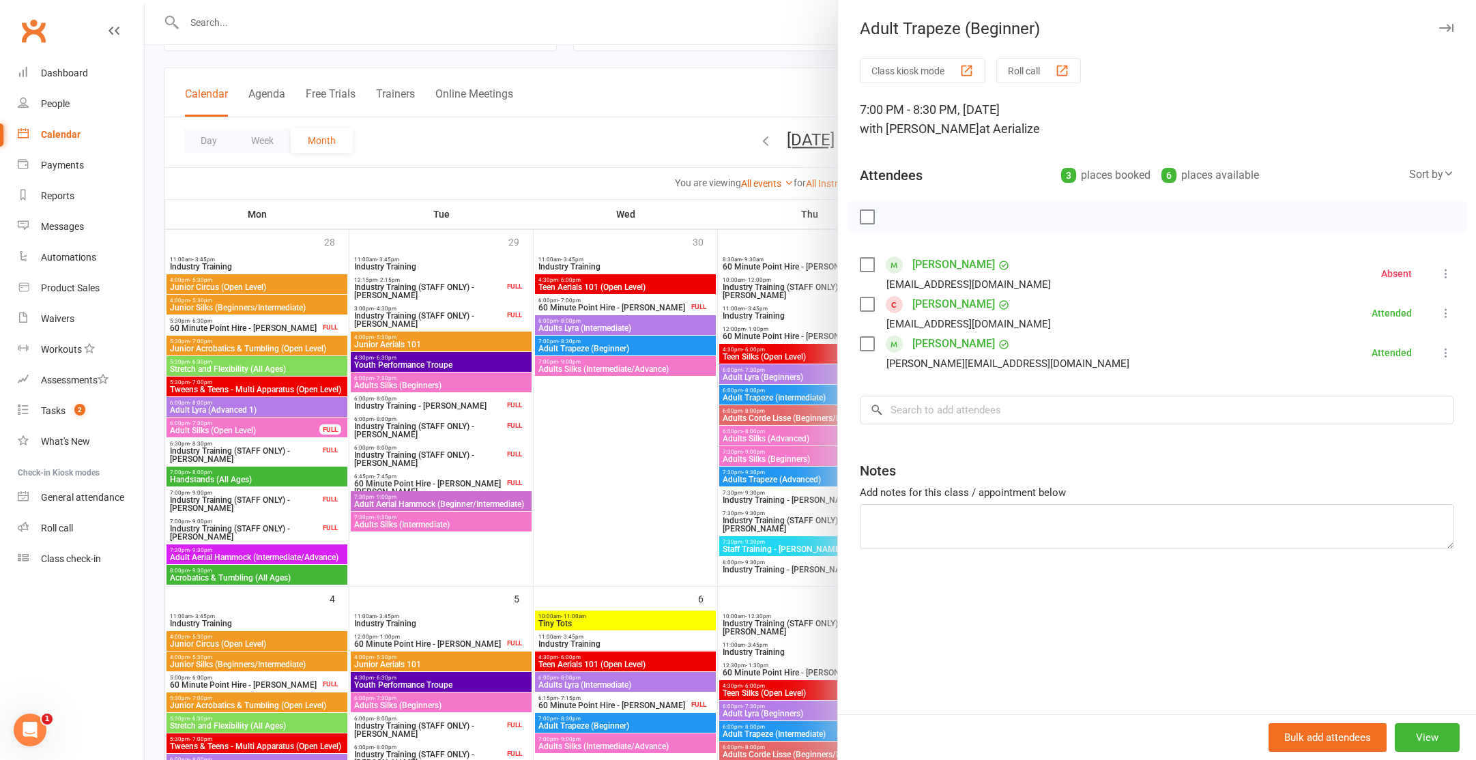
click at [606, 345] on div at bounding box center [811, 380] width 1332 height 760
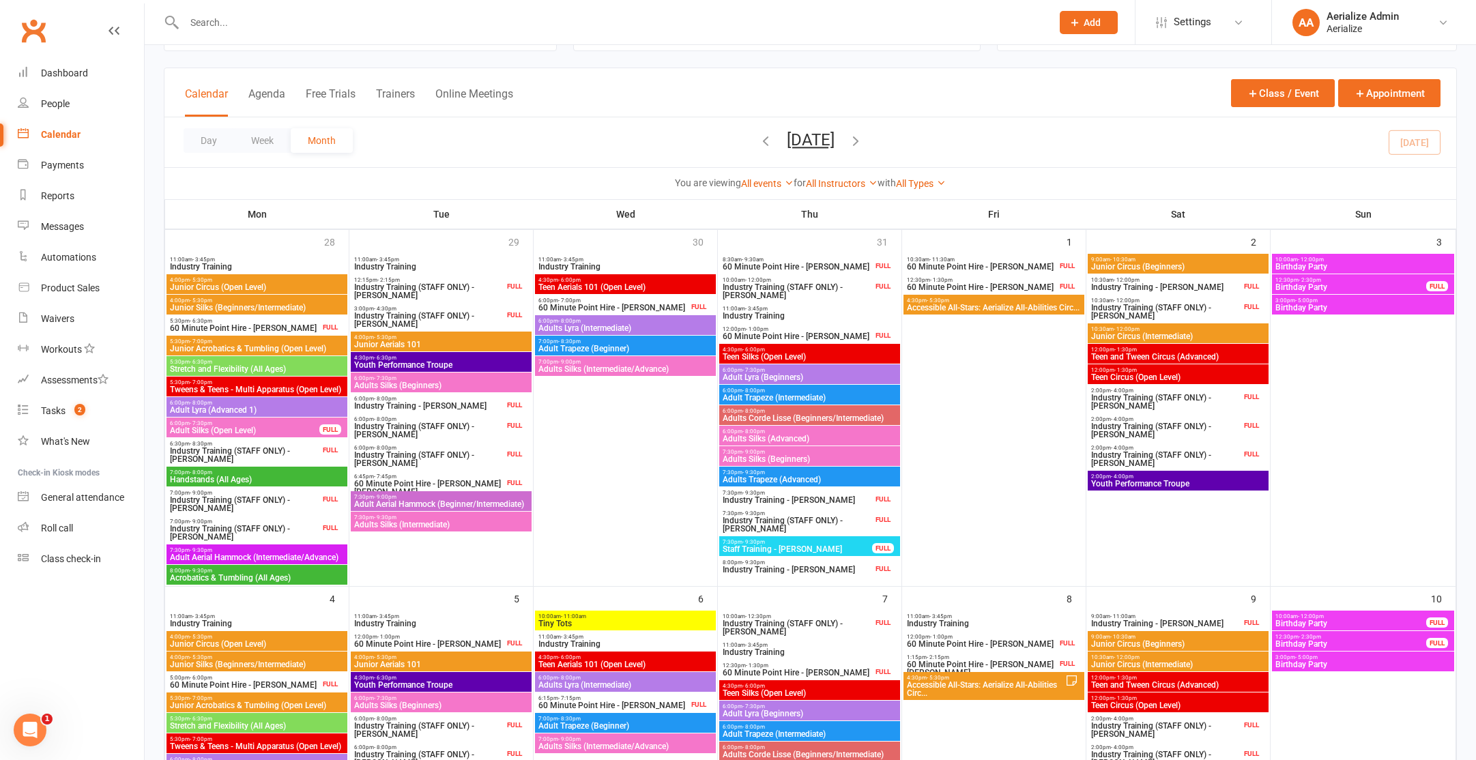
click at [611, 346] on span "Adult Trapeze (Beginner)" at bounding box center [625, 349] width 175 height 8
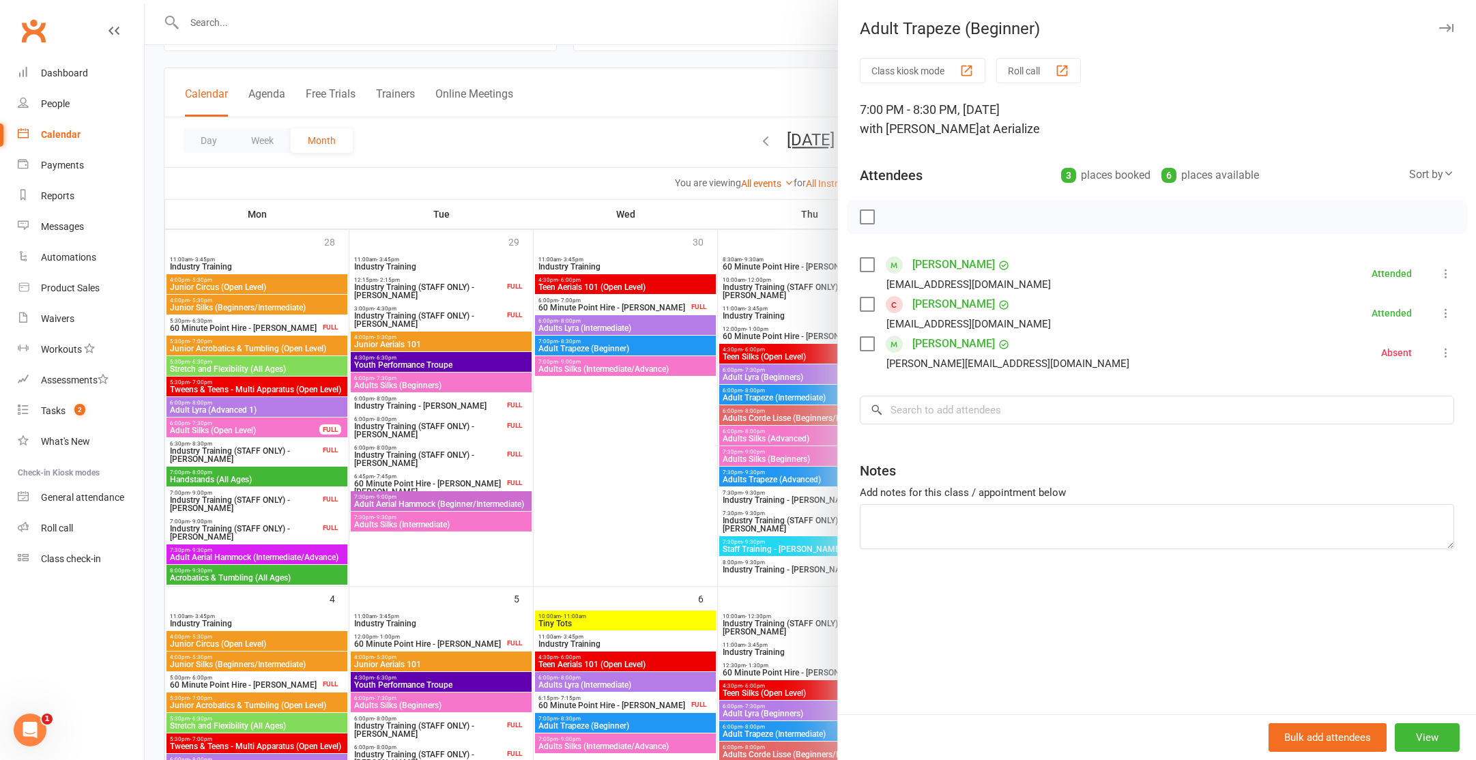
scroll to position [347, 0]
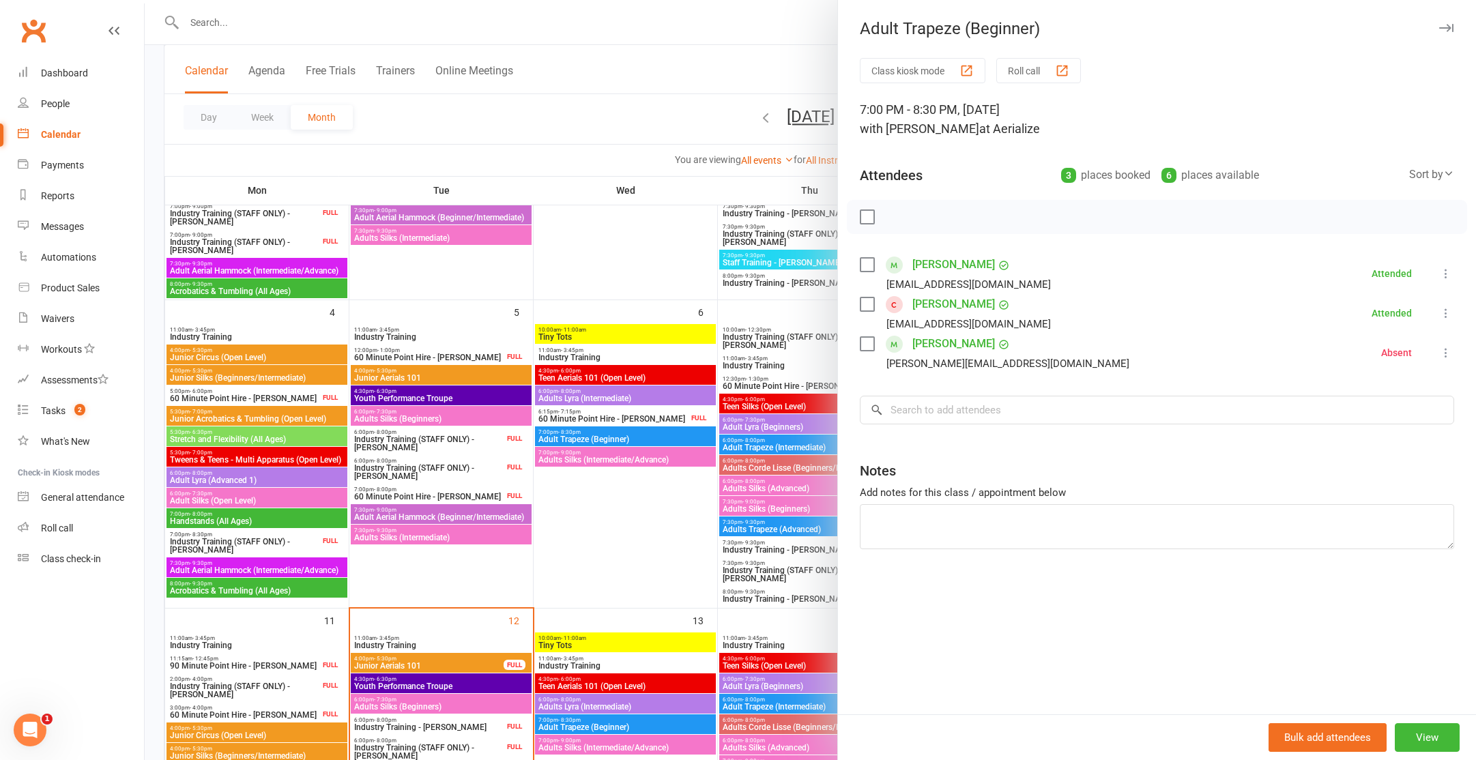
click at [608, 442] on div at bounding box center [811, 380] width 1332 height 760
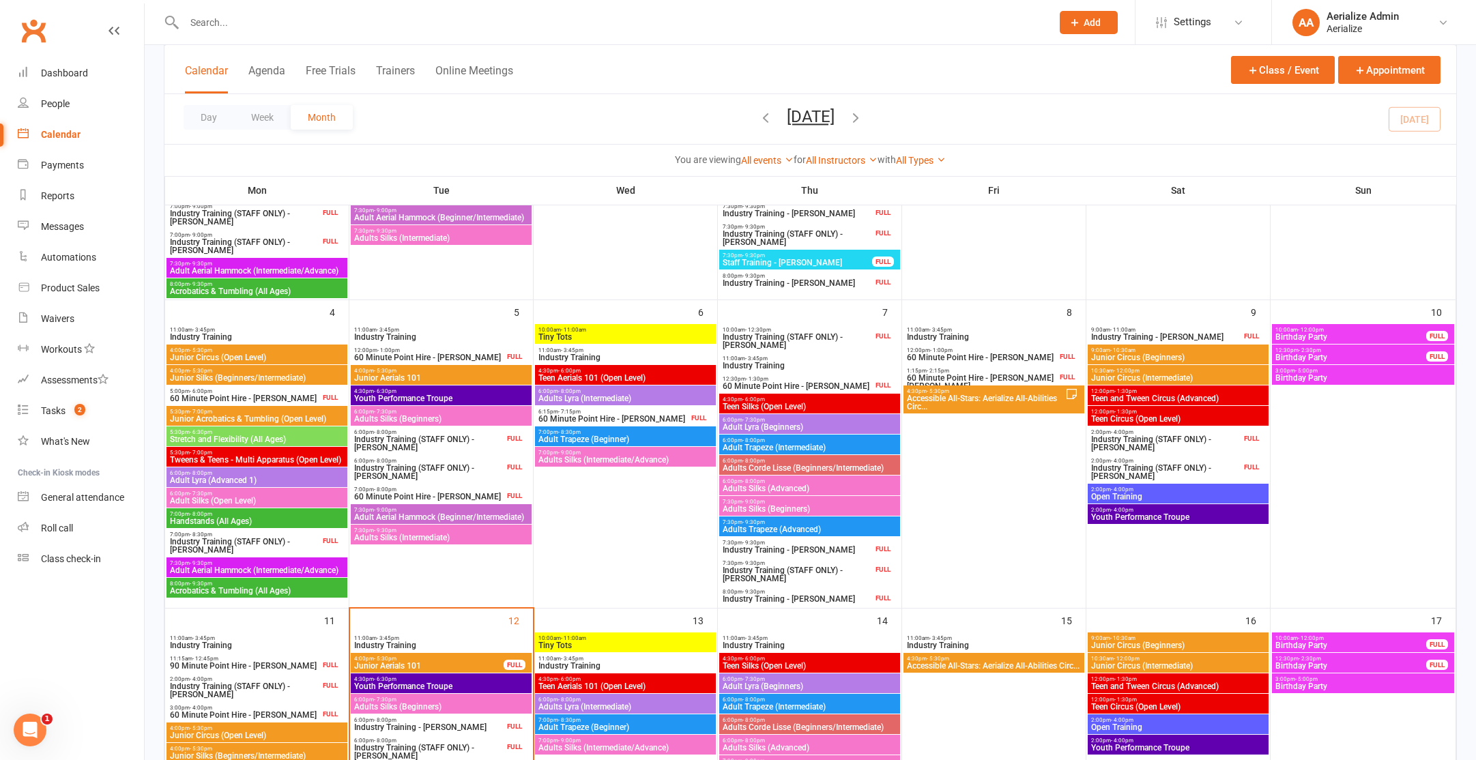
click at [613, 441] on span "Adult Trapeze (Beginner)" at bounding box center [625, 439] width 175 height 8
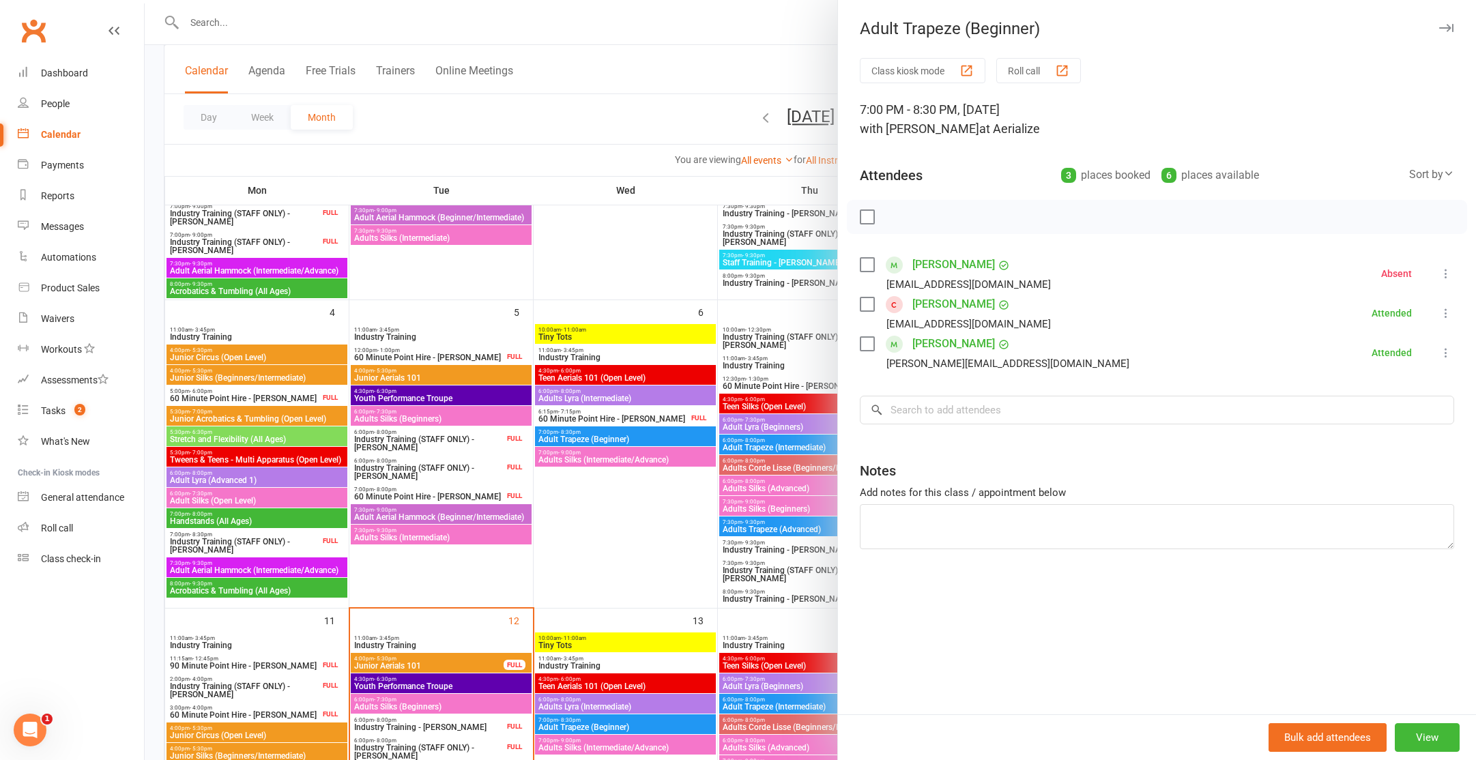
click at [869, 302] on label at bounding box center [867, 305] width 14 height 14
click at [955, 218] on icon "button" at bounding box center [954, 217] width 15 height 15
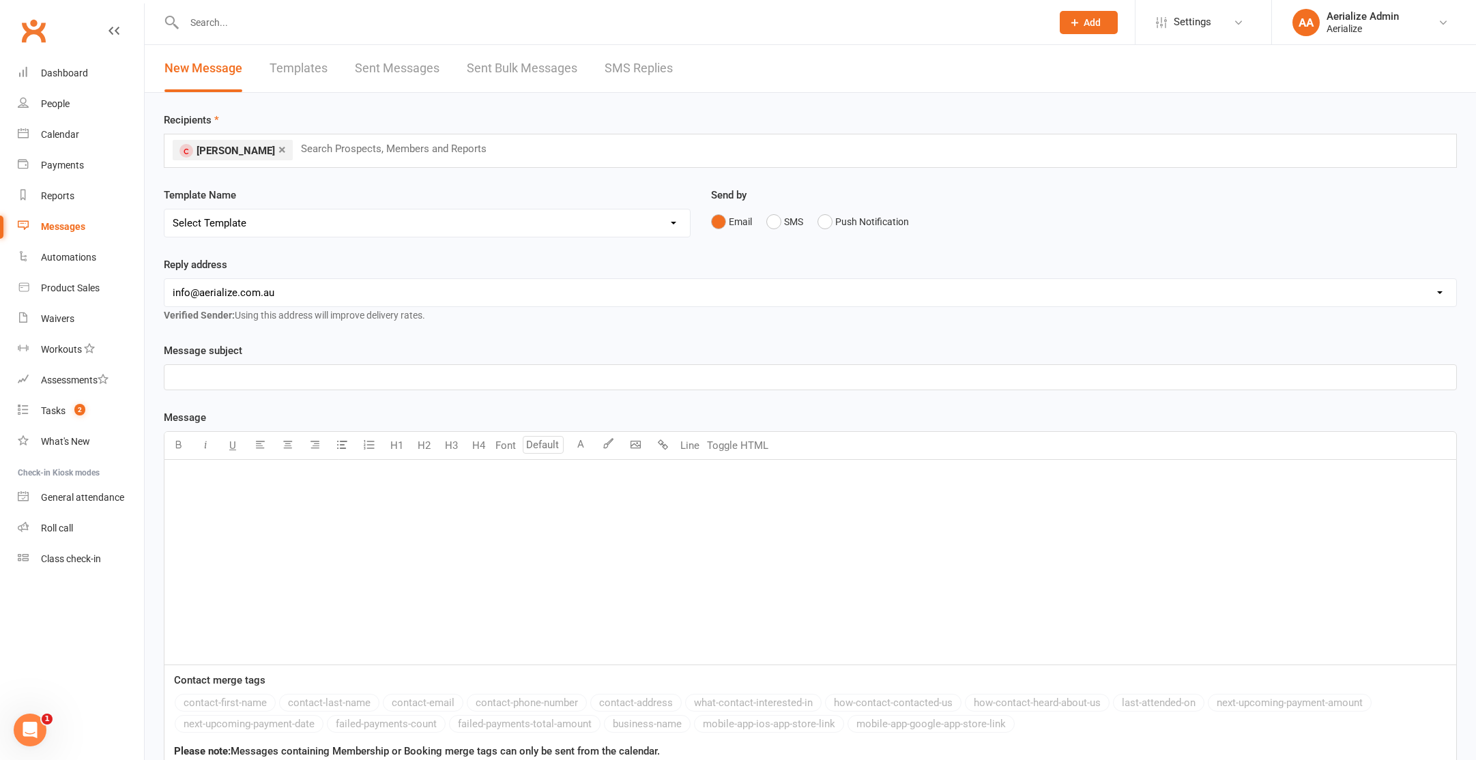
click at [271, 229] on select "Select Template [Email] Aerialize Waiver Request_ADULT [SMS] Aerialize Waiver R…" at bounding box center [427, 223] width 526 height 27
select select "8"
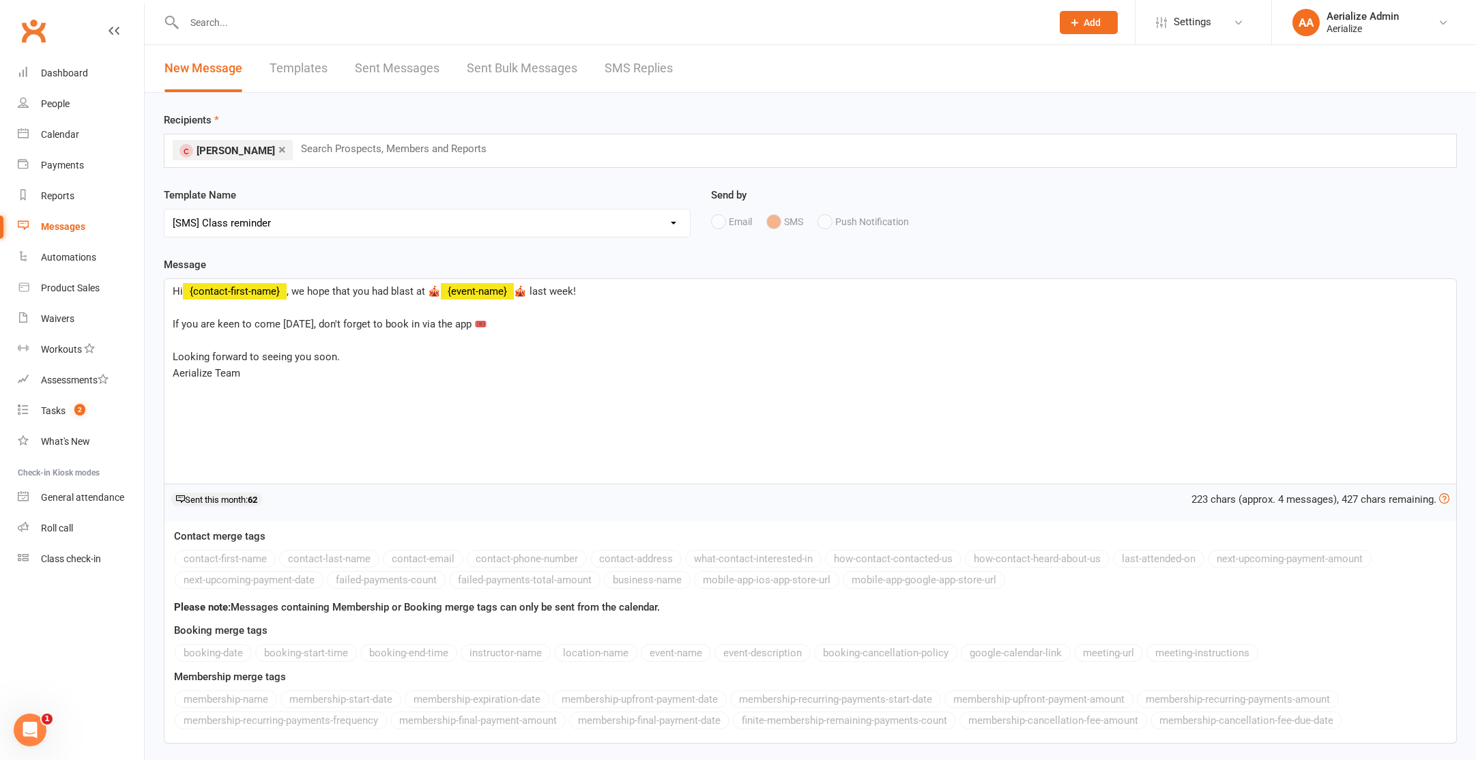
scroll to position [106, 0]
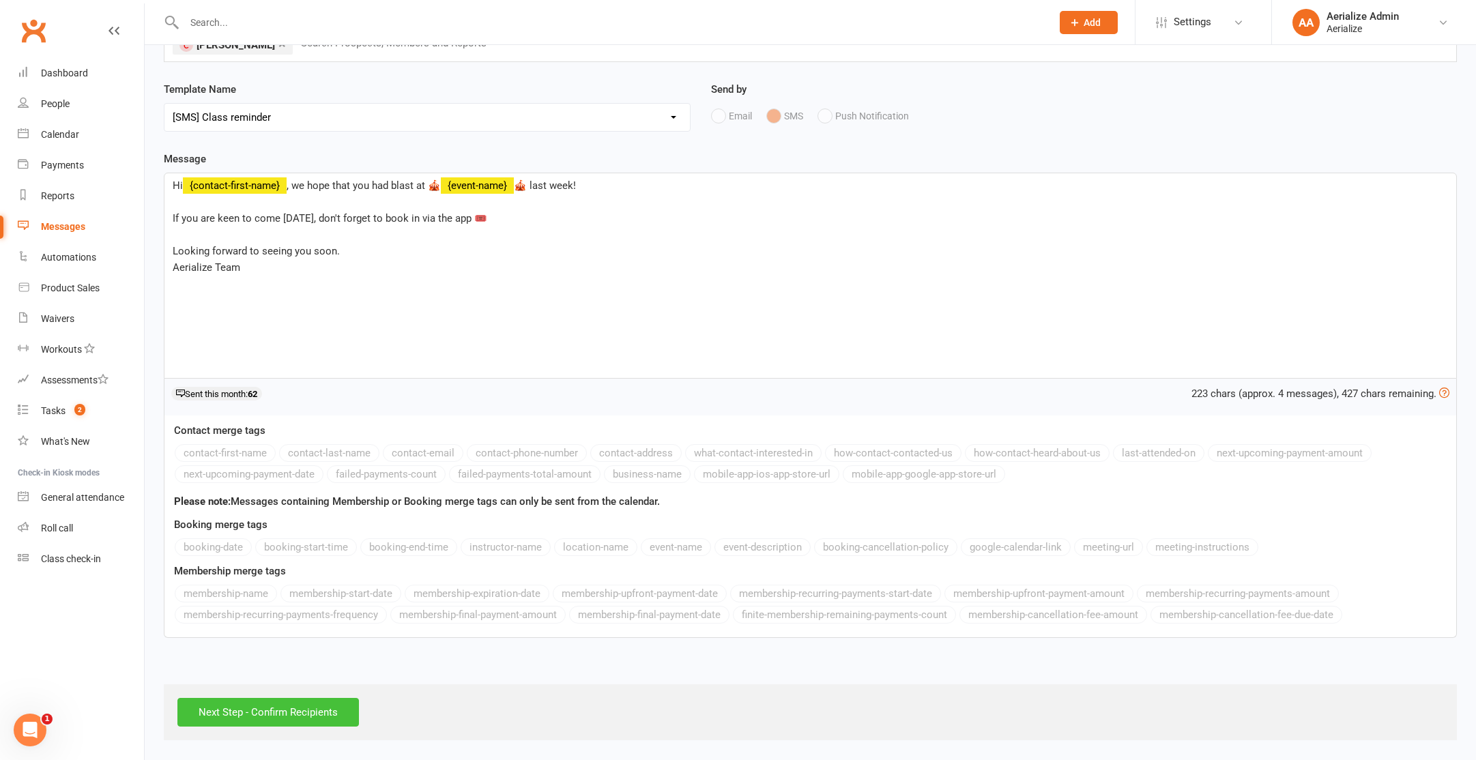
click at [334, 717] on input "Next Step - Confirm Recipients" at bounding box center [268, 712] width 182 height 29
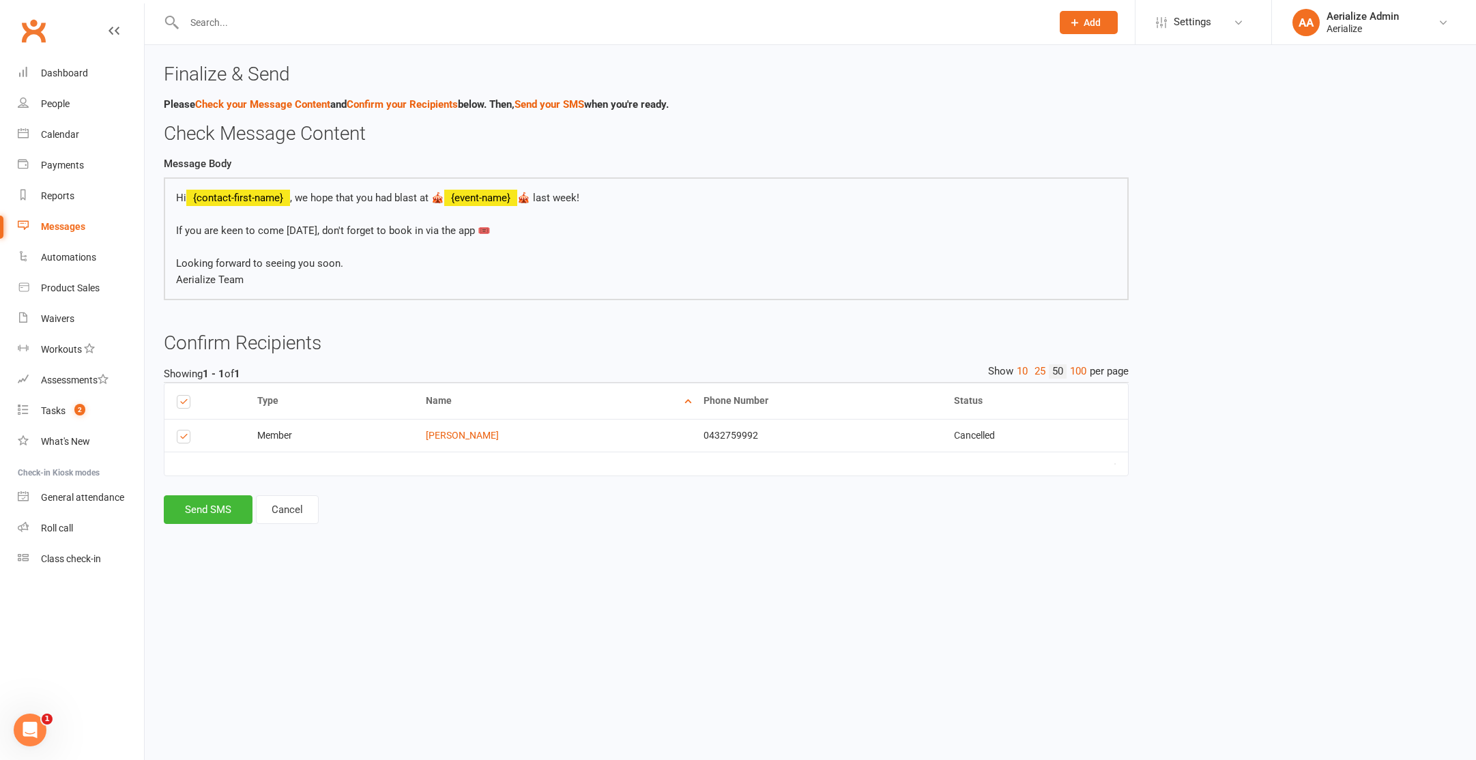
click at [202, 492] on div "Type Name Email Phone Number Status Notification Status # Devices Select this M…" at bounding box center [646, 439] width 965 height 113
click at [214, 509] on button "Send SMS" at bounding box center [208, 509] width 89 height 29
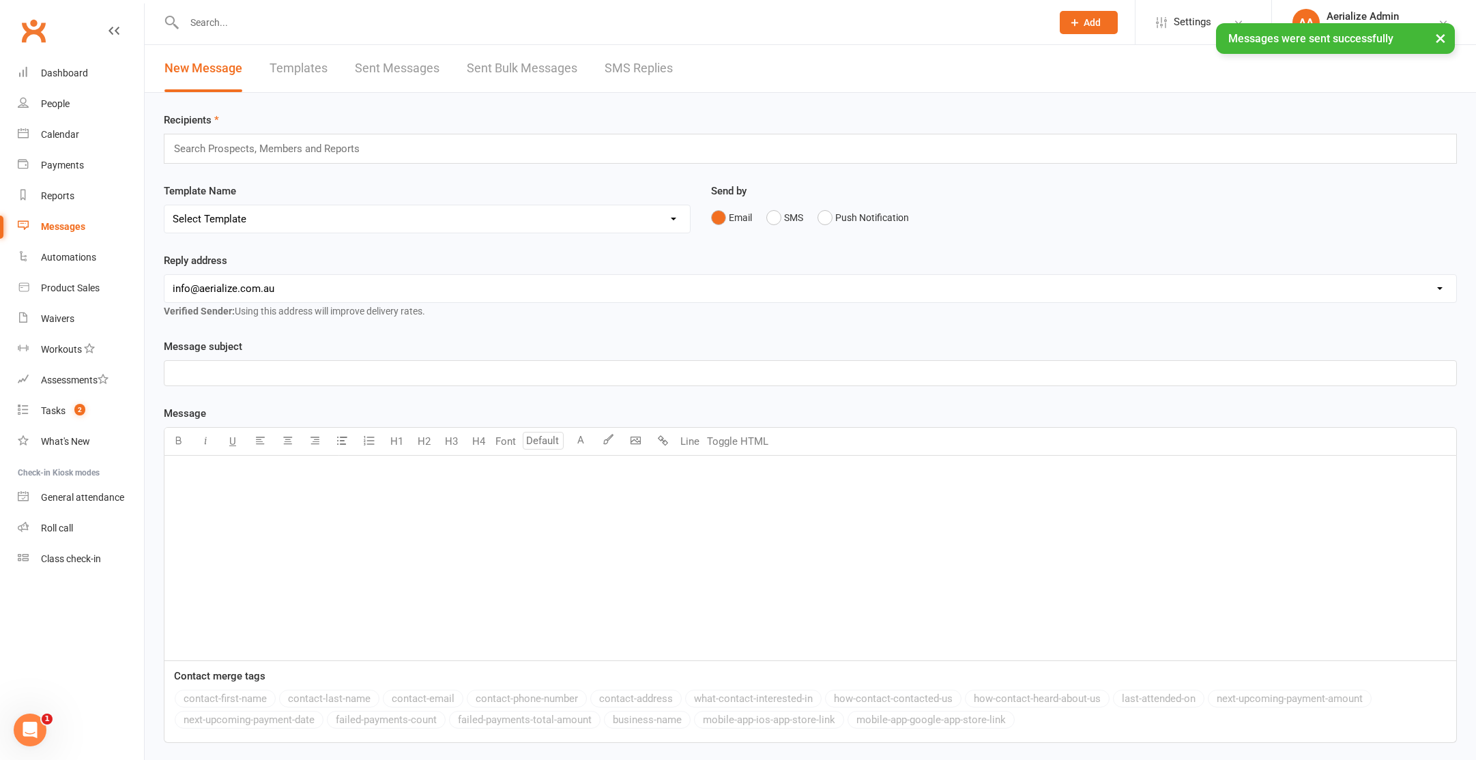
click at [62, 228] on div "Messages" at bounding box center [63, 226] width 44 height 11
click at [63, 76] on div "Dashboard" at bounding box center [64, 73] width 47 height 11
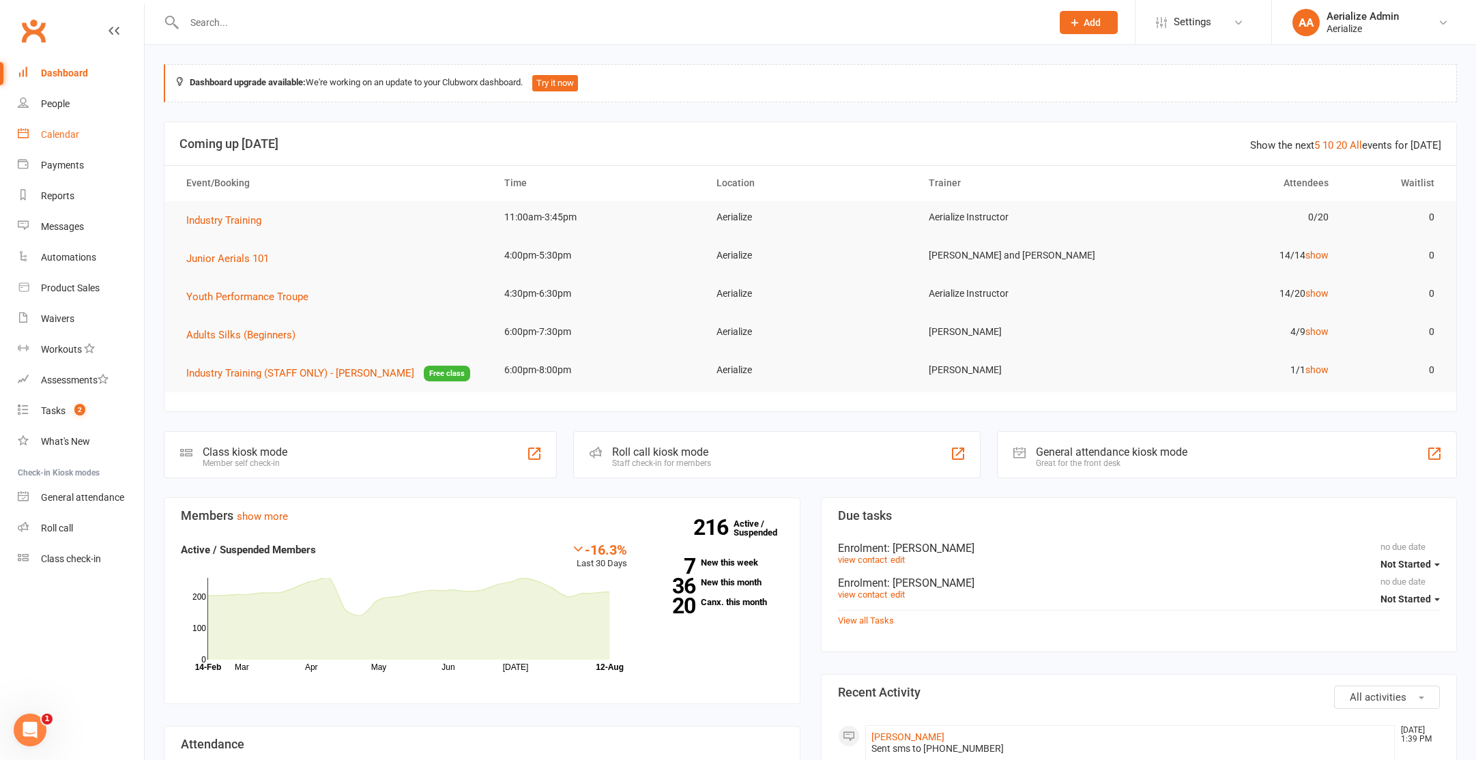
click at [44, 130] on div "Calendar" at bounding box center [60, 134] width 38 height 11
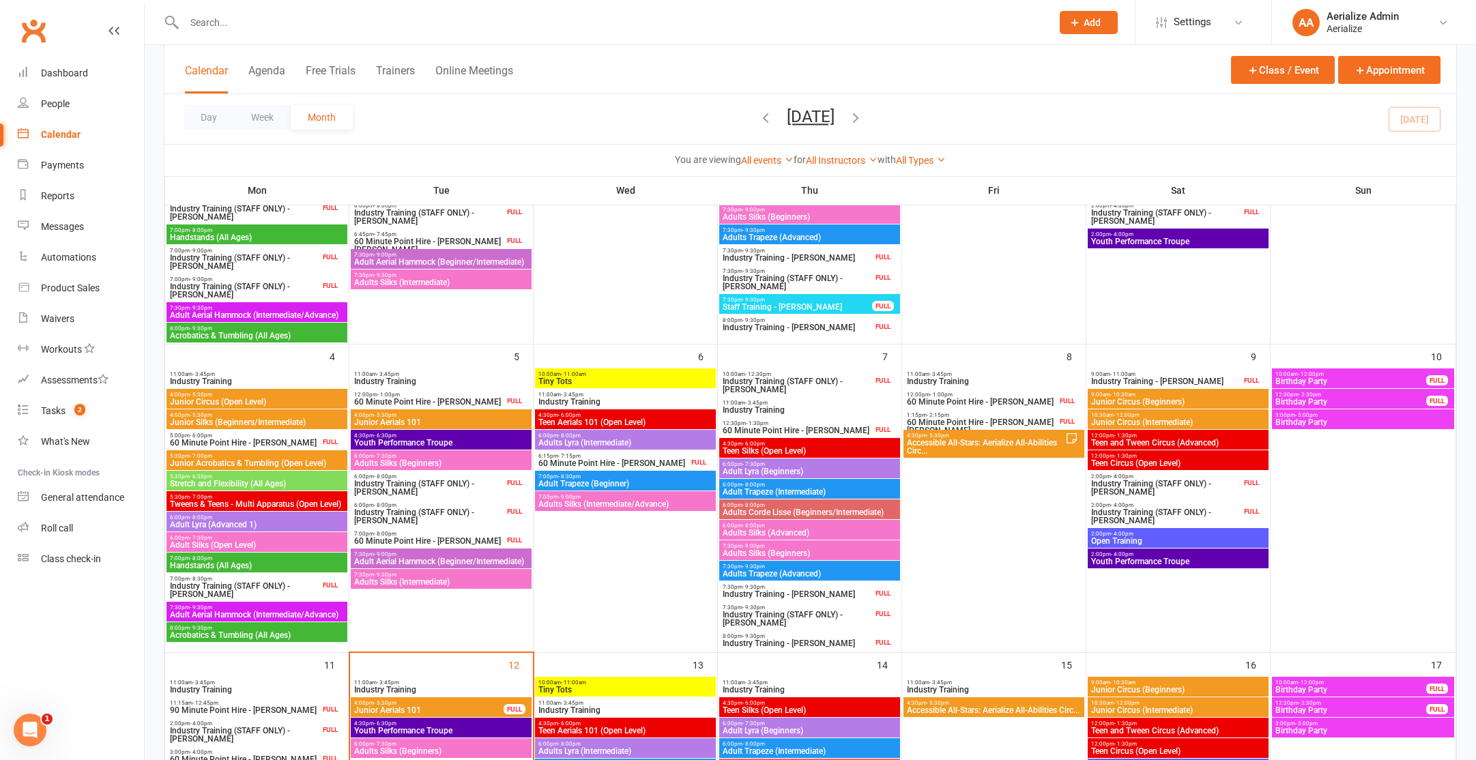
scroll to position [545, 0]
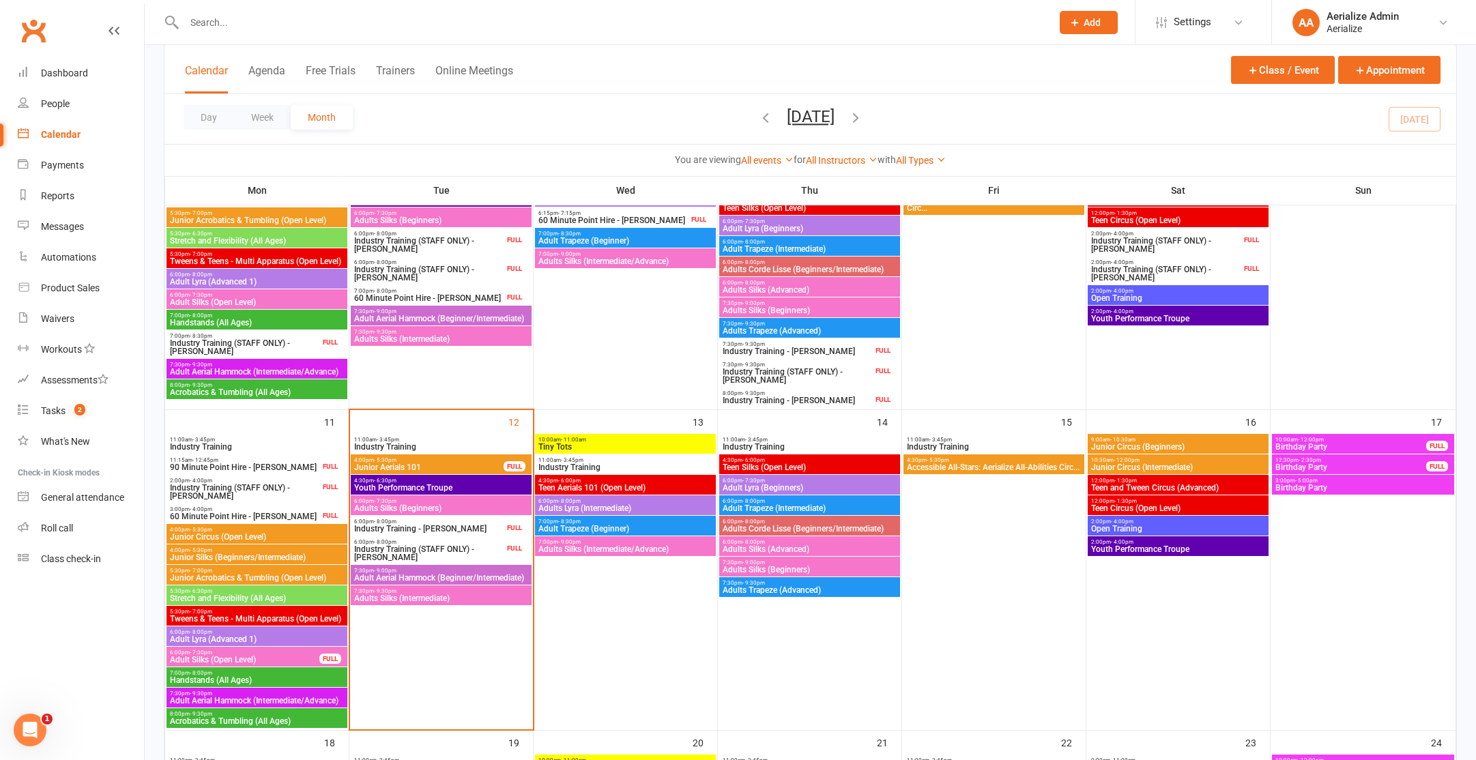
click at [449, 500] on span "6:00pm - 7:30pm" at bounding box center [441, 501] width 175 height 6
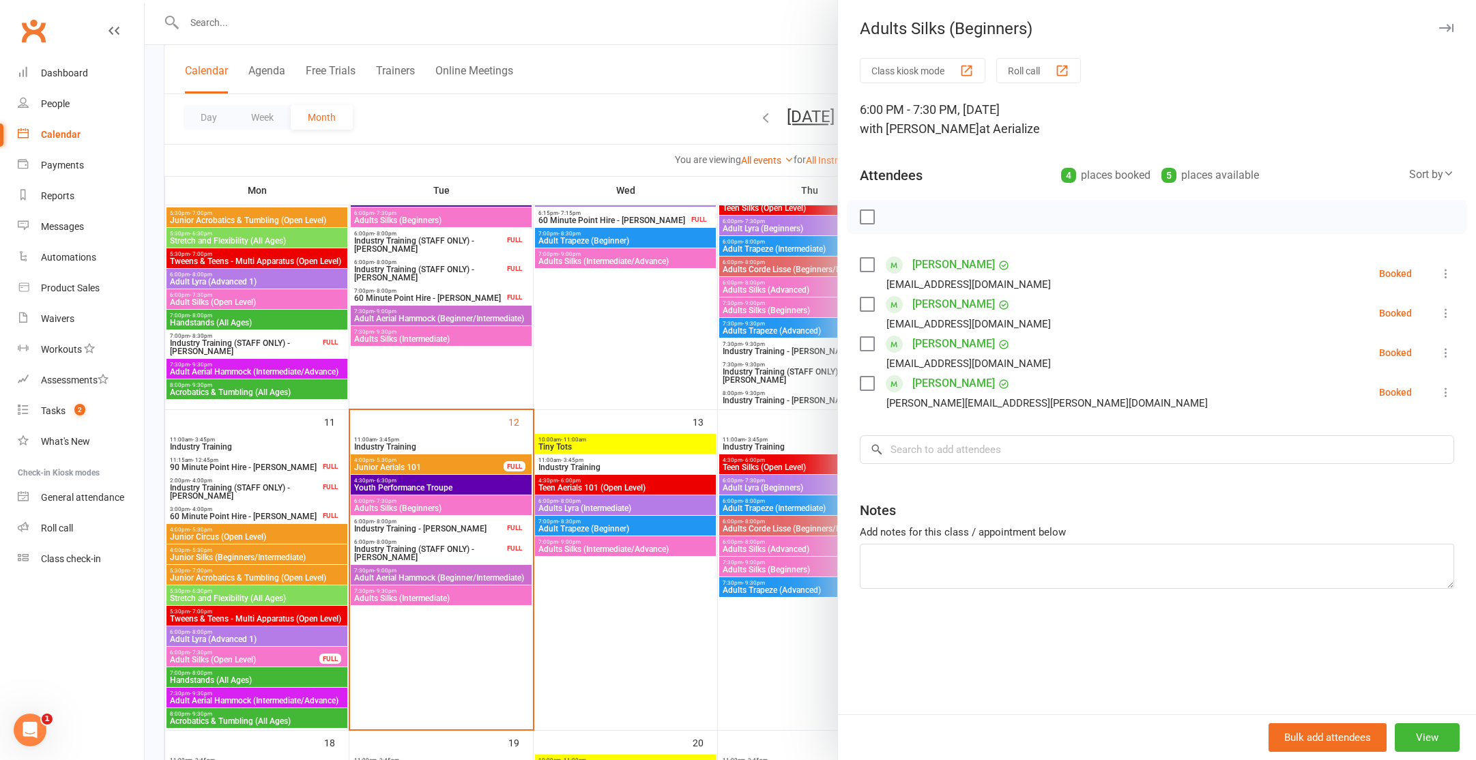
click at [444, 578] on div at bounding box center [811, 380] width 1332 height 760
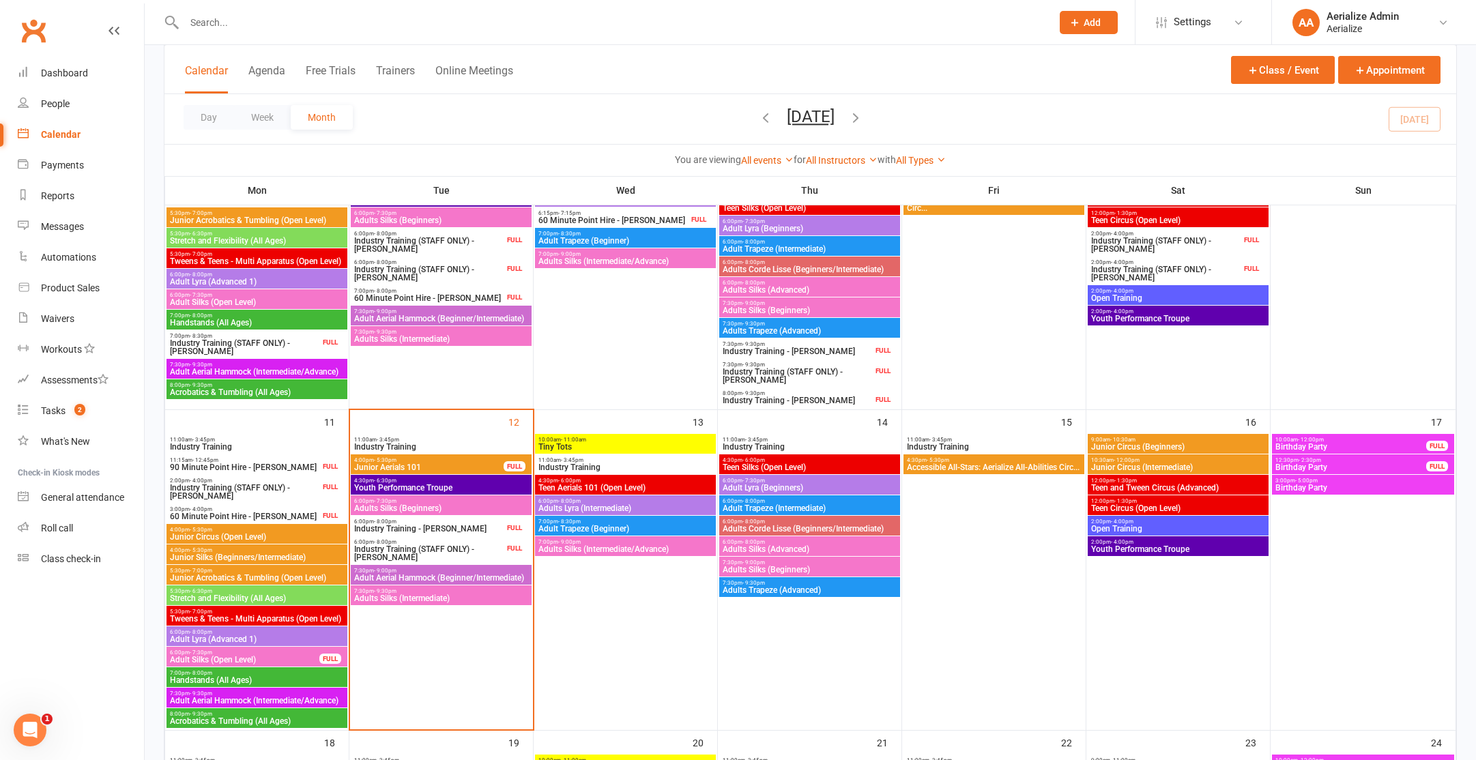
click at [457, 577] on span "Adult Aerial Hammock (Beginner/Intermediate)" at bounding box center [441, 578] width 175 height 8
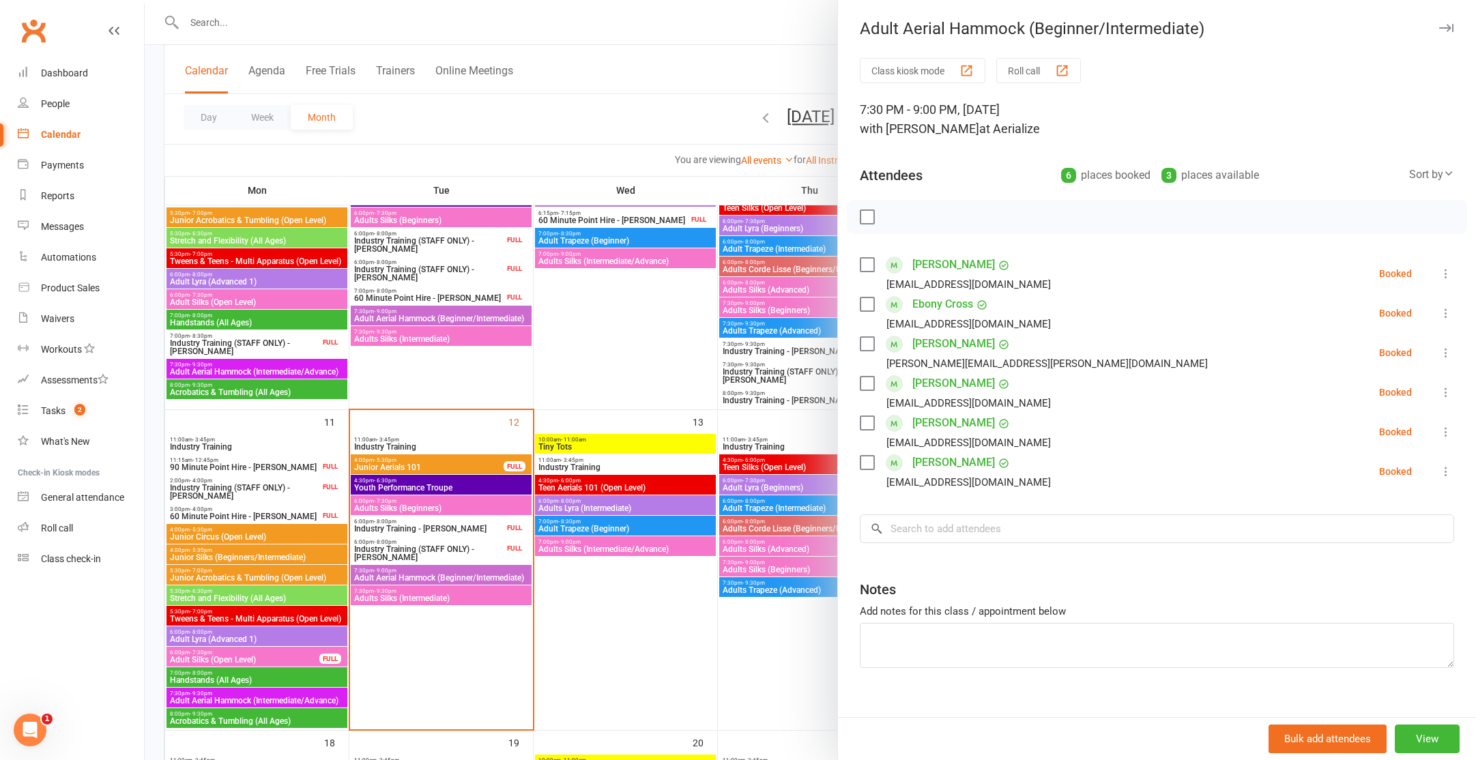
click at [457, 592] on div at bounding box center [811, 380] width 1332 height 760
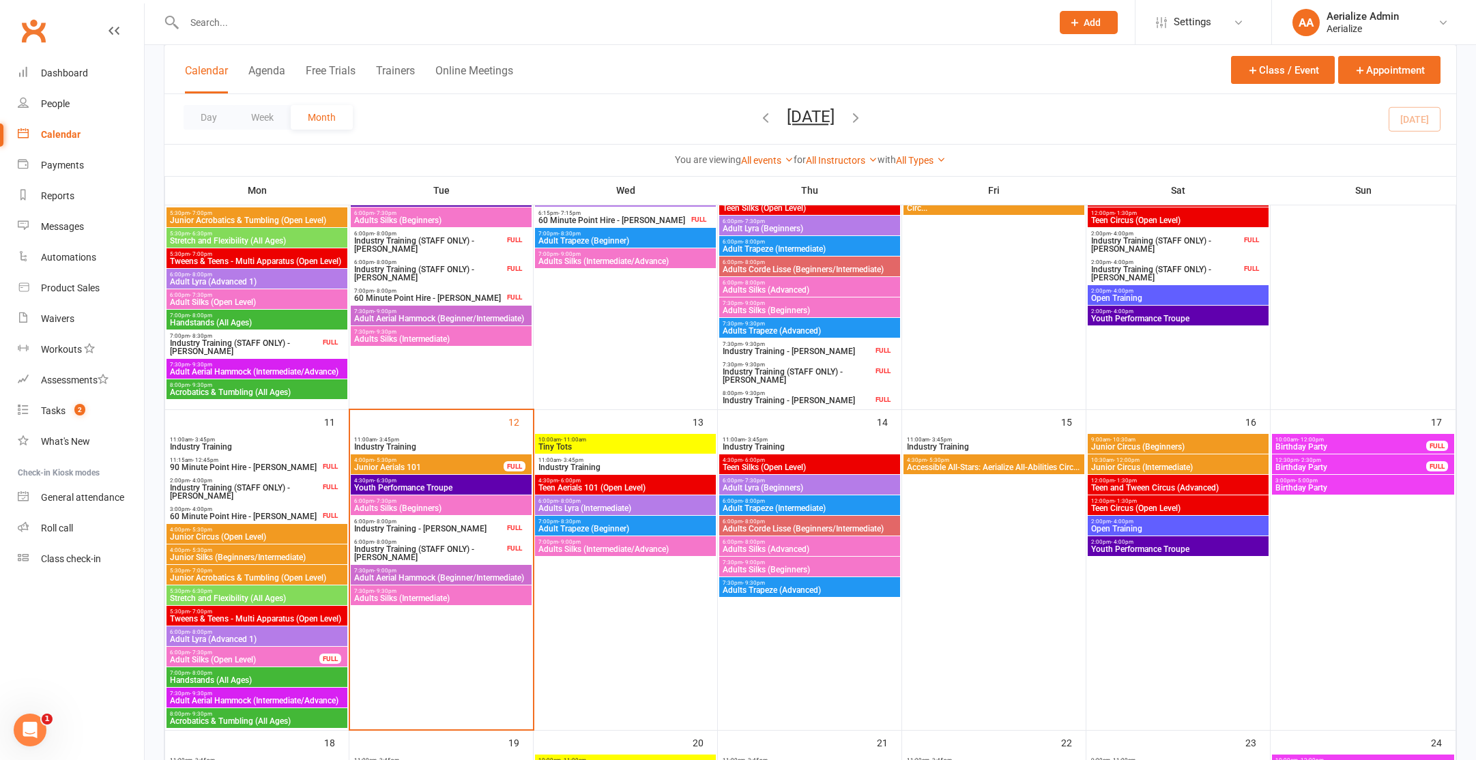
click at [452, 596] on span "Adults Silks (Intermediate)" at bounding box center [441, 598] width 175 height 8
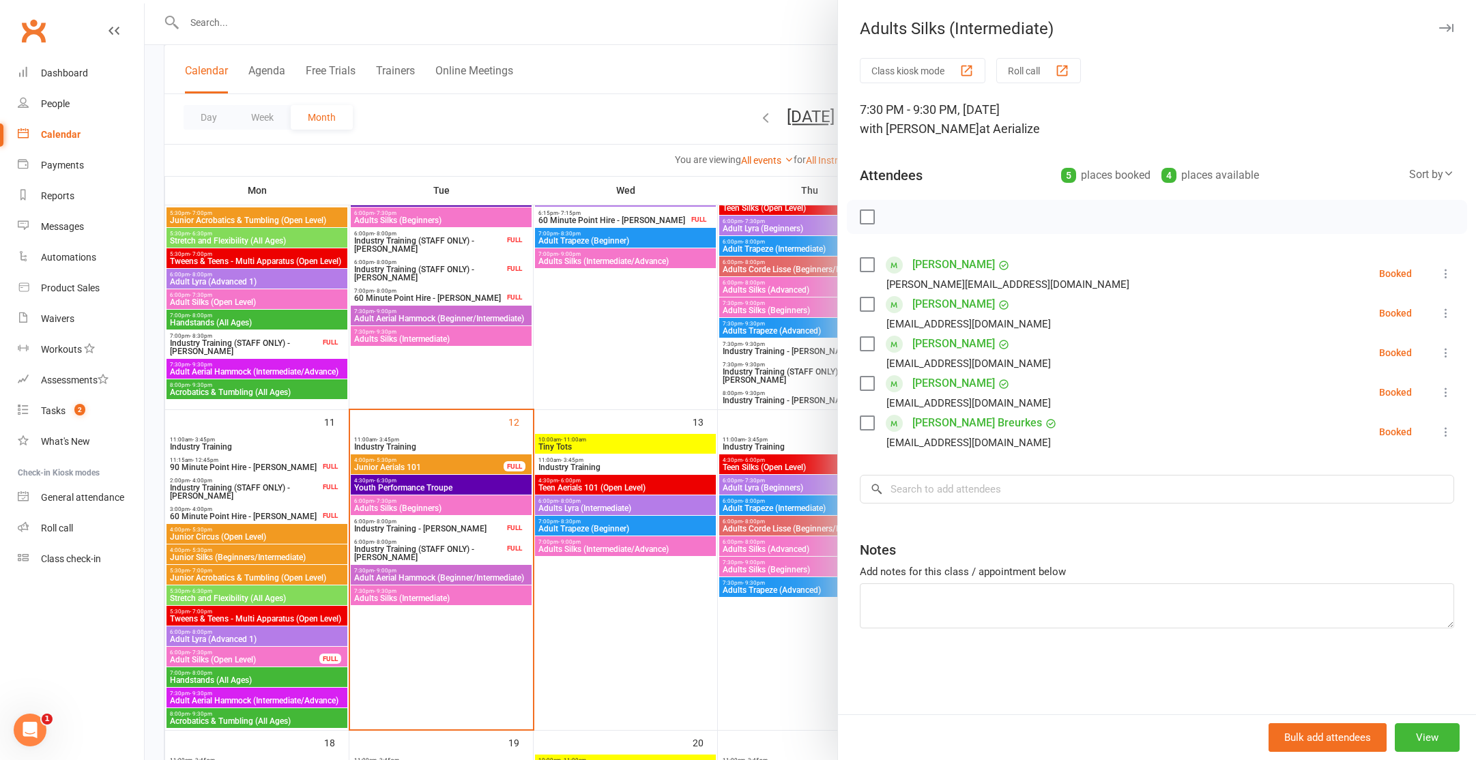
click at [458, 508] on div at bounding box center [811, 380] width 1332 height 760
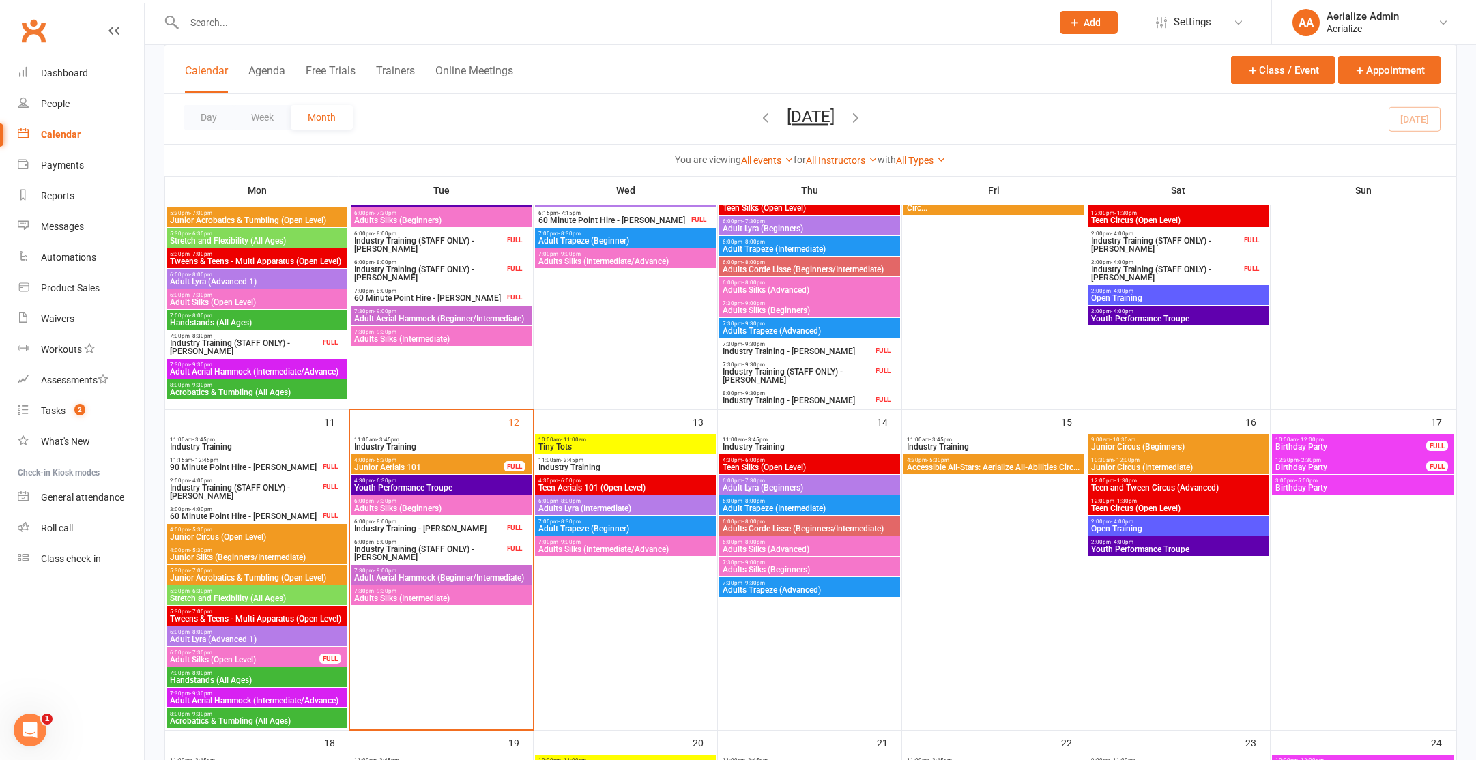
click at [458, 508] on span "Adults Silks (Beginners)" at bounding box center [441, 508] width 175 height 8
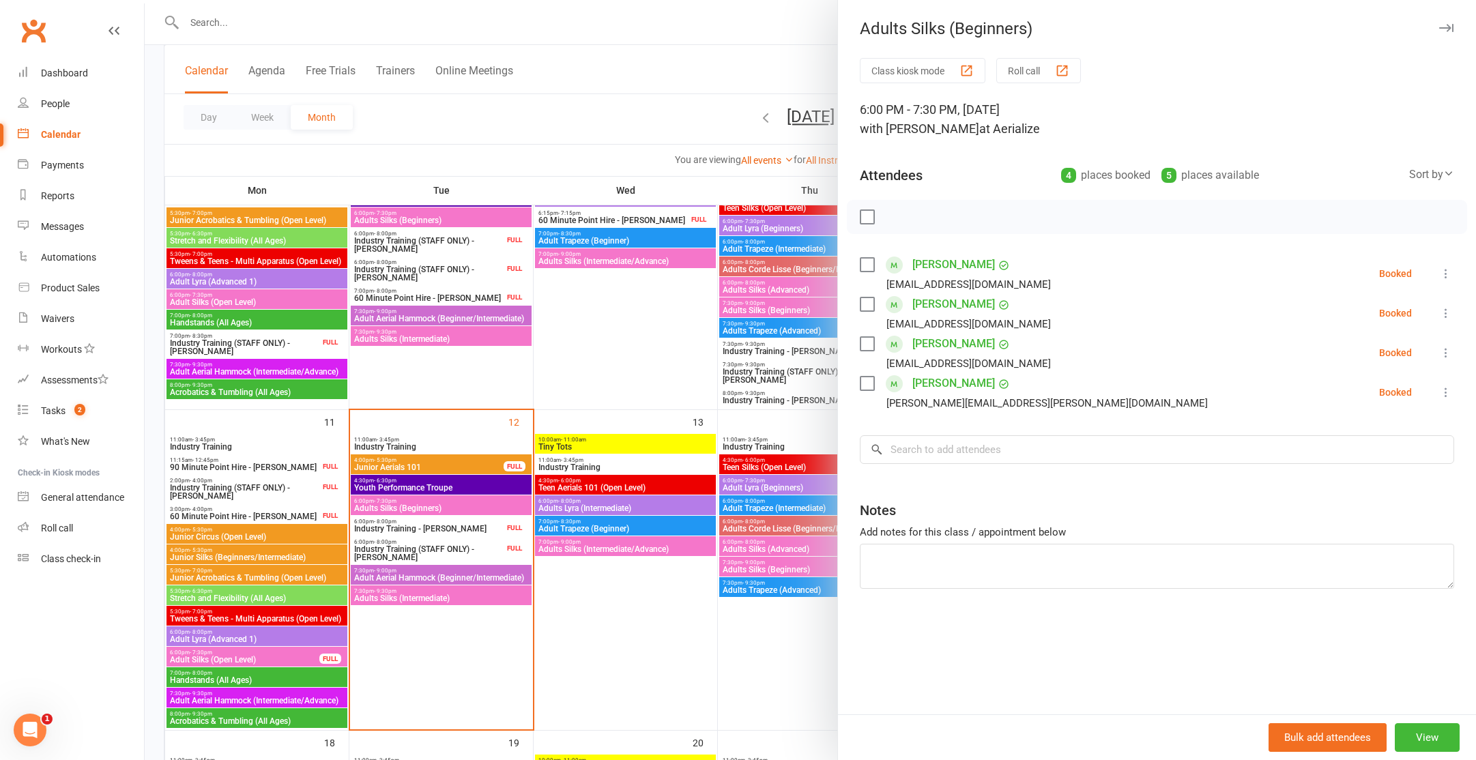
click at [579, 609] on div at bounding box center [811, 380] width 1332 height 760
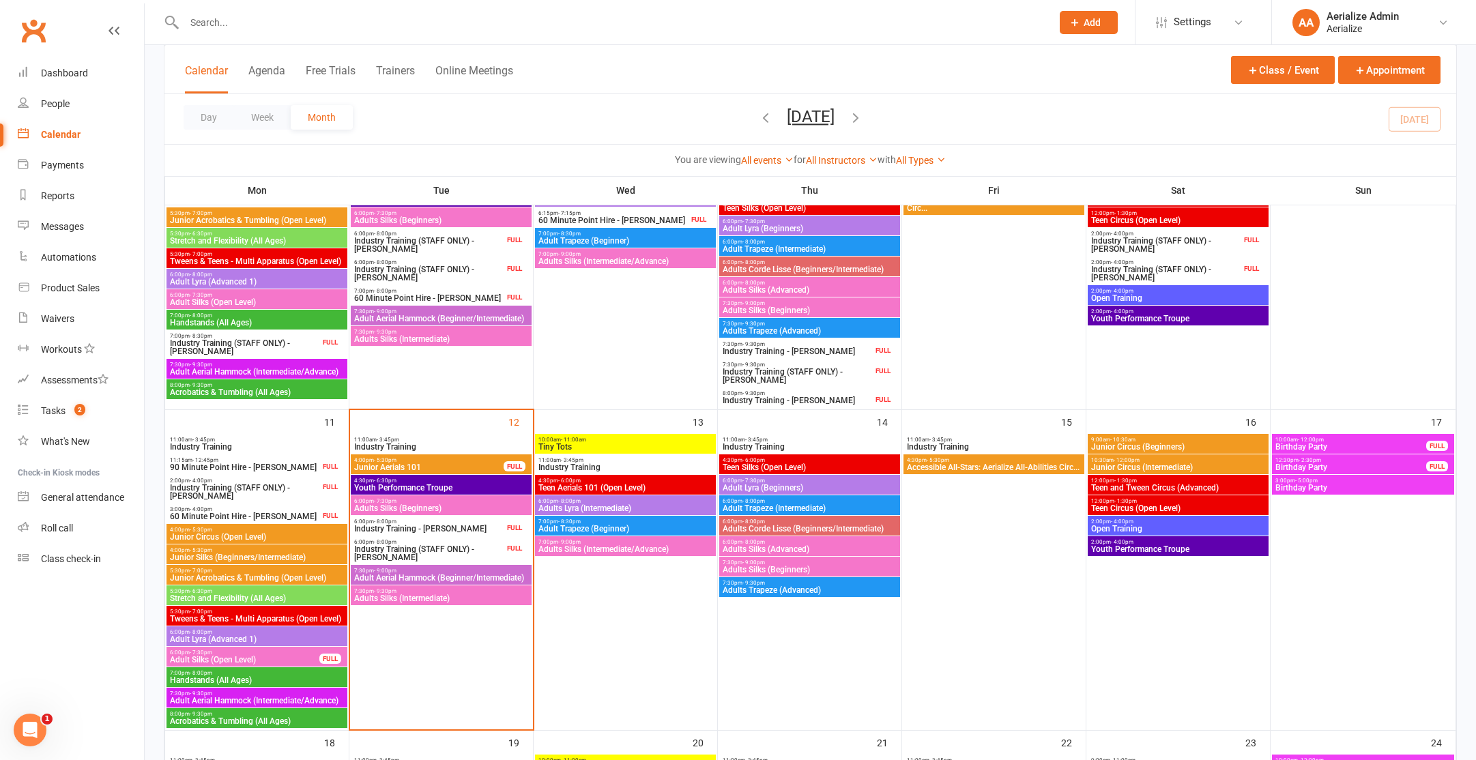
click at [229, 14] on input "text" at bounding box center [611, 22] width 862 height 19
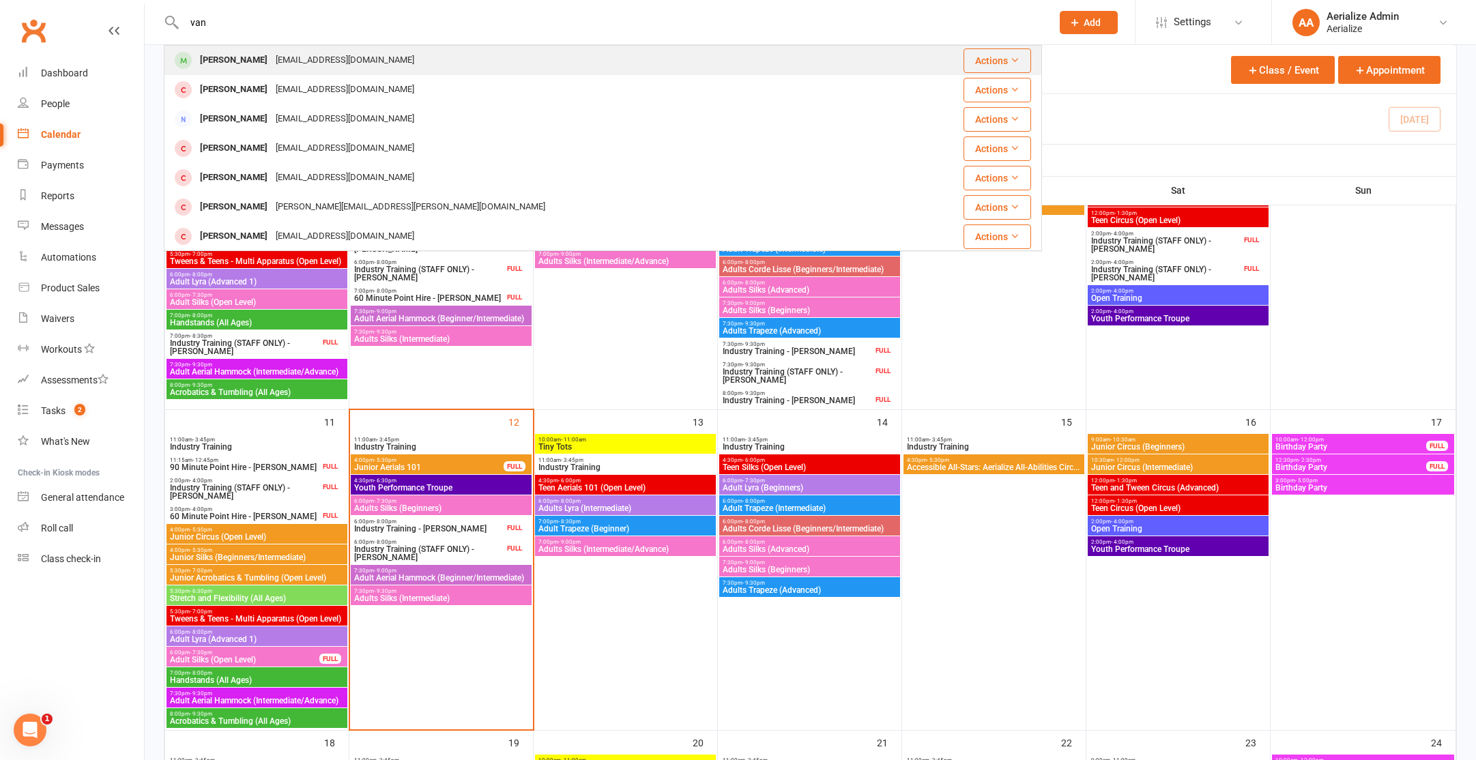
type input "van"
click at [283, 66] on div "[EMAIL_ADDRESS][DOMAIN_NAME]" at bounding box center [345, 61] width 147 height 20
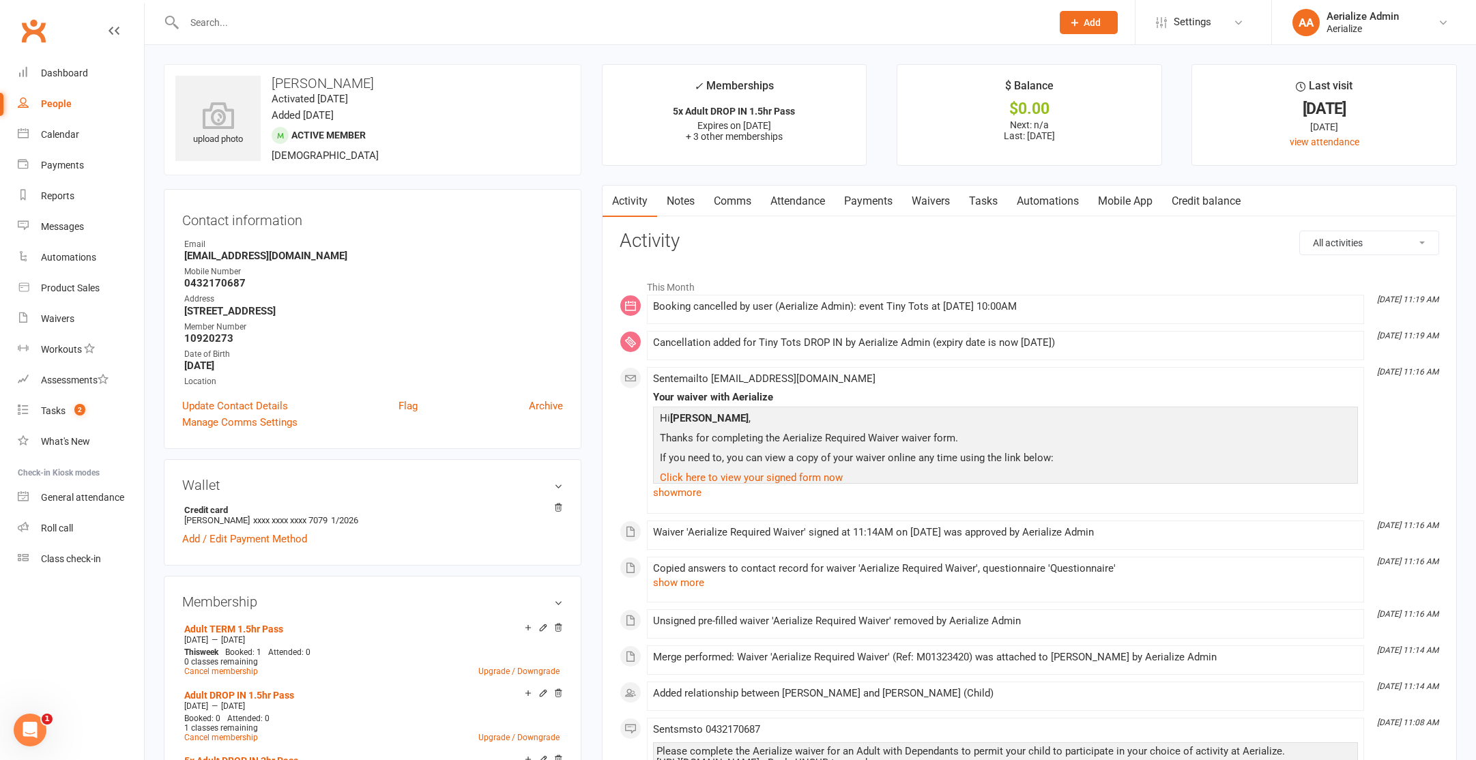
click at [725, 201] on link "Comms" at bounding box center [732, 201] width 57 height 31
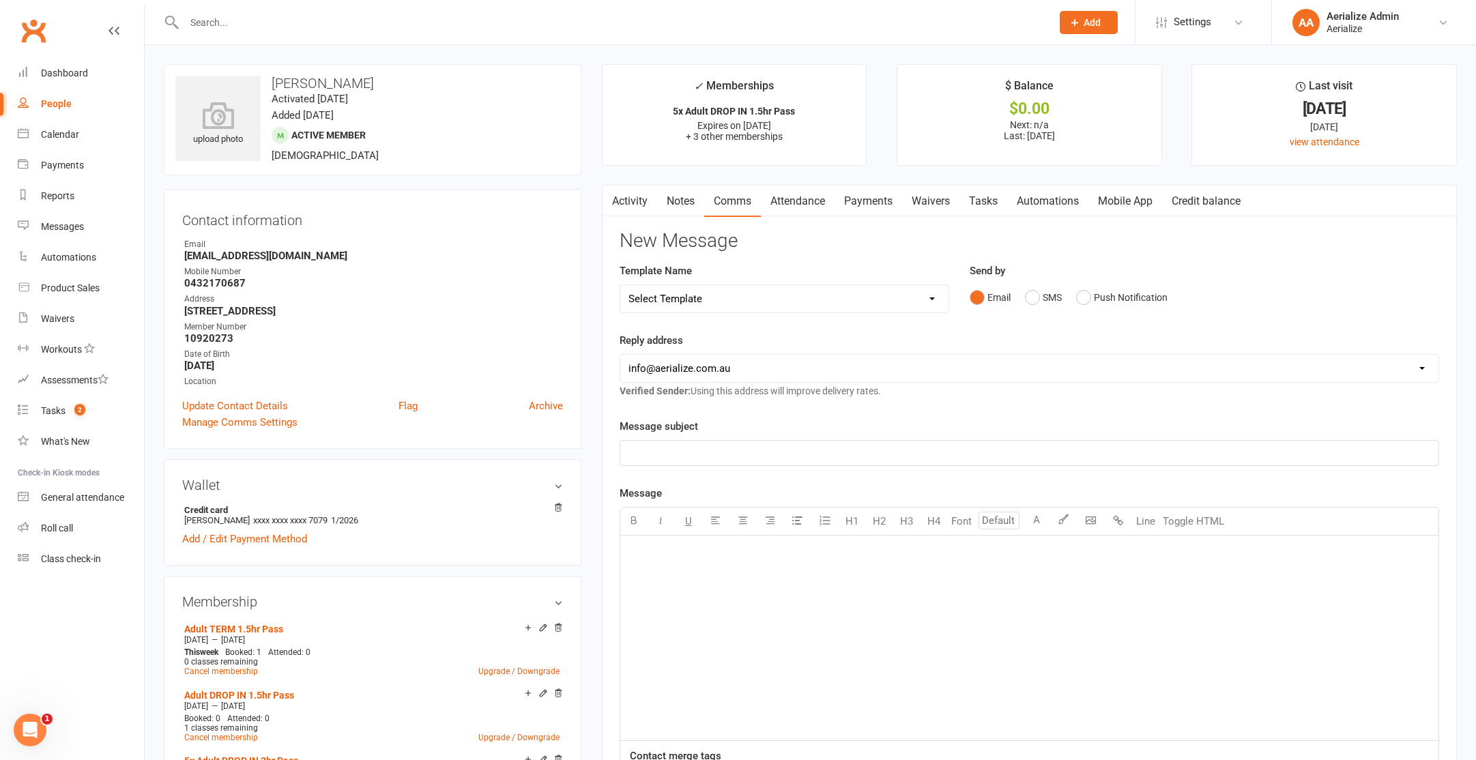
click at [1065, 298] on div "Email SMS Push Notification" at bounding box center [1205, 298] width 470 height 26
click at [1058, 298] on button "SMS" at bounding box center [1043, 298] width 37 height 26
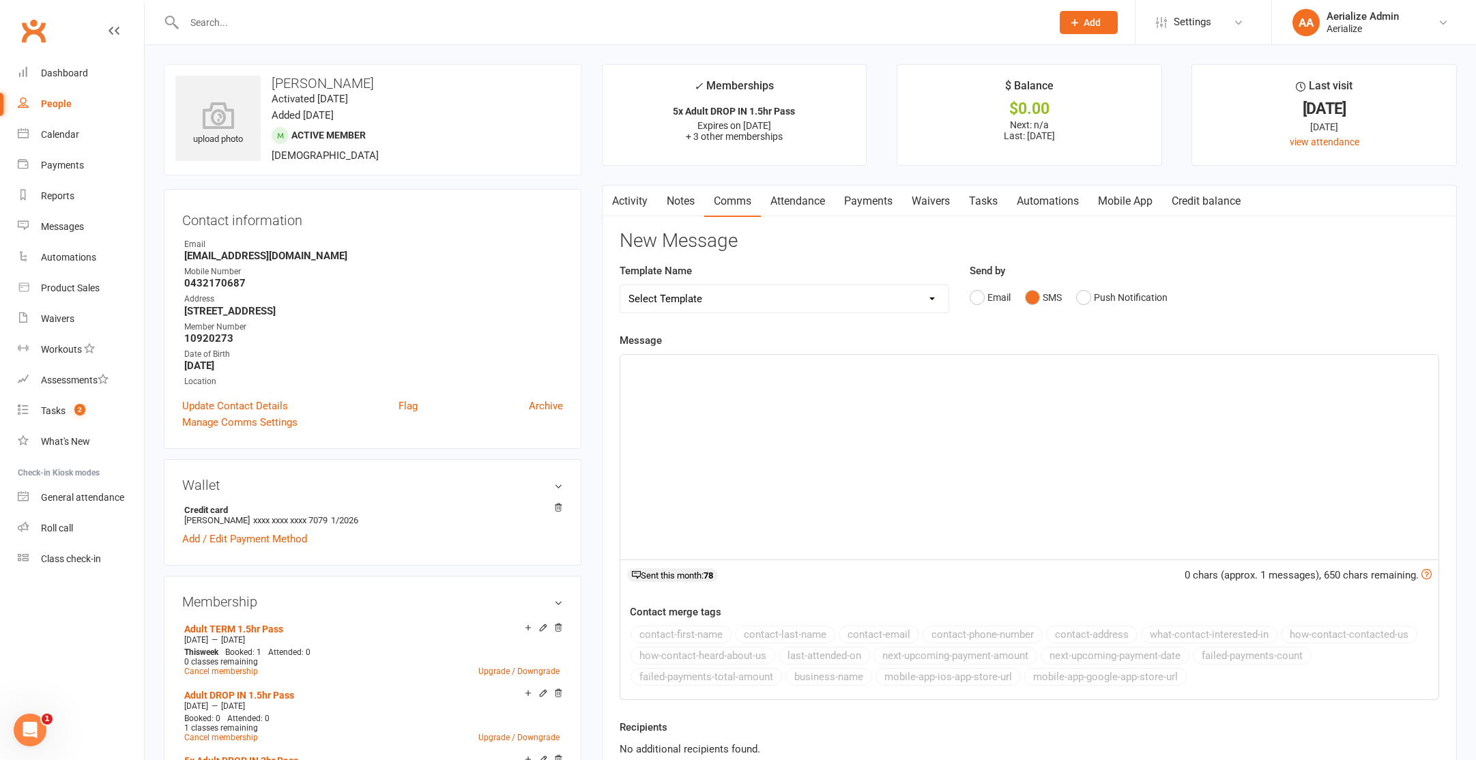
click at [833, 375] on div "﻿" at bounding box center [1029, 457] width 818 height 205
click at [770, 369] on span "Hey Van! Hop you are doing werll" at bounding box center [735, 367] width 212 height 12
click at [916, 366] on p "Hey Van! Hop you are doing well" at bounding box center [1030, 367] width 802 height 16
click at [803, 369] on p "Hey Van! Hop you are doing well" at bounding box center [1030, 367] width 802 height 16
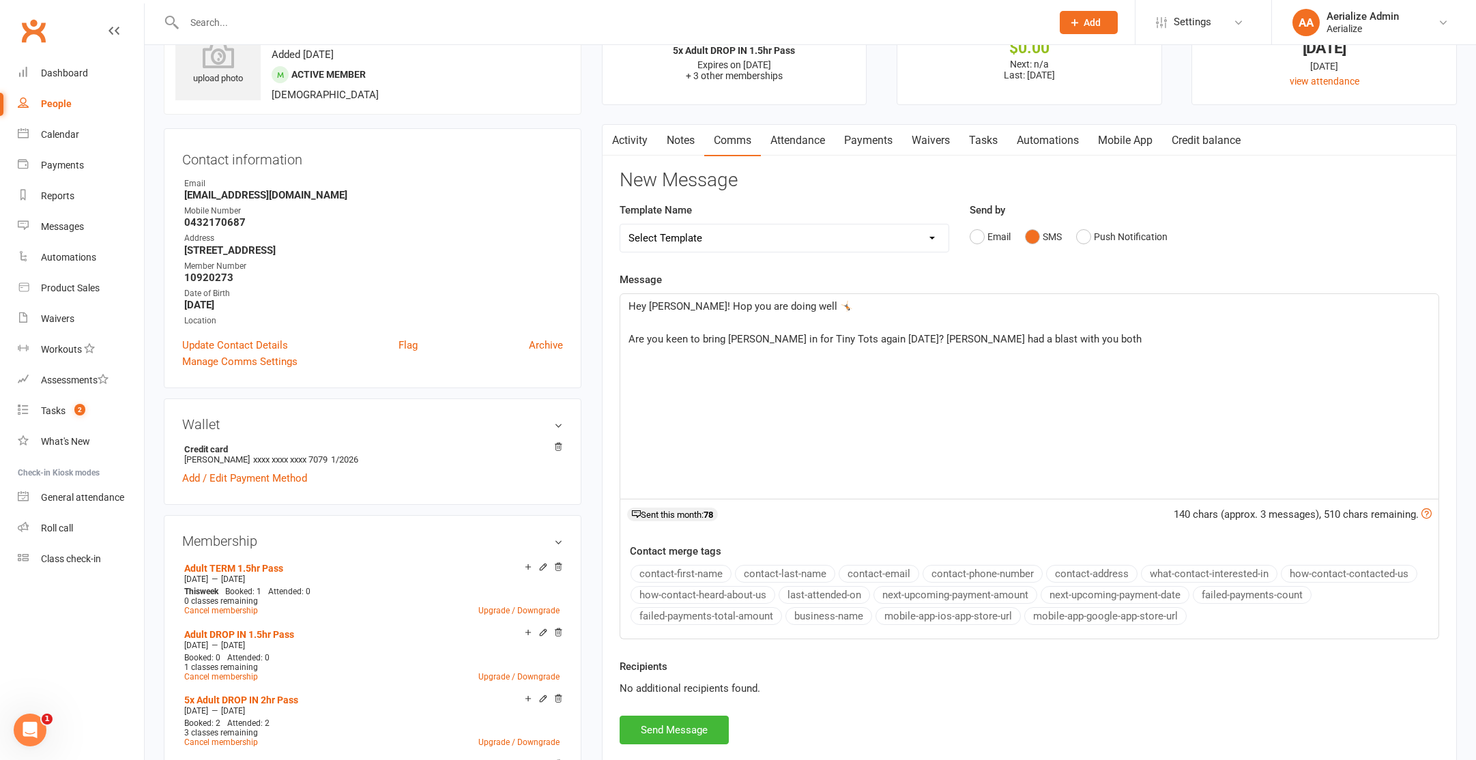
scroll to position [60, 0]
click at [657, 734] on button "Send Message" at bounding box center [674, 731] width 109 height 29
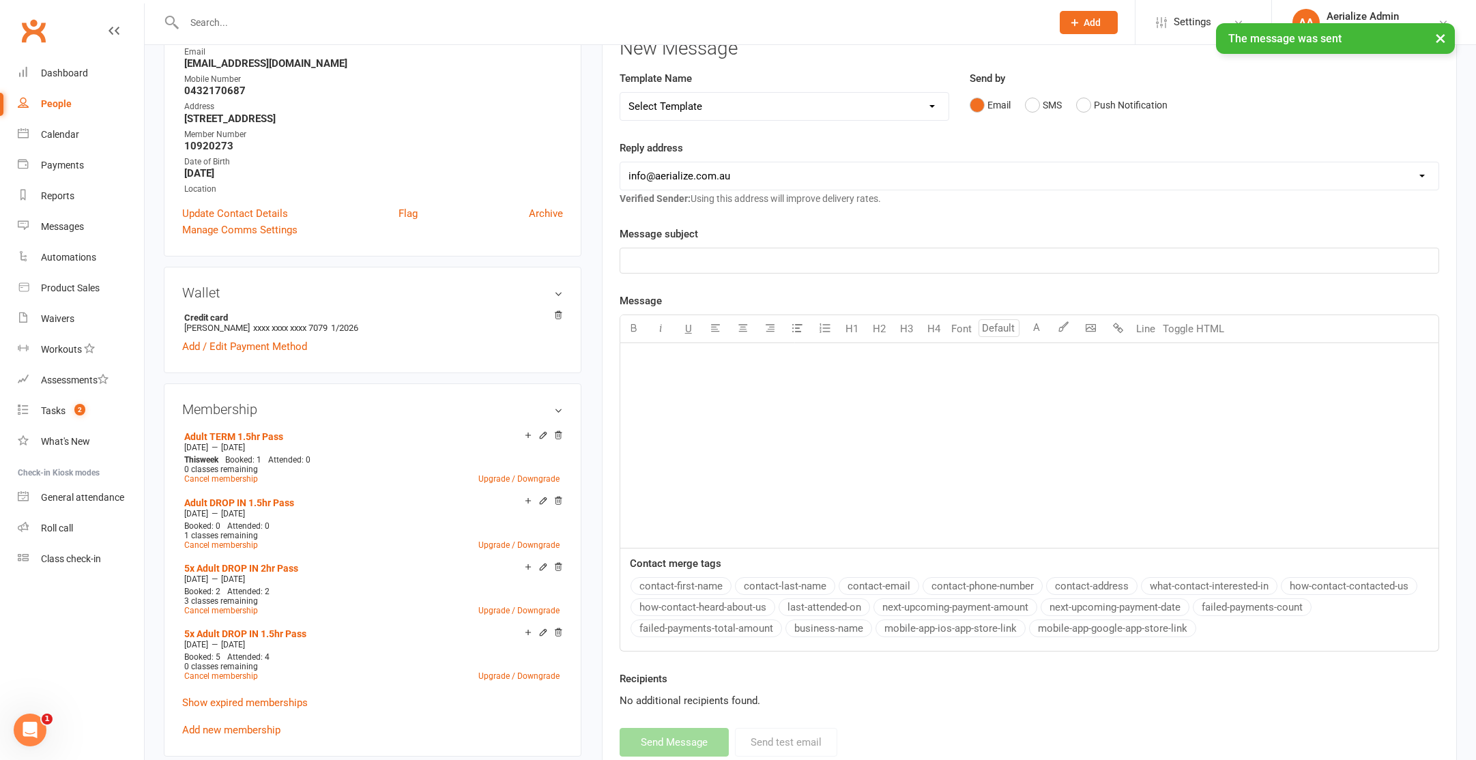
scroll to position [16, 0]
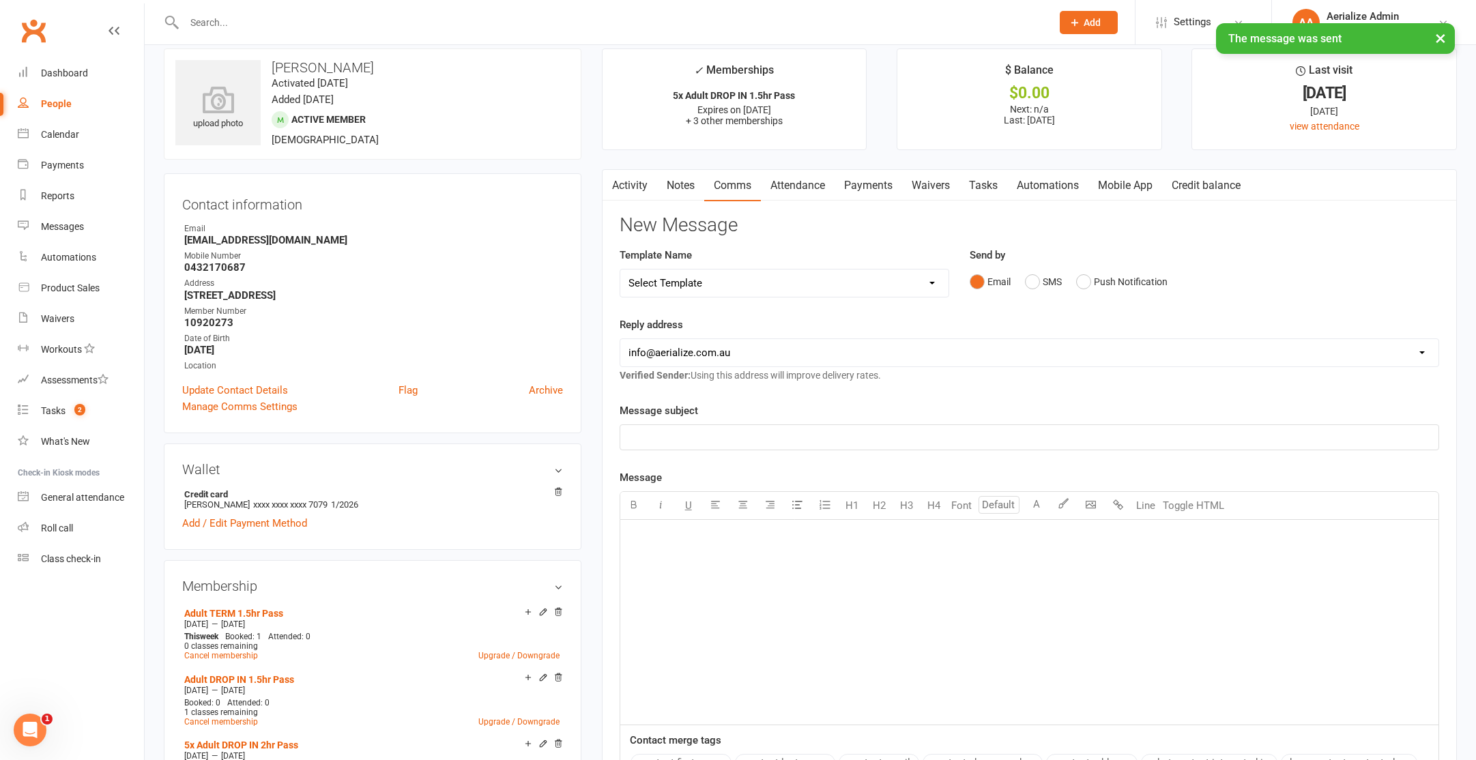
click at [635, 195] on link "Activity" at bounding box center [630, 185] width 55 height 31
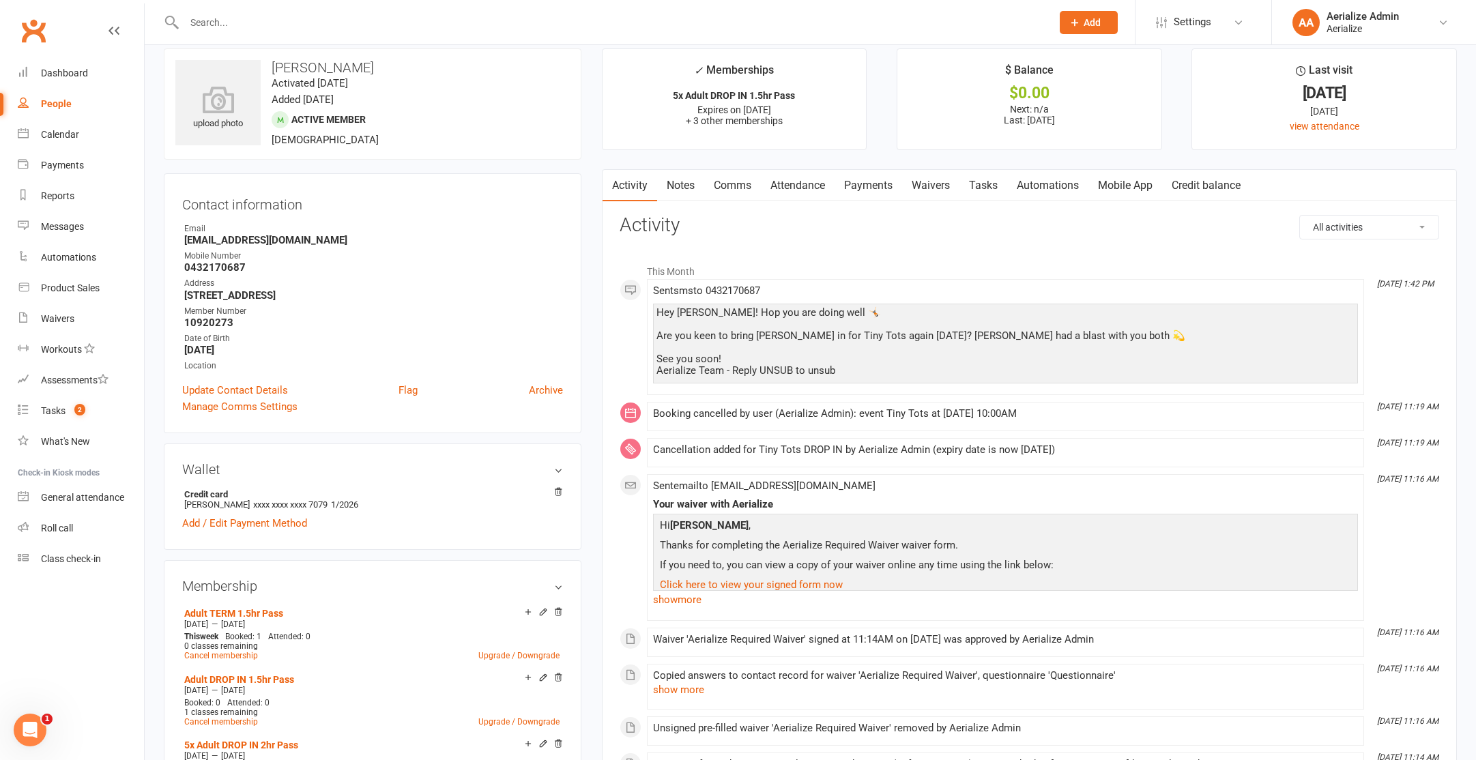
click at [1220, 293] on div "Sent sms to 0432170687 Hey Van! Hop you are doing well 🤸🏻 Are you keen to bring…" at bounding box center [1005, 337] width 705 height 104
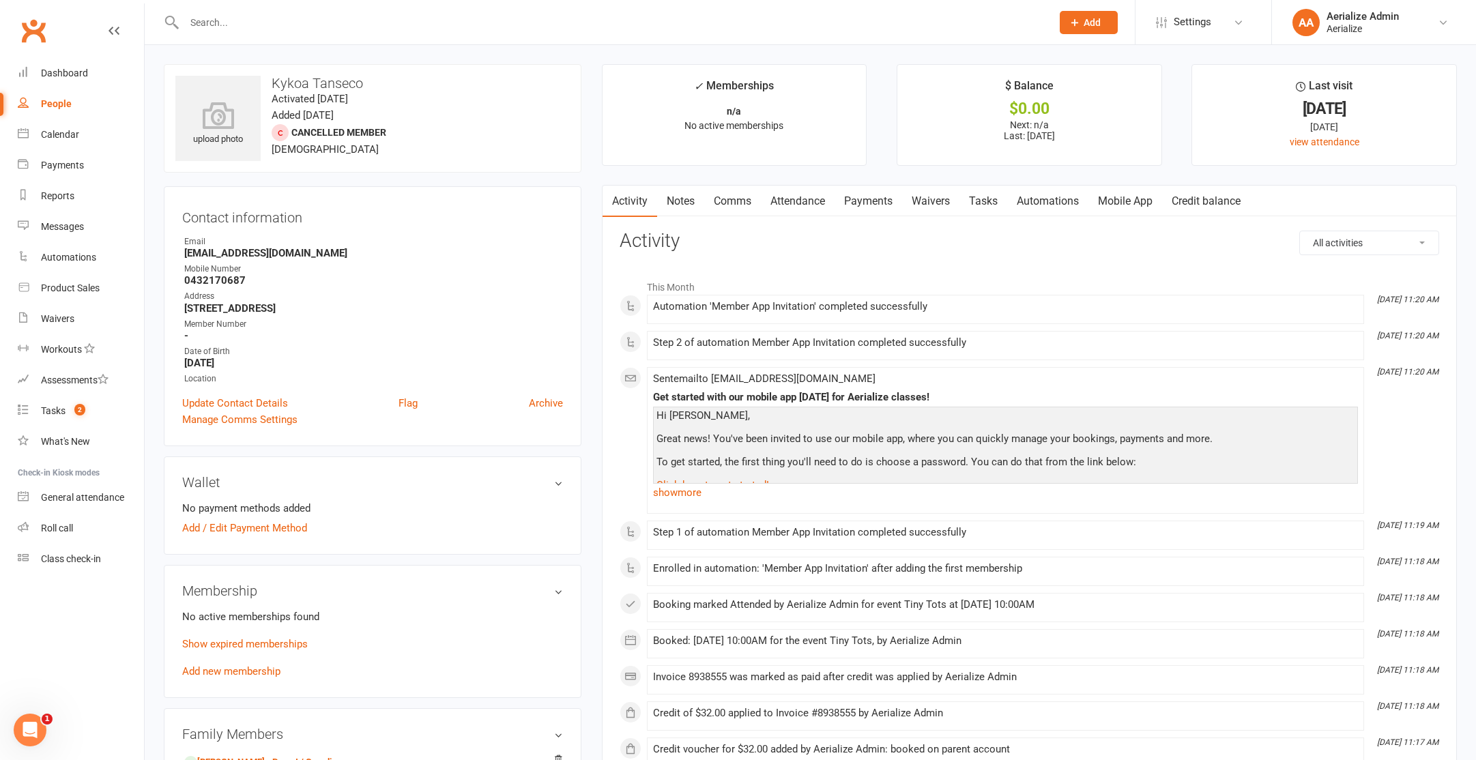
drag, startPoint x: 943, startPoint y: 199, endPoint x: 919, endPoint y: 190, distance: 25.3
click at [943, 199] on link "Waivers" at bounding box center [930, 201] width 57 height 31
